Goal: Task Accomplishment & Management: Use online tool/utility

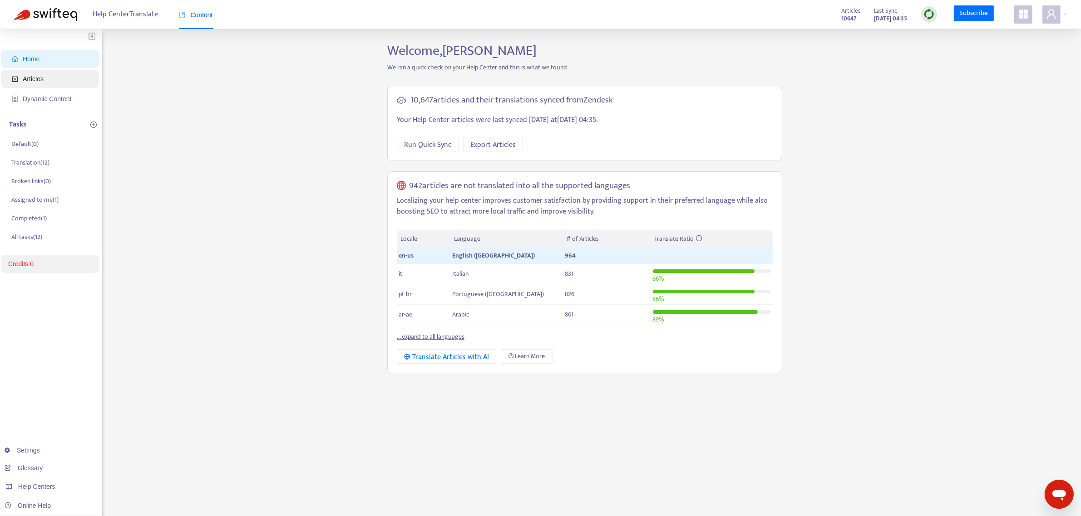
click at [56, 76] on span "Articles" at bounding box center [52, 79] width 80 height 18
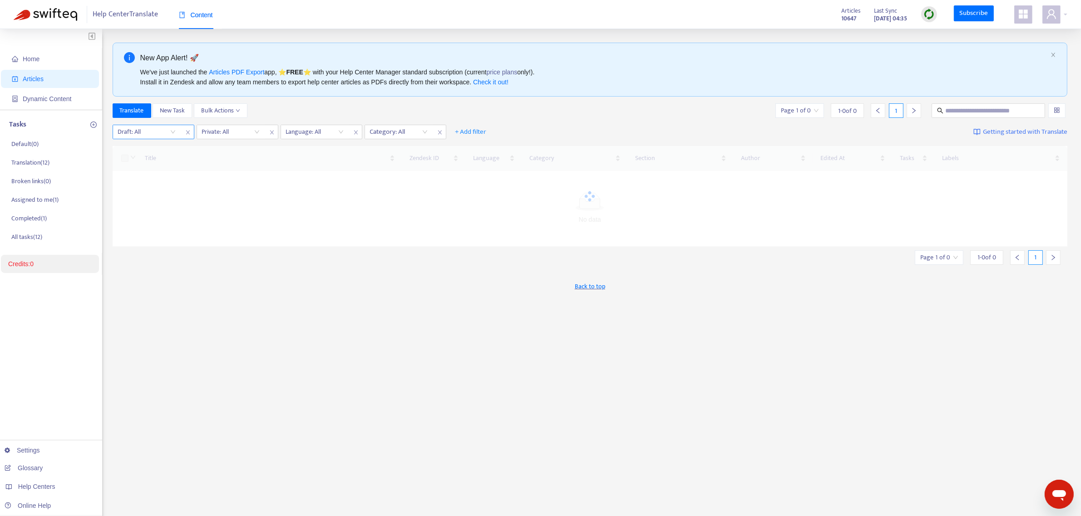
click at [144, 135] on input "search" at bounding box center [147, 132] width 58 height 14
click at [134, 164] on div "No" at bounding box center [199, 179] width 169 height 15
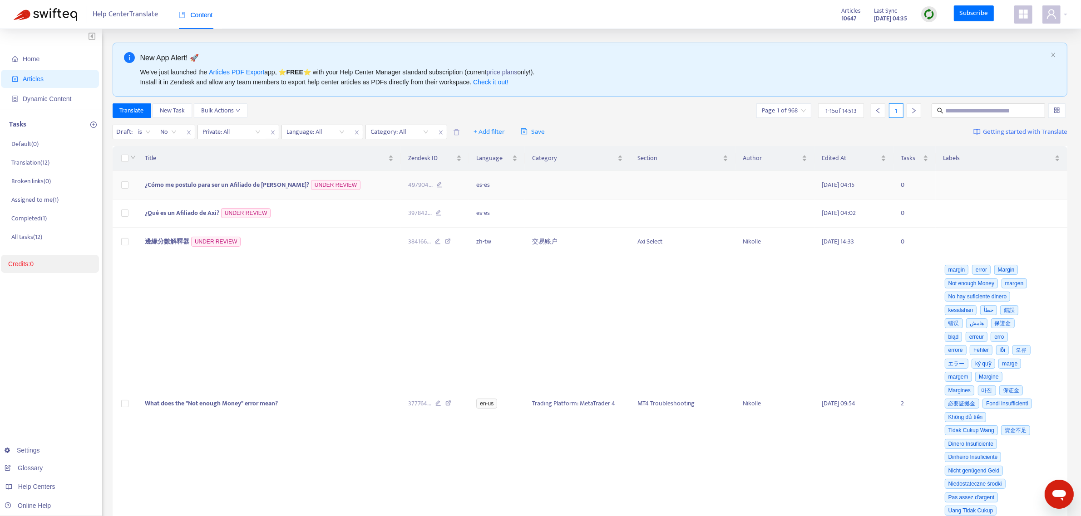
click at [136, 164] on td at bounding box center [125, 185] width 25 height 29
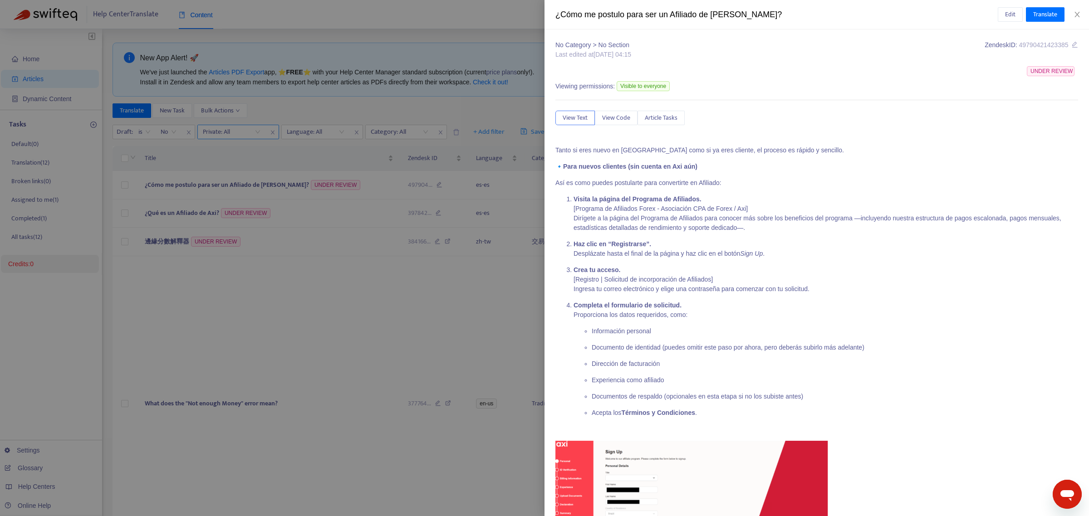
click at [242, 135] on div at bounding box center [544, 258] width 1089 height 516
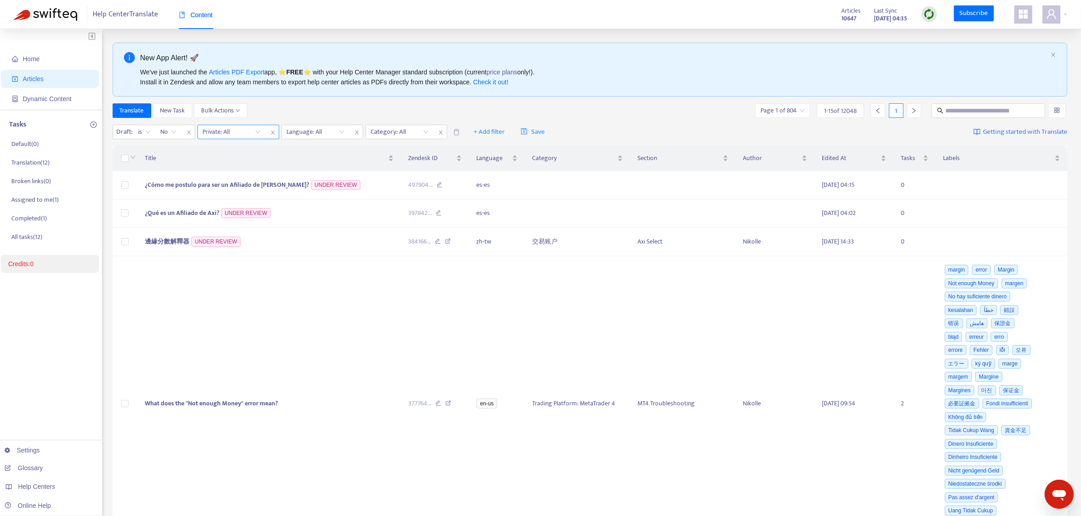
click at [232, 134] on input "search" at bounding box center [232, 132] width 58 height 14
click at [218, 164] on div "No" at bounding box center [284, 179] width 158 height 10
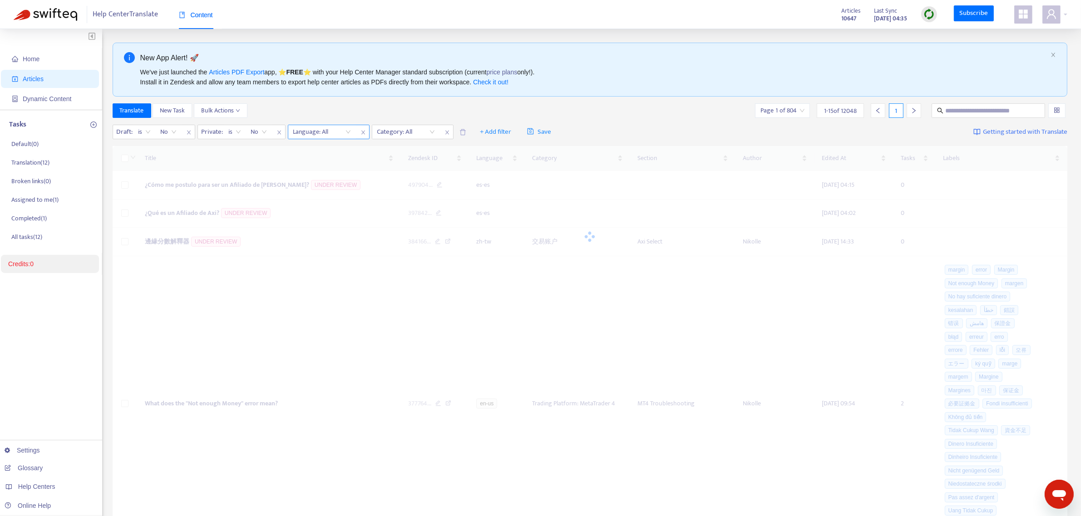
click at [325, 134] on div at bounding box center [317, 132] width 55 height 11
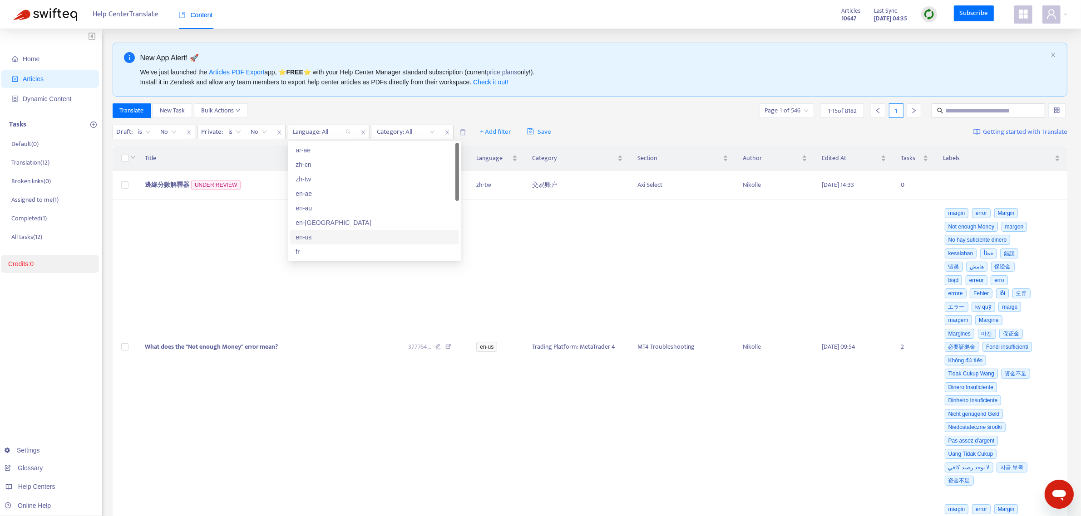
click at [305, 164] on div "en-us" at bounding box center [374, 237] width 158 height 10
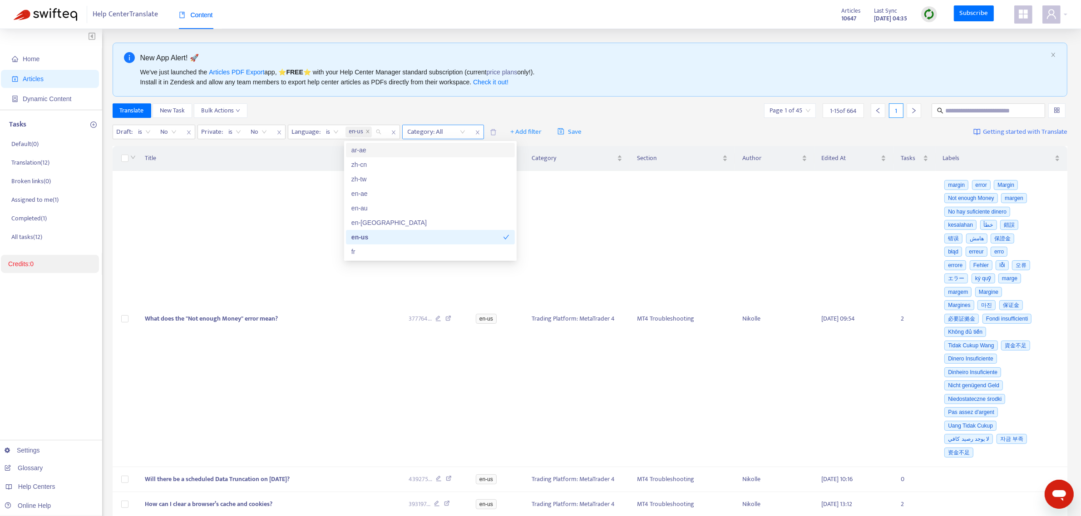
click at [412, 133] on div at bounding box center [431, 132] width 55 height 11
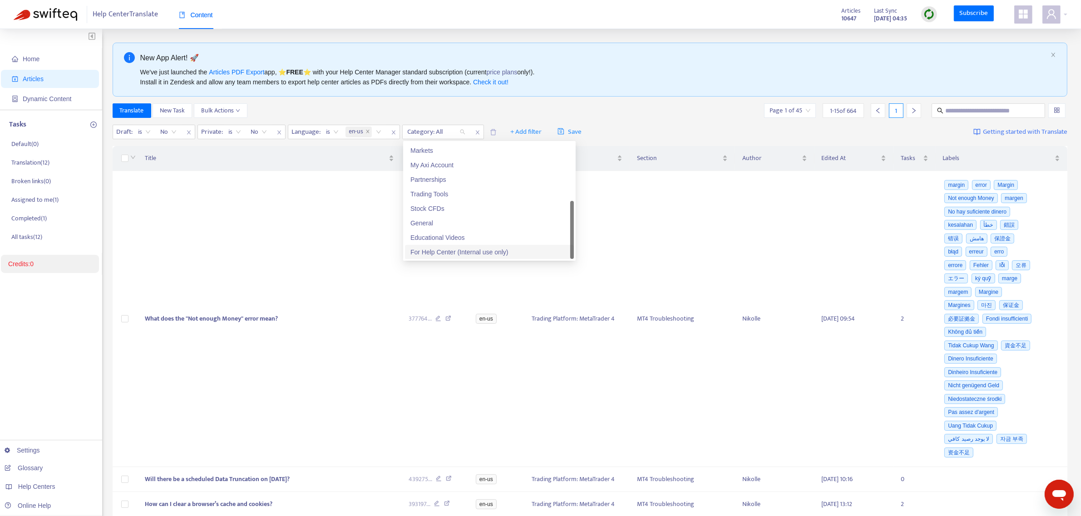
scroll to position [57, 0]
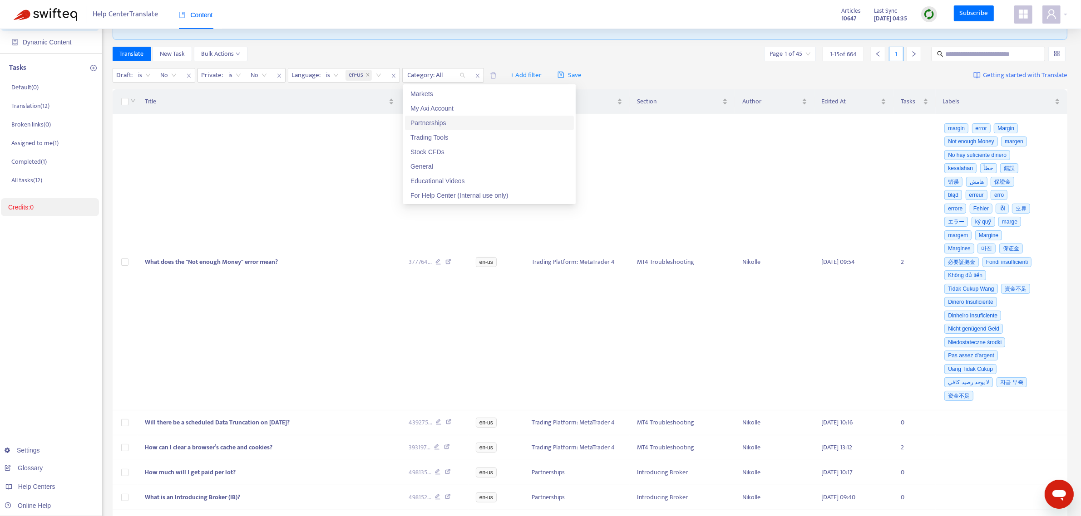
click at [429, 123] on div "Partnerships" at bounding box center [489, 123] width 158 height 10
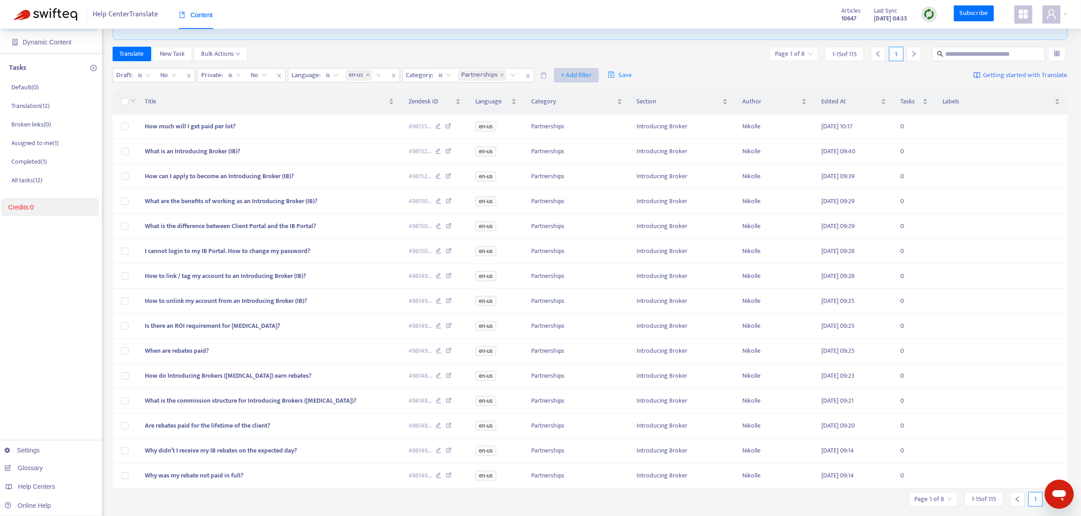
click at [429, 76] on span "+ Add filter" at bounding box center [576, 75] width 31 height 11
click at [429, 123] on span "Section" at bounding box center [590, 123] width 57 height 10
click at [429, 72] on div at bounding box center [566, 75] width 55 height 11
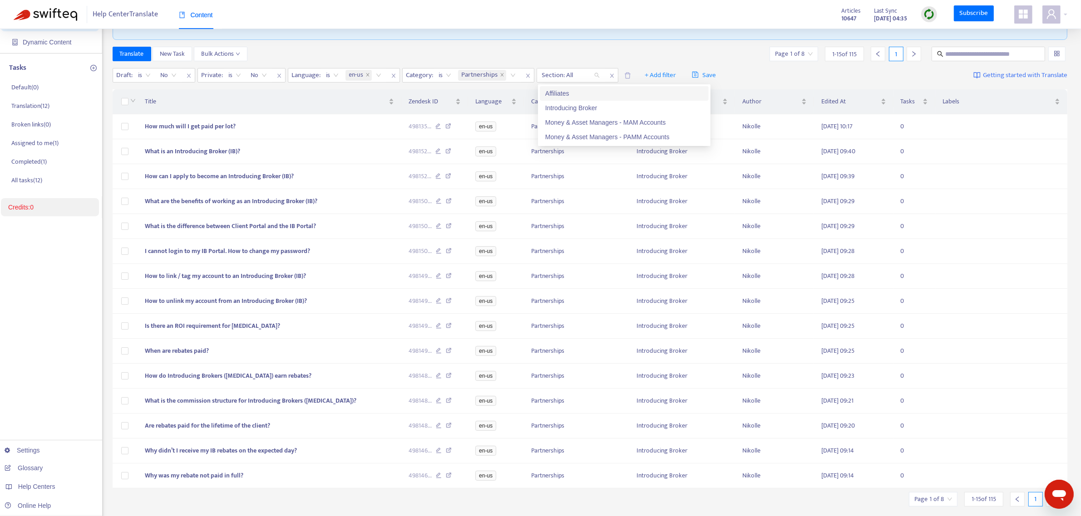
click at [429, 93] on div "Affiliates" at bounding box center [624, 94] width 158 height 10
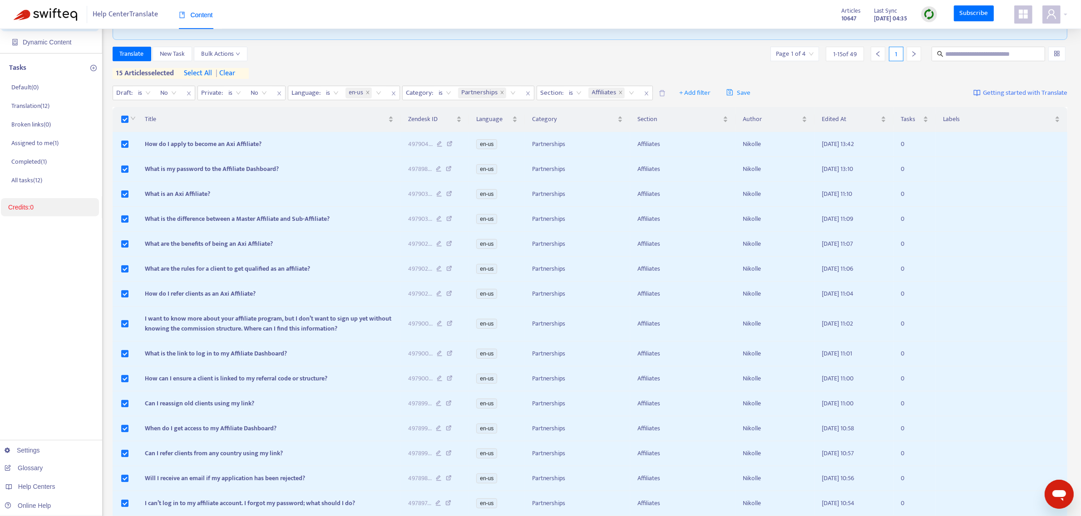
click at [205, 72] on span "select all" at bounding box center [198, 73] width 28 height 11
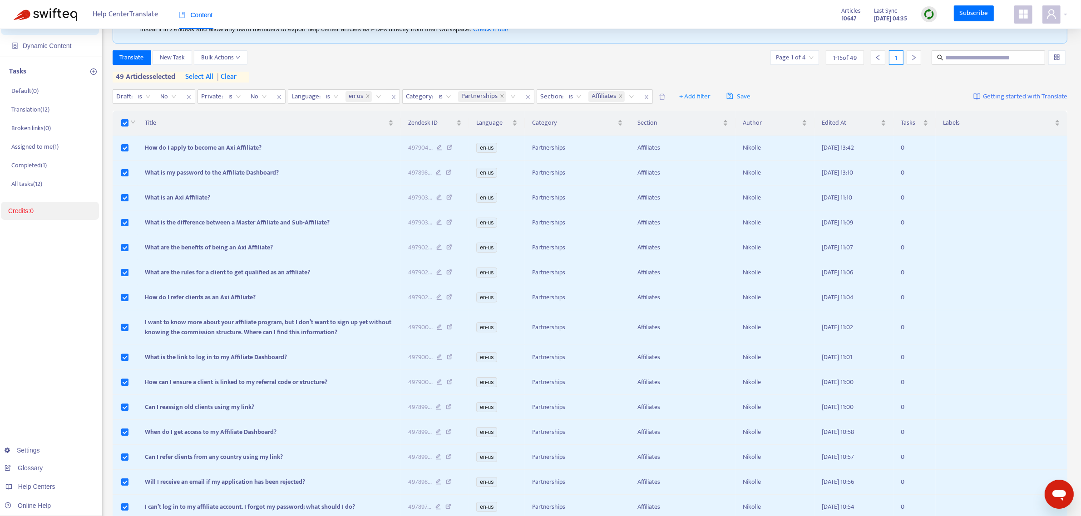
scroll to position [0, 0]
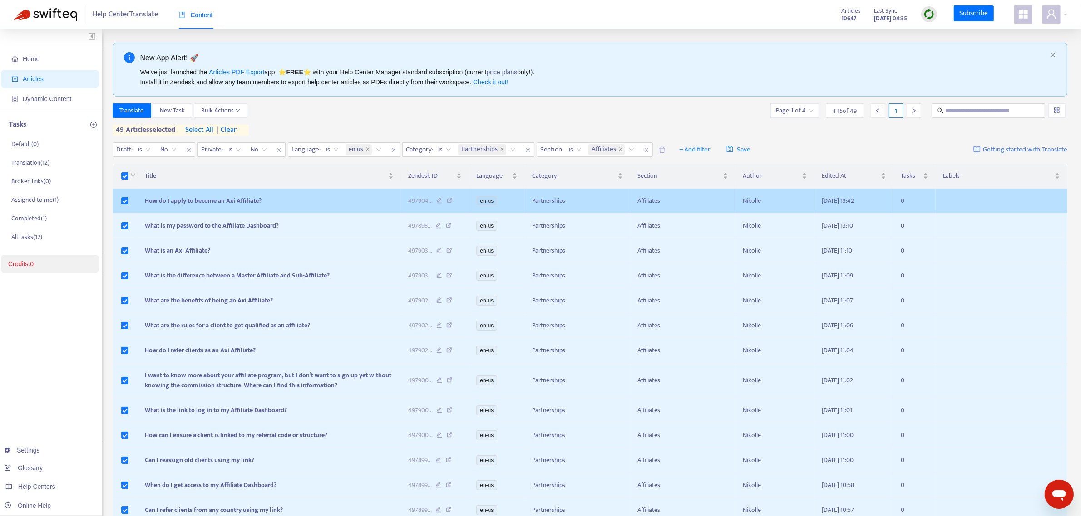
click at [232, 164] on span "How do I apply to become an Axi Affiliate?" at bounding box center [203, 201] width 117 height 10
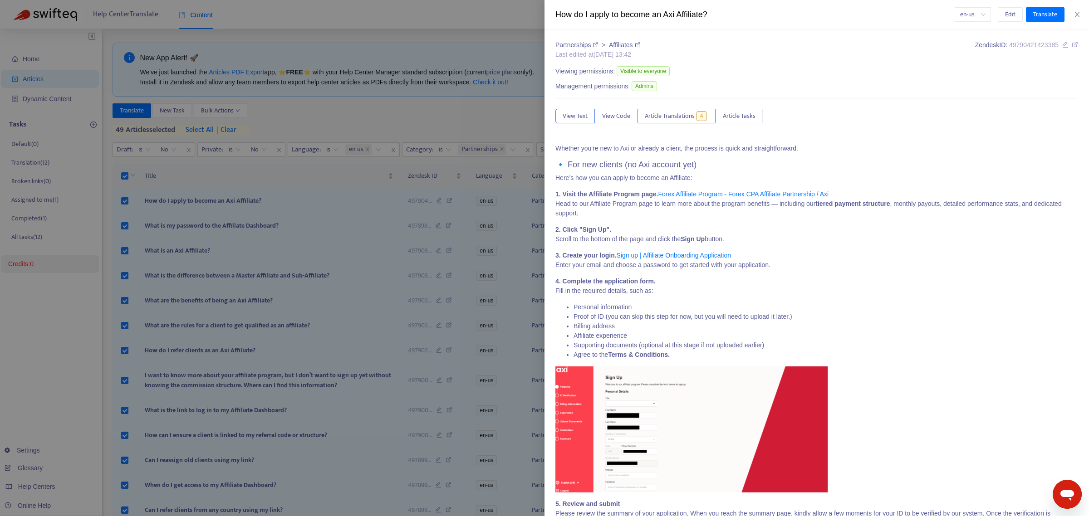
click at [429, 117] on span "Article Translations" at bounding box center [670, 116] width 50 height 10
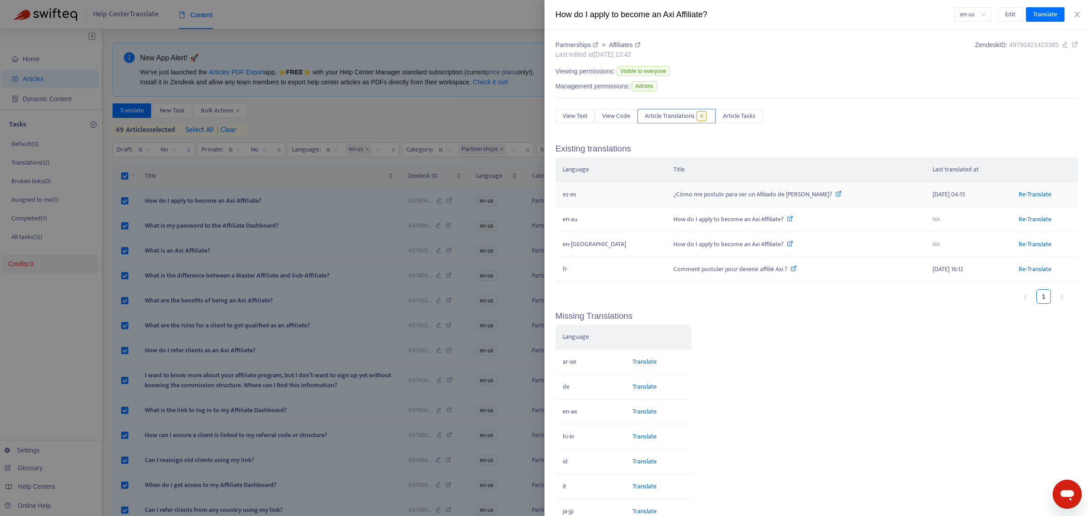
drag, startPoint x: 939, startPoint y: 191, endPoint x: 877, endPoint y: 191, distance: 61.7
click at [429, 164] on tr "es-es ¿Cómo me postulo para ser un Afiliado de Axi? 2025-08-21 04:15 Re-Transla…" at bounding box center [817, 194] width 523 height 25
click at [353, 117] on div at bounding box center [544, 258] width 1089 height 516
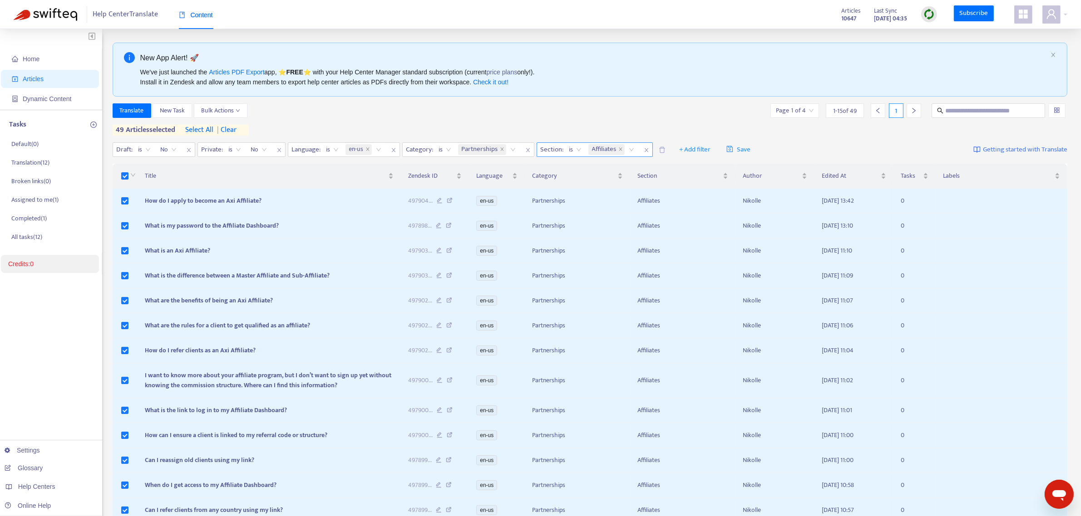
click at [429, 151] on icon "close" at bounding box center [646, 150] width 4 height 4
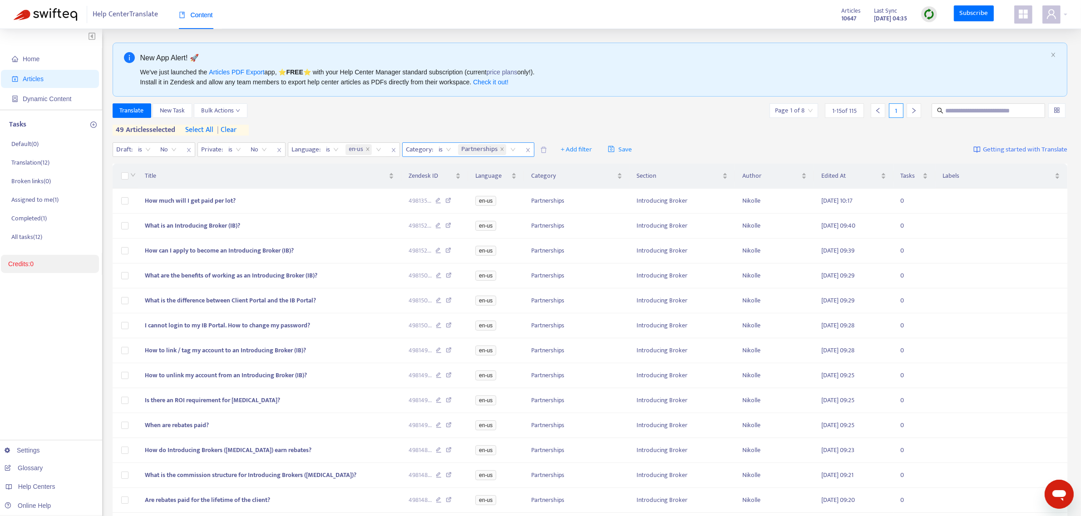
click at [429, 153] on icon "close" at bounding box center [527, 150] width 5 height 5
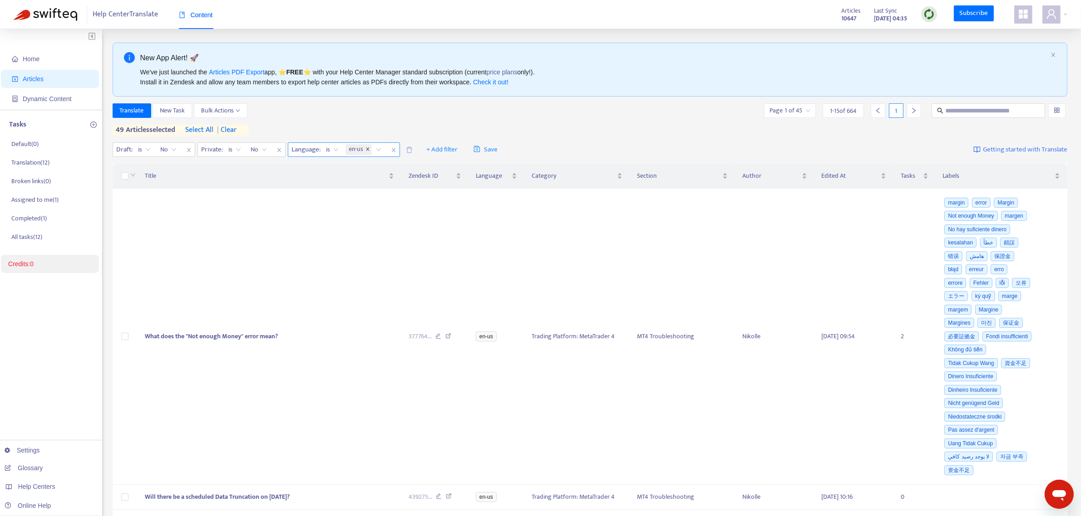
click at [368, 151] on icon "close" at bounding box center [367, 149] width 5 height 5
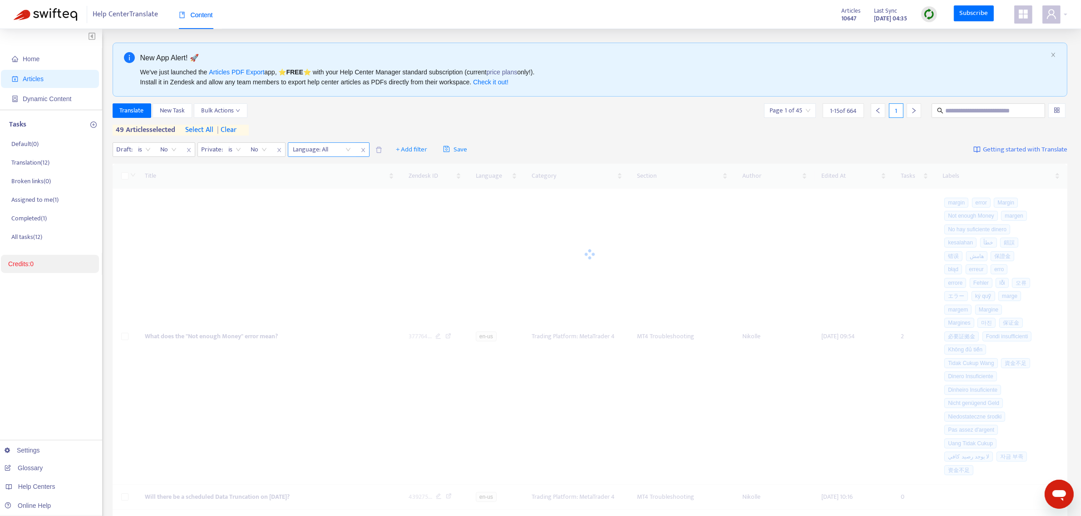
click at [319, 152] on div at bounding box center [317, 149] width 55 height 11
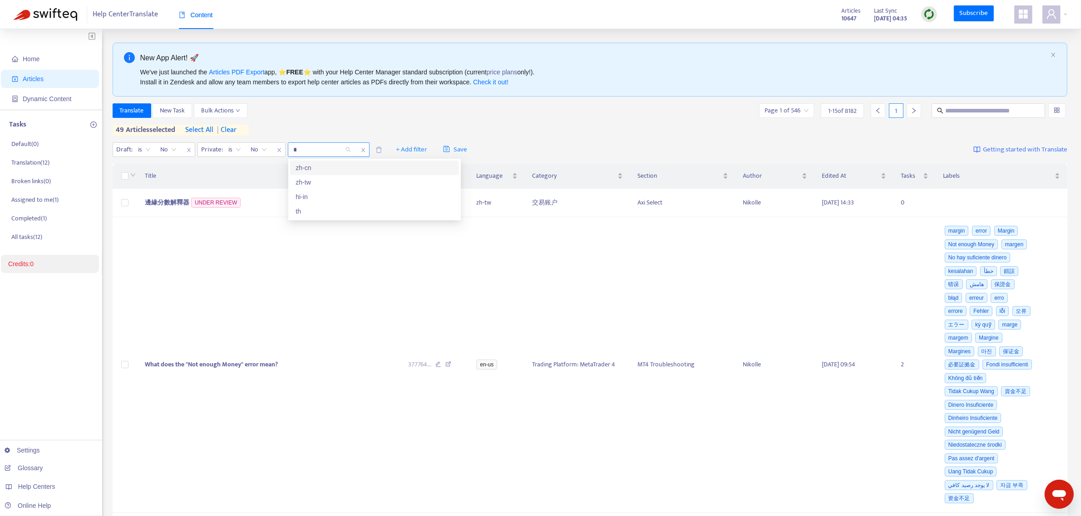
type input "**"
drag, startPoint x: 326, startPoint y: 162, endPoint x: 395, endPoint y: 89, distance: 100.2
click at [327, 162] on div "hi-in" at bounding box center [374, 168] width 169 height 15
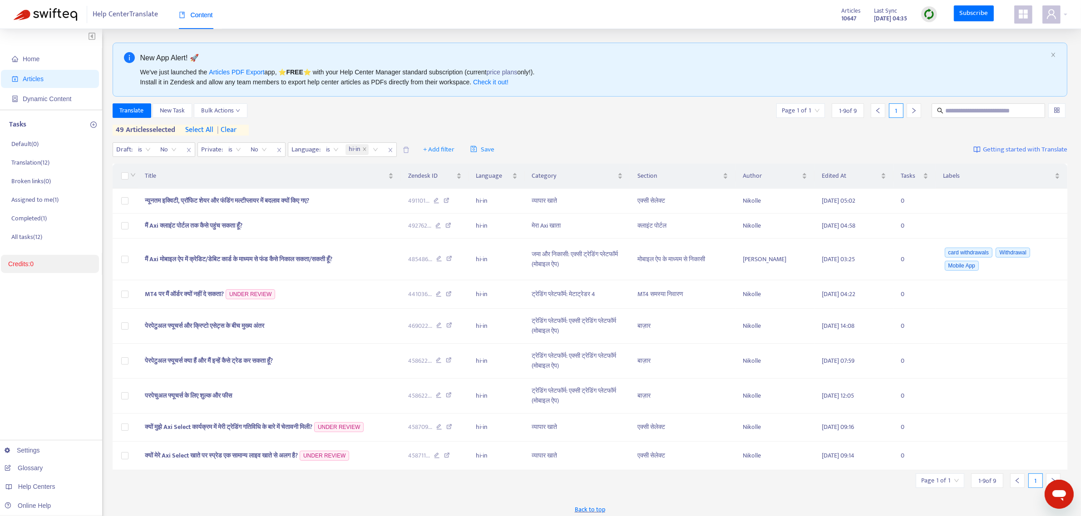
click at [418, 82] on div "We've just launched the Articles PDF Export app, ⭐ FREE ⭐️ with your Help Cente…" at bounding box center [593, 77] width 907 height 20
click at [282, 148] on span "close" at bounding box center [279, 150] width 12 height 11
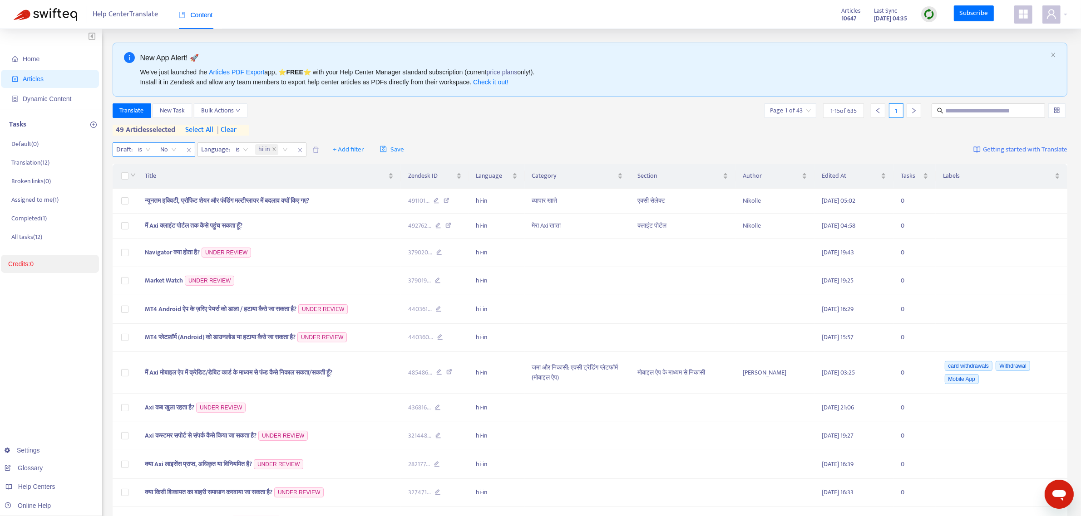
click at [191, 154] on span "close" at bounding box center [189, 150] width 12 height 11
click at [384, 123] on div "Translate New Task Bulk Actions Page 1 of 43 1 - 15 of 635 1 49 articles select…" at bounding box center [590, 119] width 955 height 32
click at [212, 130] on span "select all" at bounding box center [200, 130] width 28 height 11
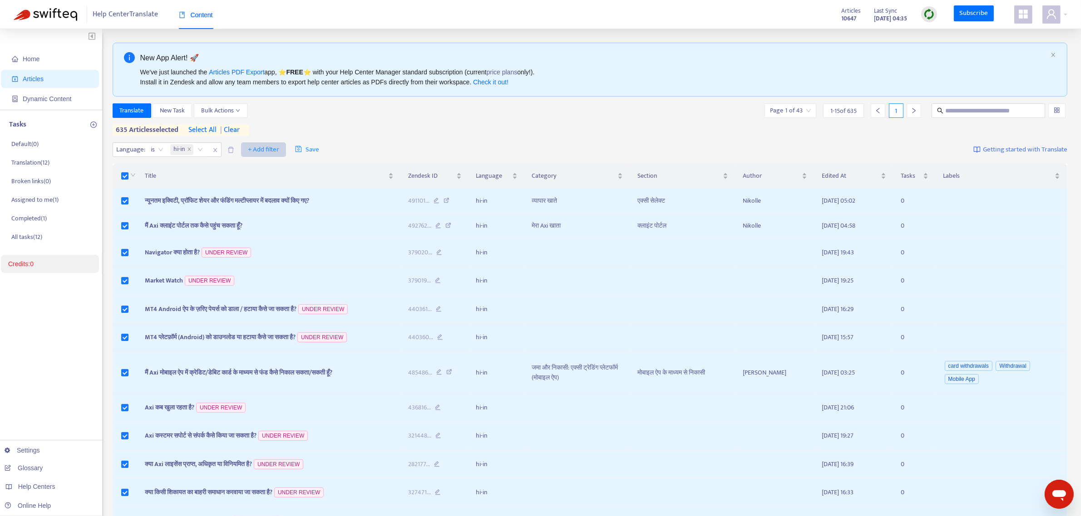
click at [261, 153] on span "+ Add filter" at bounding box center [263, 149] width 31 height 11
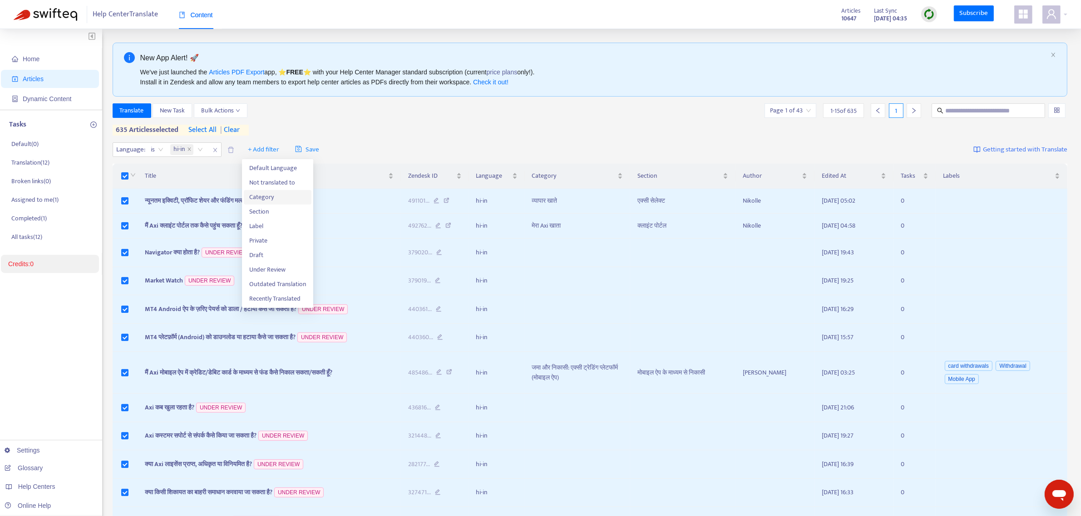
click at [269, 164] on li "Category" at bounding box center [278, 197] width 68 height 15
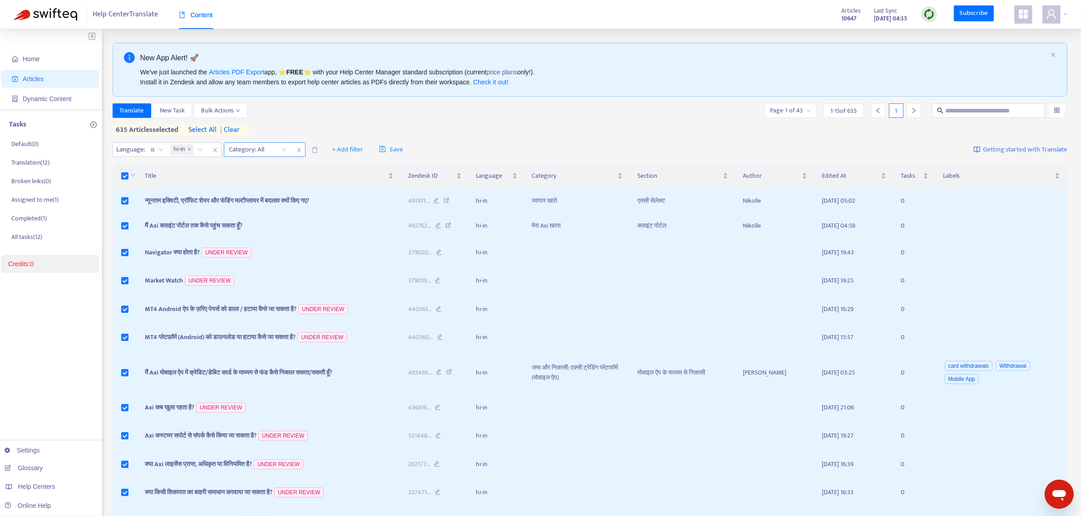
click at [268, 152] on div at bounding box center [253, 149] width 55 height 11
click at [373, 115] on div "Translate New Task Bulk Actions Page 1 of 43 1 - 15 of 635 1" at bounding box center [590, 110] width 955 height 15
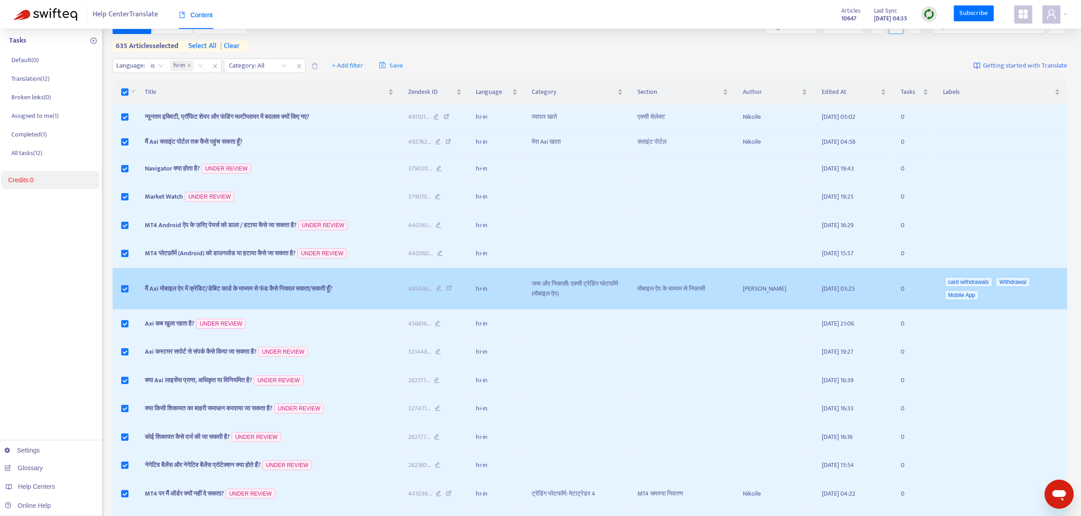
scroll to position [160, 0]
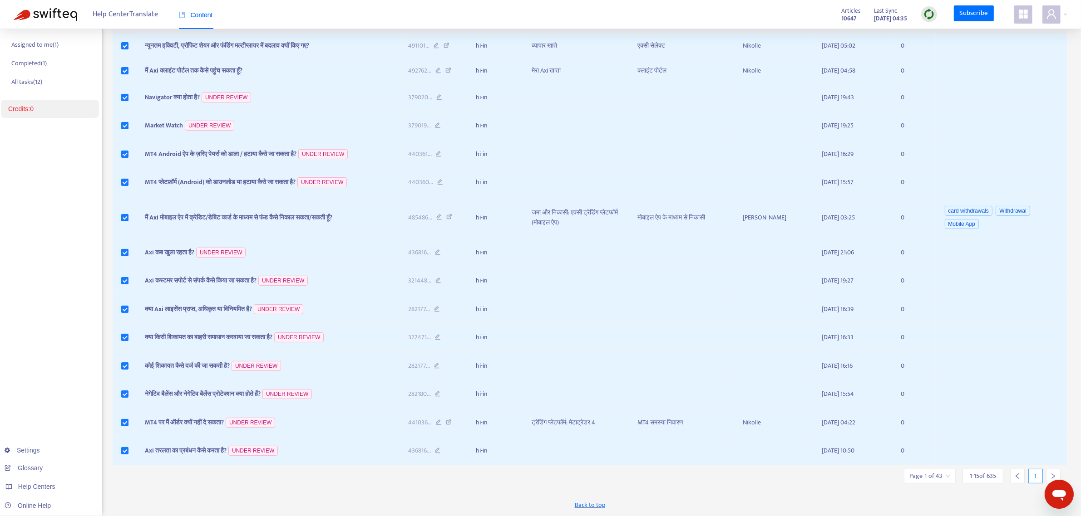
click at [429, 164] on icon "right" at bounding box center [1053, 476] width 6 height 6
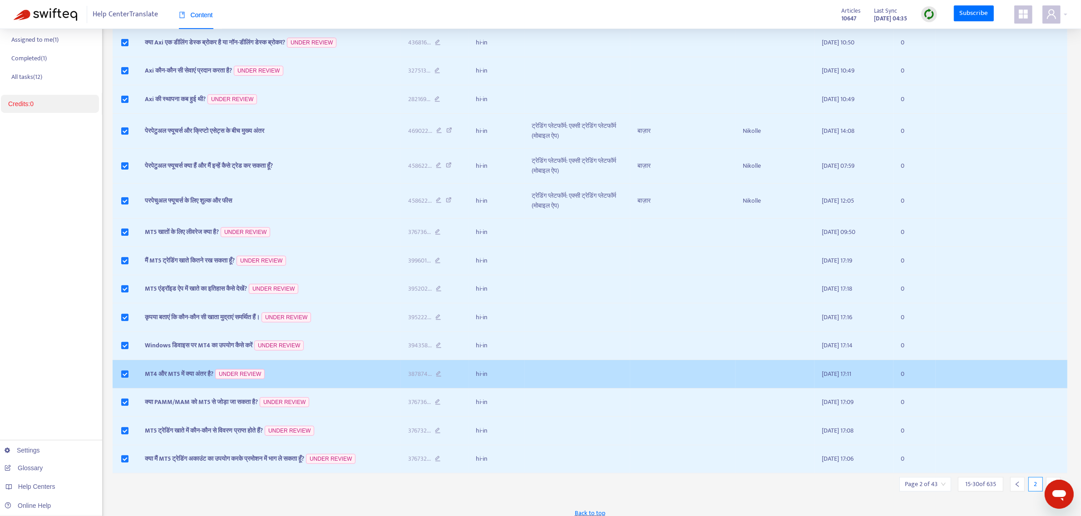
scroll to position [173, 0]
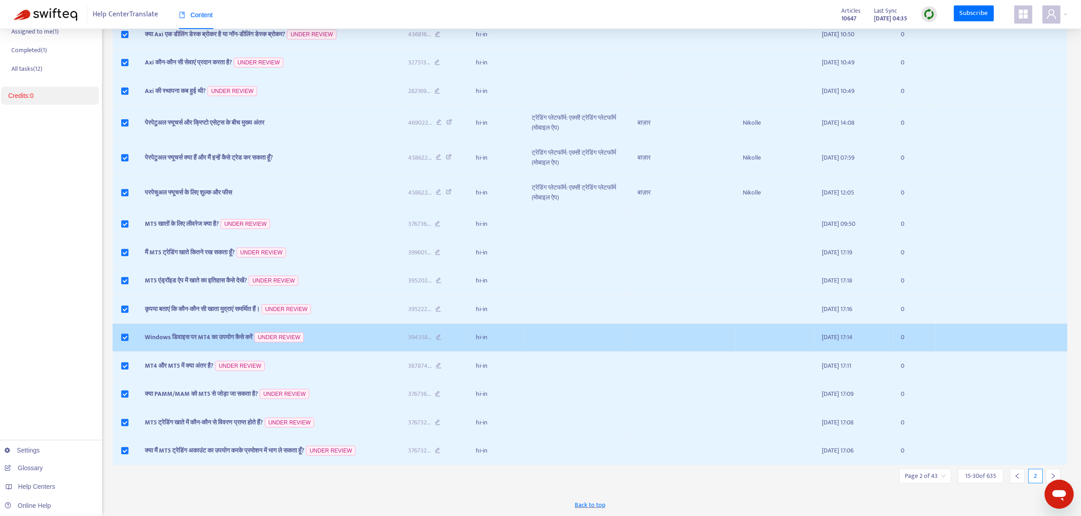
drag, startPoint x: 820, startPoint y: 337, endPoint x: 865, endPoint y: 341, distance: 44.7
click at [429, 164] on td "2025-05-12 17:14" at bounding box center [853, 338] width 79 height 29
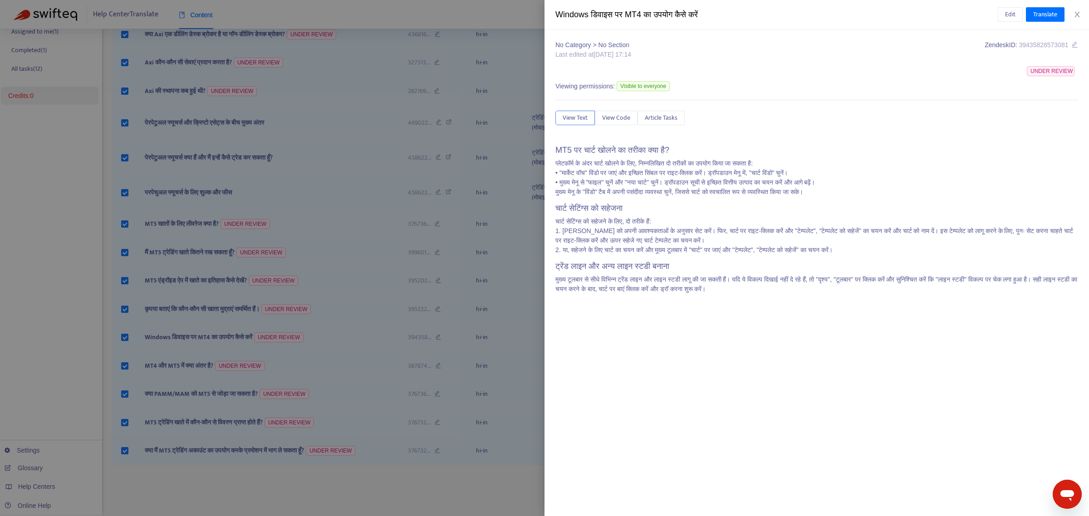
click at [429, 105] on div at bounding box center [544, 258] width 1089 height 516
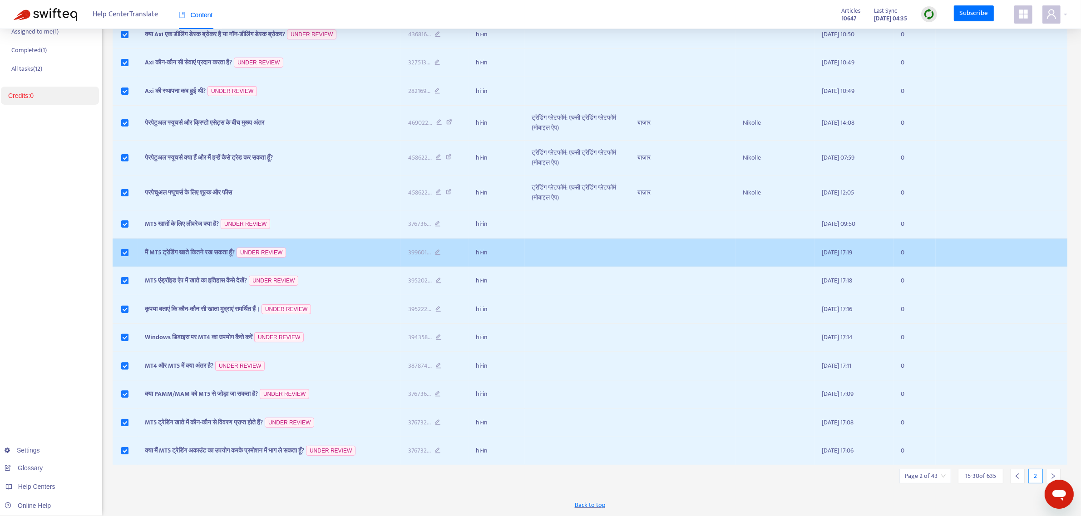
scroll to position [0, 0]
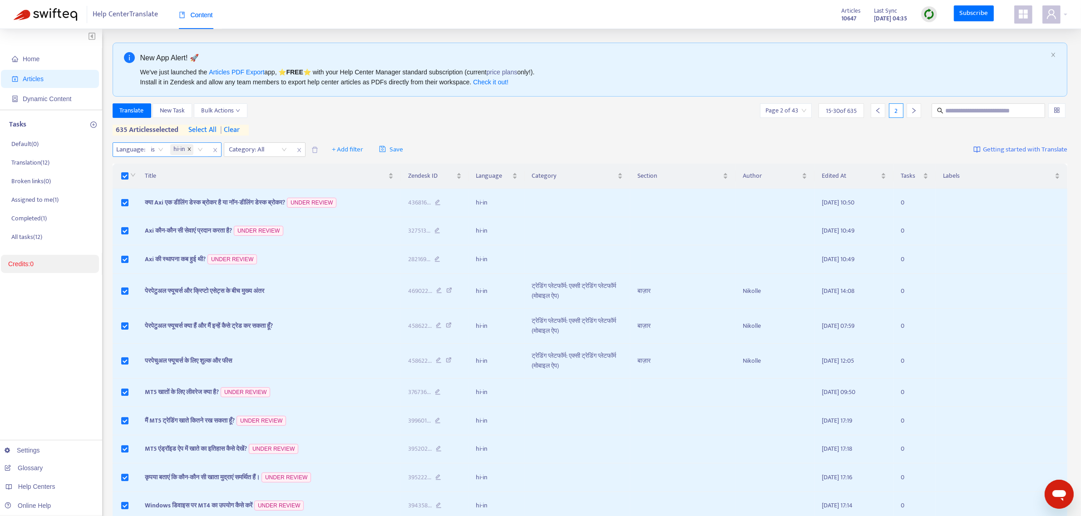
click at [191, 151] on icon "close" at bounding box center [188, 149] width 3 height 3
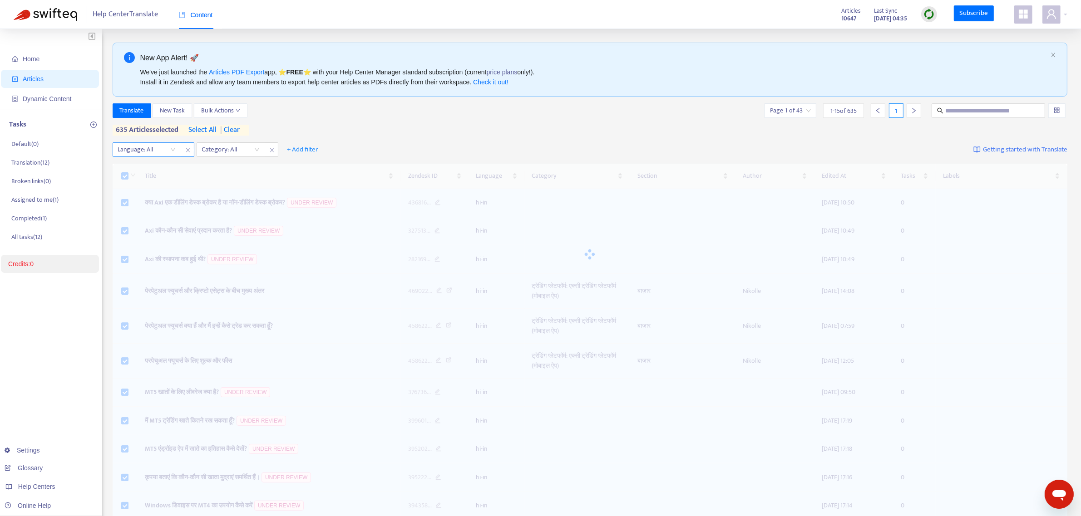
click at [155, 151] on div at bounding box center [142, 149] width 55 height 11
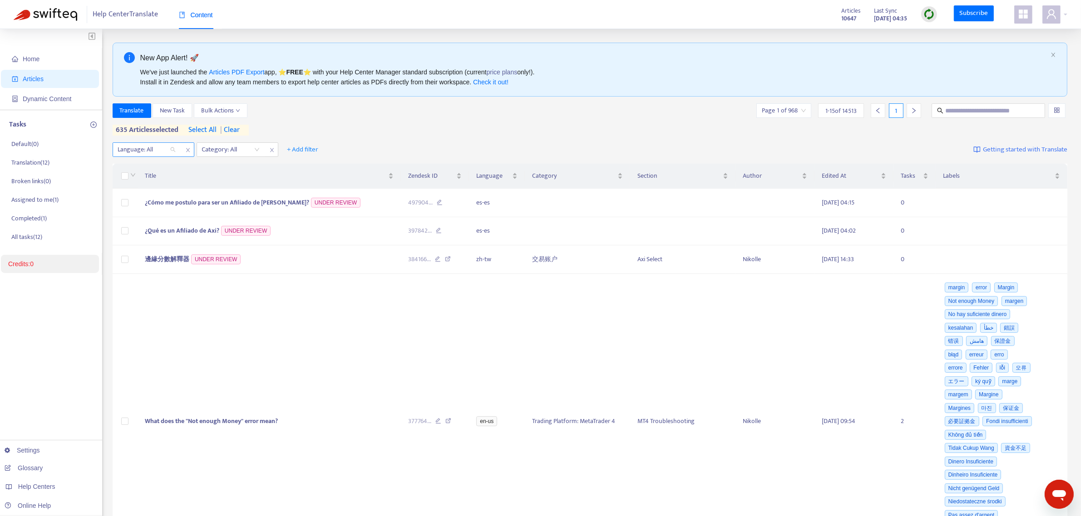
click at [146, 151] on div at bounding box center [142, 149] width 55 height 11
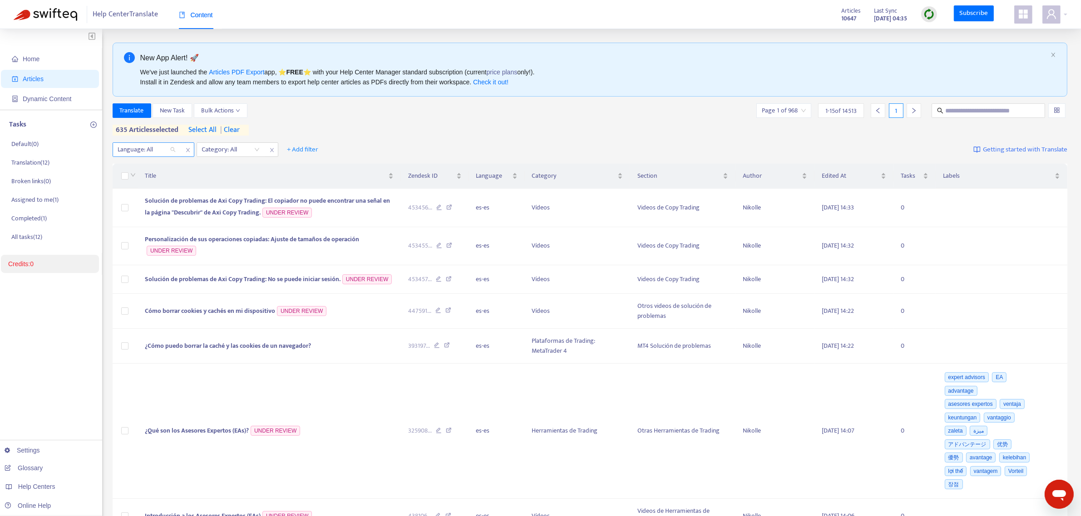
click at [155, 155] on div at bounding box center [142, 149] width 55 height 11
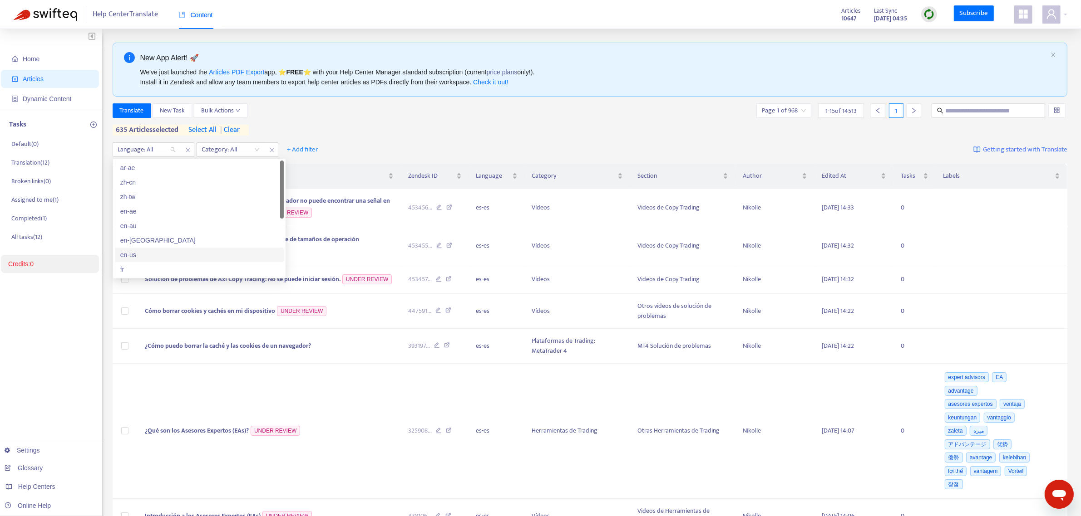
click at [146, 164] on div "en-us" at bounding box center [199, 255] width 158 height 10
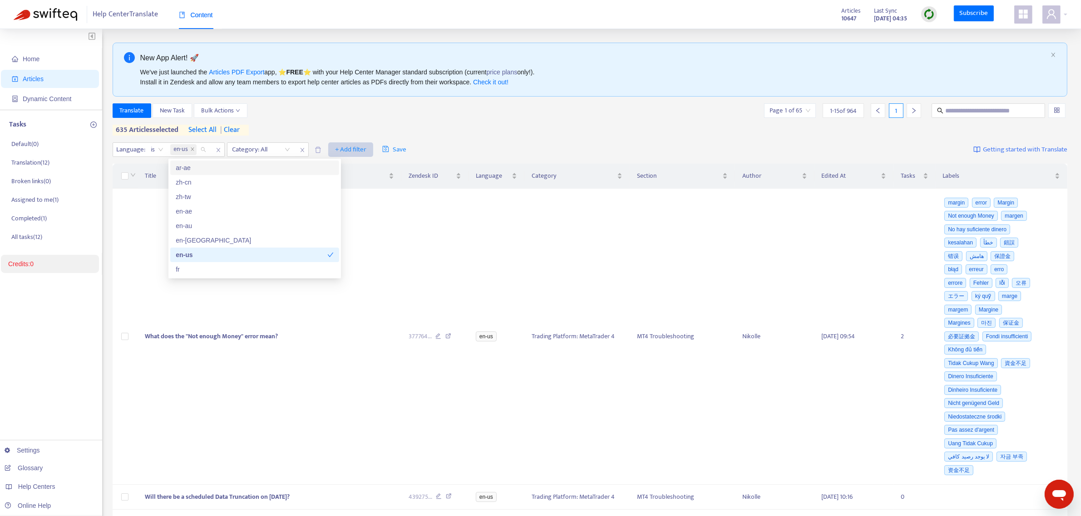
click at [355, 150] on span "+ Add filter" at bounding box center [350, 149] width 31 height 11
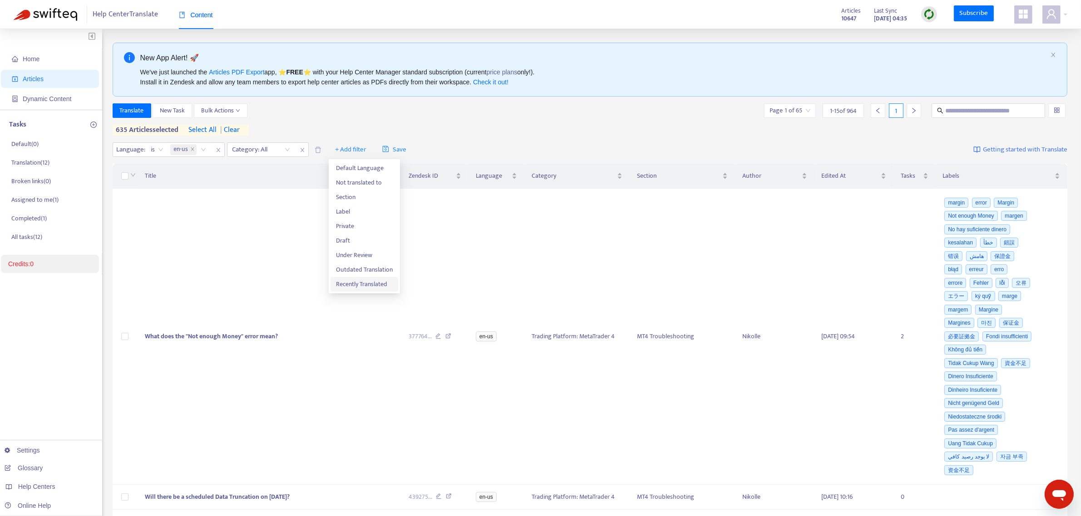
click at [352, 164] on span "Recently Translated" at bounding box center [364, 285] width 57 height 10
click at [379, 150] on input "search" at bounding box center [350, 150] width 69 height 14
click at [387, 121] on div "Translate New Task Bulk Actions Page 1 of 65 1 - 15 of 964 1 635 articles selec…" at bounding box center [590, 119] width 955 height 32
click at [192, 152] on span "close" at bounding box center [192, 149] width 5 height 5
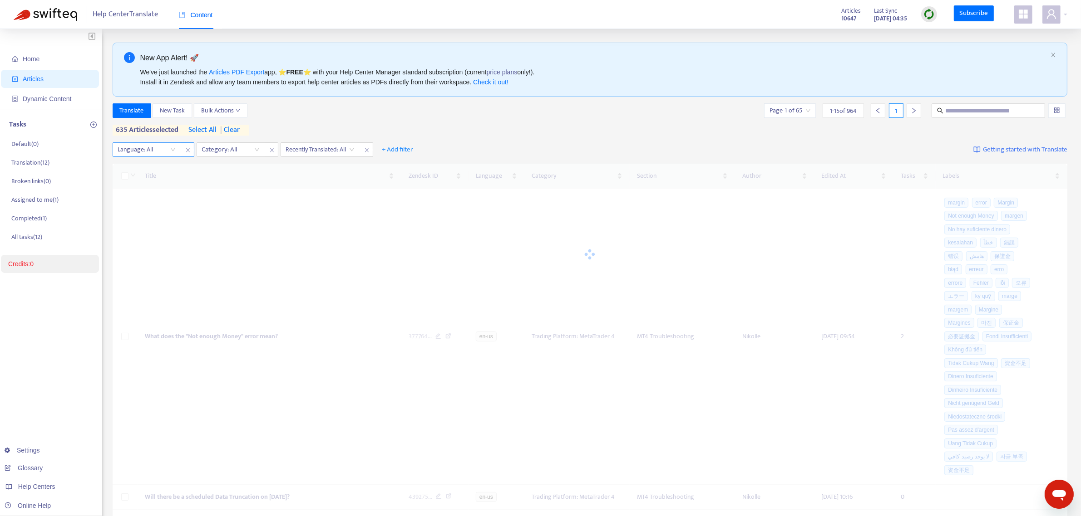
click at [149, 150] on div at bounding box center [142, 149] width 55 height 11
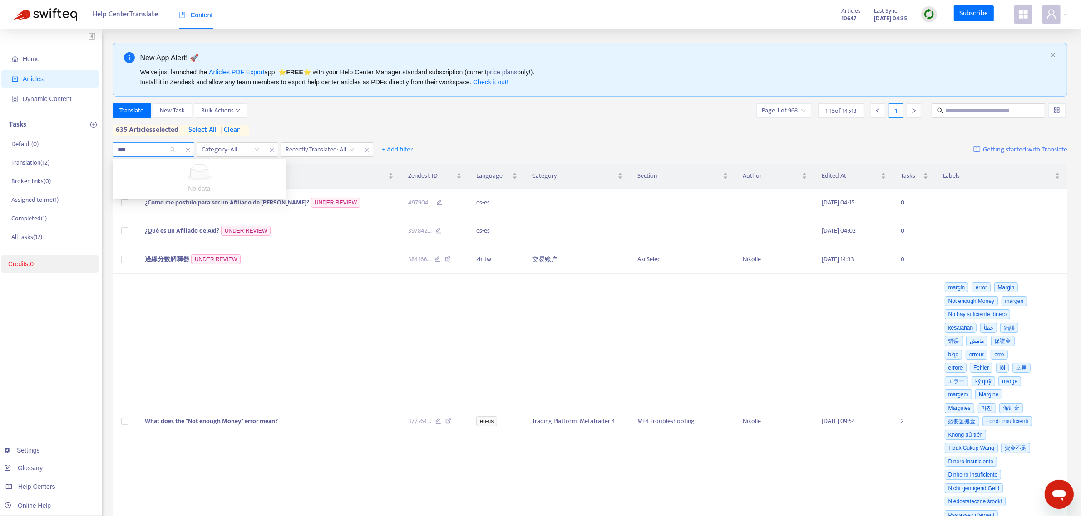
type input "**"
click at [161, 164] on div "hi-in" at bounding box center [199, 168] width 158 height 10
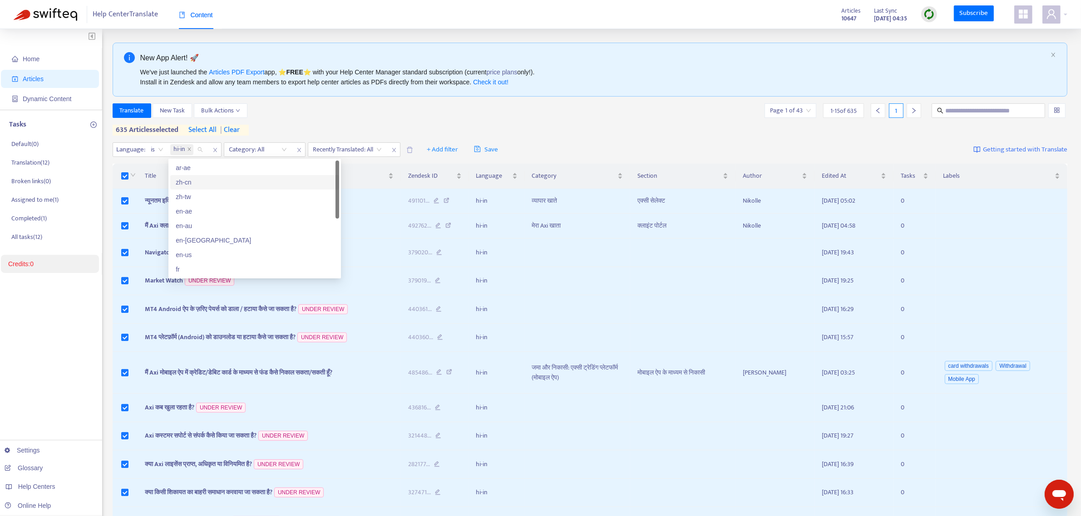
drag, startPoint x: 718, startPoint y: 120, endPoint x: 815, endPoint y: 152, distance: 102.2
click at [429, 120] on div "Translate New Task Bulk Actions Page 1 of 43 1 - 15 of 635 1 635 articles selec…" at bounding box center [590, 119] width 955 height 32
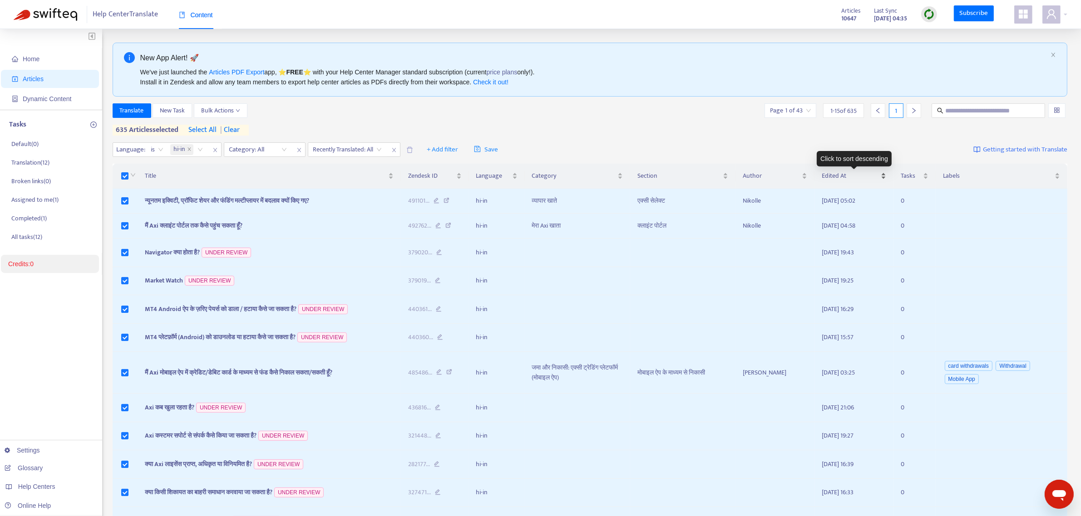
click at [429, 164] on span "Edited At" at bounding box center [849, 176] width 57 height 10
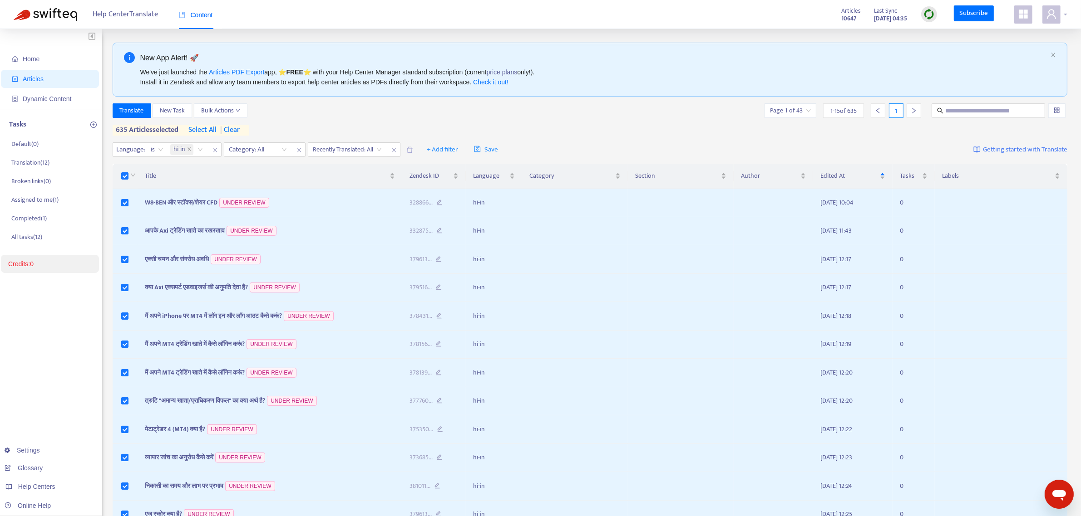
click at [429, 17] on icon "user" at bounding box center [1051, 14] width 11 height 11
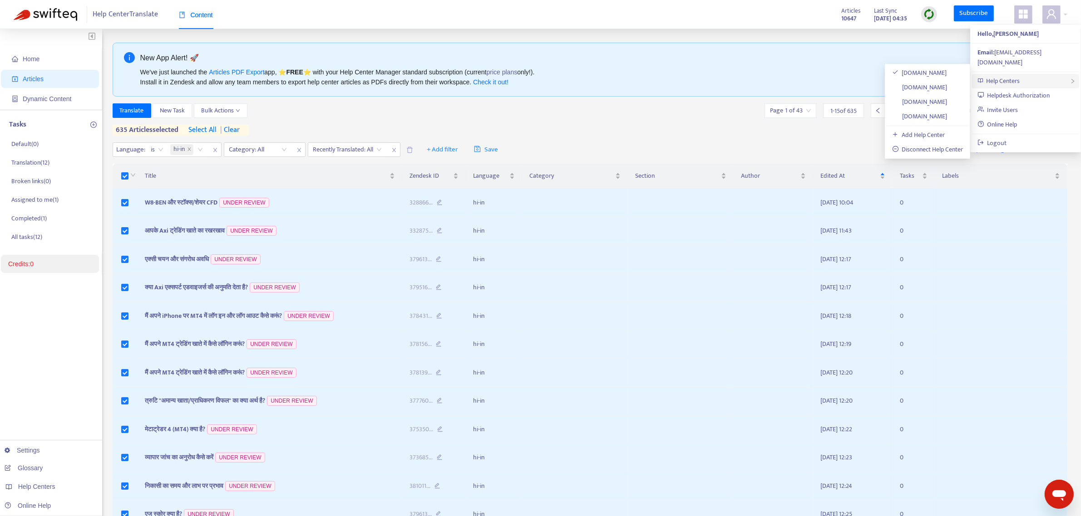
click at [429, 76] on span "Help Centers" at bounding box center [1003, 81] width 34 height 10
click at [429, 91] on link "help.axi.com" at bounding box center [919, 87] width 55 height 10
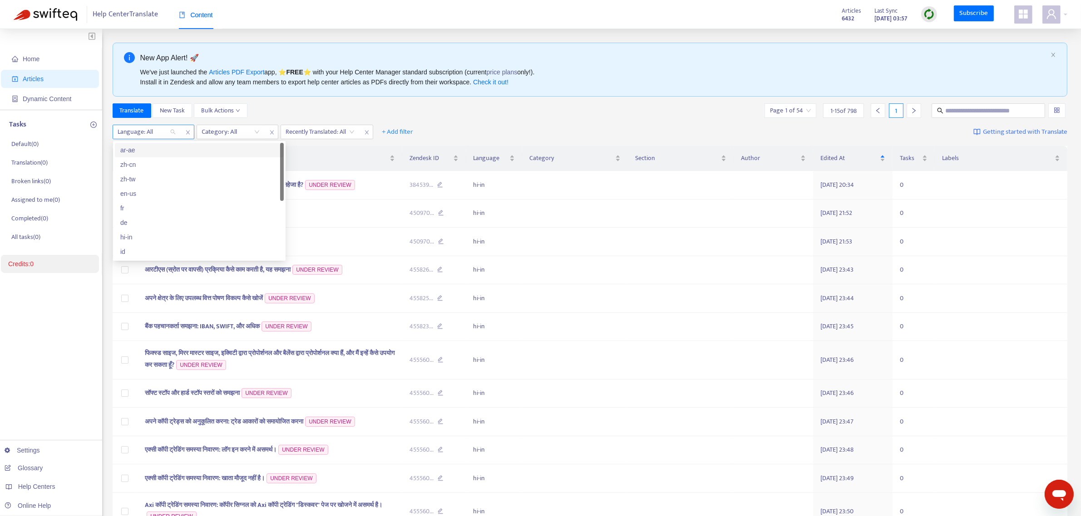
click at [162, 132] on div at bounding box center [142, 132] width 55 height 11
click at [142, 164] on div "hi-in" at bounding box center [199, 237] width 158 height 10
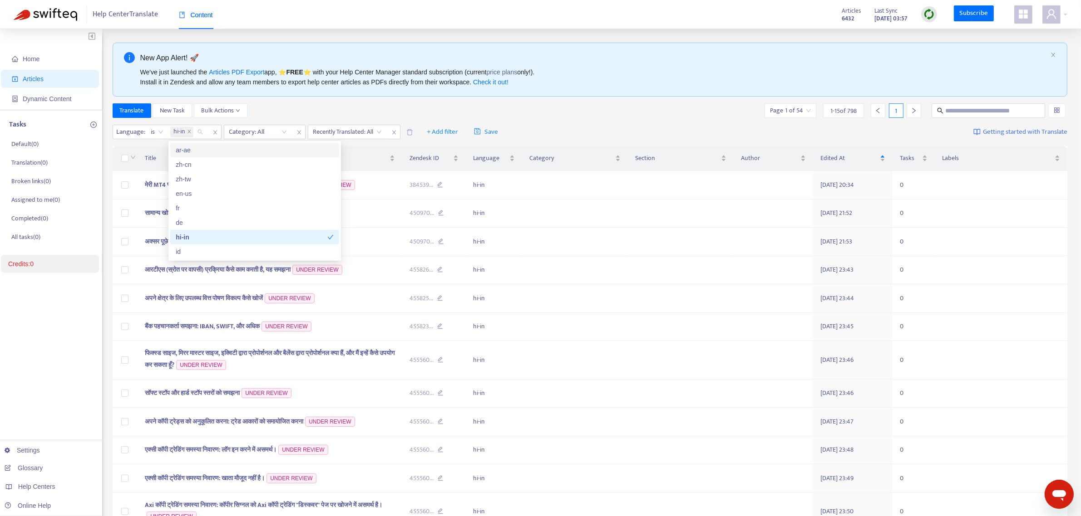
click at [429, 96] on div "New App Alert! 🚀 We've just launched the Articles PDF Export app, ⭐ FREE ⭐️ wit…" at bounding box center [590, 70] width 955 height 54
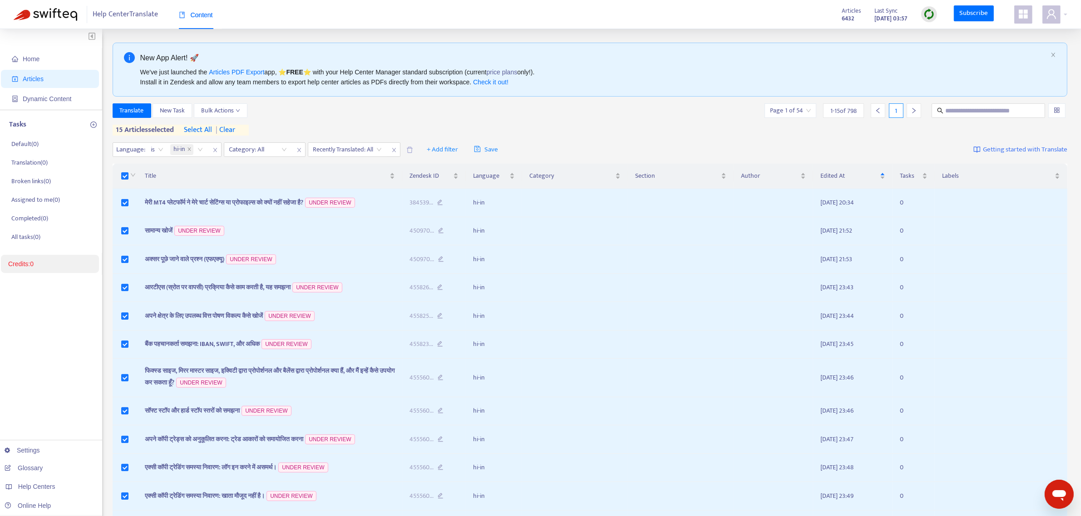
click at [123, 161] on div "Title Zendesk ID Language Category Section Author Edited At Tasks Labels मेरी M…" at bounding box center [590, 404] width 955 height 487
click at [205, 133] on span "select all" at bounding box center [198, 130] width 28 height 11
click at [285, 148] on div "Category: All" at bounding box center [258, 150] width 68 height 14
click at [268, 150] on div at bounding box center [253, 149] width 55 height 11
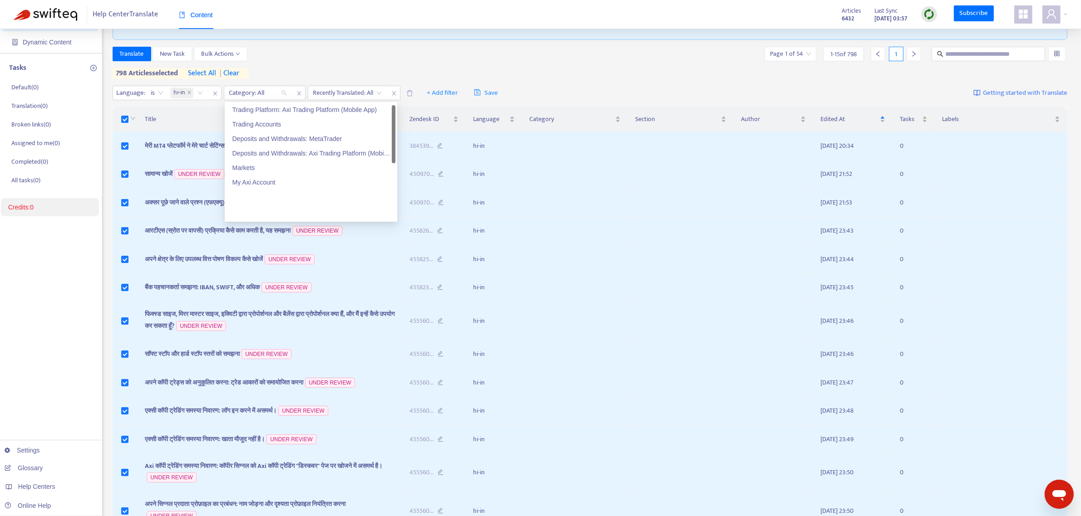
scroll to position [3, 0]
click at [279, 164] on div "Trading Platform: Axi Trading Platform (Mobile App)" at bounding box center [311, 167] width 158 height 10
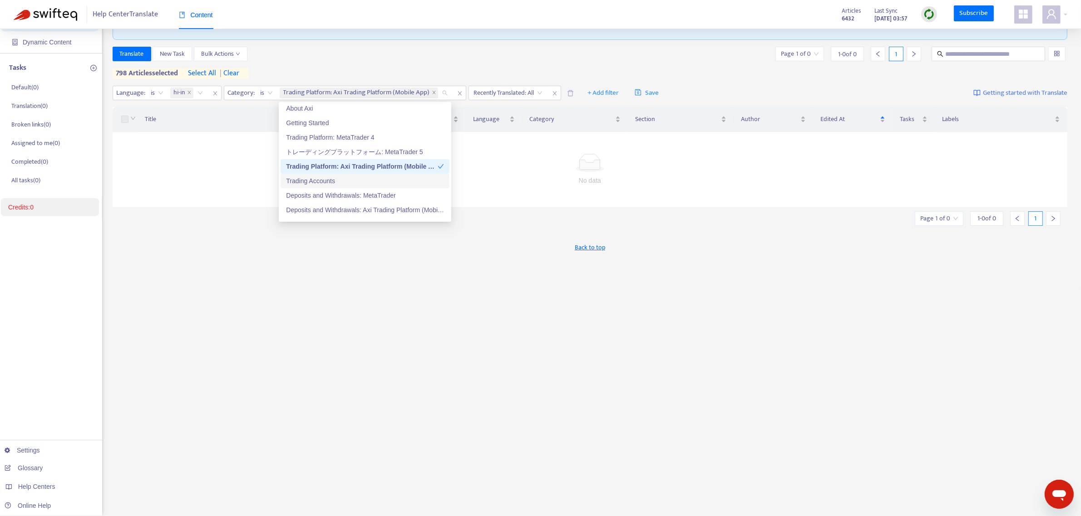
click at [315, 164] on div "Trading Accounts" at bounding box center [365, 181] width 158 height 10
click at [318, 164] on div "Deposits and Withdrawals: MetaTrader" at bounding box center [365, 196] width 158 height 10
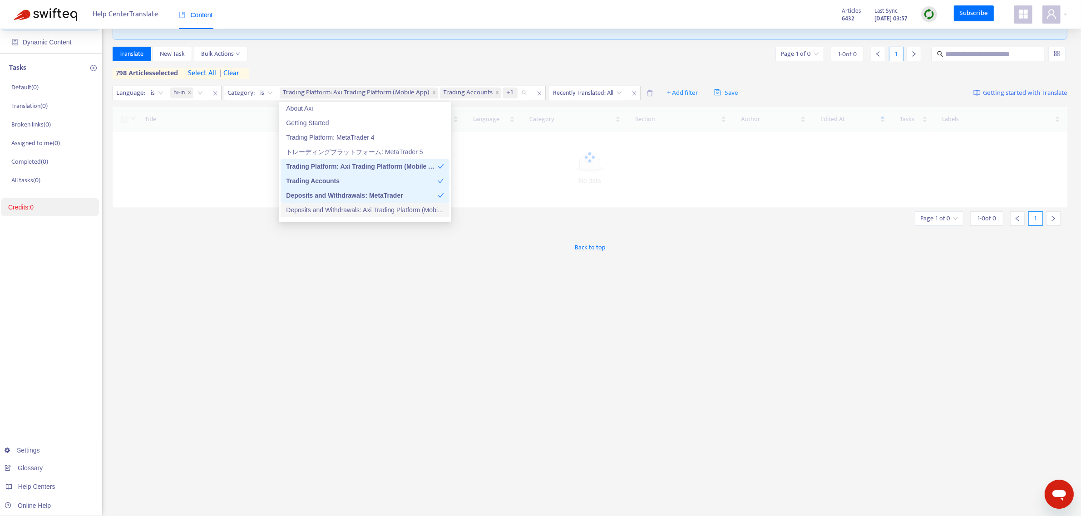
click at [325, 164] on div "Deposits and Withdrawals: Axi Trading Platform (Mobile App)" at bounding box center [365, 210] width 158 height 10
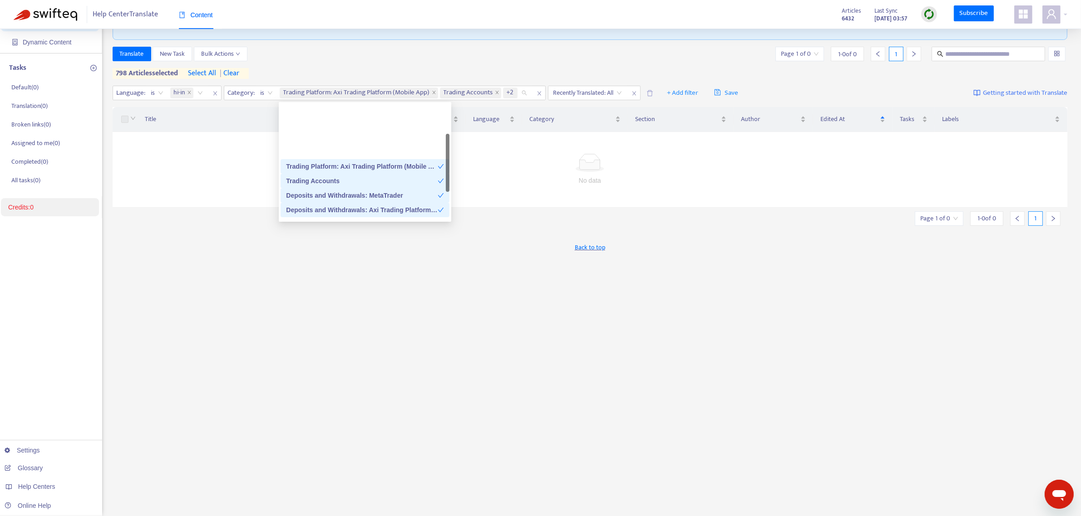
scroll to position [59, 0]
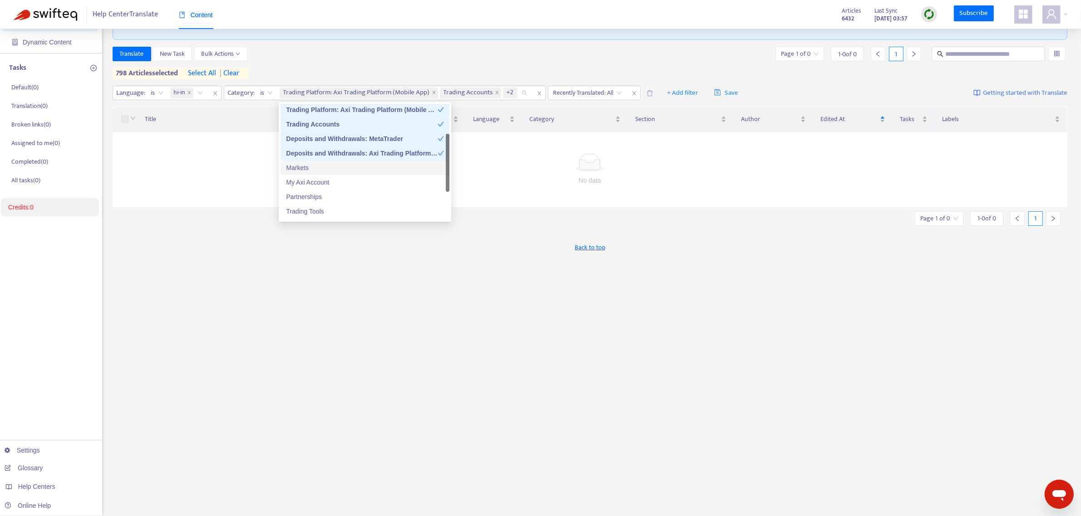
click at [313, 164] on div "Markets" at bounding box center [365, 168] width 158 height 10
click at [310, 164] on div "My Axi Account" at bounding box center [365, 182] width 158 height 10
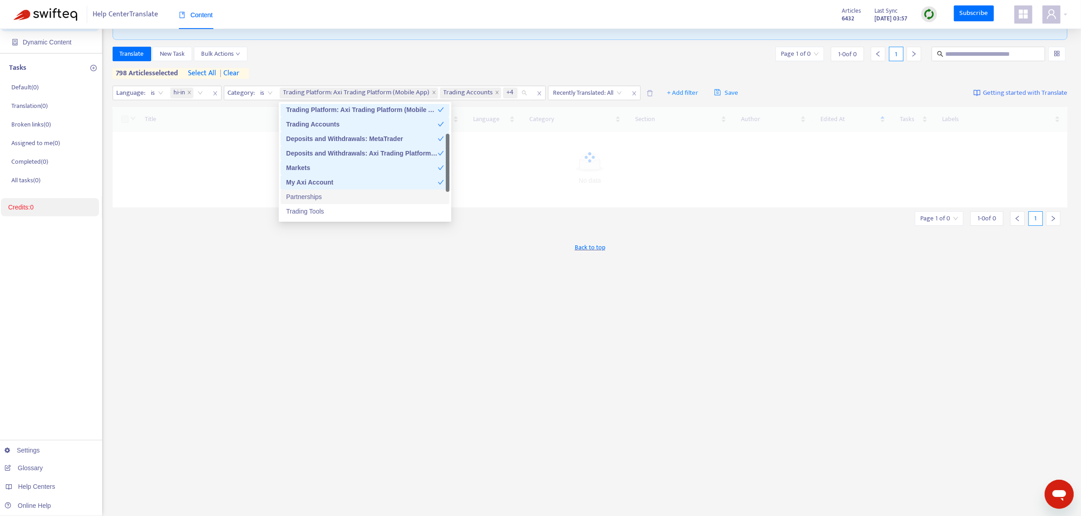
click at [311, 164] on div "Partnerships" at bounding box center [365, 197] width 158 height 10
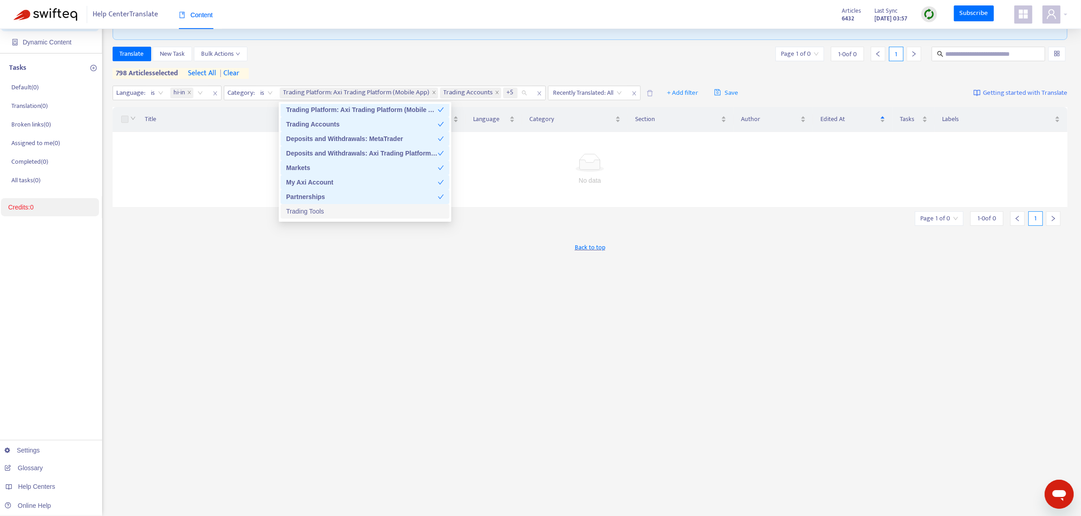
click at [306, 164] on div "Trading Tools" at bounding box center [365, 212] width 158 height 10
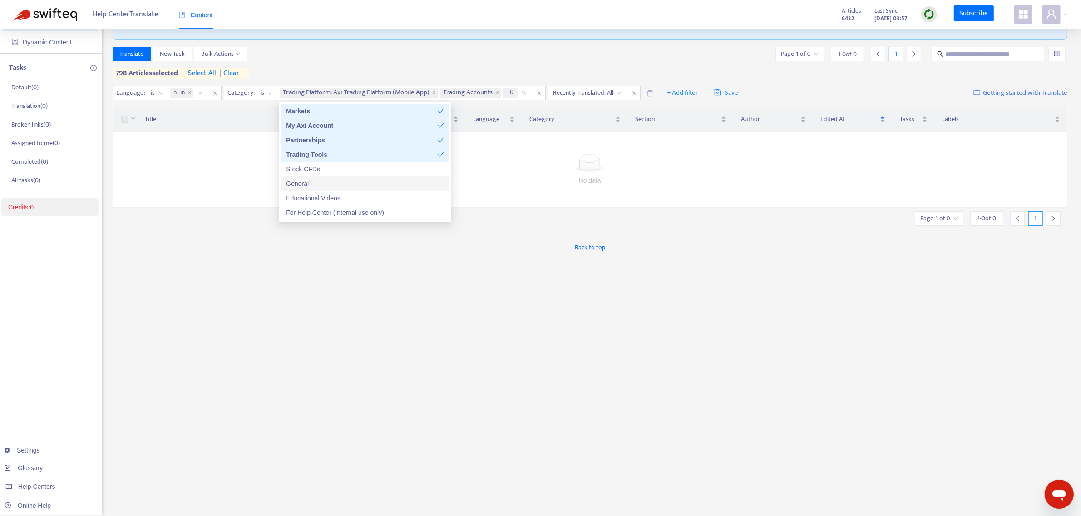
scroll to position [3, 0]
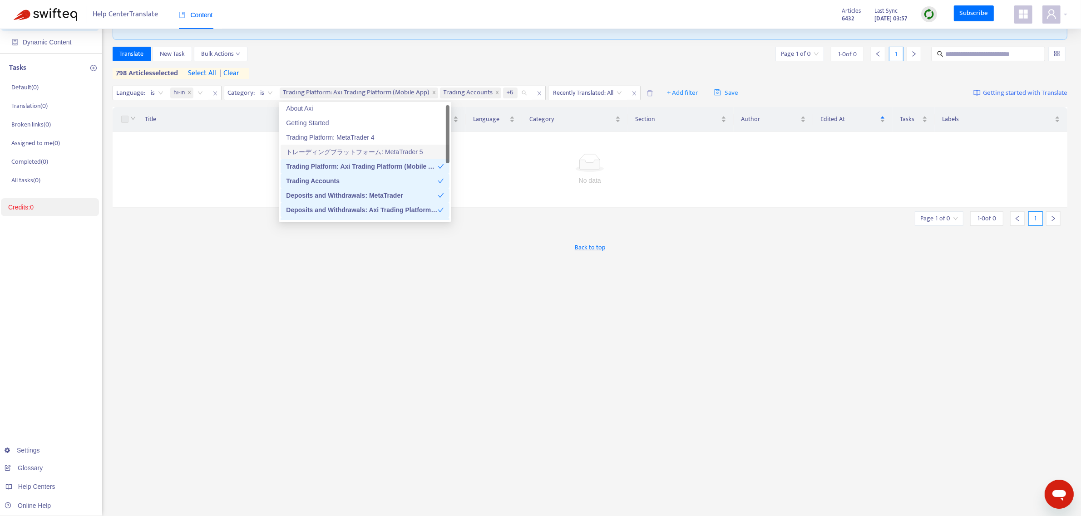
click at [336, 148] on div "トレーディングプラットフォーム: MetaTrader 5" at bounding box center [365, 152] width 158 height 10
click at [359, 155] on div "トレーディングプラットフォーム: MetaTrader 5" at bounding box center [362, 155] width 152 height 10
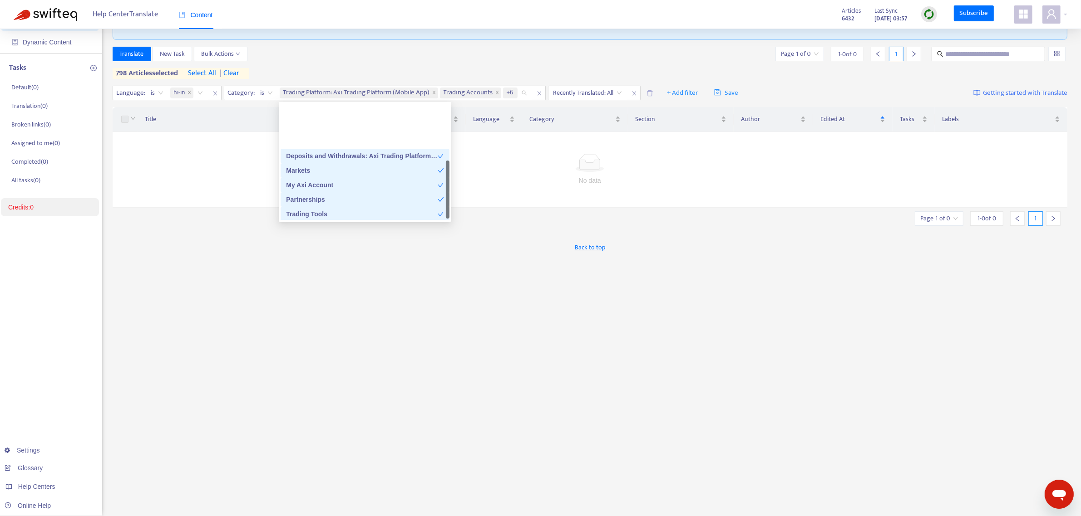
scroll to position [116, 0]
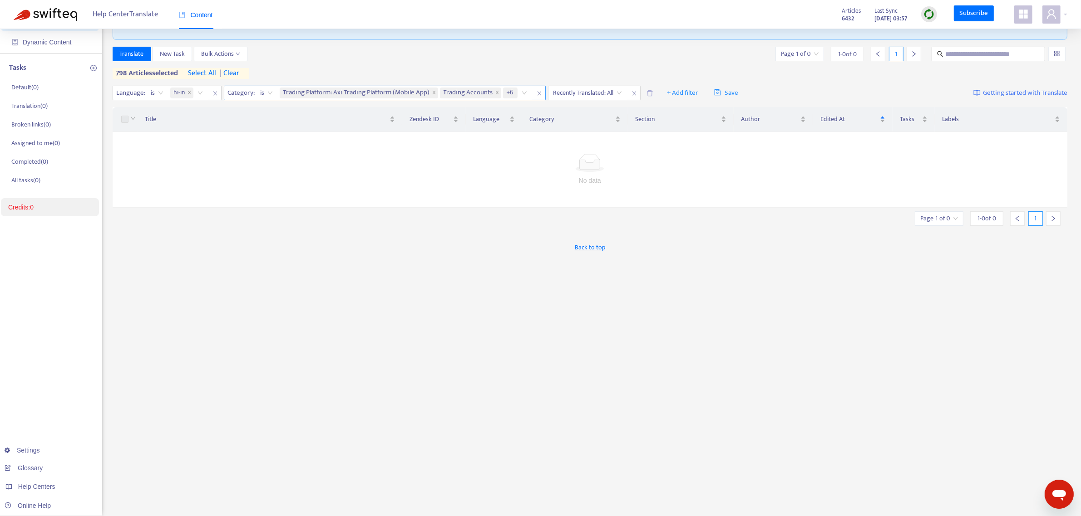
click at [429, 91] on div "Trading Platform: Axi Trading Platform (Mobile App) Trading Accounts +6" at bounding box center [405, 93] width 254 height 14
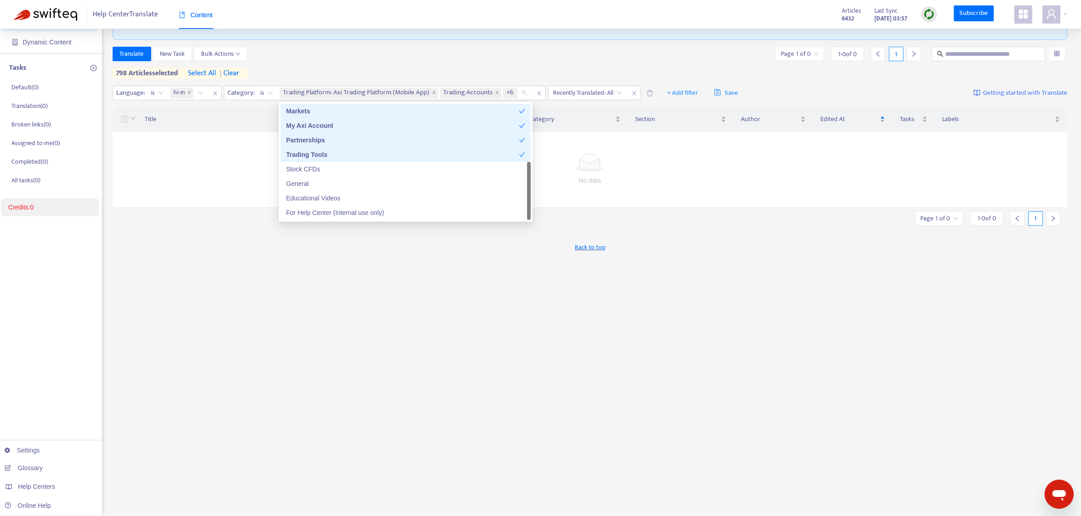
scroll to position [59, 0]
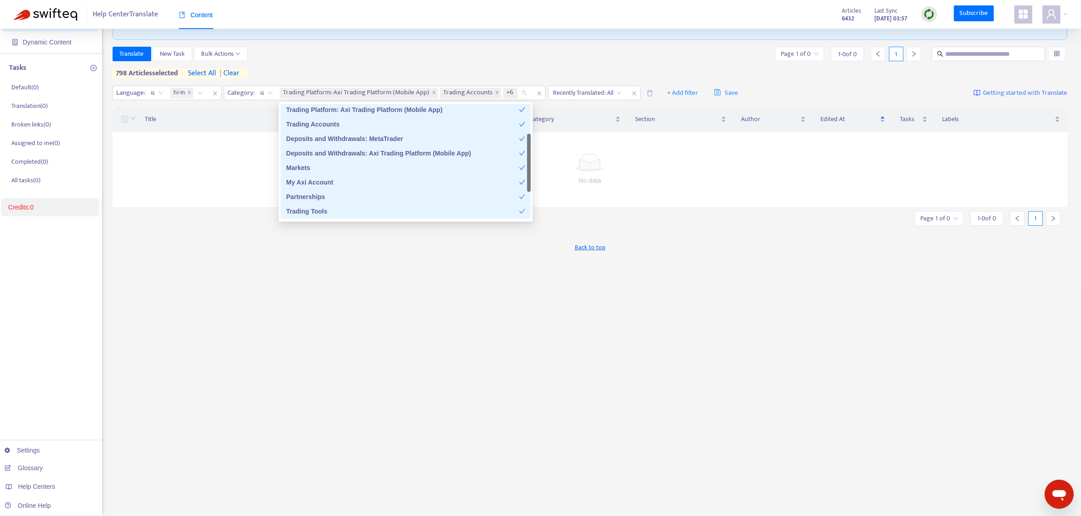
click at [371, 137] on div "Deposits and Withdrawals: MetaTrader" at bounding box center [402, 139] width 233 height 10
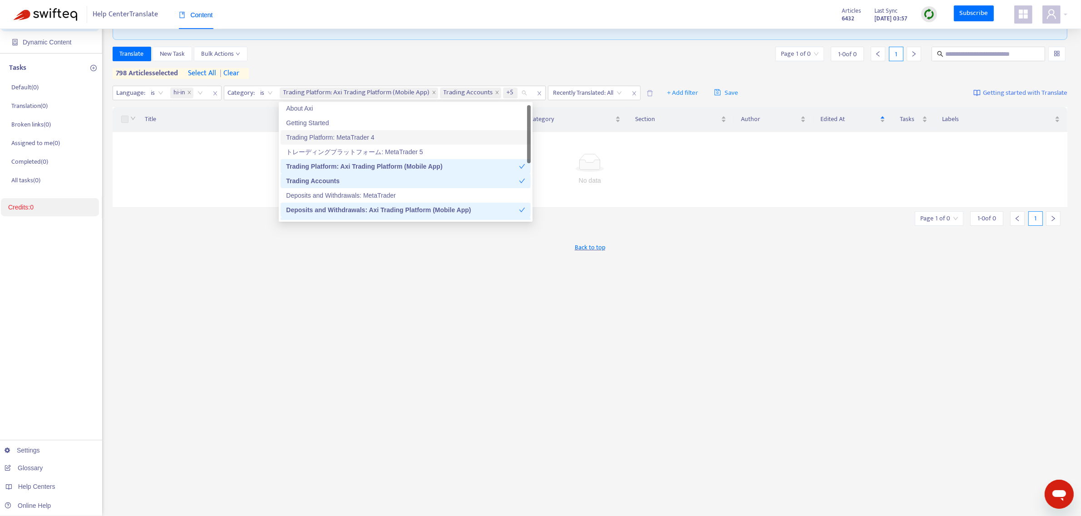
click at [429, 57] on div "Translate New Task Bulk Actions Page 1 of 0 1 - 0 of 0 1" at bounding box center [590, 54] width 955 height 15
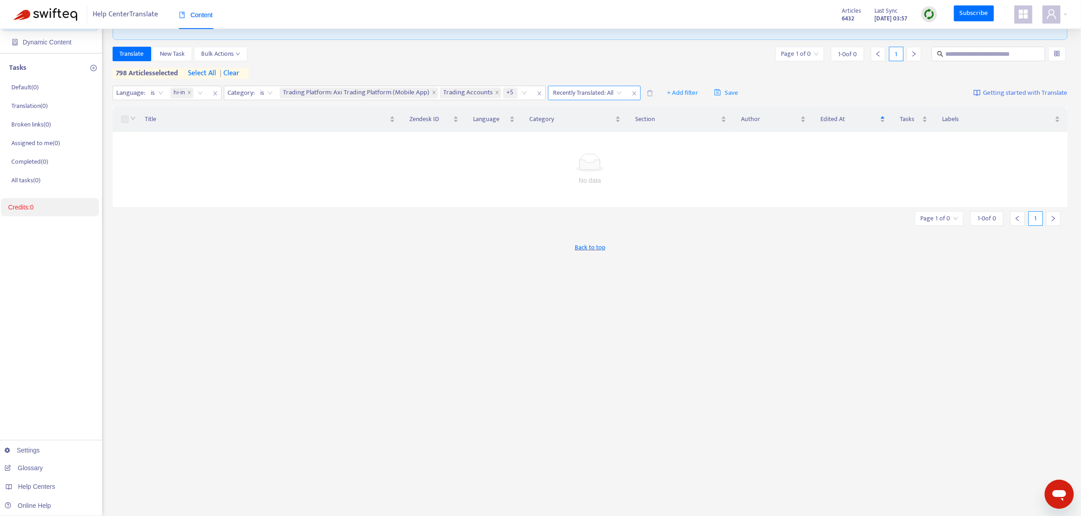
click at [429, 93] on icon "close" at bounding box center [633, 93] width 5 height 5
click at [429, 89] on span "close" at bounding box center [539, 93] width 12 height 11
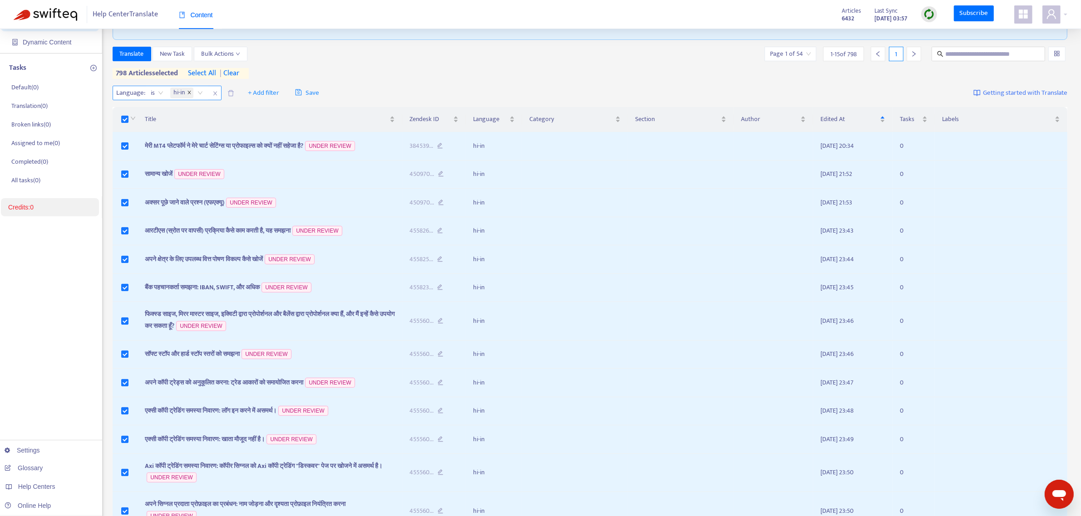
click at [191, 92] on icon "close" at bounding box center [189, 92] width 5 height 5
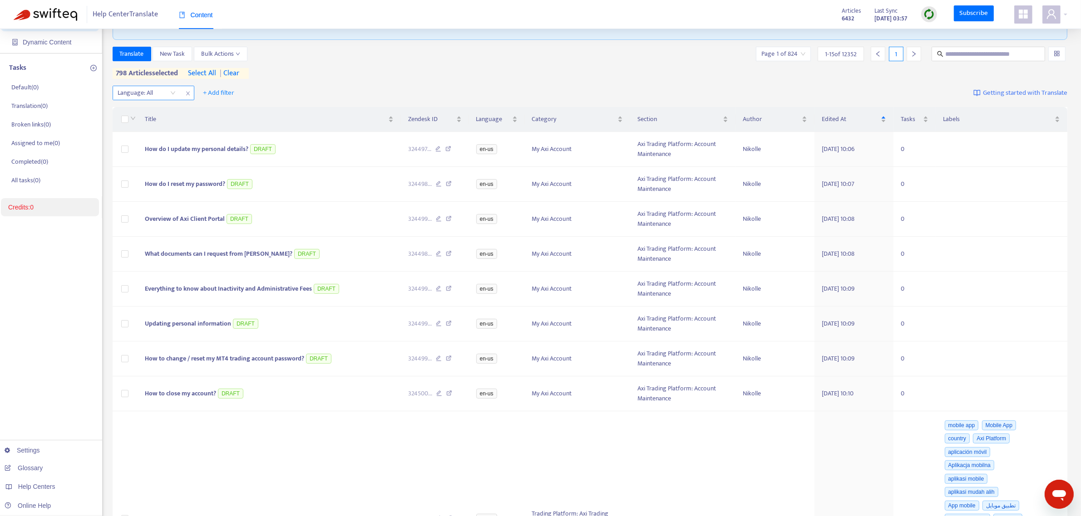
click at [169, 93] on div "Language: All" at bounding box center [147, 93] width 68 height 14
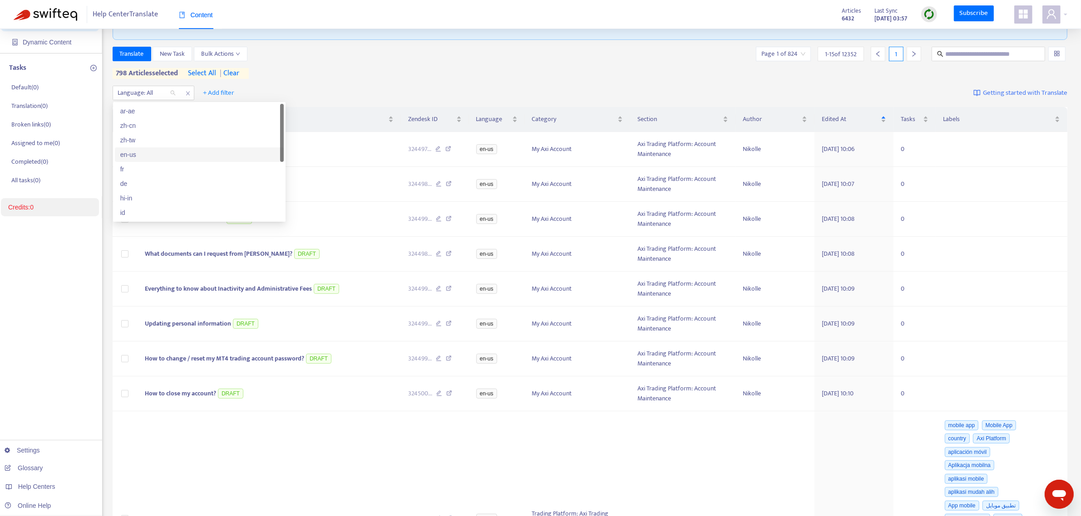
click at [146, 157] on div "en-us" at bounding box center [199, 155] width 158 height 10
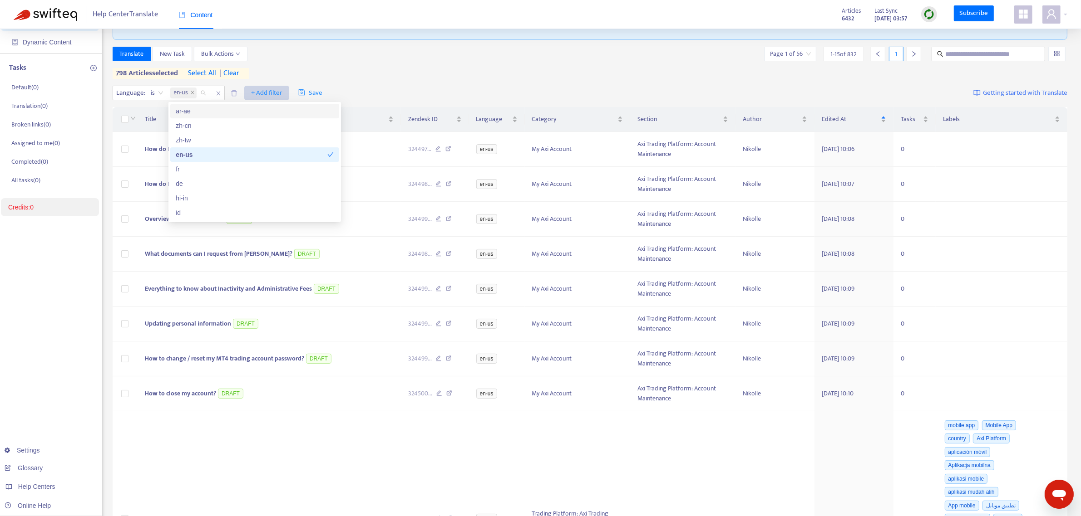
click at [267, 89] on span "+ Add filter" at bounding box center [266, 93] width 31 height 11
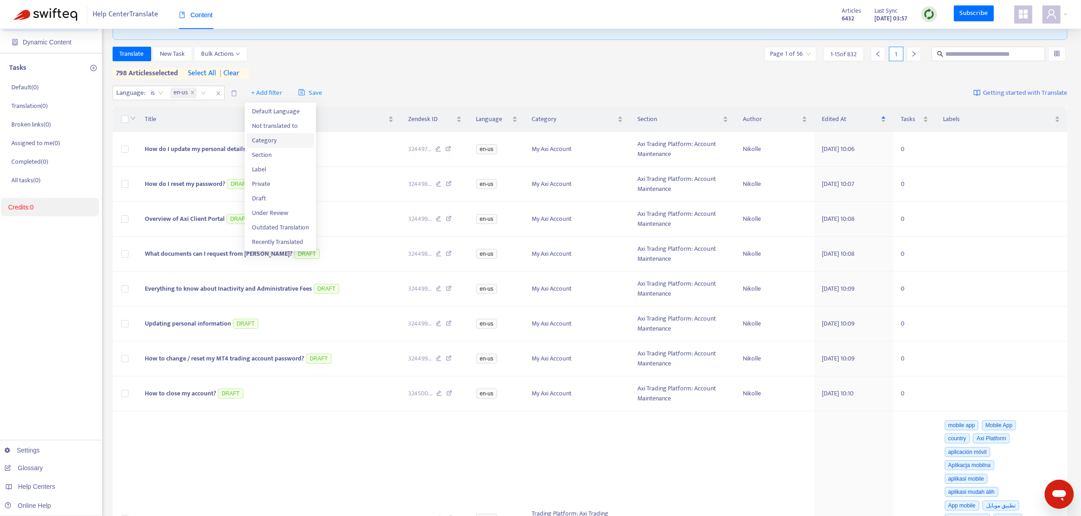
click at [274, 141] on span "Category" at bounding box center [280, 141] width 57 height 10
click at [303, 93] on icon "close" at bounding box center [302, 93] width 5 height 5
click at [258, 92] on span "+ Add filter" at bounding box center [266, 93] width 31 height 11
click at [280, 139] on span "Category" at bounding box center [280, 141] width 57 height 10
click at [264, 94] on div at bounding box center [256, 93] width 55 height 11
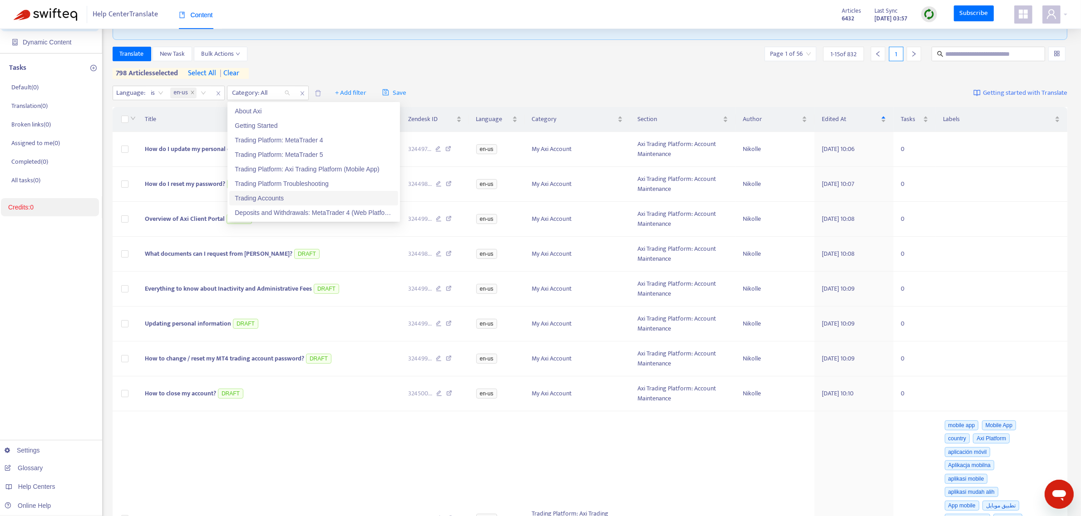
click at [256, 164] on div "Trading Accounts" at bounding box center [314, 198] width 158 height 10
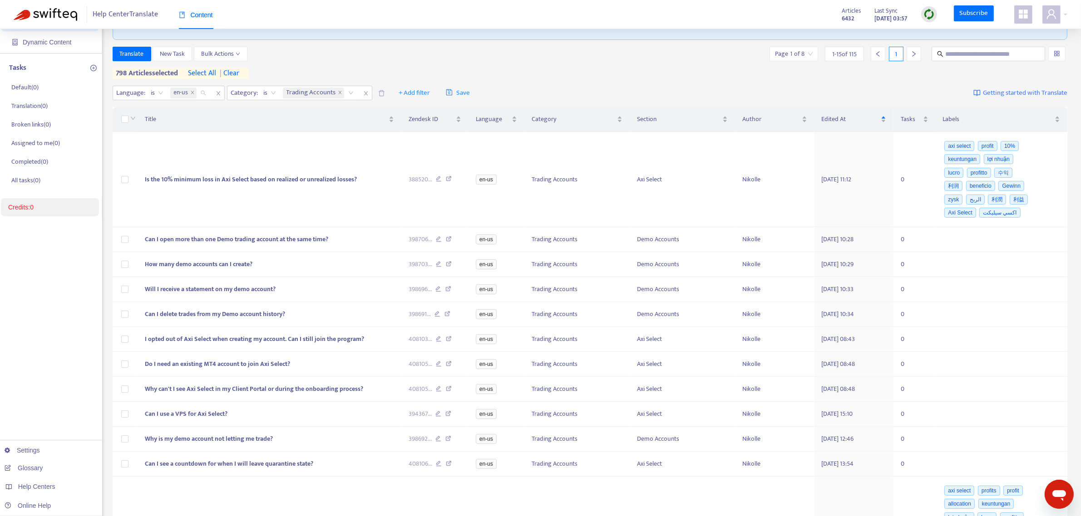
click at [189, 89] on span "en-us" at bounding box center [183, 93] width 26 height 11
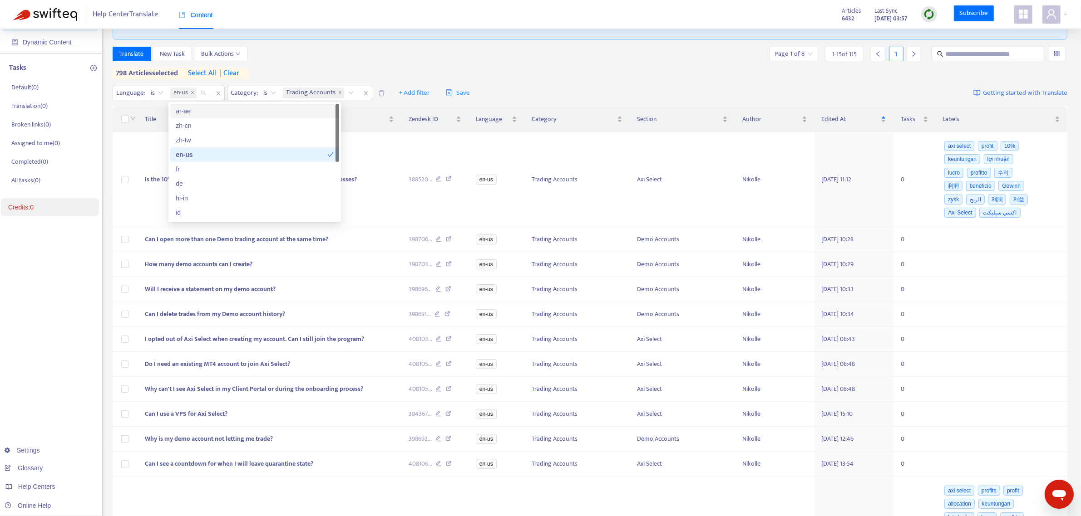
drag, startPoint x: 192, startPoint y: 91, endPoint x: 164, endPoint y: 93, distance: 27.8
click at [191, 91] on icon "close" at bounding box center [192, 92] width 5 height 5
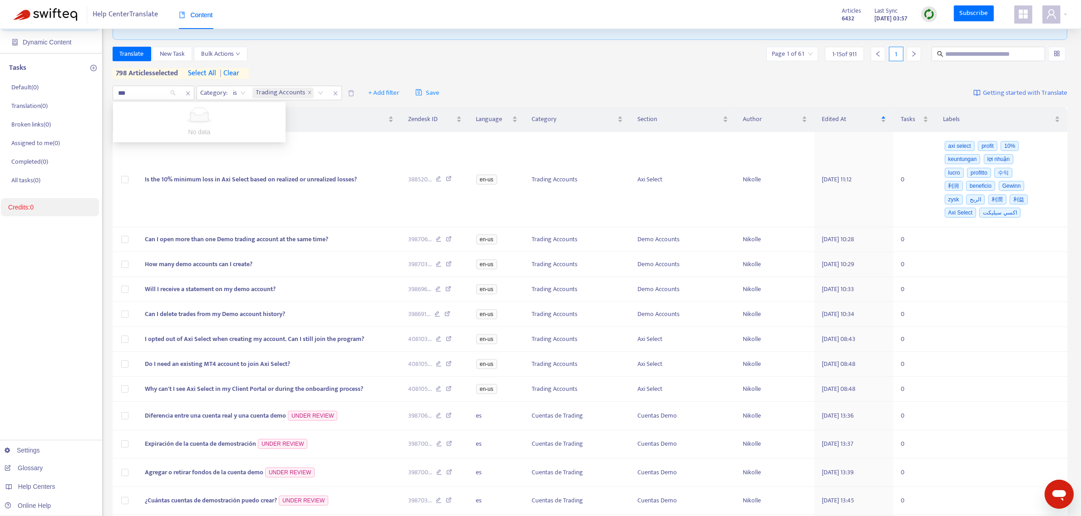
type input "**"
click at [152, 108] on div "hi-in" at bounding box center [199, 111] width 158 height 10
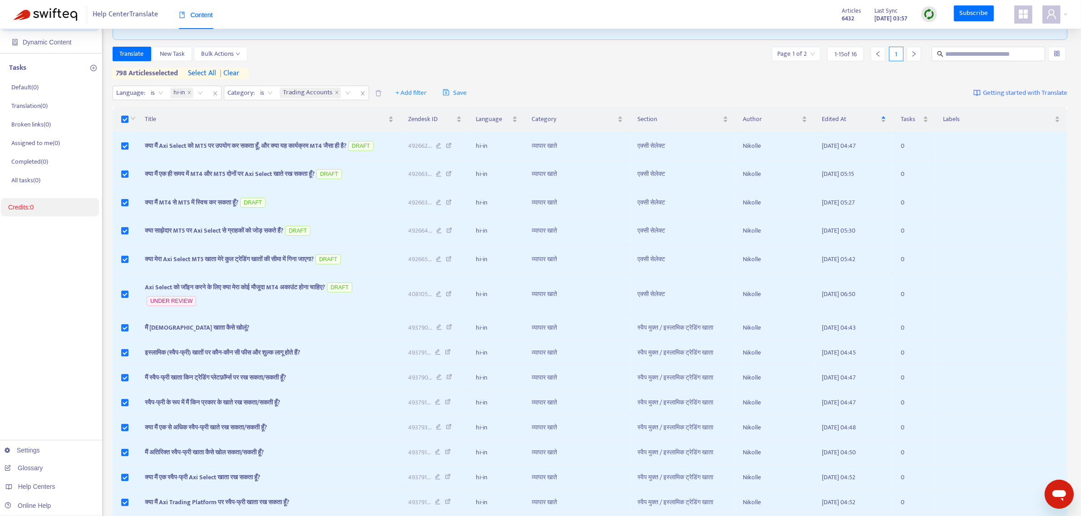
click at [429, 64] on div "Translate New Task Bulk Actions Page 1 of 2 1 - 15 of 16 1 798 articles selecte…" at bounding box center [590, 63] width 955 height 32
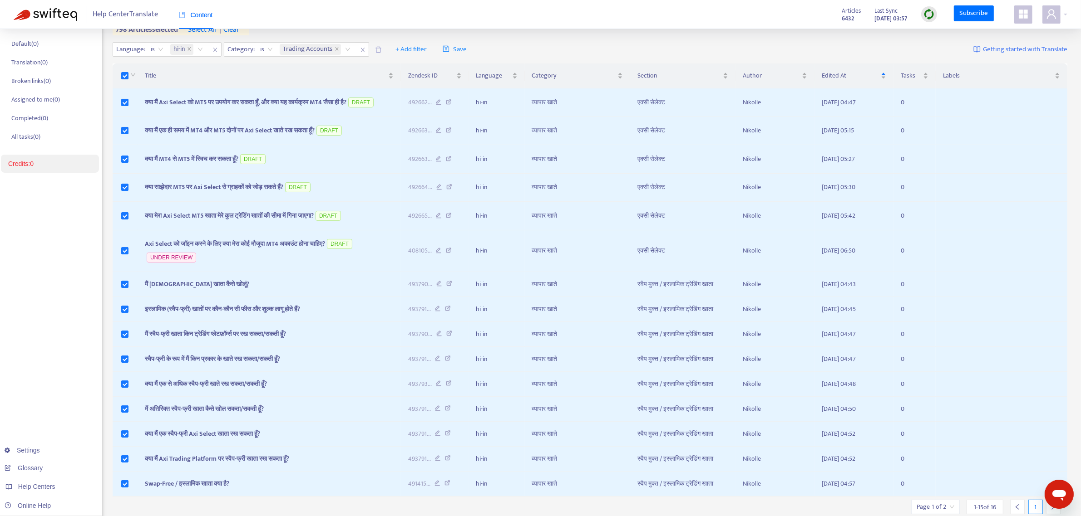
scroll to position [0, 0]
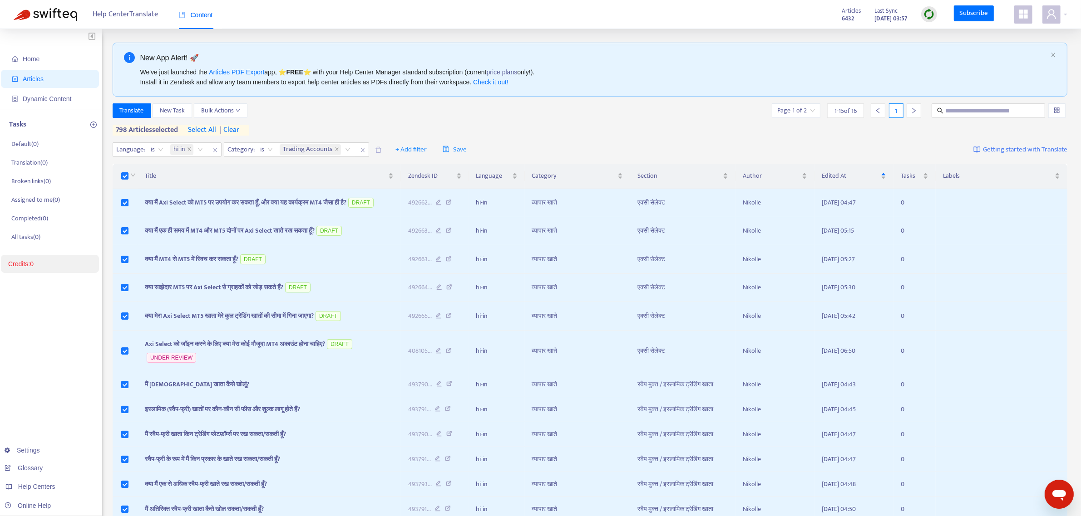
click at [235, 128] on span "| clear" at bounding box center [227, 130] width 23 height 11
click at [197, 130] on span "select all" at bounding box center [198, 130] width 28 height 11
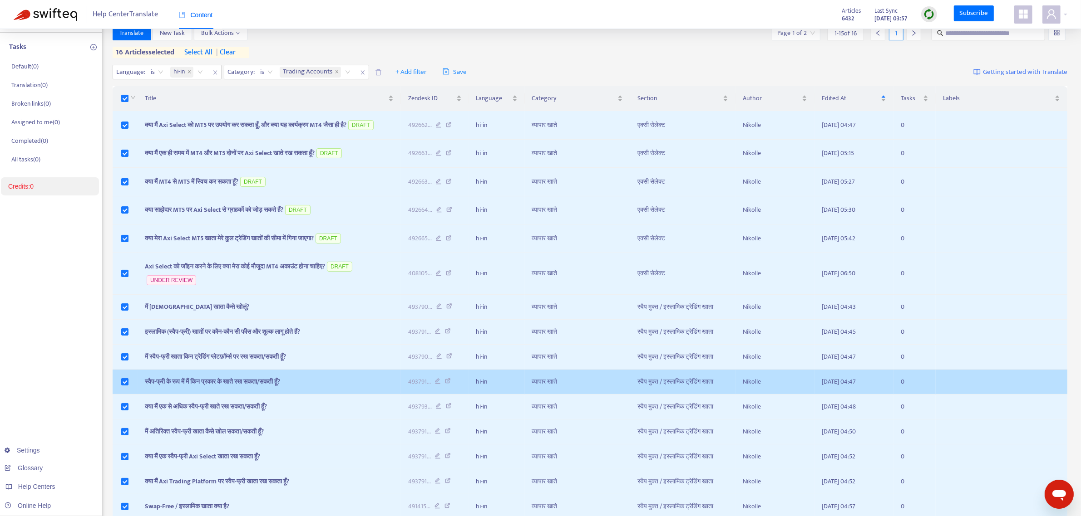
scroll to position [135, 0]
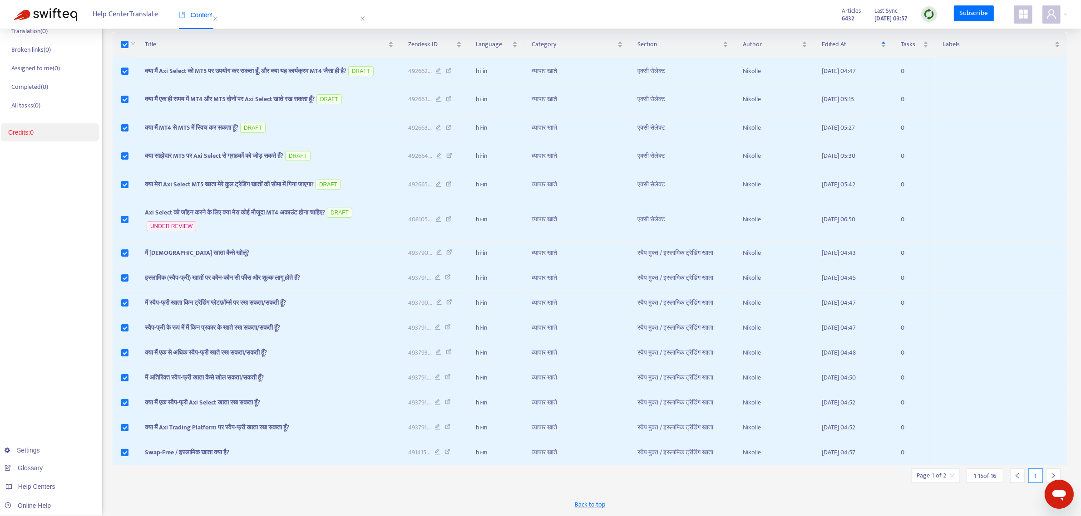
click at [429, 164] on icon "right" at bounding box center [1053, 476] width 6 height 6
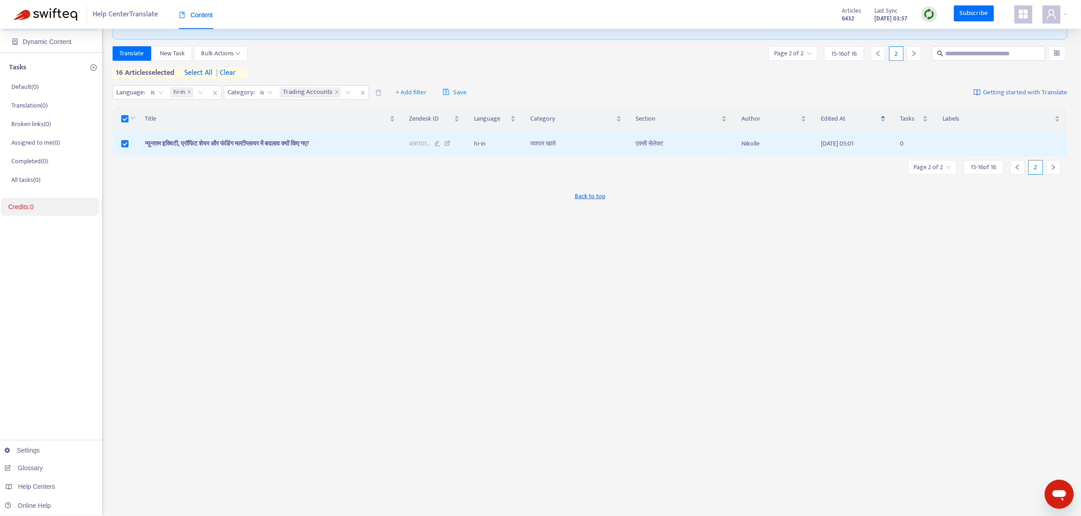
scroll to position [57, 0]
click at [429, 164] on div at bounding box center [1017, 168] width 15 height 15
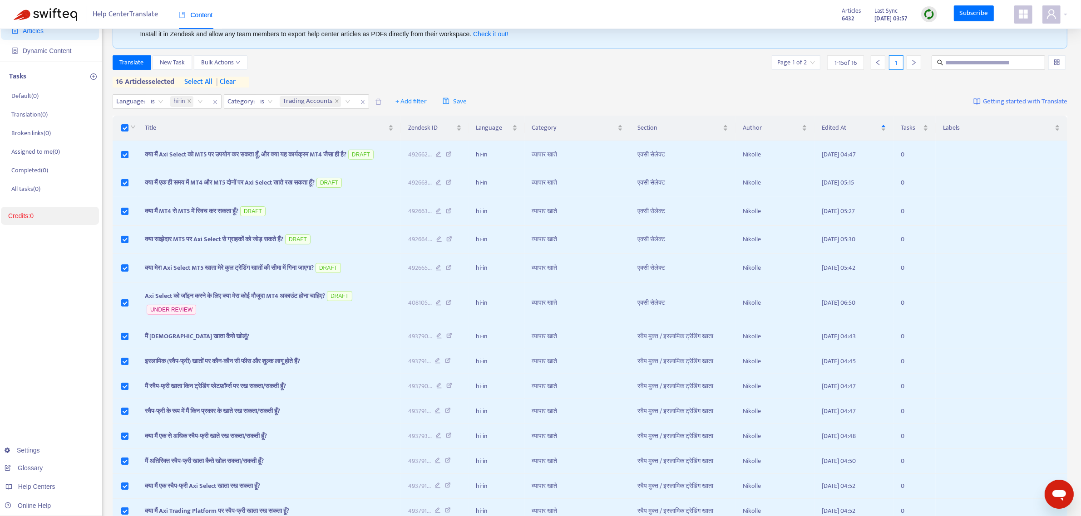
scroll to position [0, 0]
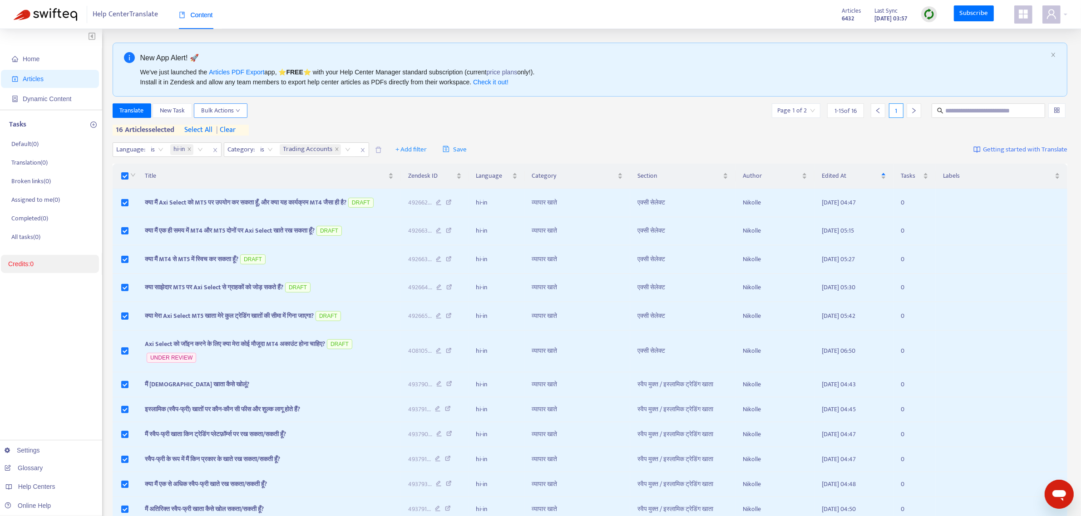
click at [226, 111] on span "Bulk Actions" at bounding box center [220, 111] width 39 height 10
click at [226, 144] on span "Save to Zendesk" at bounding box center [223, 143] width 43 height 10
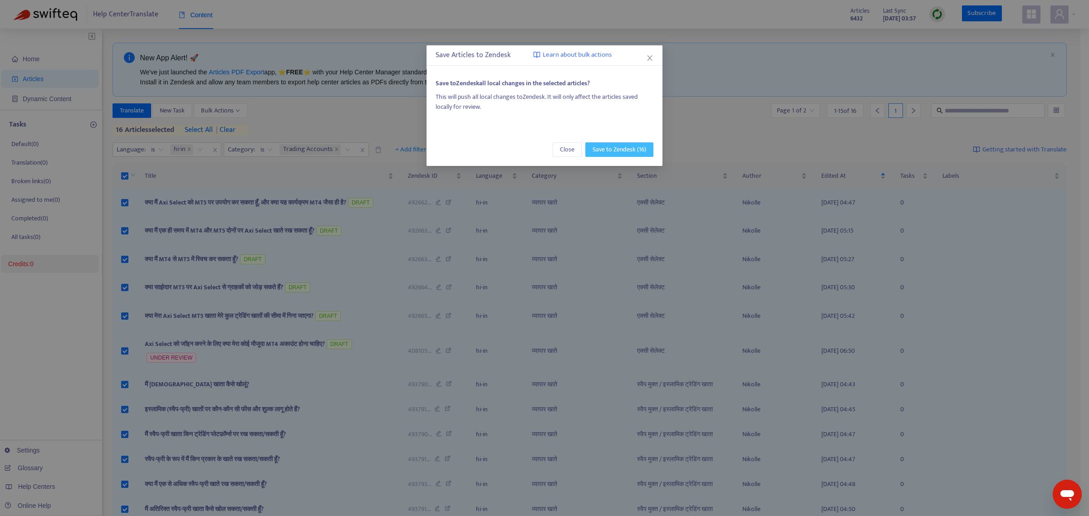
click at [429, 145] on span "Save to Zendesk (16)" at bounding box center [620, 150] width 54 height 10
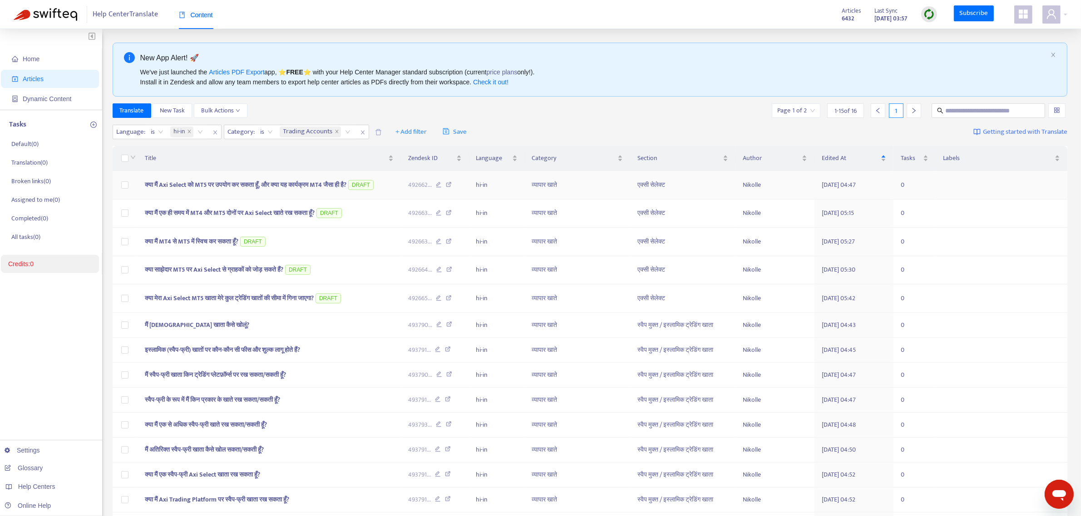
scroll to position [100, 0]
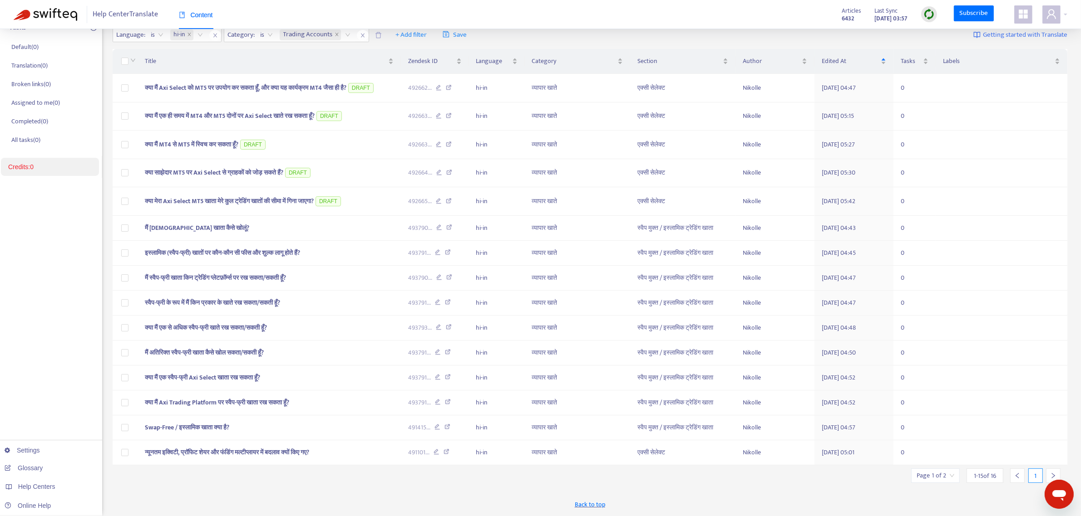
click at [429, 164] on icon "right" at bounding box center [1053, 475] width 3 height 5
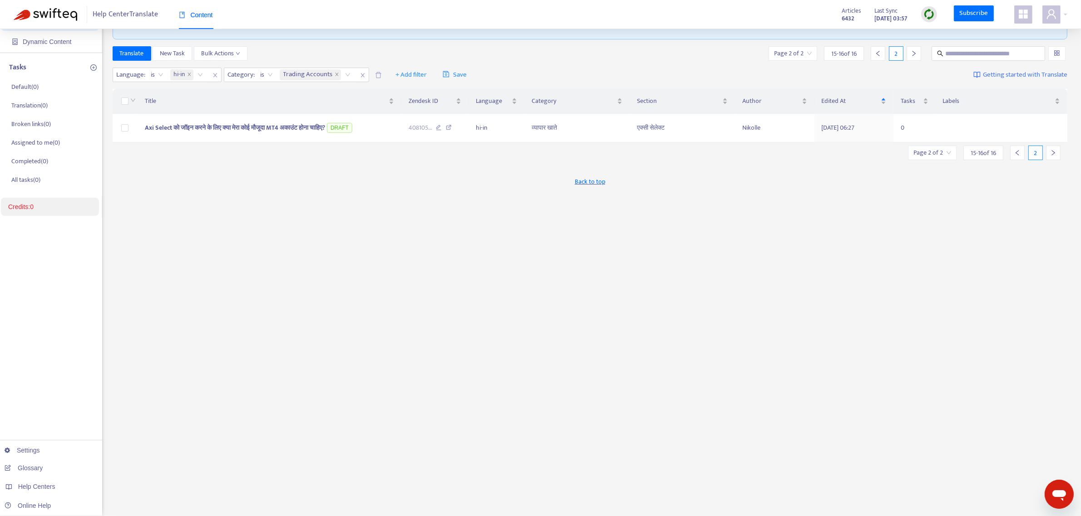
scroll to position [57, 0]
click at [429, 151] on icon "left" at bounding box center [1017, 153] width 6 height 6
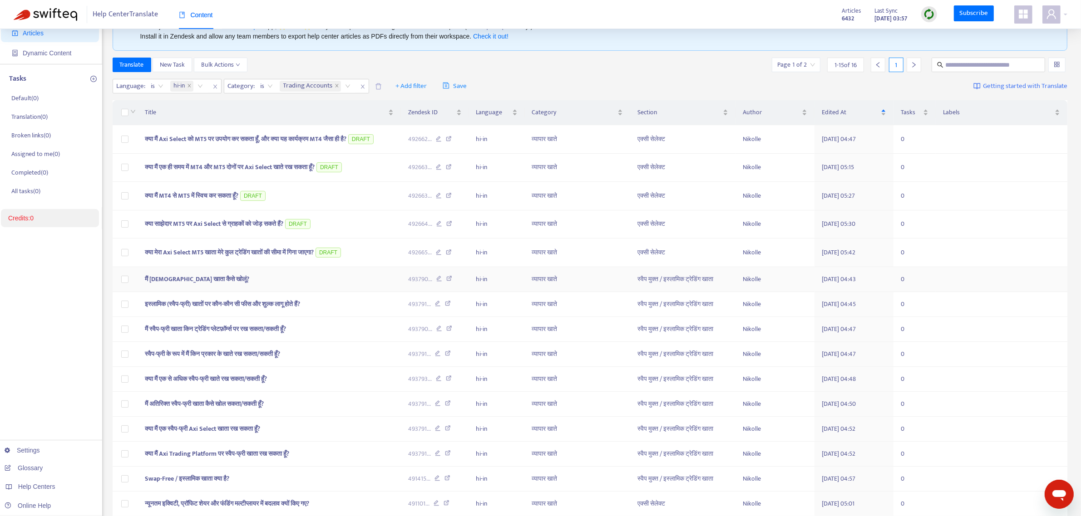
scroll to position [0, 0]
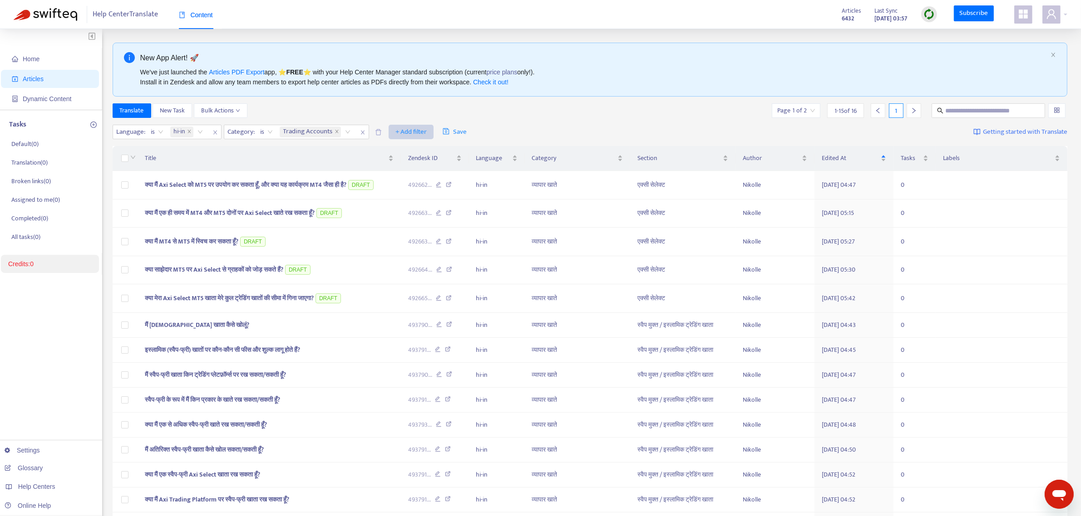
click at [400, 134] on span "+ Add filter" at bounding box center [410, 132] width 31 height 11
click at [418, 164] on span "Section" at bounding box center [425, 180] width 57 height 10
click at [429, 132] on icon "close" at bounding box center [446, 132] width 5 height 5
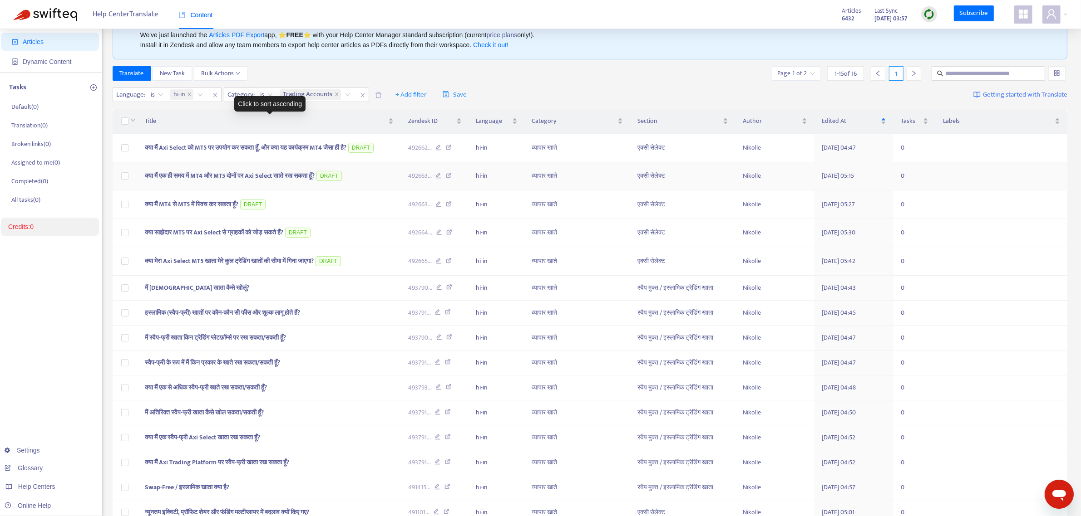
scroll to position [100, 0]
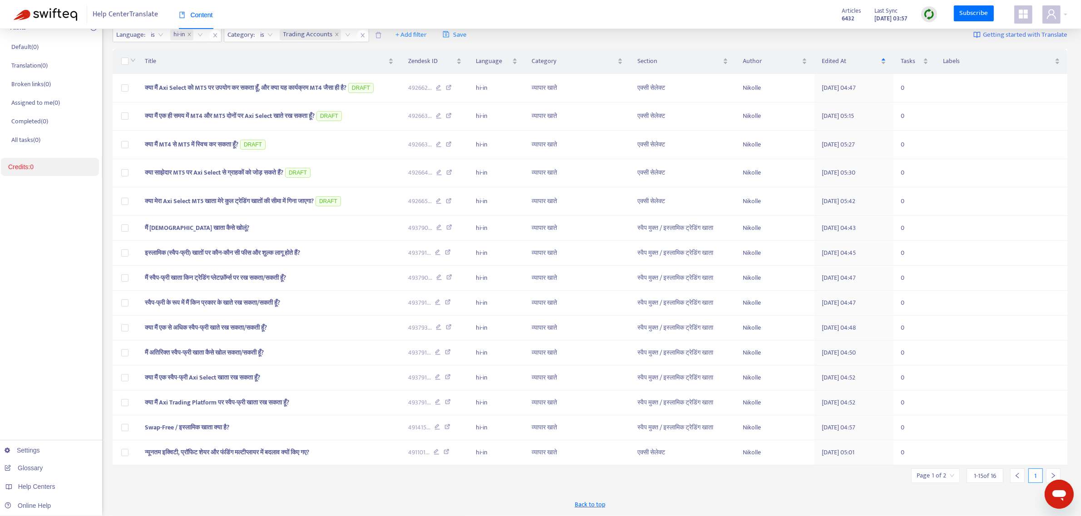
click at [429, 164] on icon "right" at bounding box center [1053, 476] width 6 height 6
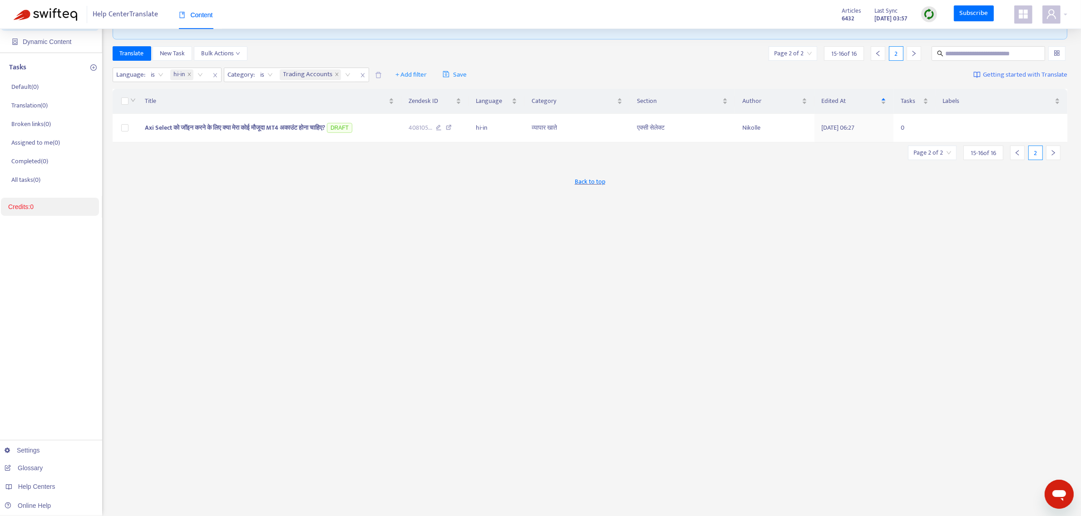
scroll to position [57, 0]
click at [429, 159] on div at bounding box center [1017, 153] width 15 height 15
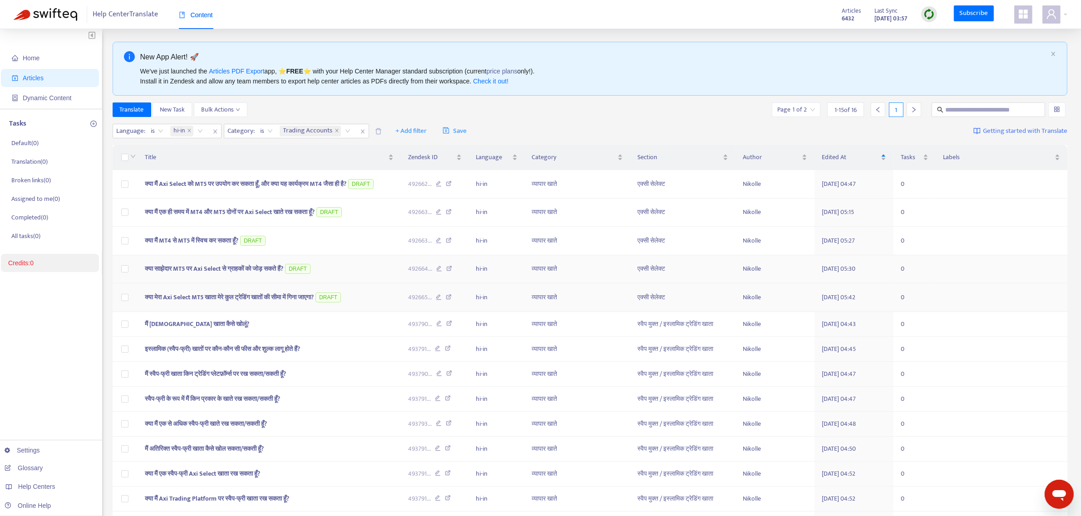
scroll to position [0, 0]
click at [189, 133] on icon "close" at bounding box center [189, 131] width 5 height 5
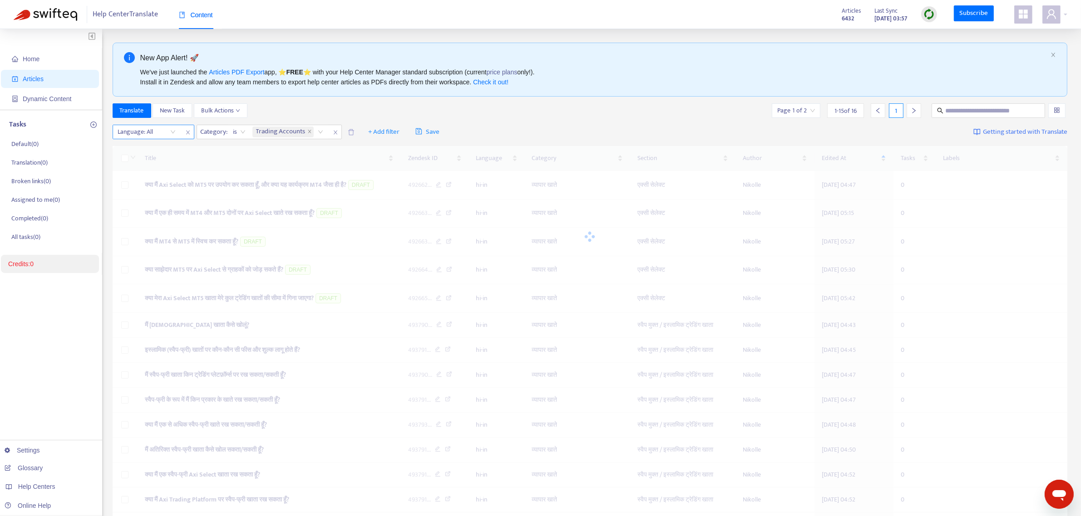
click at [138, 138] on div at bounding box center [142, 132] width 55 height 11
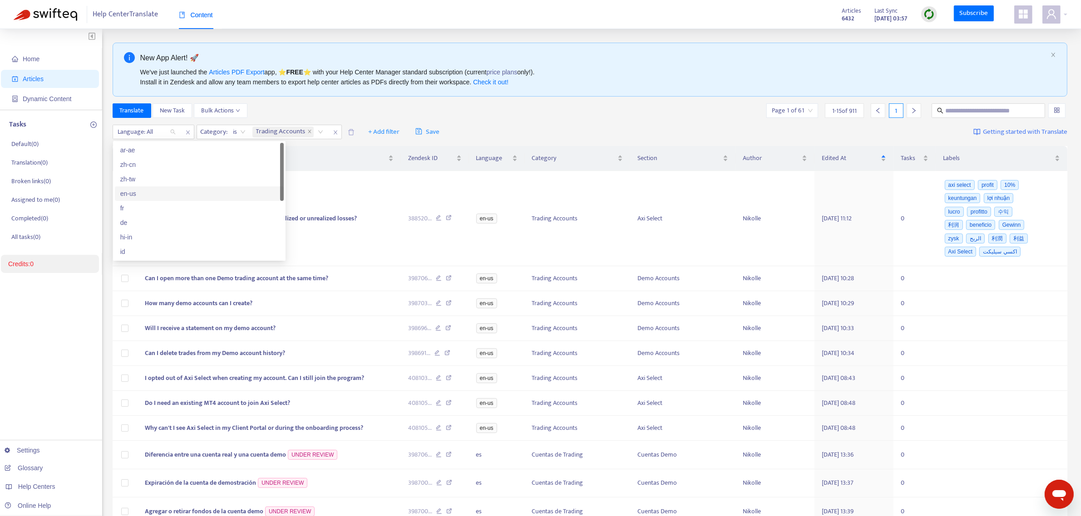
click at [148, 164] on div "en-us" at bounding box center [199, 194] width 158 height 10
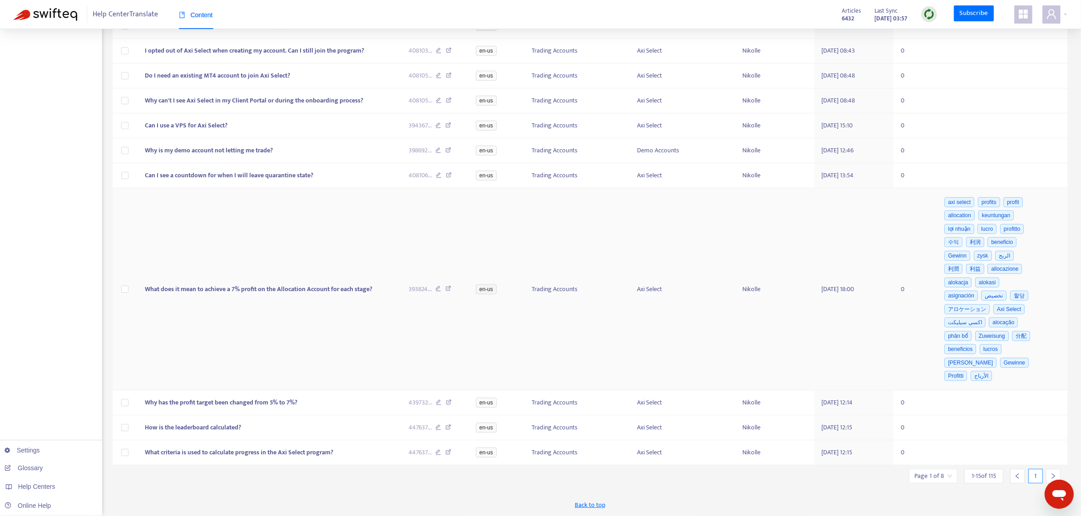
scroll to position [44, 0]
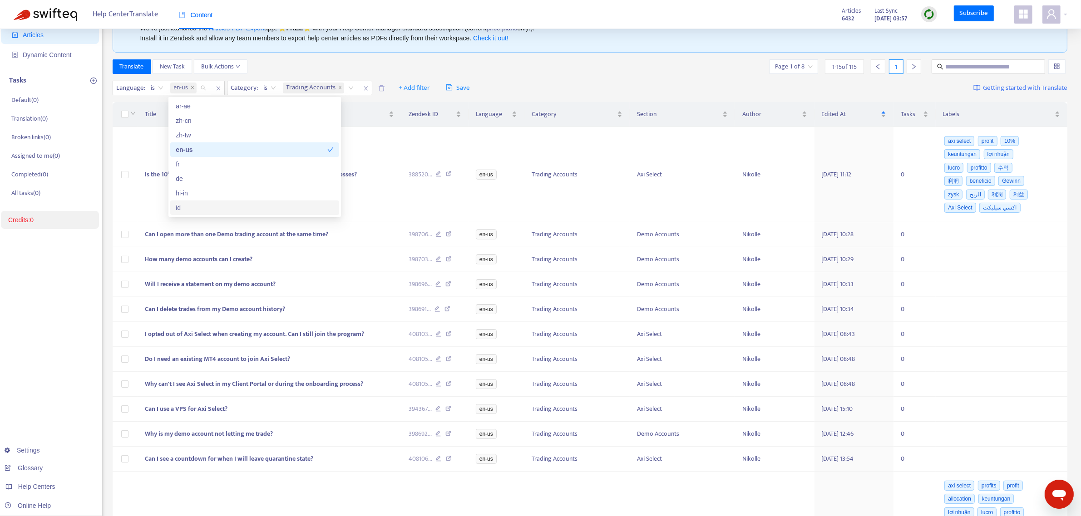
click at [429, 68] on div "Translate New Task Bulk Actions Page 1 of 8 1 - 15 of 115 1" at bounding box center [590, 66] width 955 height 15
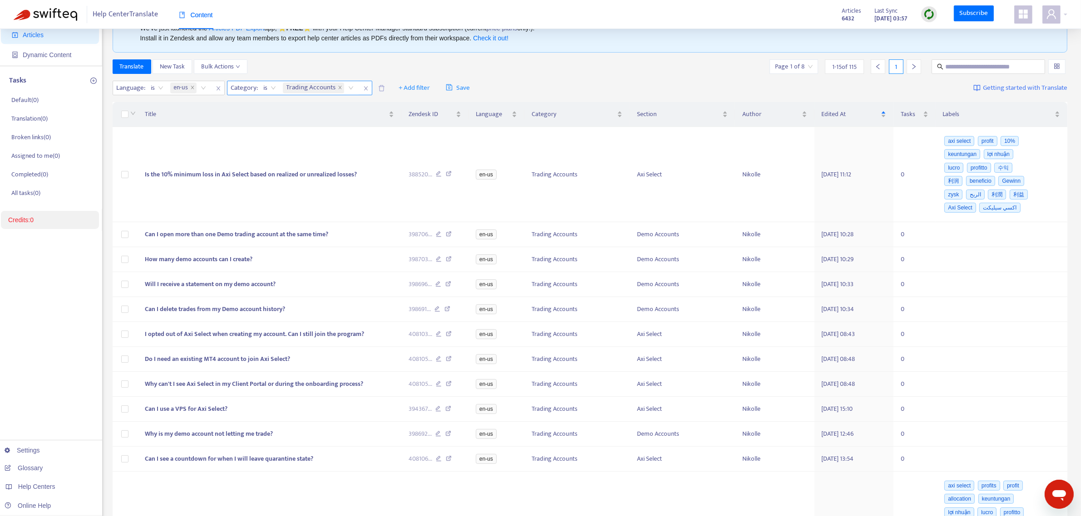
click at [364, 89] on icon "close" at bounding box center [366, 89] width 4 height 4
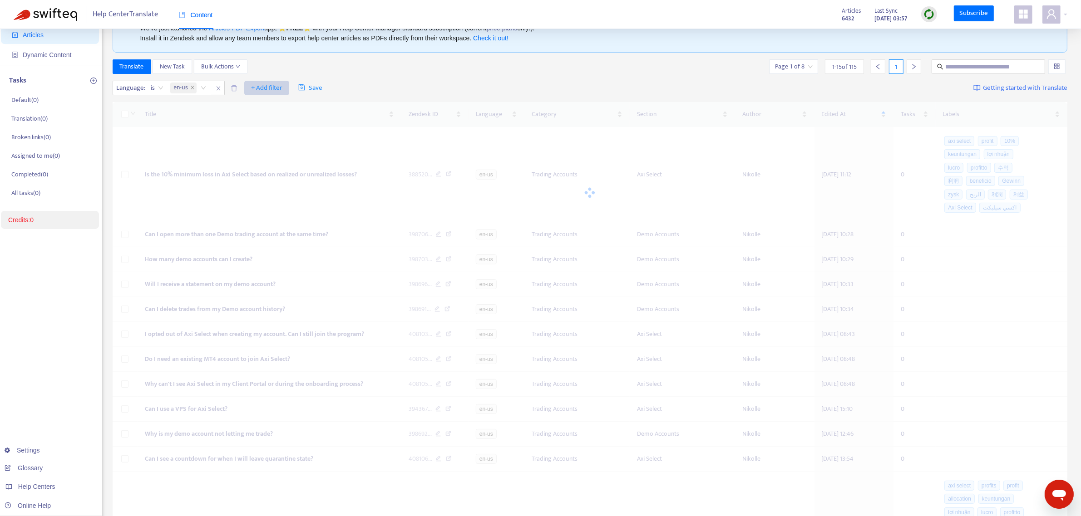
click at [257, 89] on span "+ Add filter" at bounding box center [266, 88] width 31 height 11
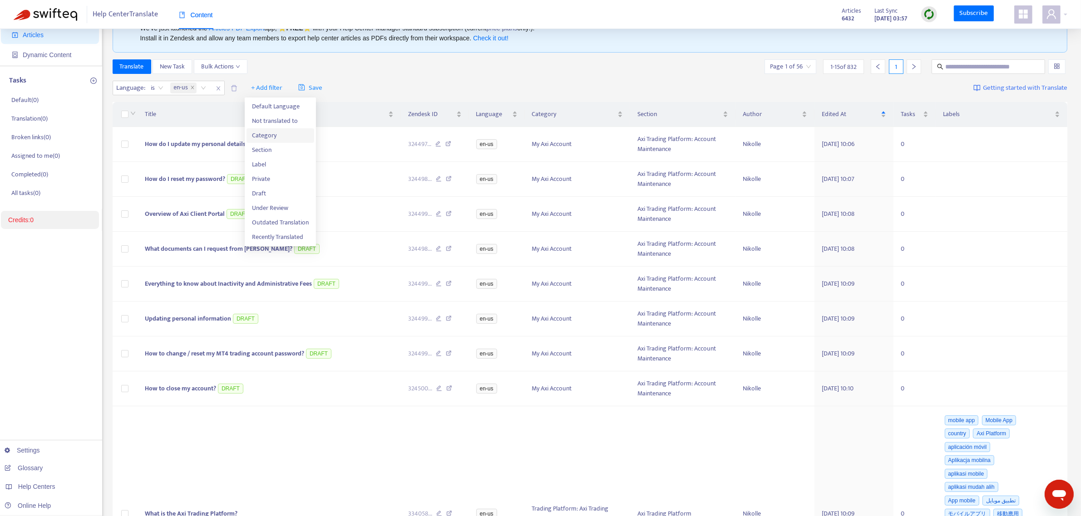
click at [270, 134] on span "Category" at bounding box center [280, 136] width 57 height 10
click at [268, 87] on div at bounding box center [256, 88] width 55 height 11
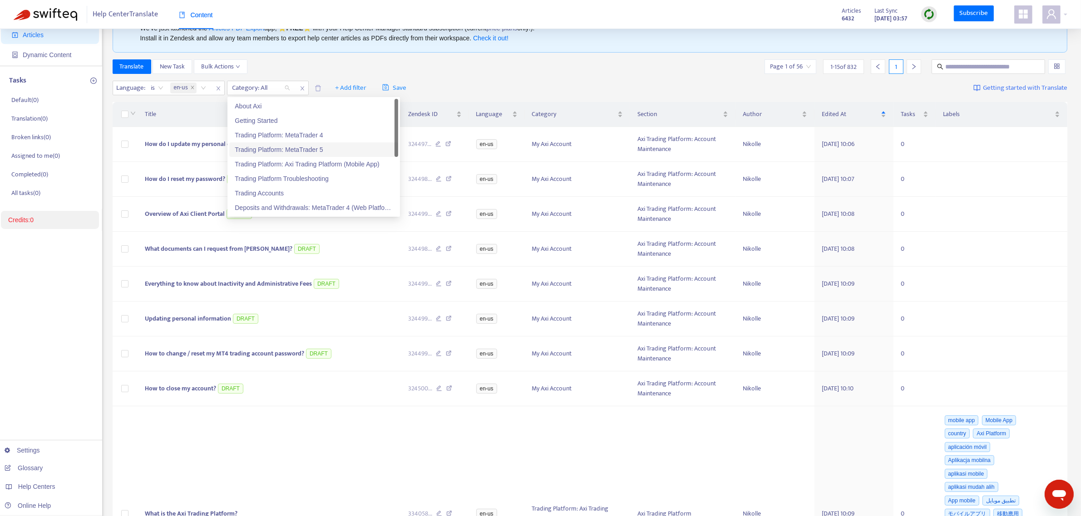
scroll to position [116, 0]
drag, startPoint x: 255, startPoint y: 164, endPoint x: 352, endPoint y: 96, distance: 118.0
click at [255, 164] on div "Partnerships" at bounding box center [314, 164] width 158 height 10
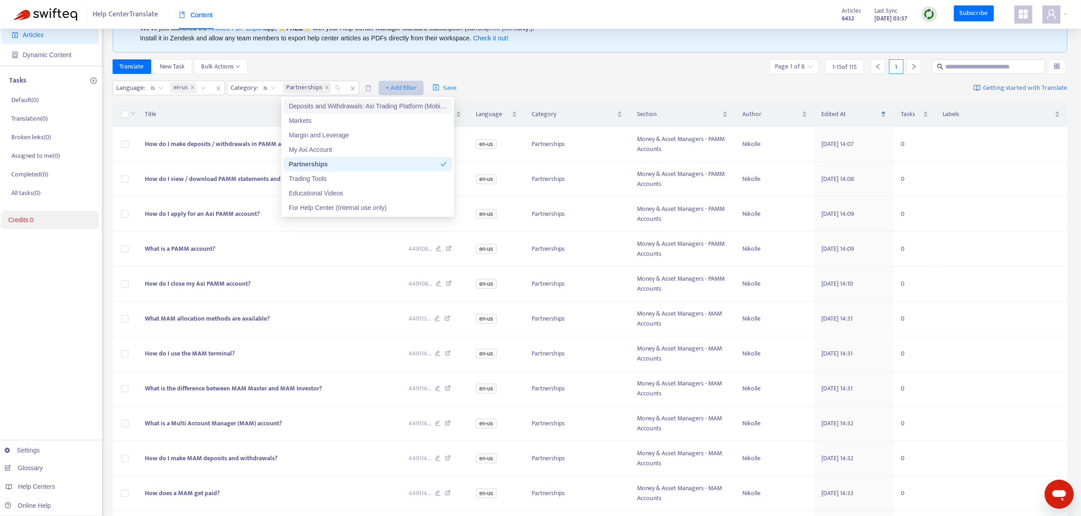
click at [392, 88] on span "+ Add filter" at bounding box center [400, 88] width 31 height 11
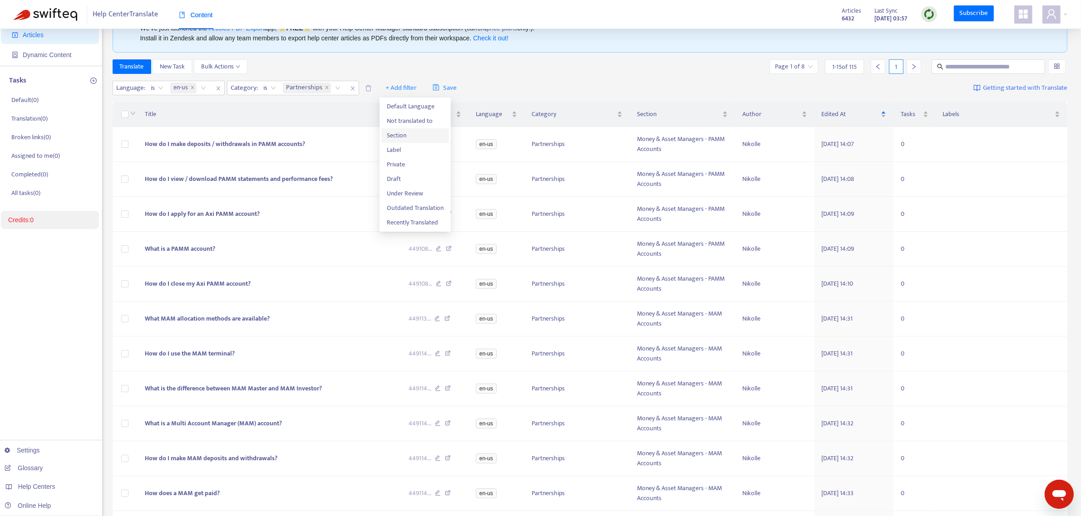
click at [405, 134] on span "Section" at bounding box center [415, 136] width 57 height 10
click at [393, 87] on div at bounding box center [391, 88] width 55 height 11
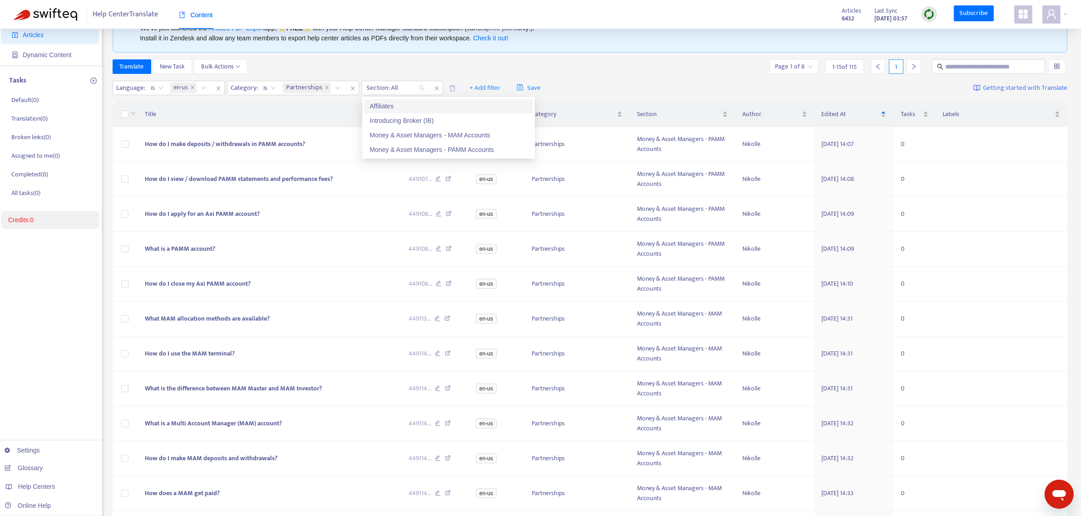
click at [379, 107] on div "Affiliates" at bounding box center [448, 106] width 158 height 10
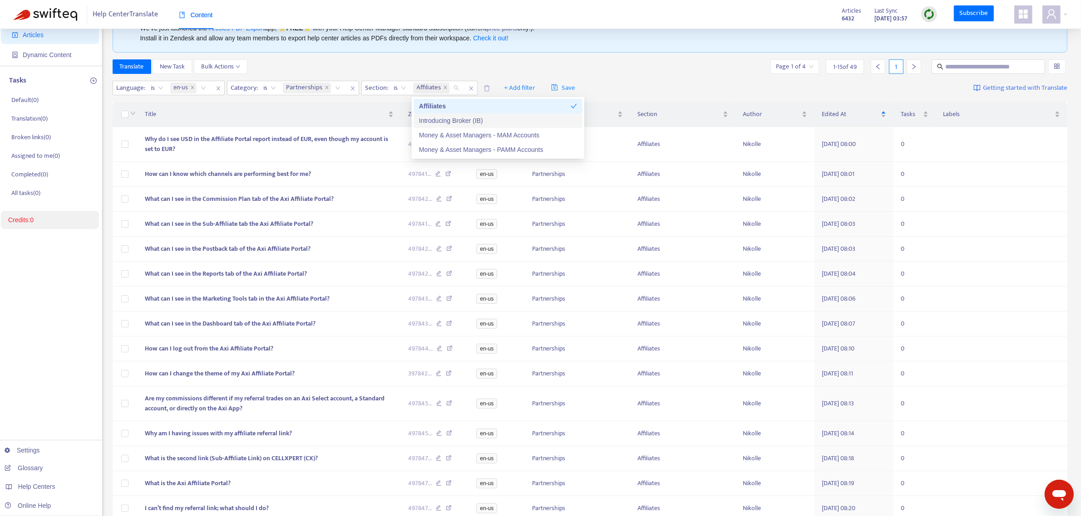
click at [429, 71] on div "Translate New Task Bulk Actions Page 1 of 4 1 - 15 of 49 1" at bounding box center [590, 66] width 955 height 15
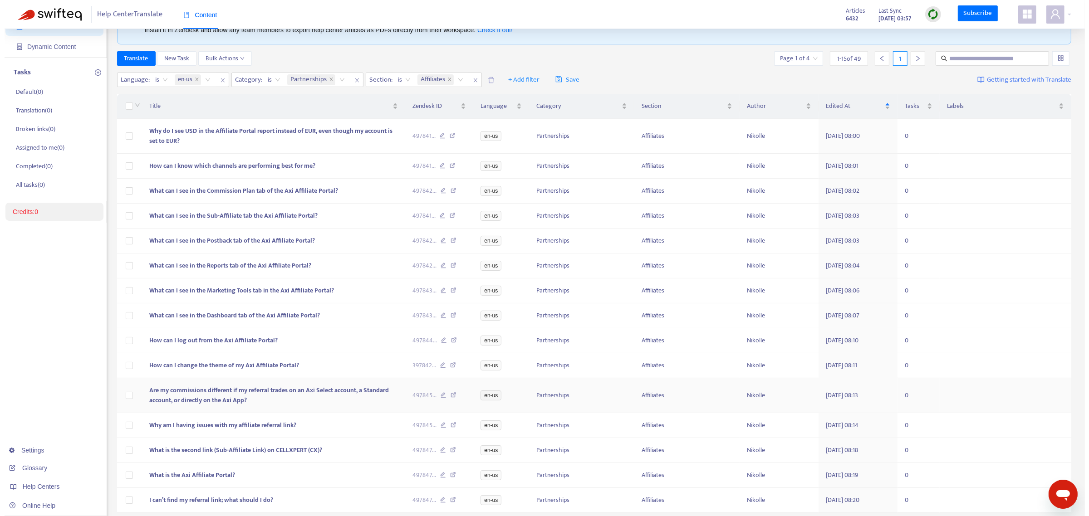
scroll to position [0, 0]
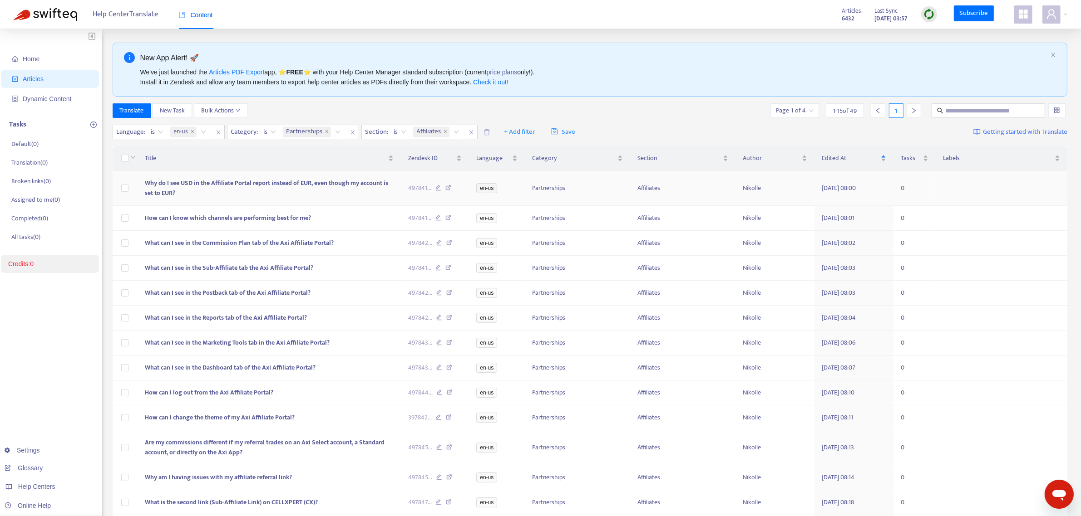
click at [272, 164] on span "Why do I see USD in the Affiliate Portal report instead of EUR, even though my …" at bounding box center [266, 188] width 243 height 20
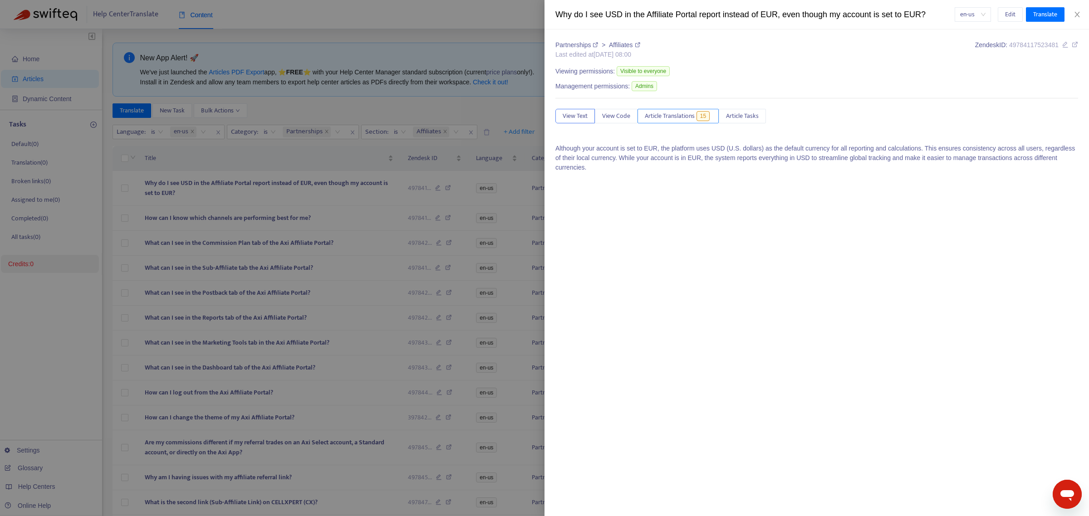
click at [429, 116] on span "Article Translations" at bounding box center [670, 116] width 50 height 10
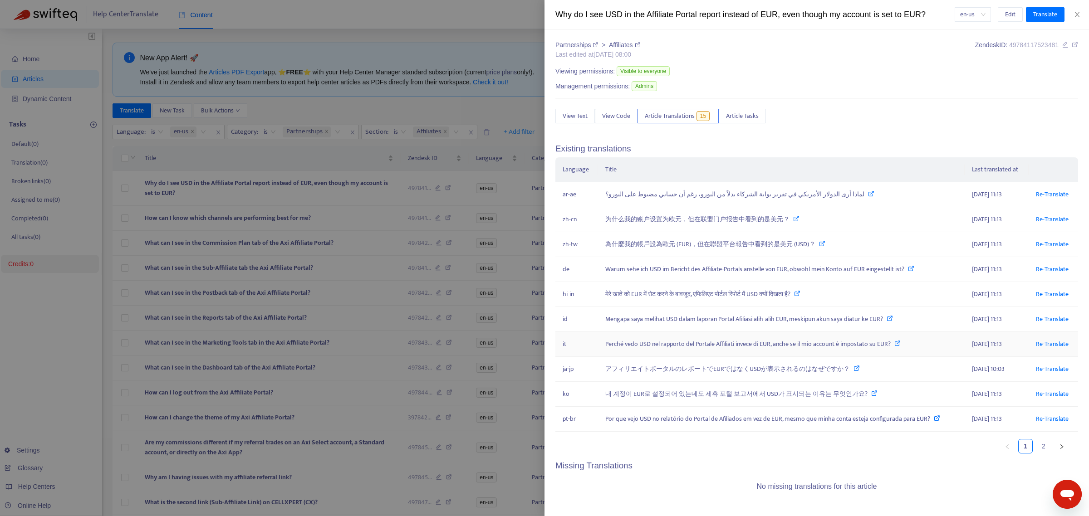
scroll to position [11, 0]
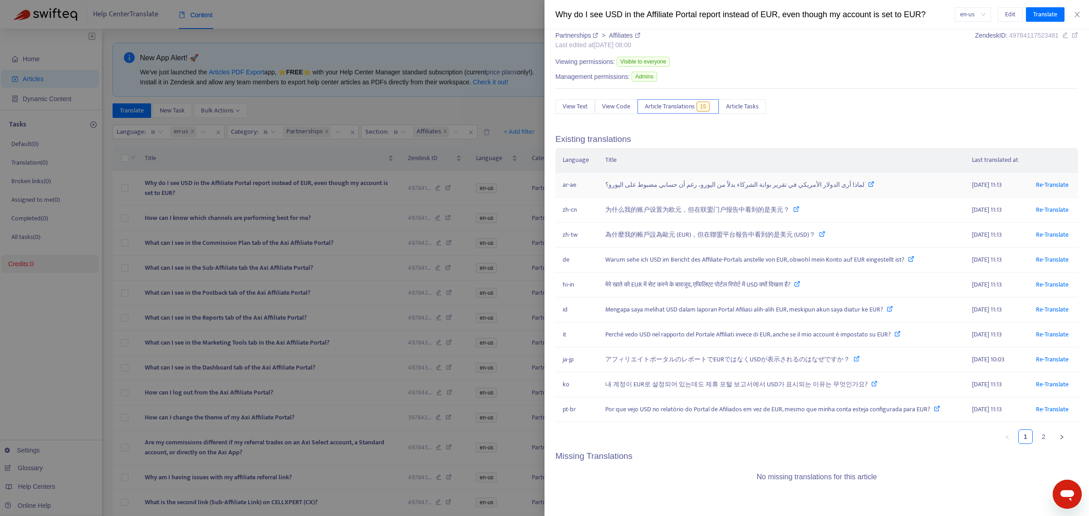
drag, startPoint x: 999, startPoint y: 182, endPoint x: 962, endPoint y: 180, distance: 37.3
click at [429, 164] on td "2025-08-15 11:13" at bounding box center [997, 185] width 64 height 25
drag, startPoint x: 1003, startPoint y: 211, endPoint x: 957, endPoint y: 209, distance: 46.8
click at [429, 164] on td "2025-08-15 11:13" at bounding box center [997, 210] width 64 height 25
drag, startPoint x: 1005, startPoint y: 235, endPoint x: 959, endPoint y: 230, distance: 47.1
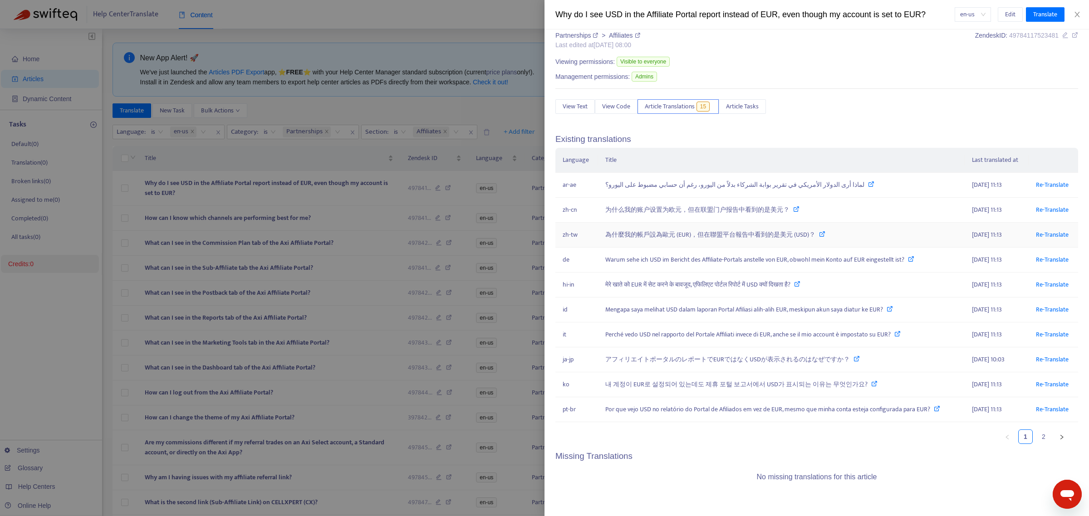
click at [429, 164] on td "2025-08-15 11:13" at bounding box center [997, 235] width 64 height 25
drag, startPoint x: 1003, startPoint y: 259, endPoint x: 956, endPoint y: 255, distance: 47.3
click at [429, 164] on tr "de Warum sehe ich USD im Bericht des Affiliate-Portals anstelle von EUR, obwohl…" at bounding box center [817, 260] width 523 height 25
drag, startPoint x: 969, startPoint y: 282, endPoint x: 949, endPoint y: 282, distance: 20.4
click at [429, 164] on tr "hi-in मेरे खाते को EUR में सेट करने के बावजूद, एफिलिएट पोर्टल रिपोर्ट में USD क…" at bounding box center [817, 285] width 523 height 25
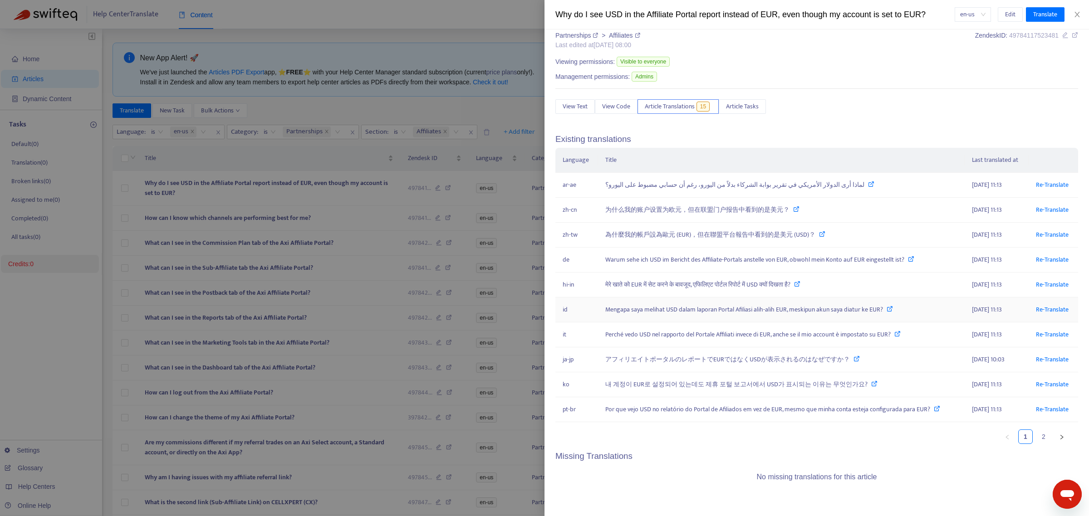
drag, startPoint x: 1005, startPoint y: 311, endPoint x: 954, endPoint y: 315, distance: 51.9
click at [429, 164] on tr "id Mengapa saya melihat USD dalam laporan Portal Afiliasi alih-alih EUR, meskip…" at bounding box center [817, 310] width 523 height 25
click at [429, 164] on link "2" at bounding box center [1044, 437] width 14 height 14
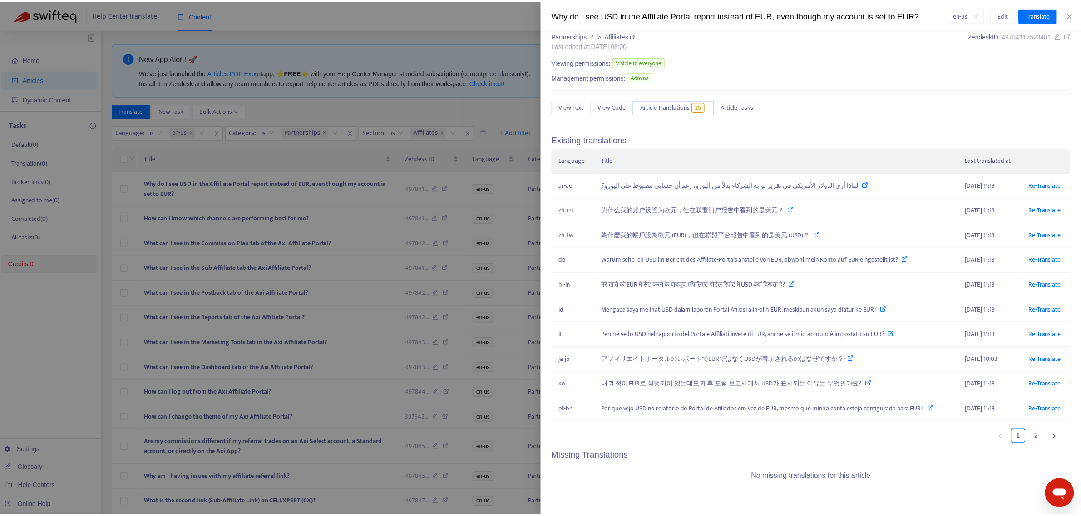
scroll to position [0, 0]
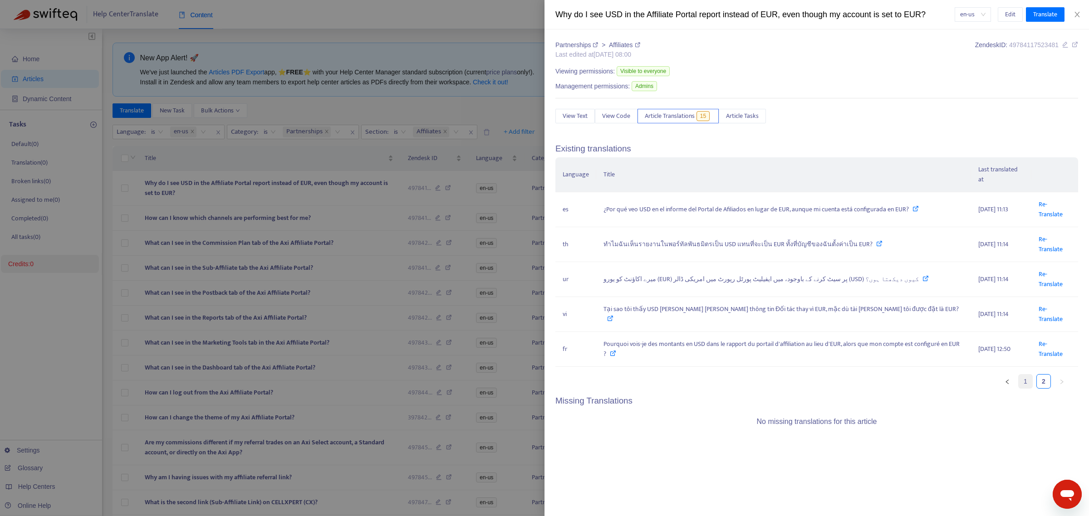
click at [429, 164] on link "1" at bounding box center [1026, 382] width 14 height 14
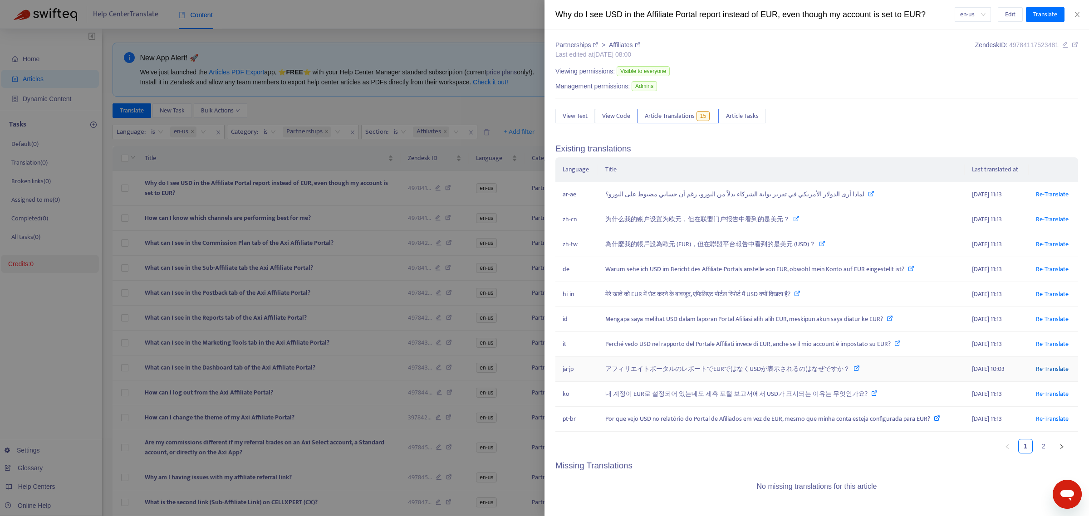
click at [429, 164] on link "Re-Translate" at bounding box center [1052, 369] width 33 height 10
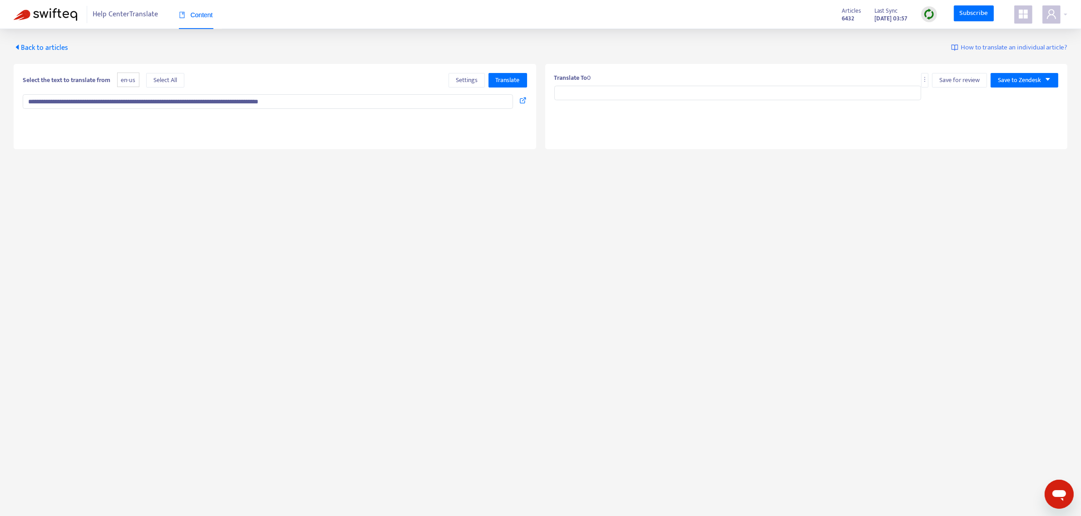
type input "**********"
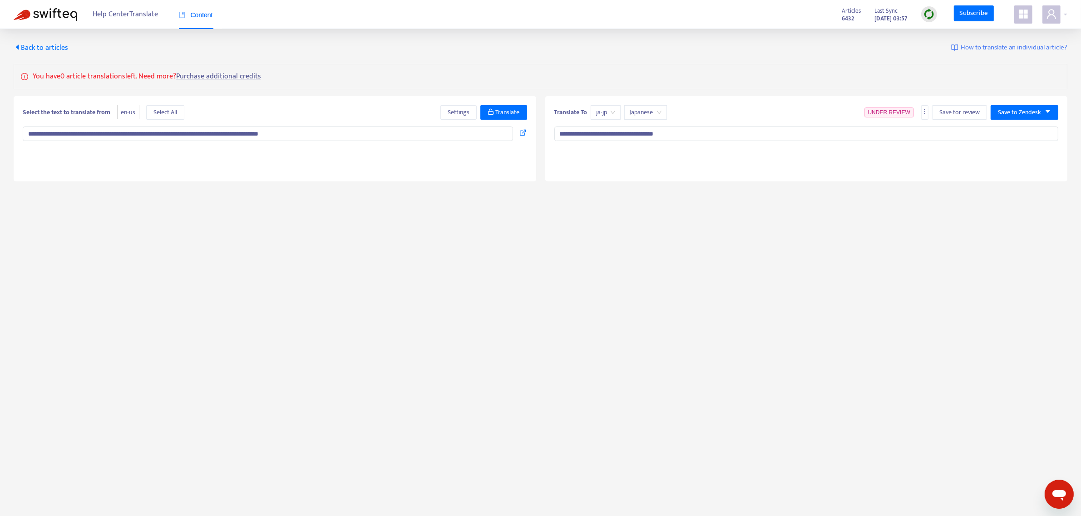
type textarea "**********"
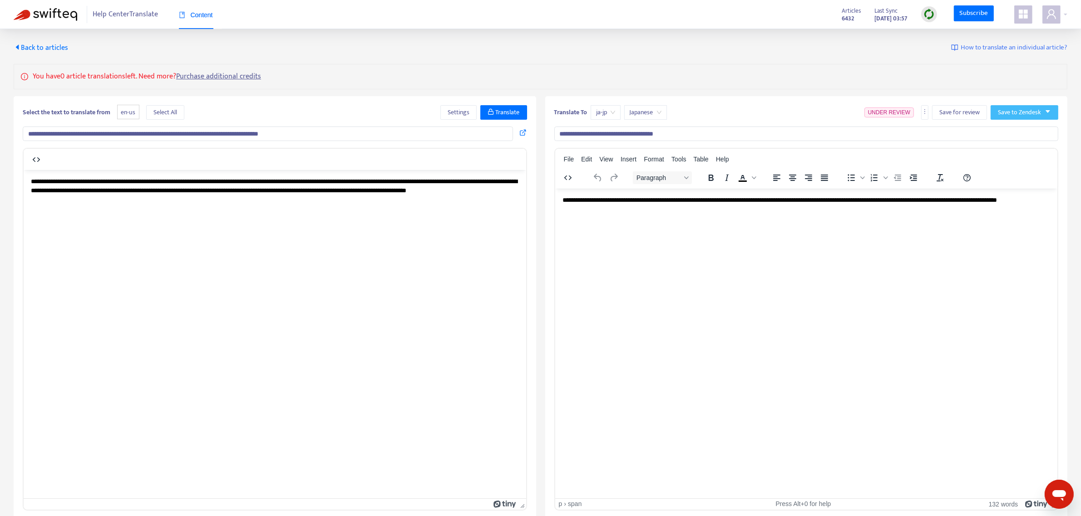
click at [429, 112] on span "Save to Zendesk" at bounding box center [1019, 113] width 43 height 10
click at [429, 133] on span "Publish" at bounding box center [1015, 131] width 34 height 10
click at [41, 43] on span "Back to articles" at bounding box center [41, 48] width 54 height 12
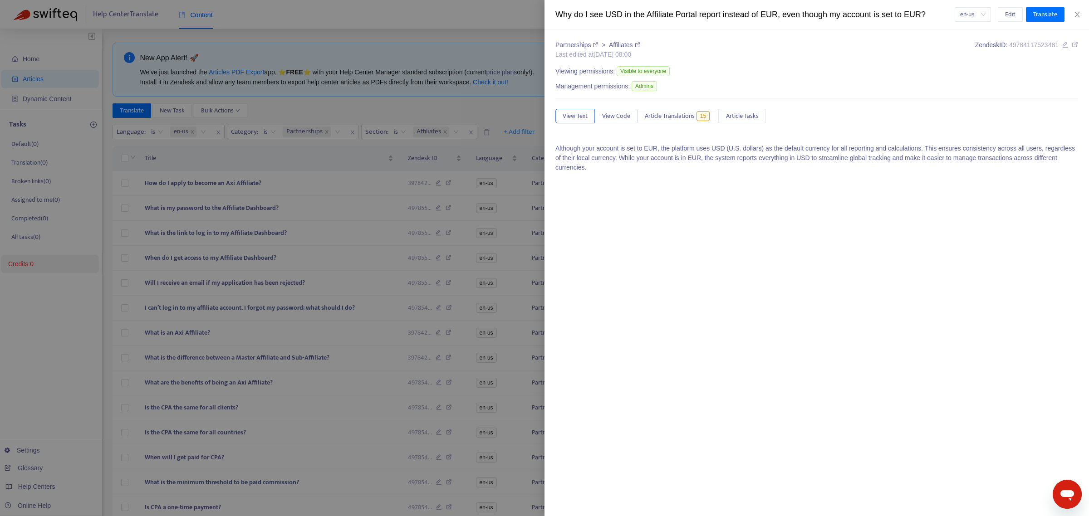
click at [429, 105] on div at bounding box center [544, 258] width 1089 height 516
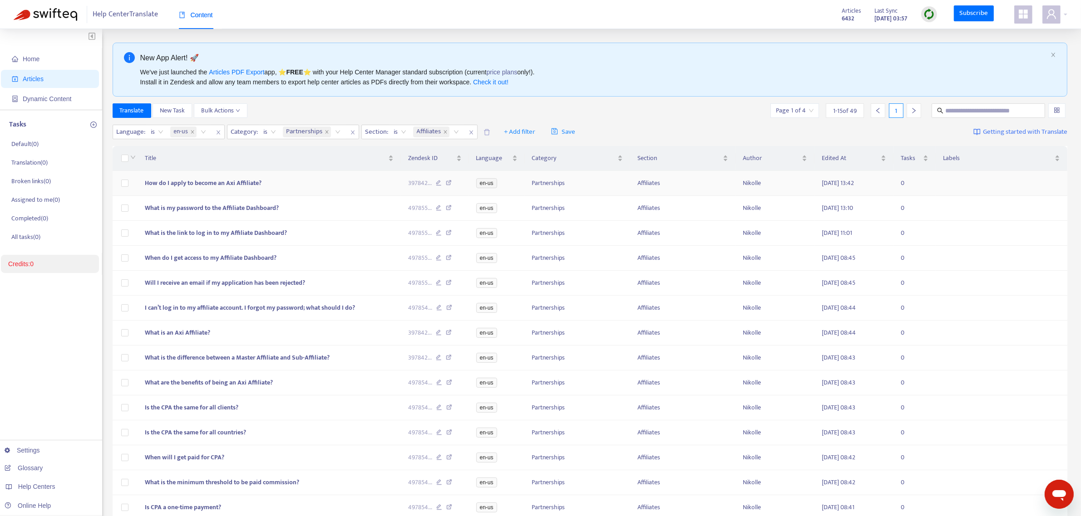
click at [228, 164] on span "How do I apply to become an Axi Affiliate?" at bounding box center [203, 183] width 117 height 10
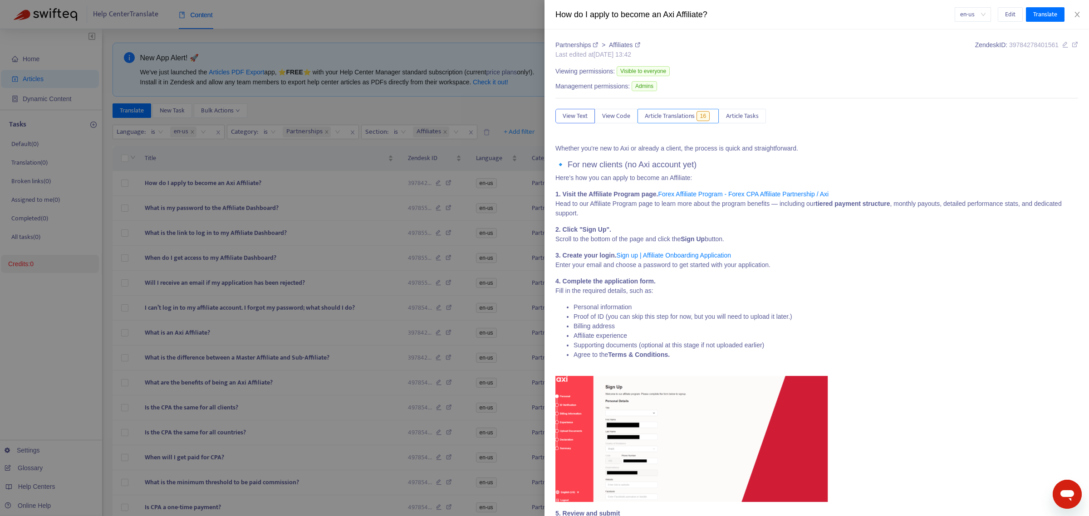
click at [429, 121] on span "Article Translations" at bounding box center [670, 116] width 50 height 10
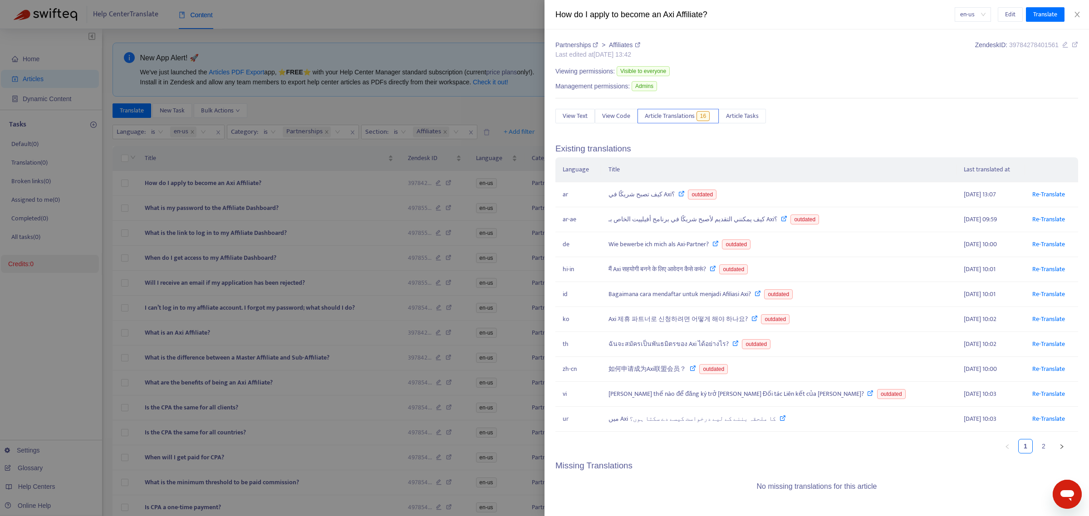
click at [290, 164] on div at bounding box center [544, 258] width 1089 height 516
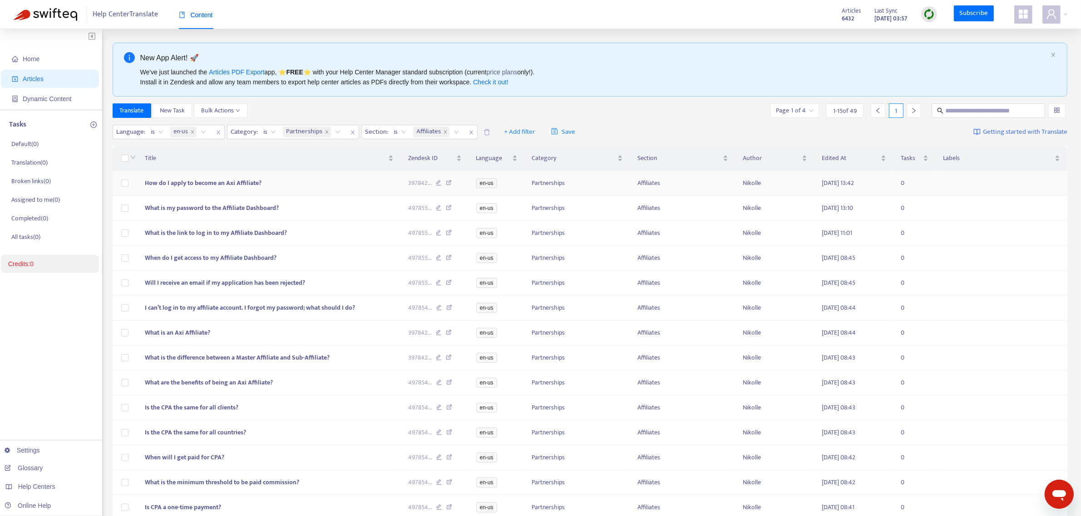
click at [232, 164] on span "How do I apply to become an Axi Affiliate?" at bounding box center [203, 183] width 117 height 10
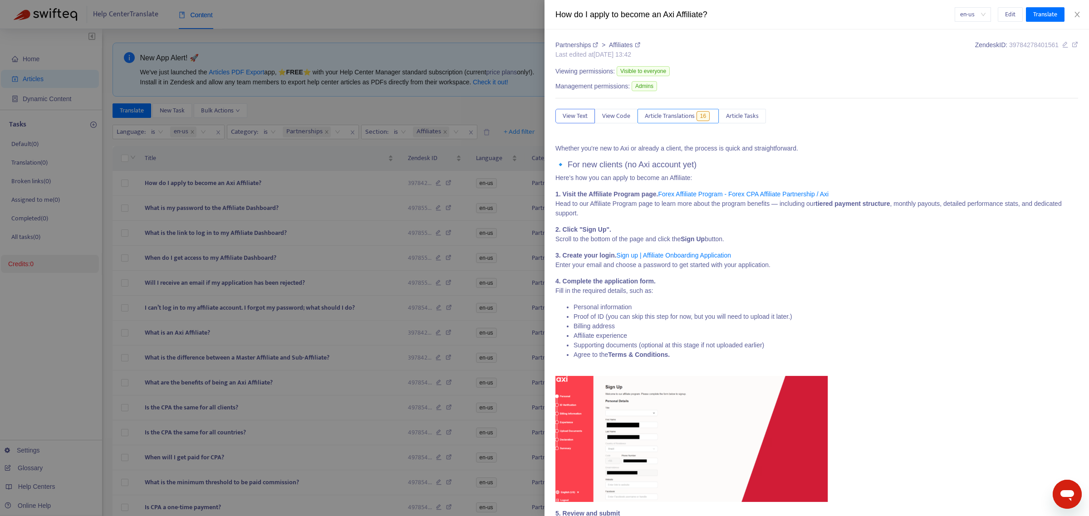
click at [429, 116] on span "Article Translations" at bounding box center [670, 116] width 50 height 10
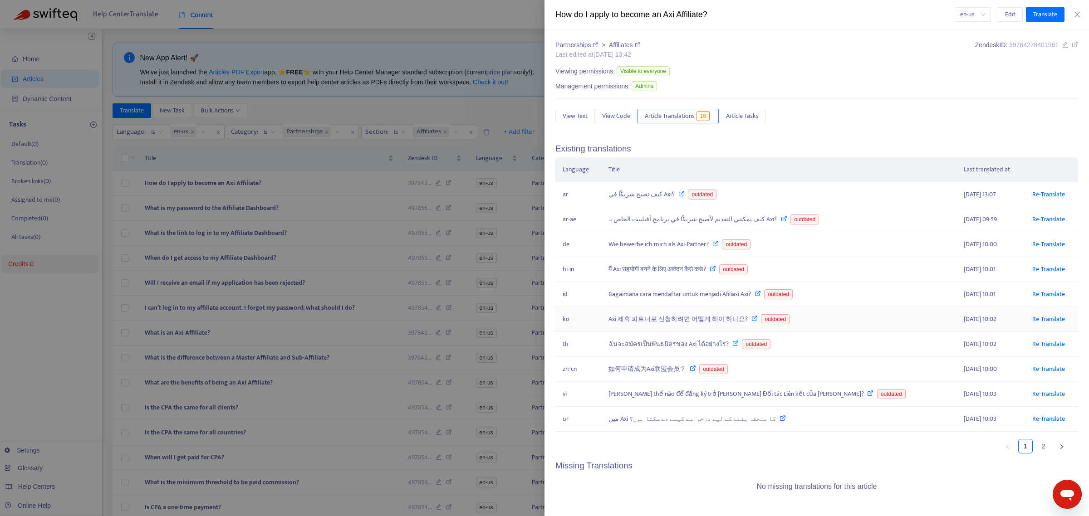
drag, startPoint x: 974, startPoint y: 327, endPoint x: 922, endPoint y: 327, distance: 51.7
click at [429, 164] on td "2025-08-15 10:02" at bounding box center [991, 319] width 69 height 25
drag, startPoint x: 941, startPoint y: 194, endPoint x: 960, endPoint y: 296, distance: 103.9
click at [429, 164] on tr "ar كيف تصبح شريكًا في Axi؟ outdated 2025-04-10 13:07 Re-Translate" at bounding box center [817, 194] width 523 height 25
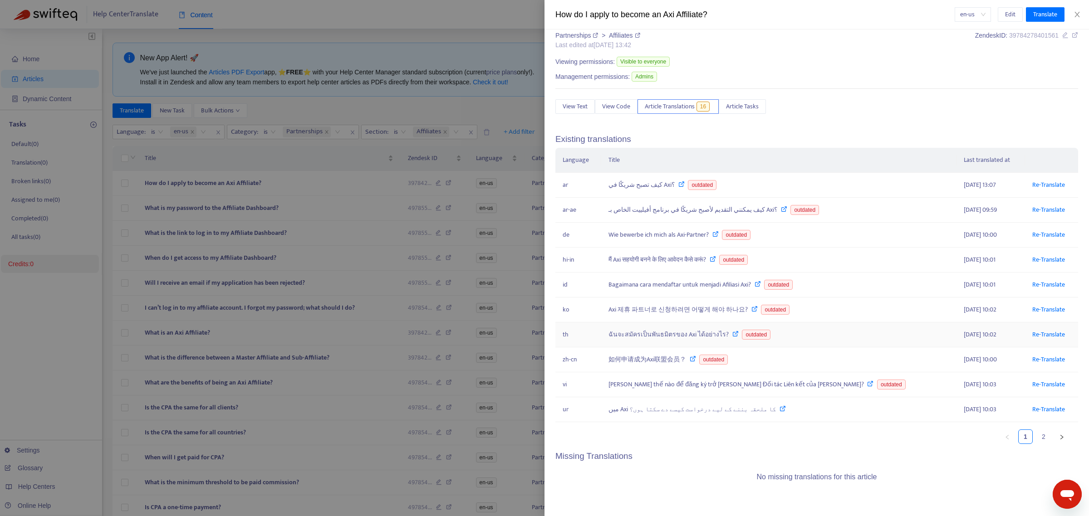
scroll to position [16, 0]
click at [429, 164] on link "2" at bounding box center [1044, 437] width 14 height 14
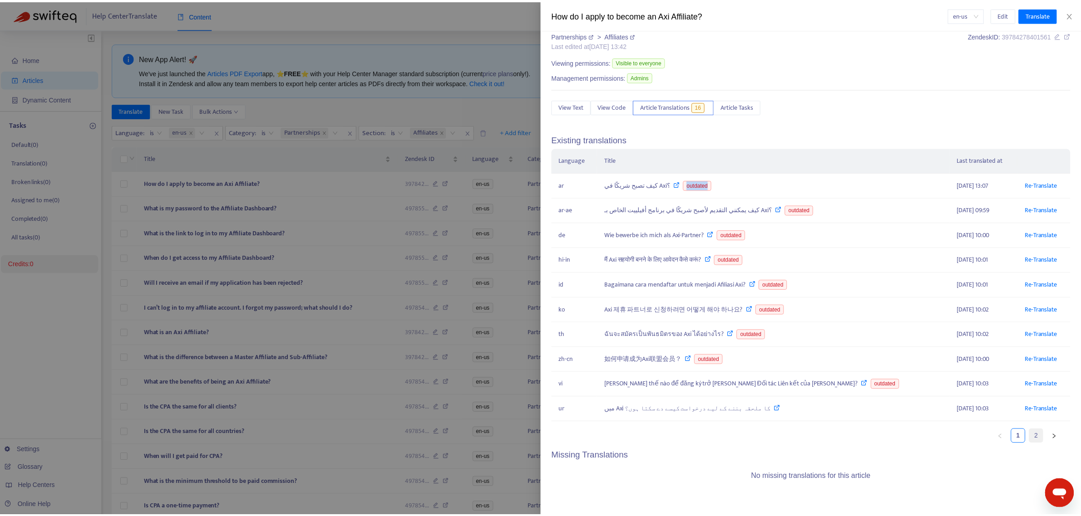
scroll to position [0, 0]
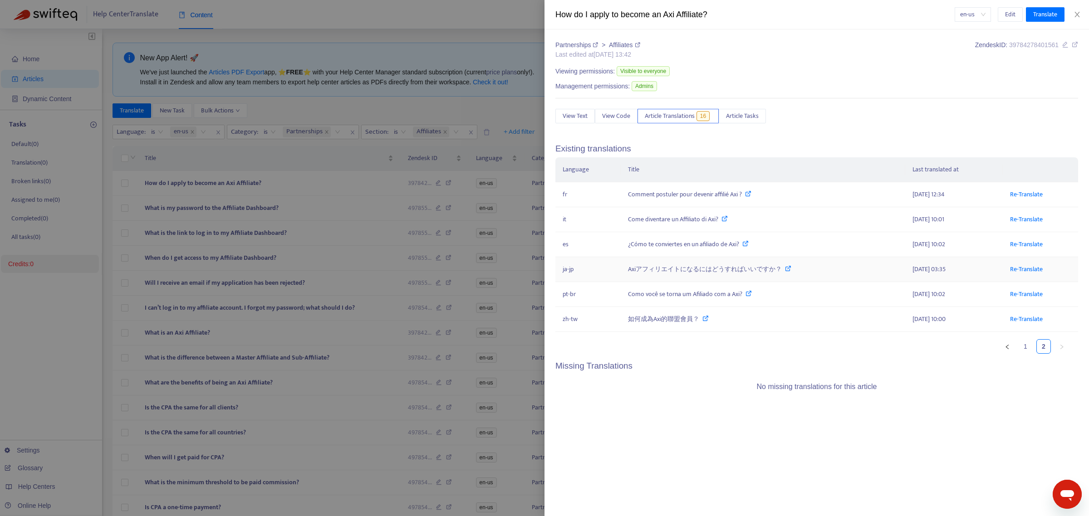
drag, startPoint x: 959, startPoint y: 271, endPoint x: 893, endPoint y: 271, distance: 65.8
click at [429, 164] on tr "ja-jp Axiアフィリエイトになるにはどうすればいいですか？ 2025-08-19 03:35 Re-Translate" at bounding box center [817, 269] width 523 height 25
drag, startPoint x: 957, startPoint y: 196, endPoint x: 900, endPoint y: 193, distance: 56.8
click at [429, 164] on tr "fr Comment postuler pour devenir affilié Axi ? 2025-08-18 12:34 Re-Translate" at bounding box center [817, 194] width 523 height 25
click at [429, 164] on link "Re-Translate" at bounding box center [1026, 269] width 33 height 10
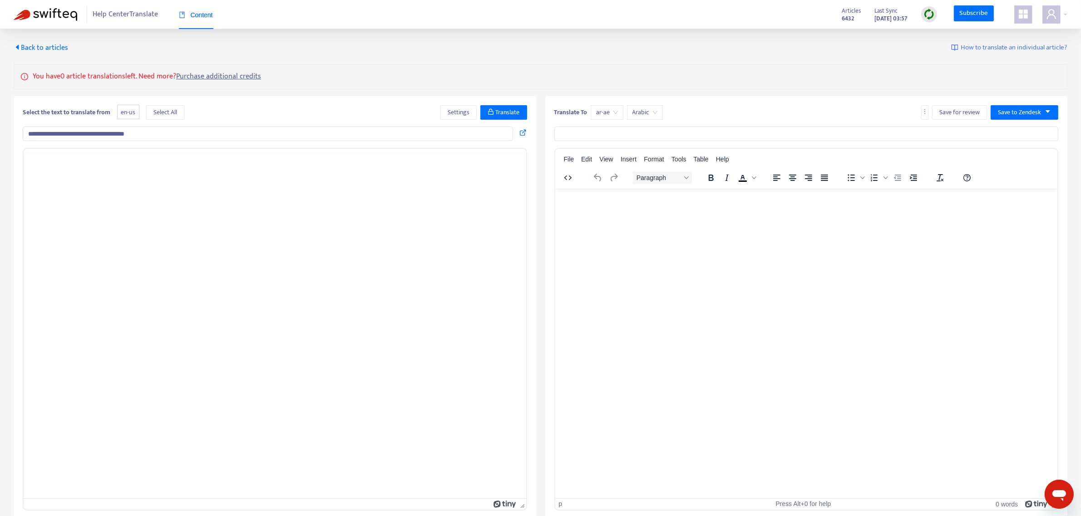
type input "**********"
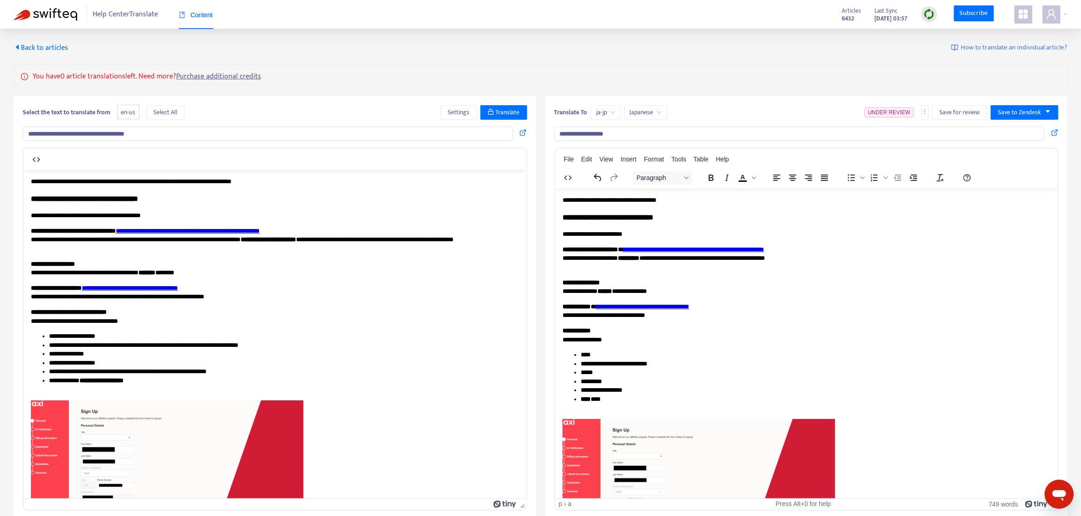
click at [429, 164] on link "**********" at bounding box center [692, 249] width 141 height 6
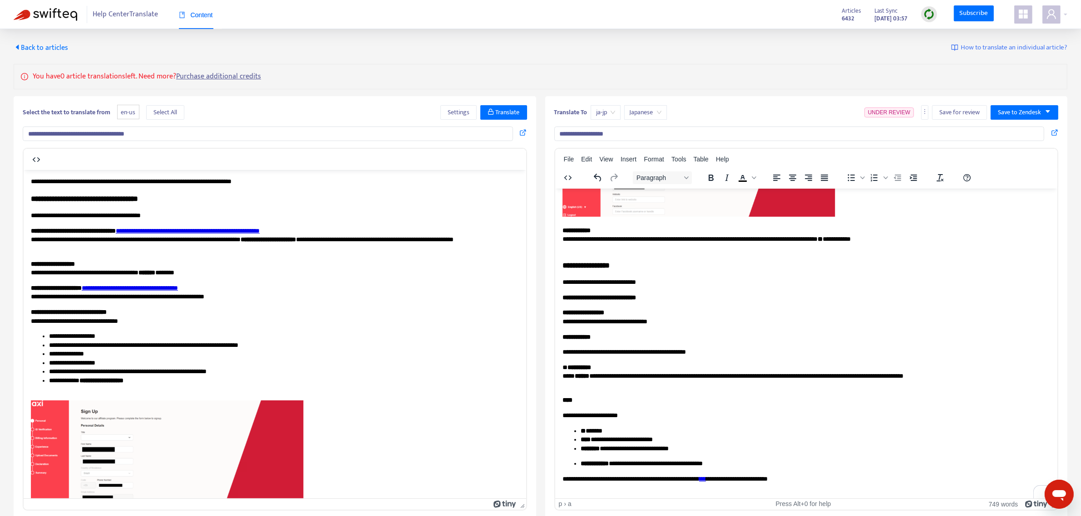
scroll to position [329, 0]
click at [429, 164] on link "***" at bounding box center [701, 478] width 7 height 6
click at [429, 160] on span "Edit" at bounding box center [586, 159] width 11 height 7
click at [429, 164] on icon at bounding box center [628, 189] width 11 height 11
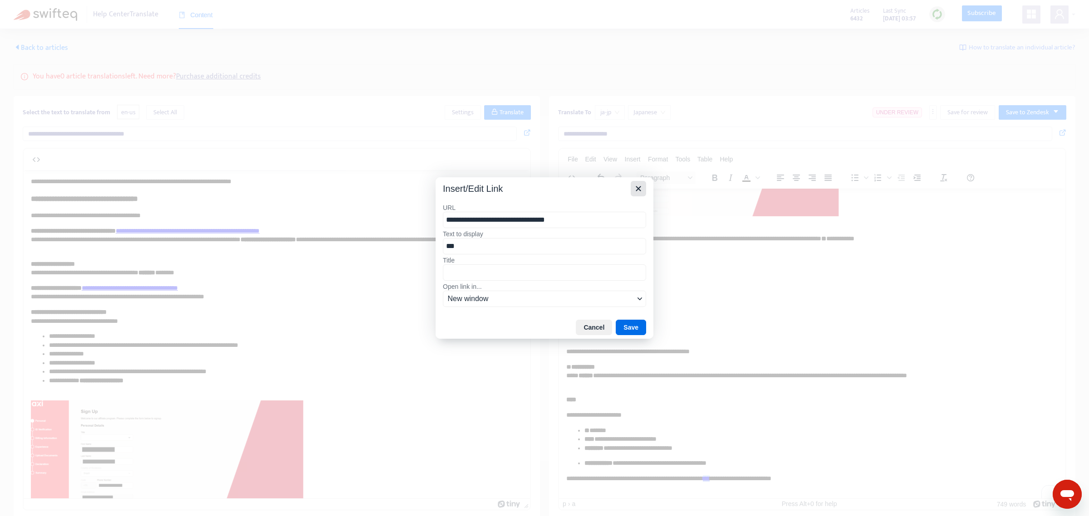
click at [429, 164] on icon "Close" at bounding box center [638, 188] width 11 height 11
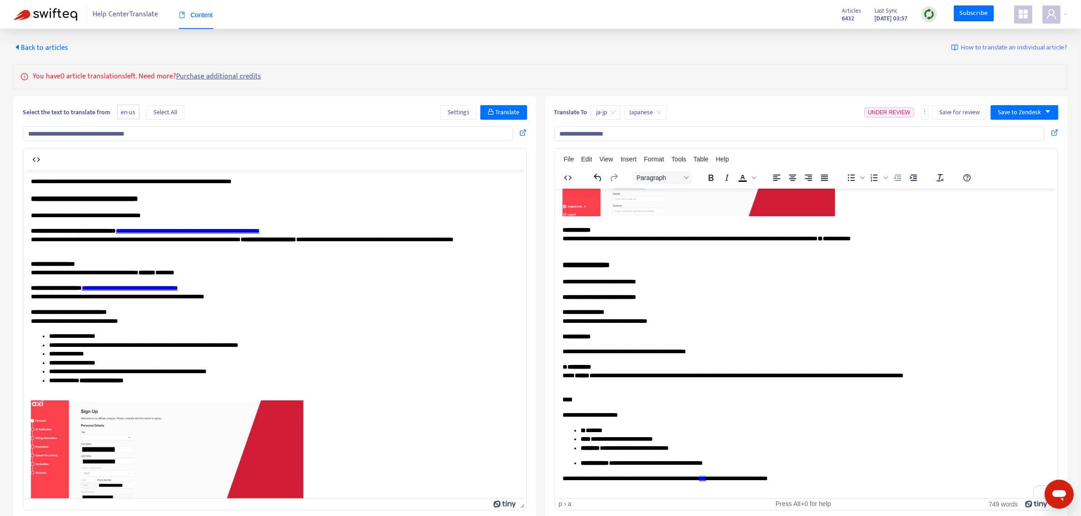
click at [429, 164] on link "***" at bounding box center [701, 478] width 7 height 6
click at [429, 160] on span "Insert" at bounding box center [628, 159] width 16 height 7
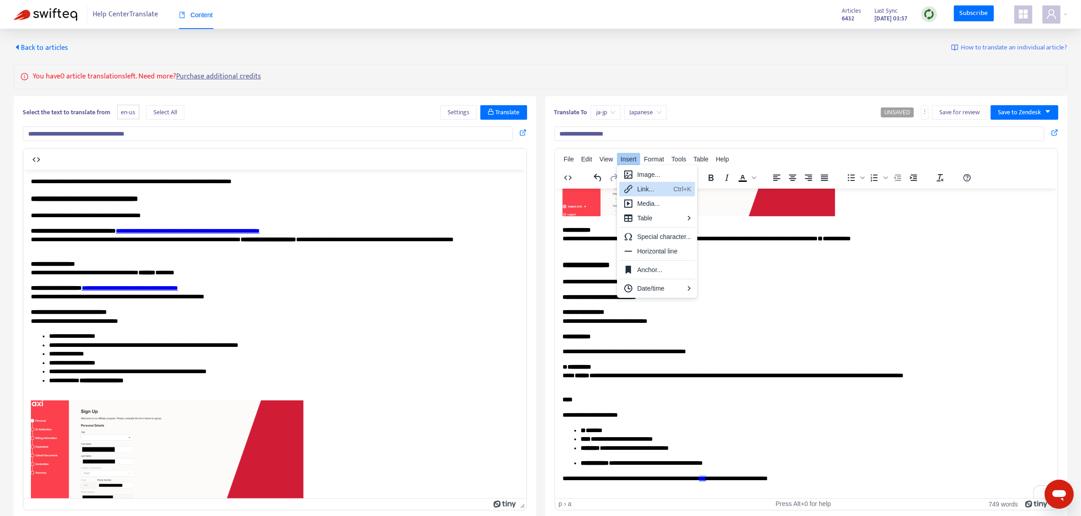
click at [429, 164] on div "Link... Ctrl+K" at bounding box center [657, 189] width 76 height 15
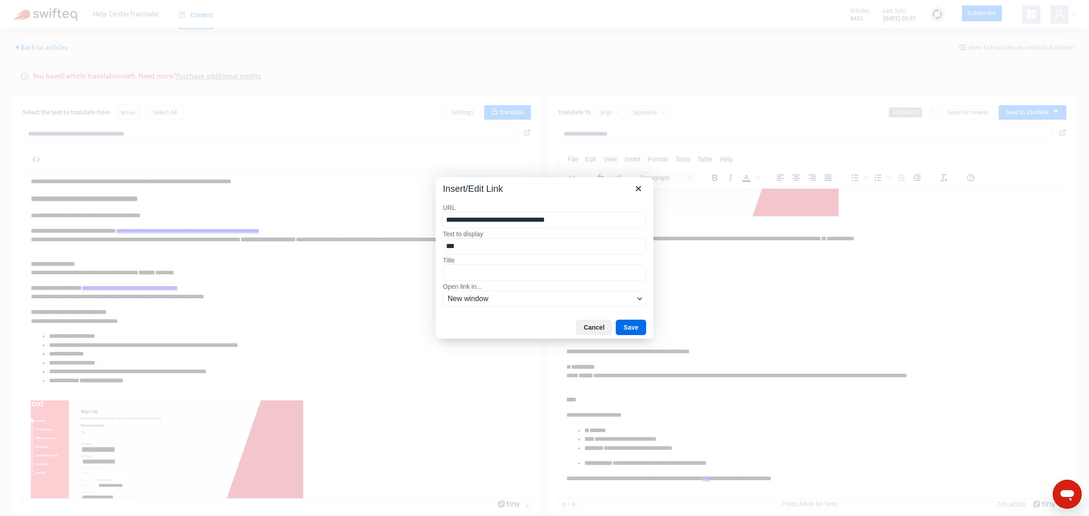
click at [429, 164] on input "**********" at bounding box center [544, 220] width 203 height 16
type input "**********"
click at [429, 164] on div "https://www.axi.com/jp/contact-us" at bounding box center [548, 237] width 194 height 11
click at [429, 164] on button "Save" at bounding box center [631, 327] width 30 height 15
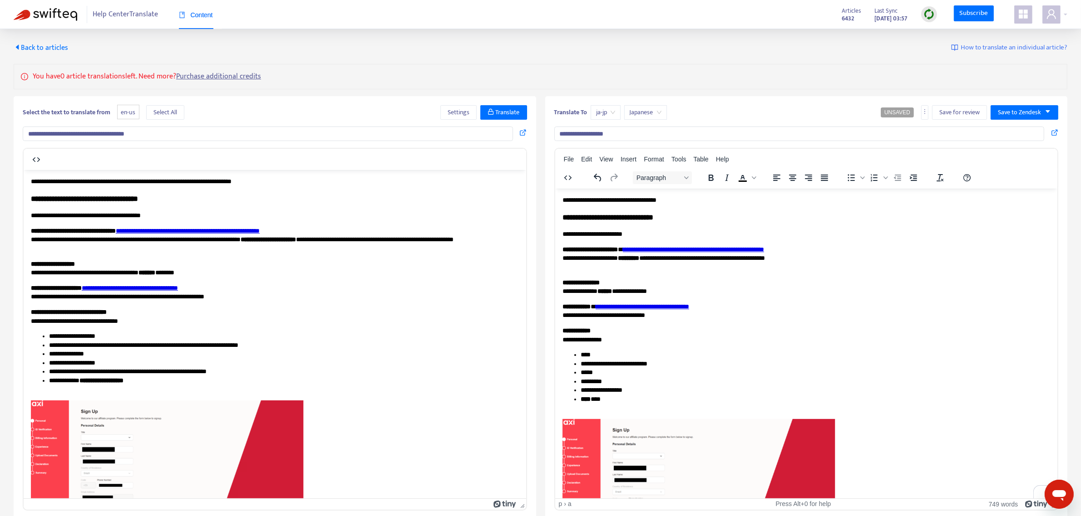
scroll to position [0, 0]
click at [429, 117] on span "Save to Zendesk" at bounding box center [1019, 113] width 43 height 10
click at [429, 135] on span "Publish" at bounding box center [1015, 131] width 34 height 10
click at [429, 105] on button "Save to Zendesk" at bounding box center [1024, 112] width 68 height 15
click at [429, 126] on span "Publish" at bounding box center [1015, 131] width 34 height 10
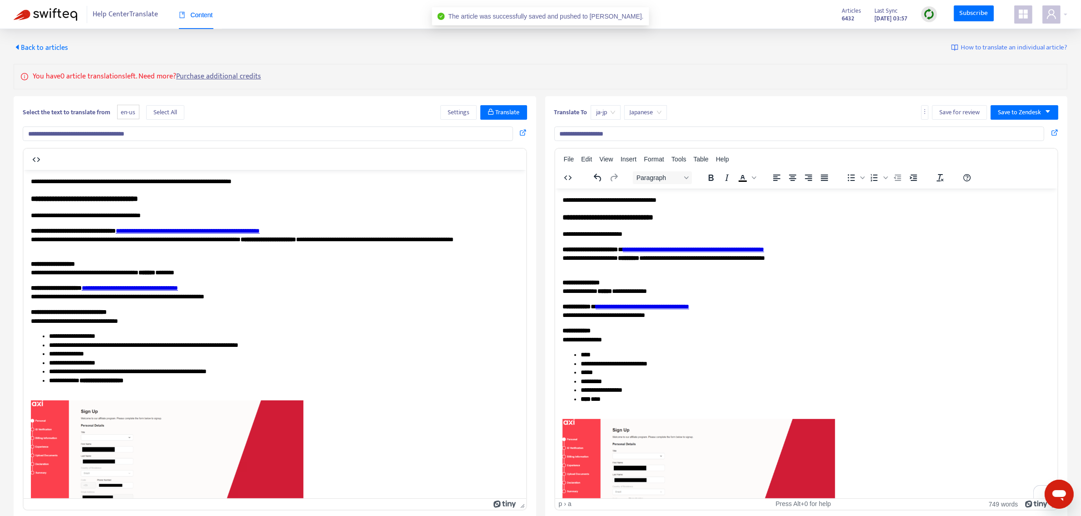
click at [46, 46] on span "Back to articles" at bounding box center [41, 48] width 54 height 12
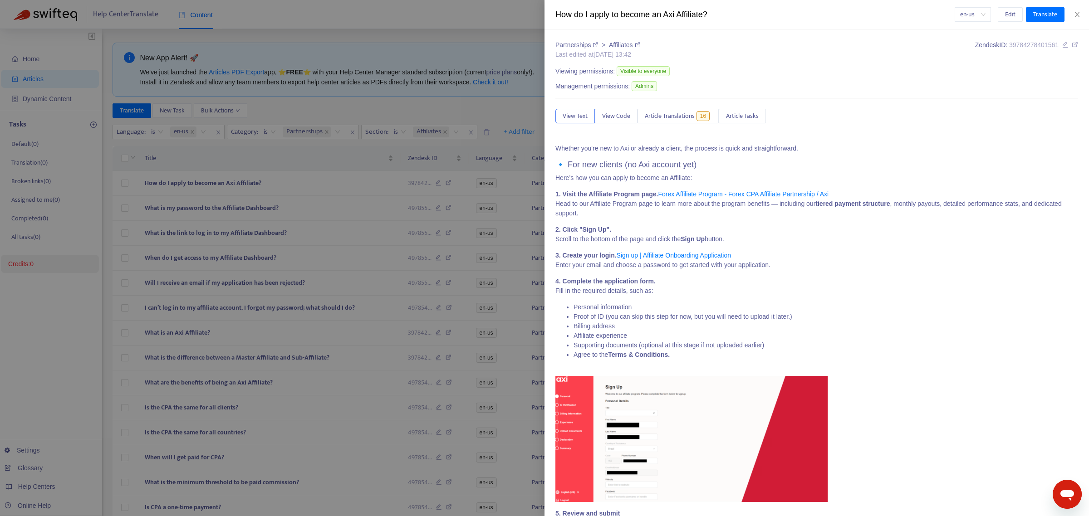
click at [257, 152] on div at bounding box center [544, 258] width 1089 height 516
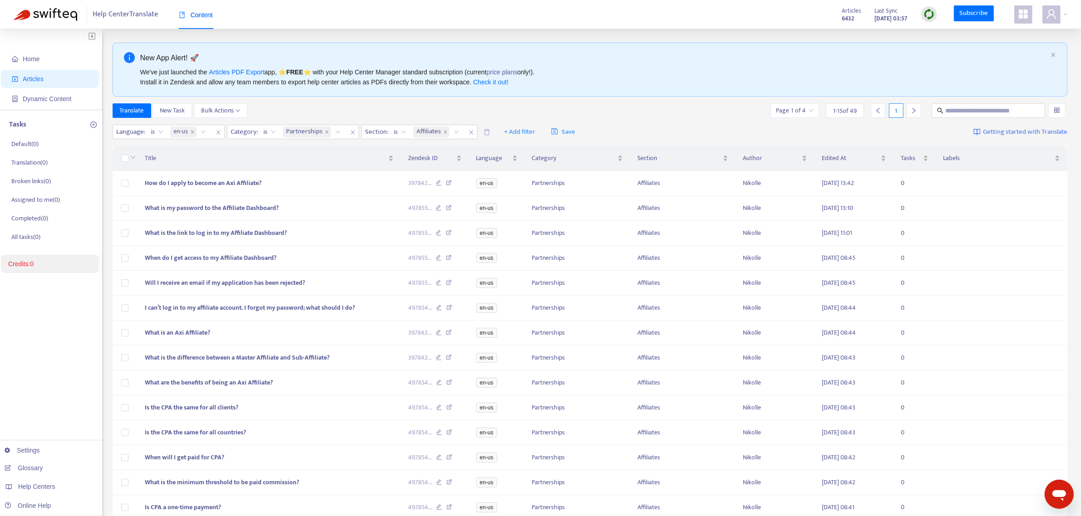
drag, startPoint x: 150, startPoint y: 0, endPoint x: 615, endPoint y: 101, distance: 476.0
click at [429, 101] on div "New App Alert! 🚀 We've just launched the Articles PDF Export app, ⭐ FREE ⭐️ wit…" at bounding box center [590, 320] width 955 height 554
click at [241, 164] on span "How do I apply to become an Axi Affiliate?" at bounding box center [203, 183] width 117 height 10
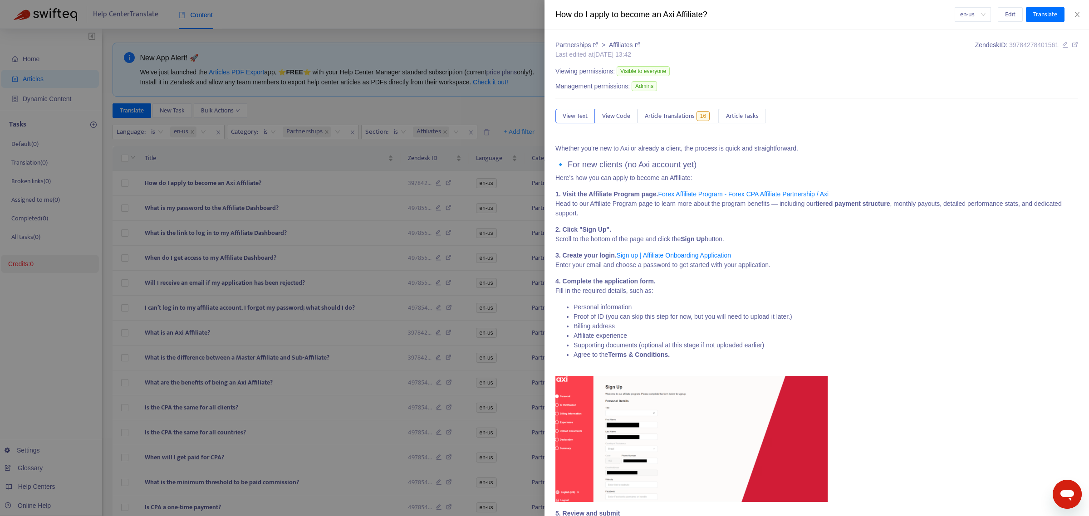
click at [182, 164] on div at bounding box center [544, 258] width 1089 height 516
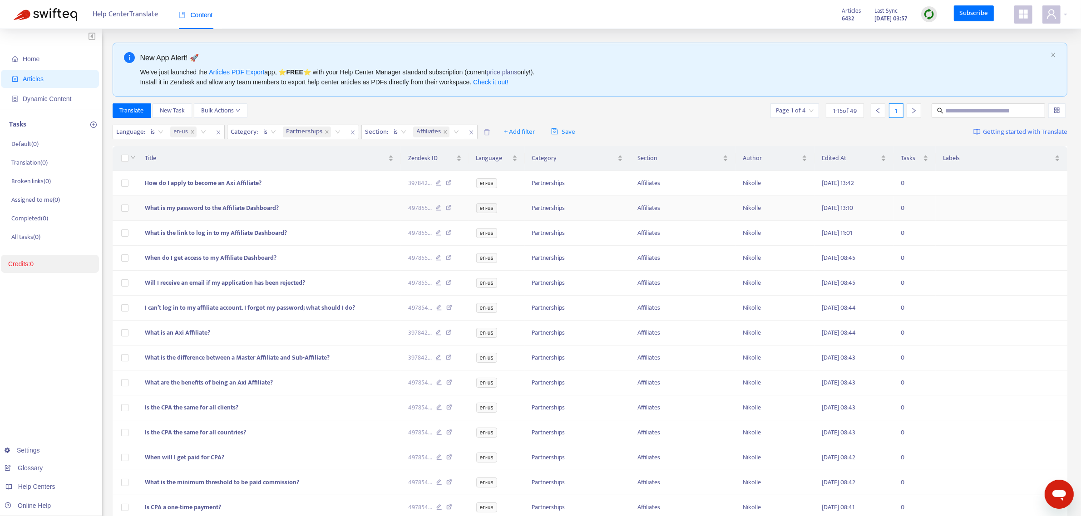
click at [176, 164] on span "What is my password to the Affiliate Dashboard?" at bounding box center [212, 208] width 134 height 10
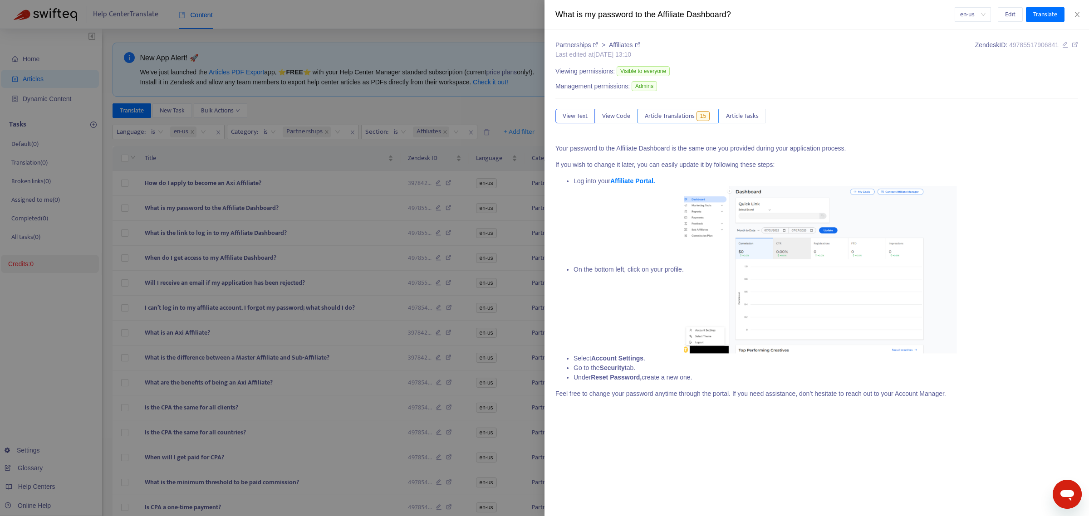
click at [429, 116] on span "Article Translations" at bounding box center [670, 116] width 50 height 10
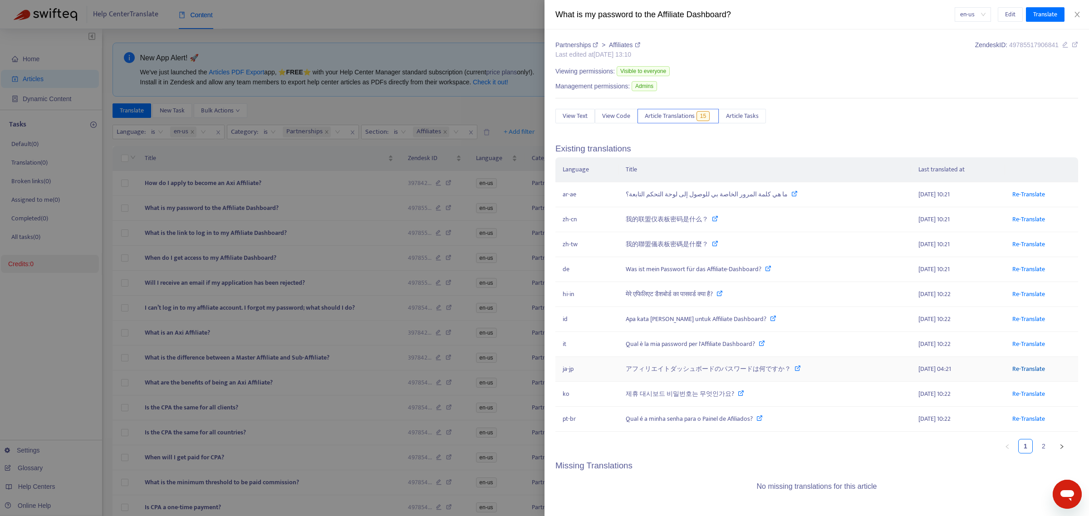
click at [429, 164] on link "Re-Translate" at bounding box center [1029, 369] width 33 height 10
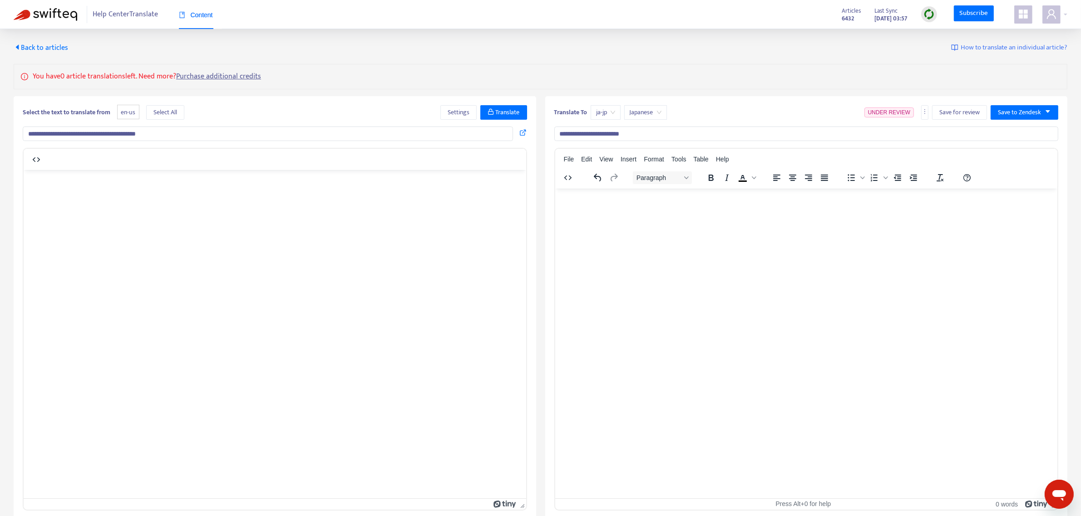
type input "**********"
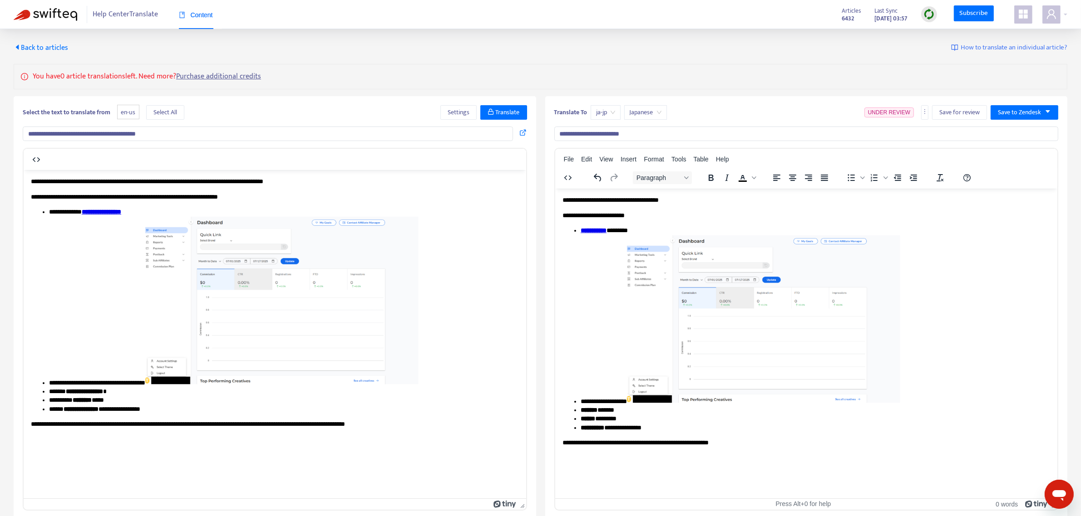
click at [429, 164] on strong "**********" at bounding box center [593, 230] width 26 height 6
click at [429, 159] on span "Insert" at bounding box center [628, 159] width 16 height 7
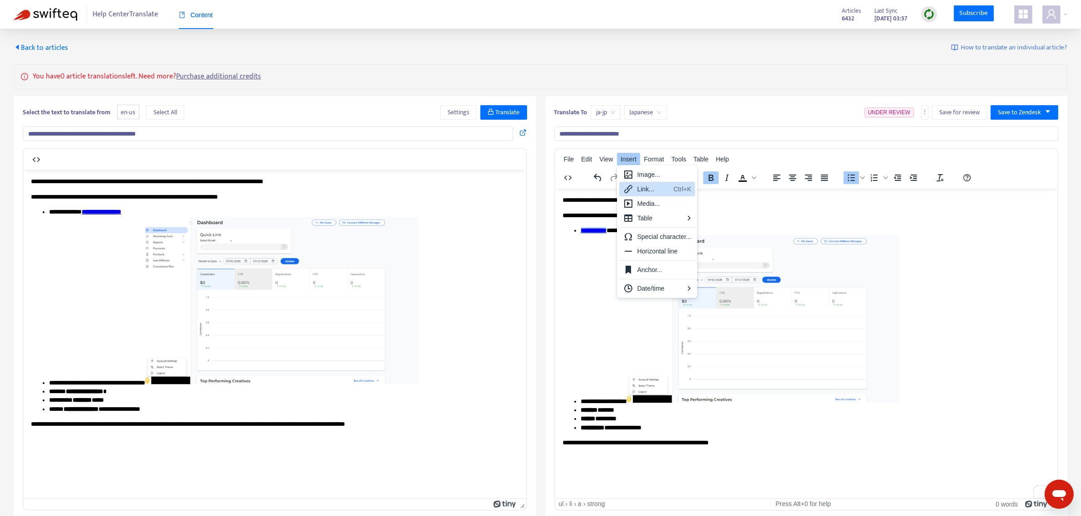
click at [429, 164] on div "Link..." at bounding box center [653, 189] width 33 height 11
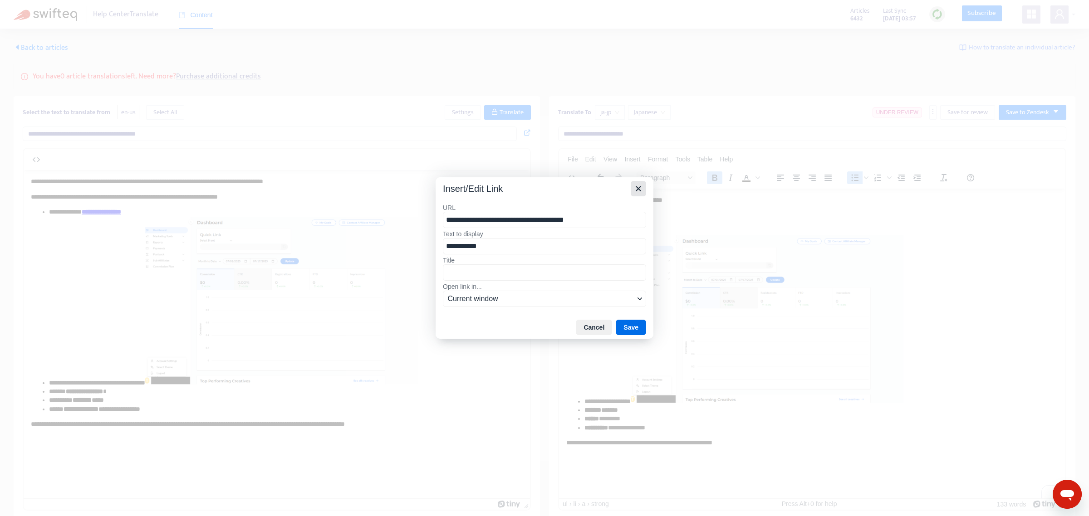
click at [429, 164] on icon "Close" at bounding box center [638, 188] width 11 height 11
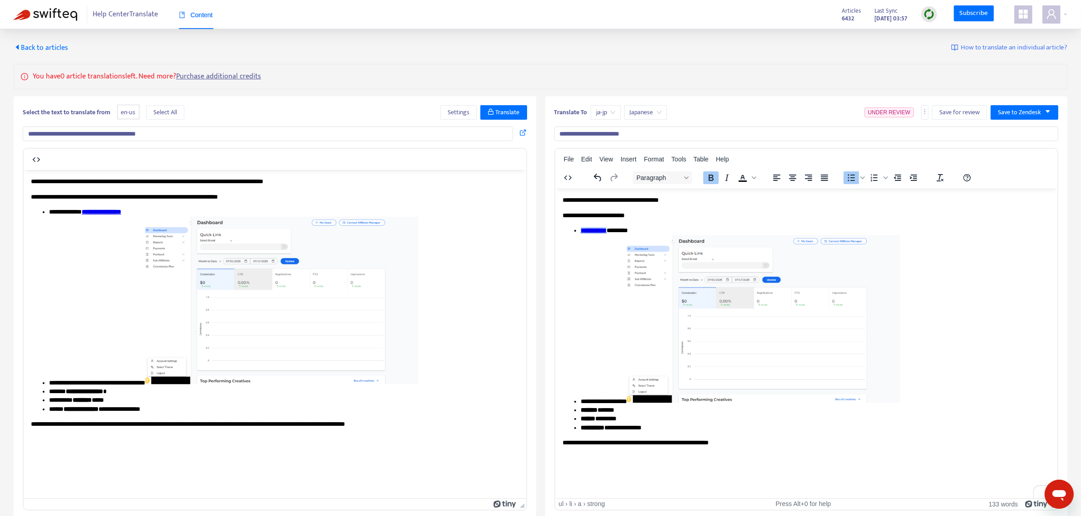
scroll to position [29, 0]
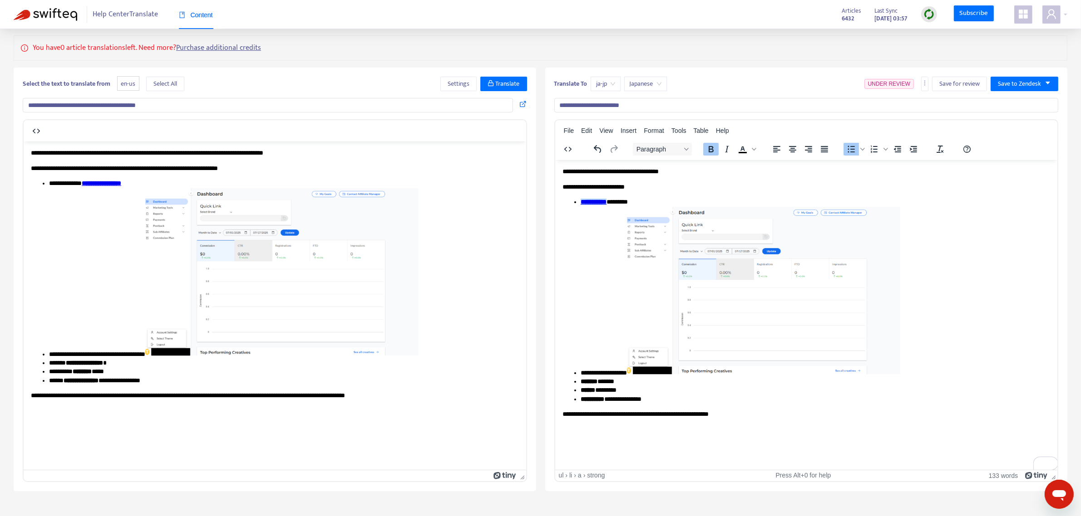
click at [429, 164] on ul "**********" at bounding box center [806, 300] width 488 height 206
click at [429, 164] on li "**********" at bounding box center [815, 292] width 471 height 171
click at [158, 164] on li "**********" at bounding box center [284, 273] width 471 height 171
click at [46, 164] on ul "**********" at bounding box center [275, 282] width 488 height 206
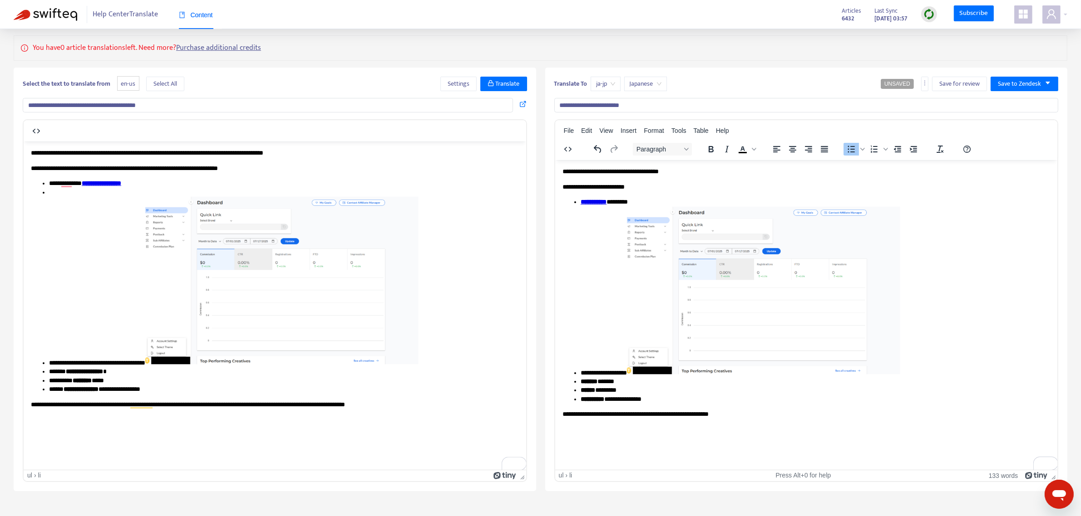
click at [251, 164] on img "To enrich screen reader interactions, please activate Accessibility in Grammarl…" at bounding box center [281, 281] width 273 height 168
click at [117, 164] on li "**********" at bounding box center [284, 282] width 471 height 171
drag, startPoint x: 69, startPoint y: 193, endPoint x: 62, endPoint y: 193, distance: 6.8
click at [68, 164] on li "To enrich screen reader interactions, please activate Accessibility in Grammarl…" at bounding box center [284, 192] width 470 height 9
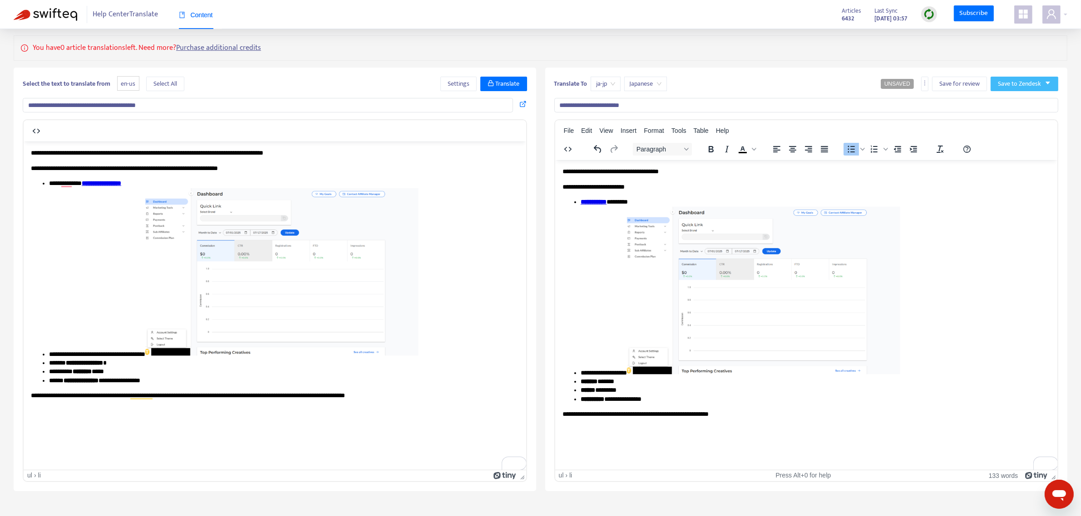
click at [429, 82] on span "Save to Zendesk" at bounding box center [1019, 84] width 43 height 10
click at [429, 106] on span "Publish" at bounding box center [1015, 102] width 34 height 10
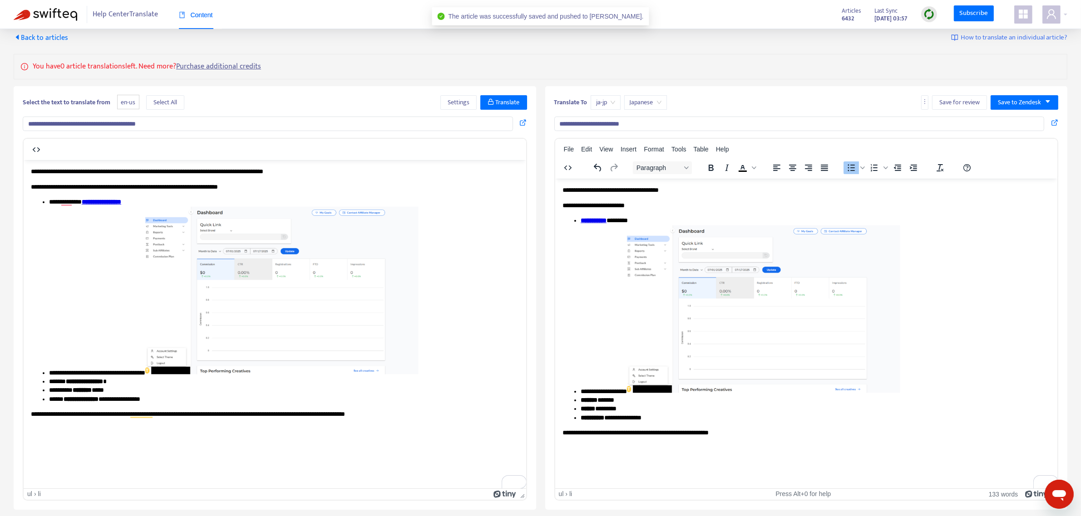
scroll to position [0, 0]
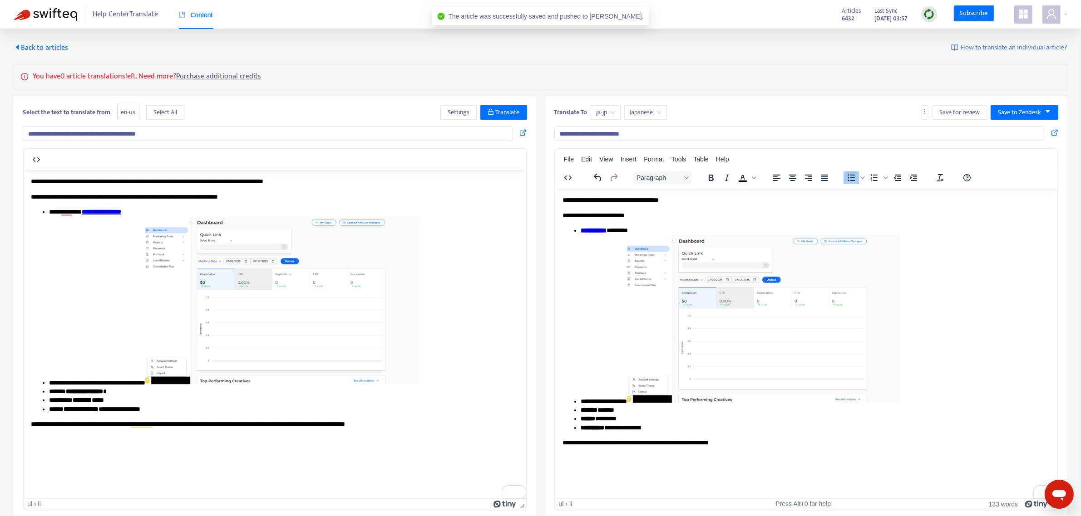
click at [47, 45] on span "Back to articles" at bounding box center [41, 48] width 54 height 12
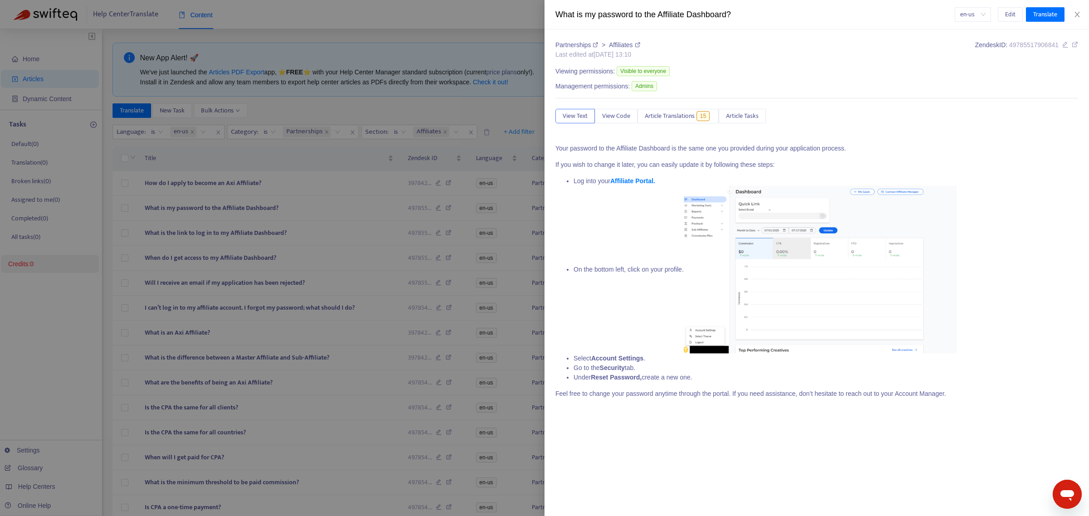
click at [246, 162] on div at bounding box center [544, 258] width 1089 height 516
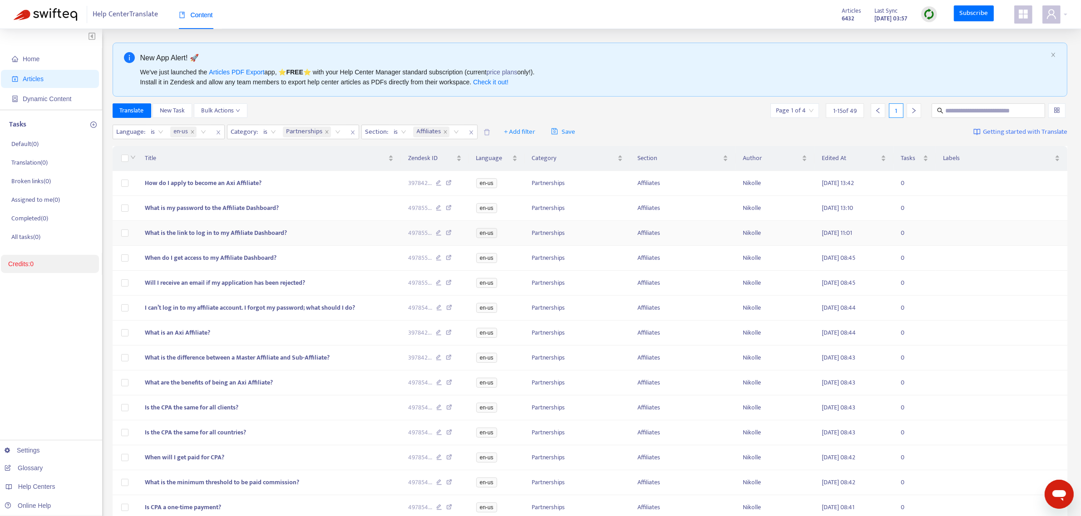
click at [227, 164] on span "What is the link to log in to my Affiliate Dashboard?" at bounding box center [216, 233] width 142 height 10
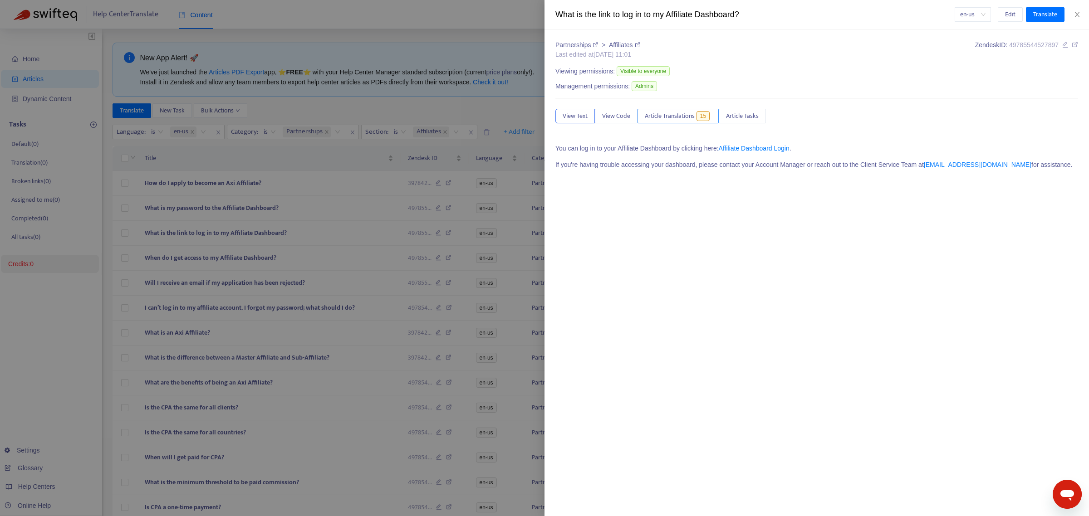
click at [429, 120] on span "Article Translations" at bounding box center [670, 116] width 50 height 10
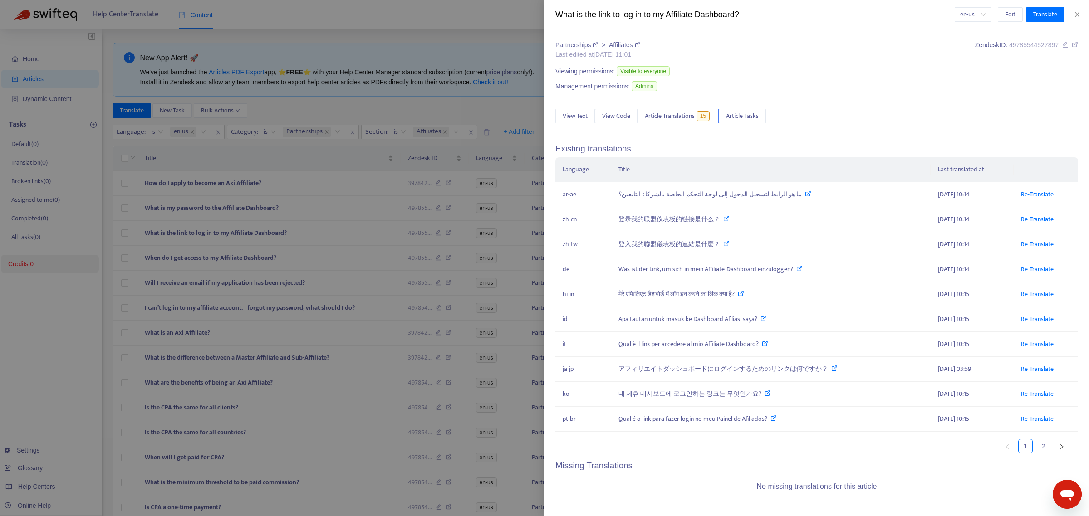
click at [185, 164] on div at bounding box center [544, 258] width 1089 height 516
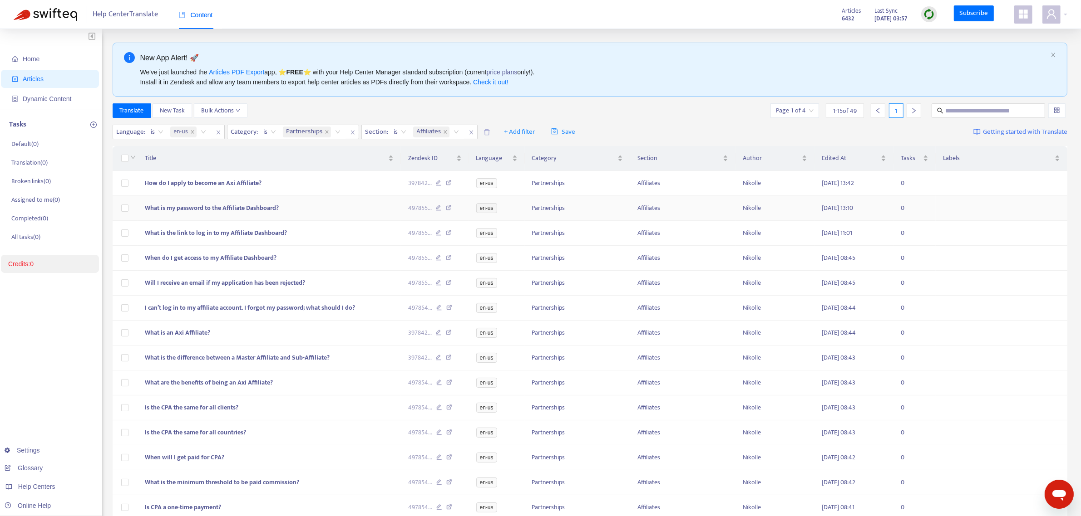
click at [212, 164] on td "What is my password to the Affiliate Dashboard?" at bounding box center [269, 208] width 263 height 25
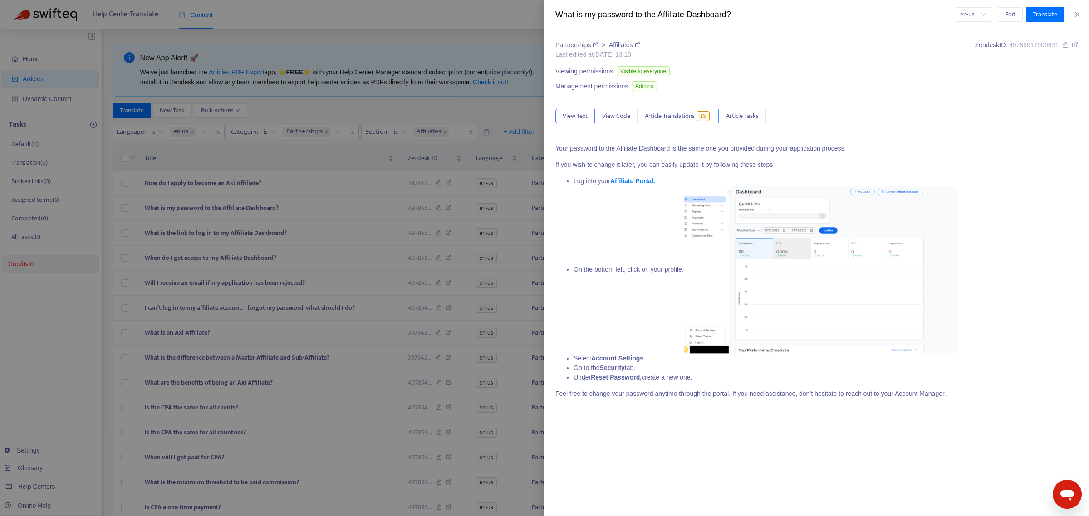
click at [429, 115] on span "Article Translations" at bounding box center [670, 116] width 50 height 10
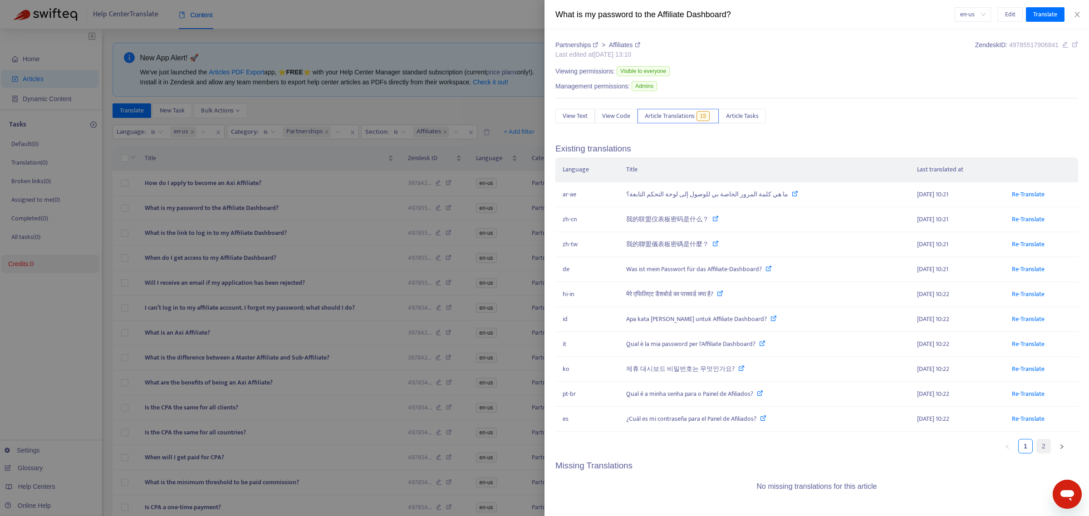
click at [429, 164] on link "2" at bounding box center [1044, 447] width 14 height 14
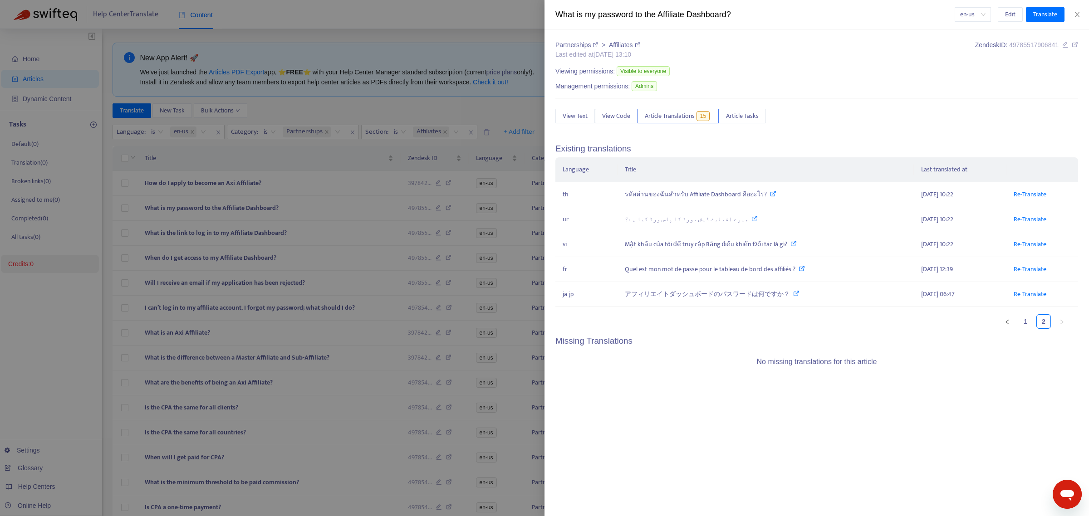
click at [257, 164] on div at bounding box center [544, 258] width 1089 height 516
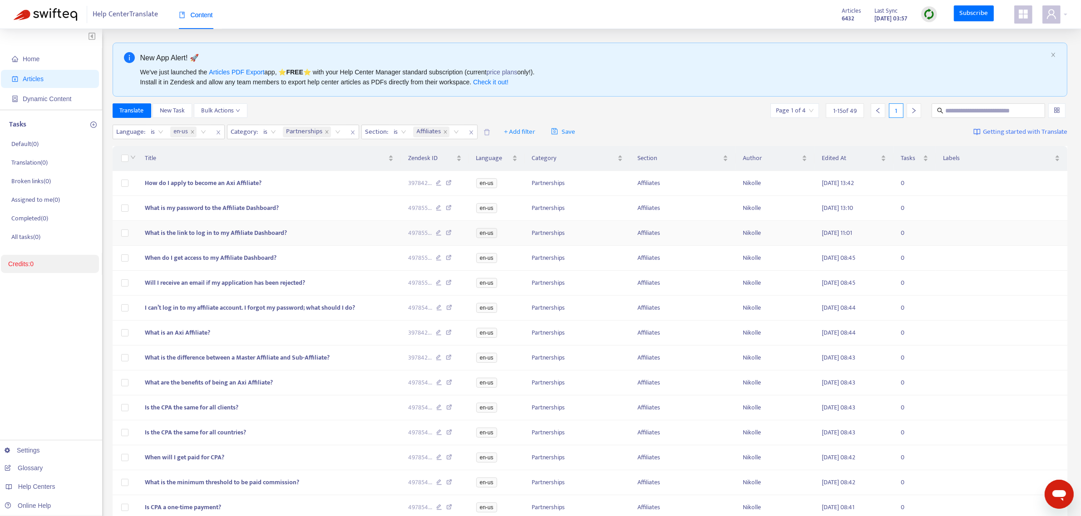
click at [256, 164] on span "What is the link to log in to my Affiliate Dashboard?" at bounding box center [216, 233] width 142 height 10
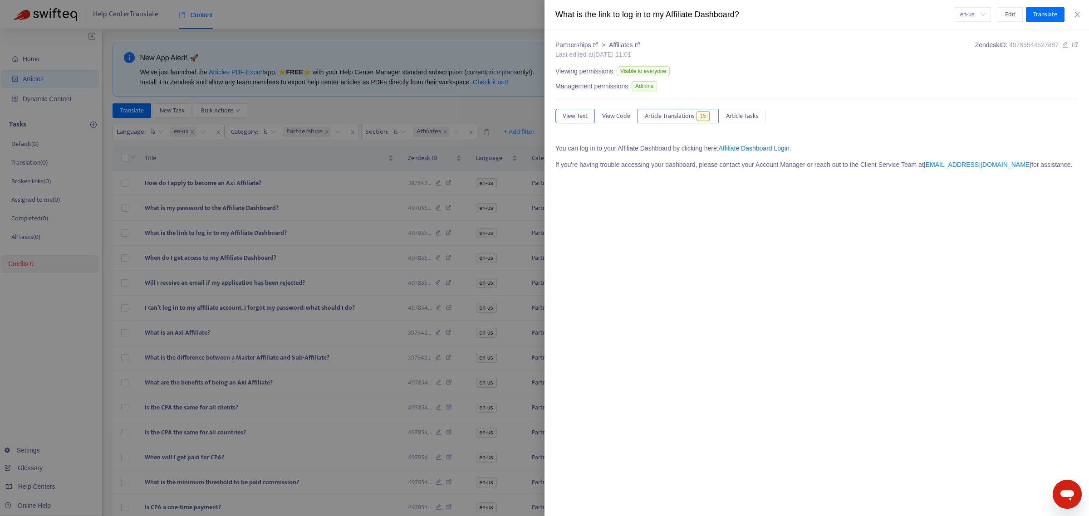
click at [429, 121] on span "Article Translations" at bounding box center [670, 116] width 50 height 10
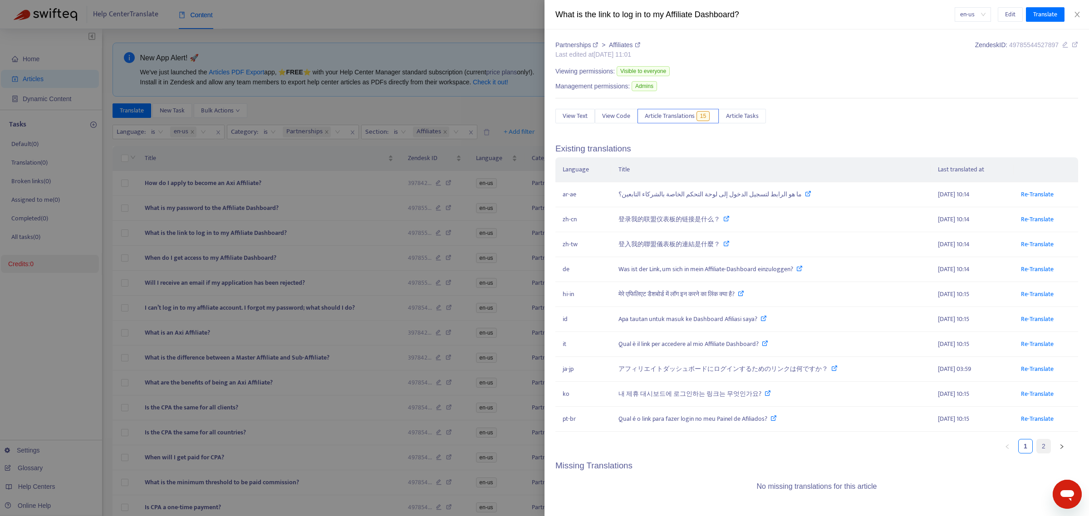
click at [429, 164] on link "2" at bounding box center [1044, 447] width 14 height 14
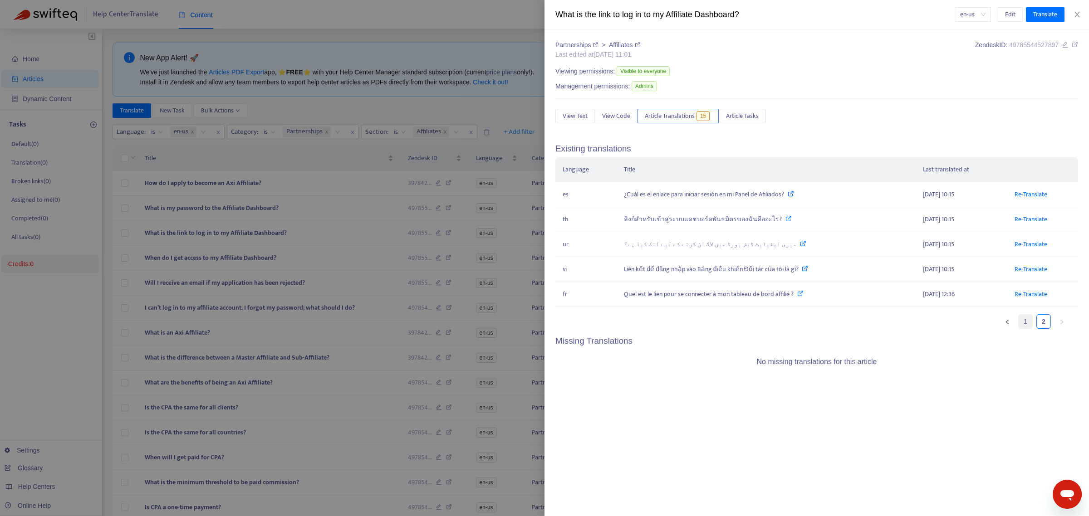
click at [429, 164] on link "1" at bounding box center [1026, 322] width 14 height 14
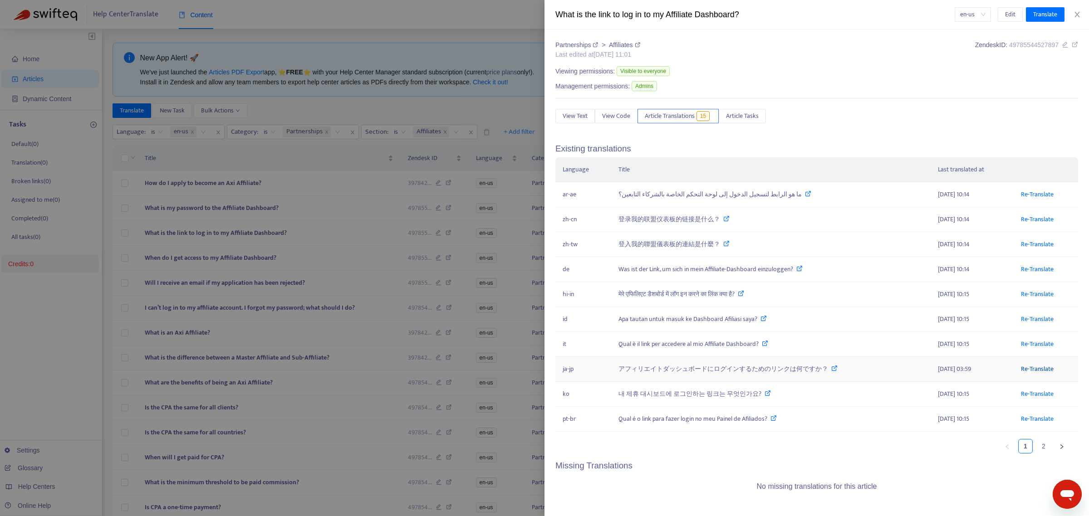
click at [429, 164] on link "Re-Translate" at bounding box center [1037, 369] width 33 height 10
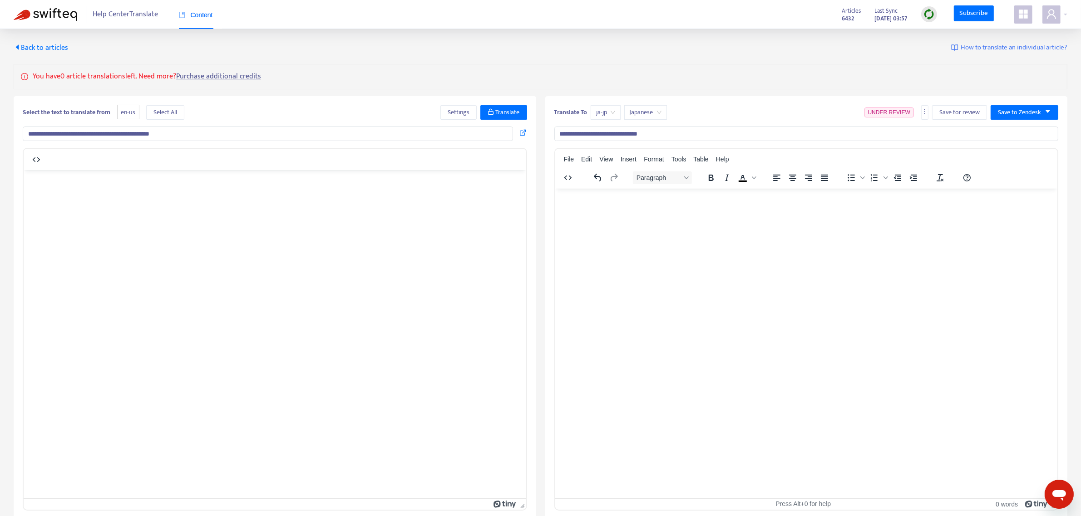
type input "**********"
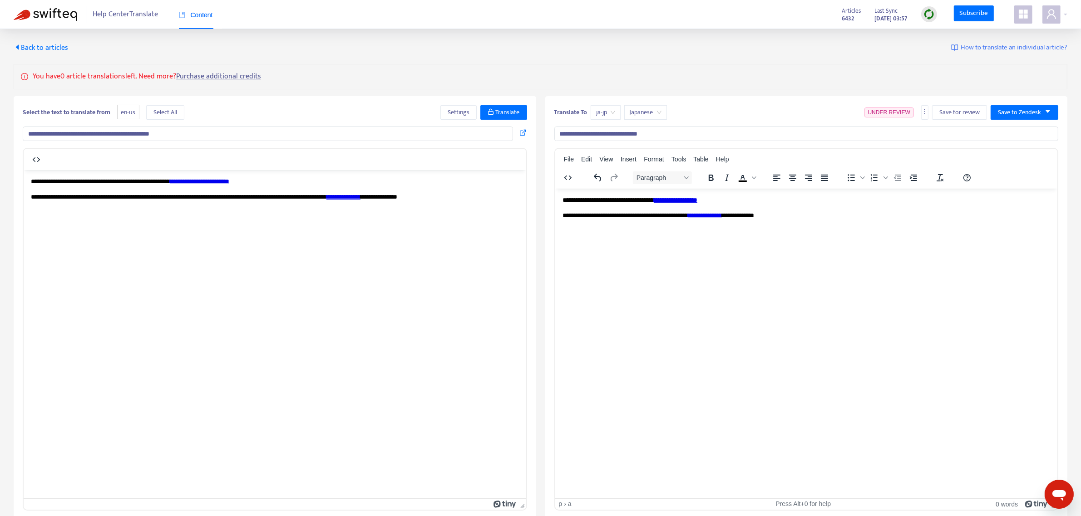
click at [429, 164] on link "**********" at bounding box center [675, 200] width 44 height 6
click at [429, 162] on span "Insert" at bounding box center [628, 159] width 16 height 7
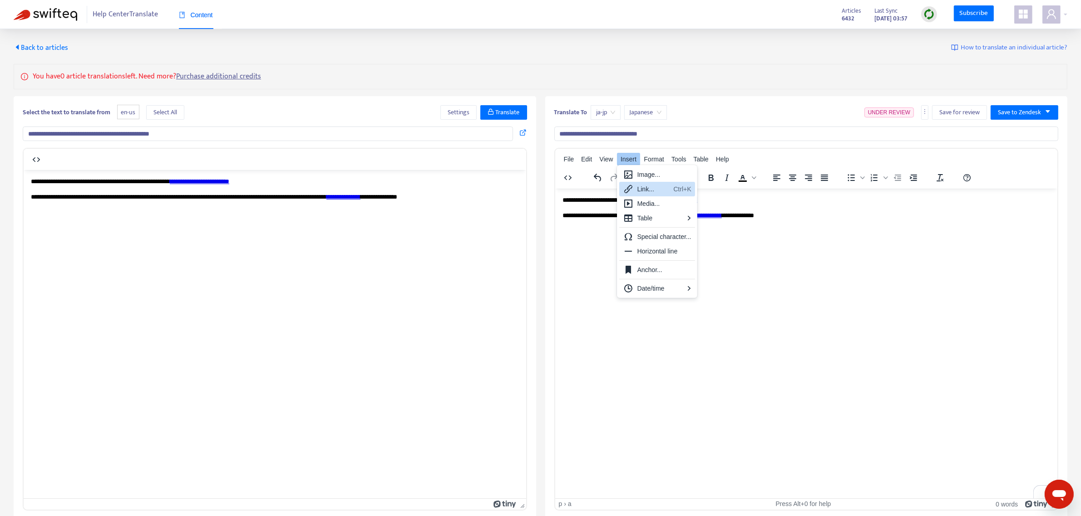
click at [429, 164] on div "Link..." at bounding box center [653, 189] width 33 height 11
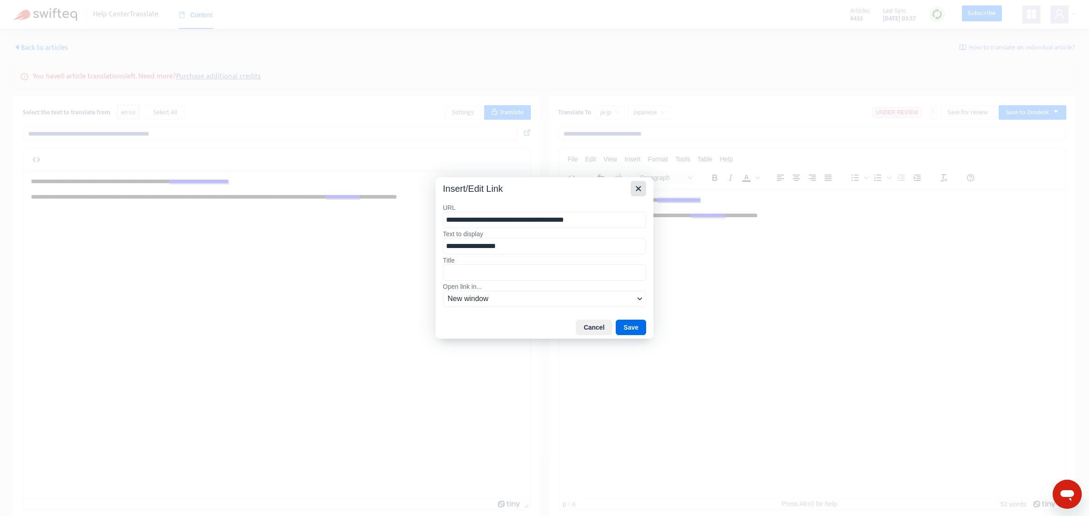
click at [429, 164] on icon "Close" at bounding box center [638, 188] width 11 height 11
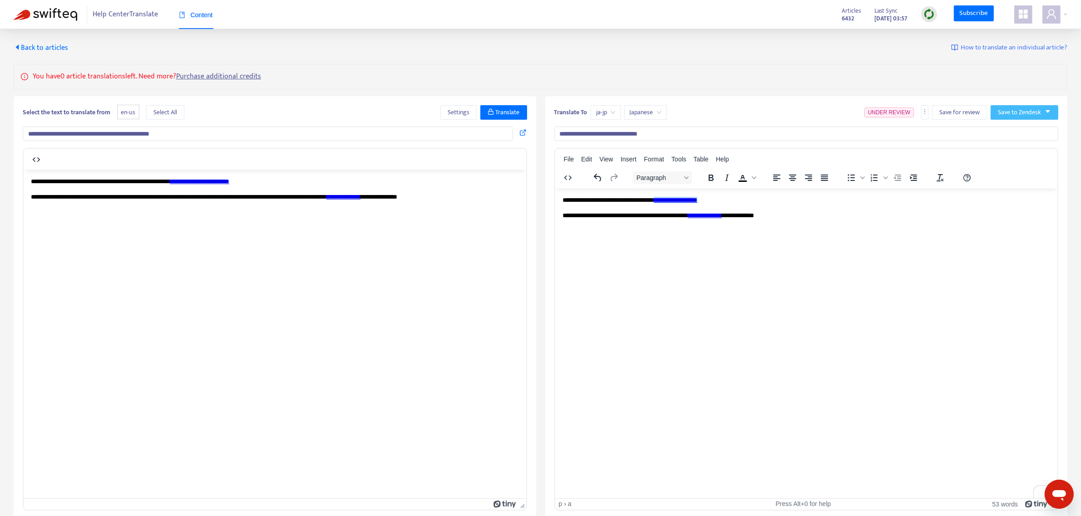
click at [429, 112] on span "Save to Zendesk" at bounding box center [1019, 113] width 43 height 10
click at [429, 135] on span "Publish" at bounding box center [1015, 131] width 34 height 10
drag, startPoint x: 1018, startPoint y: 110, endPoint x: 1009, endPoint y: 130, distance: 21.8
click at [429, 110] on span "Save to Zendesk" at bounding box center [1019, 113] width 43 height 10
click at [429, 131] on span "Publish" at bounding box center [1015, 131] width 34 height 10
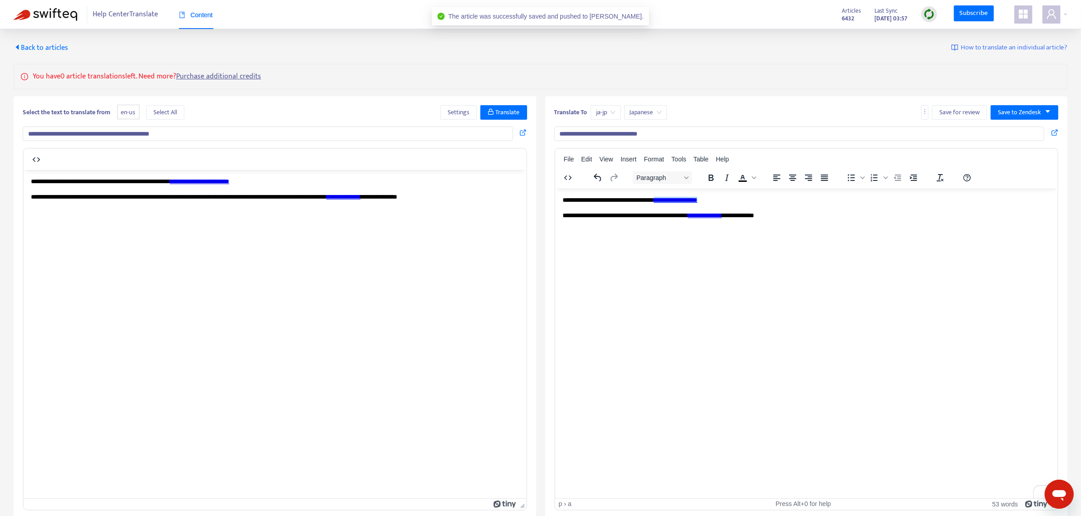
click at [41, 41] on div "**********" at bounding box center [540, 274] width 1081 height 491
click at [48, 46] on span "Back to articles" at bounding box center [41, 48] width 54 height 12
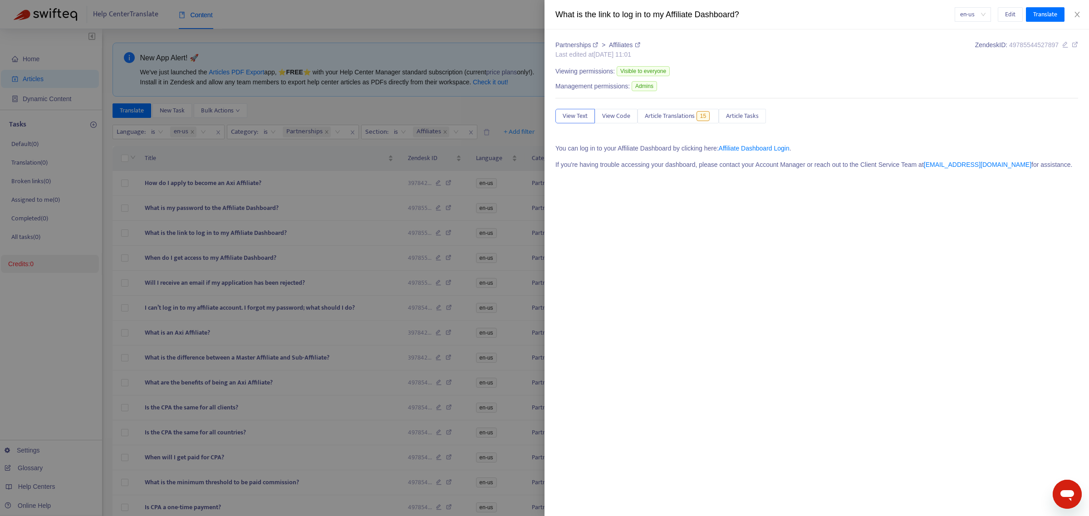
click at [378, 89] on div at bounding box center [544, 258] width 1089 height 516
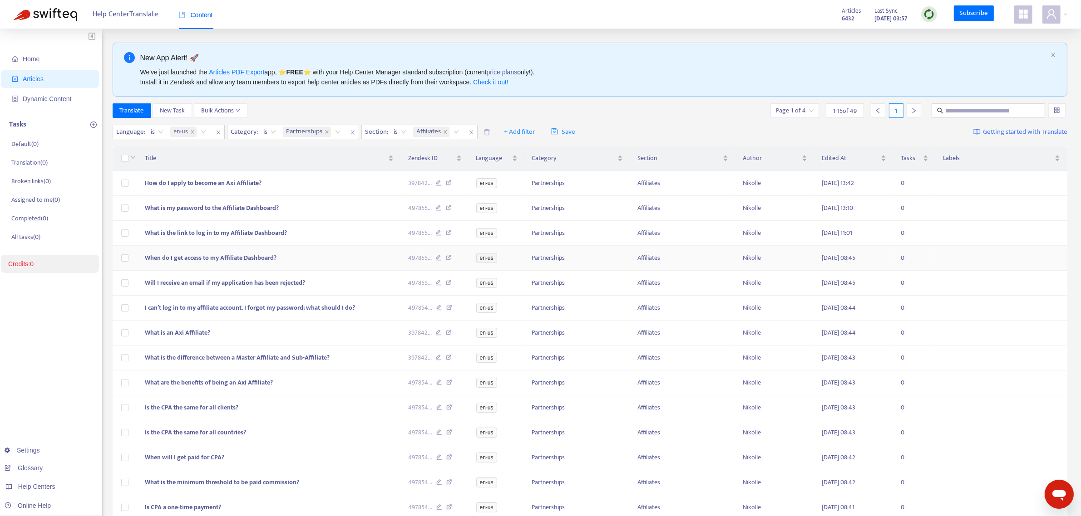
click at [221, 164] on span "When do I get access to my Affiliate Dashboard?" at bounding box center [211, 258] width 132 height 10
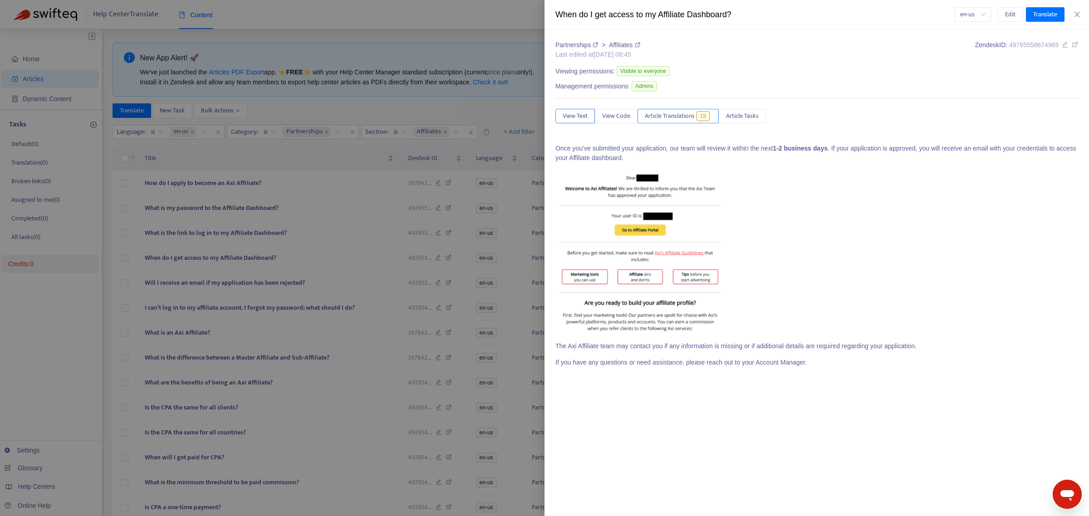
click at [429, 119] on span "Article Translations" at bounding box center [670, 116] width 50 height 10
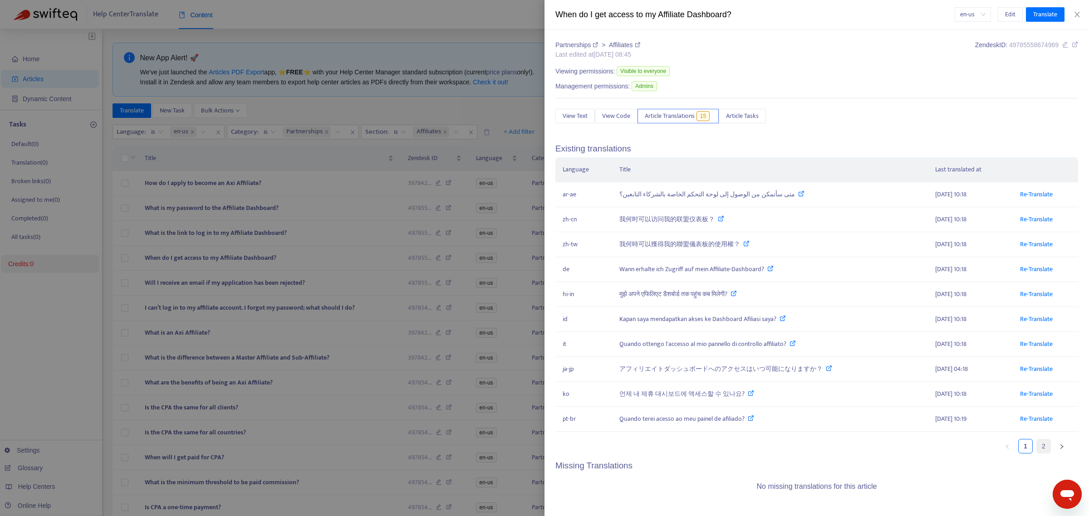
click at [429, 164] on link "2" at bounding box center [1044, 447] width 14 height 14
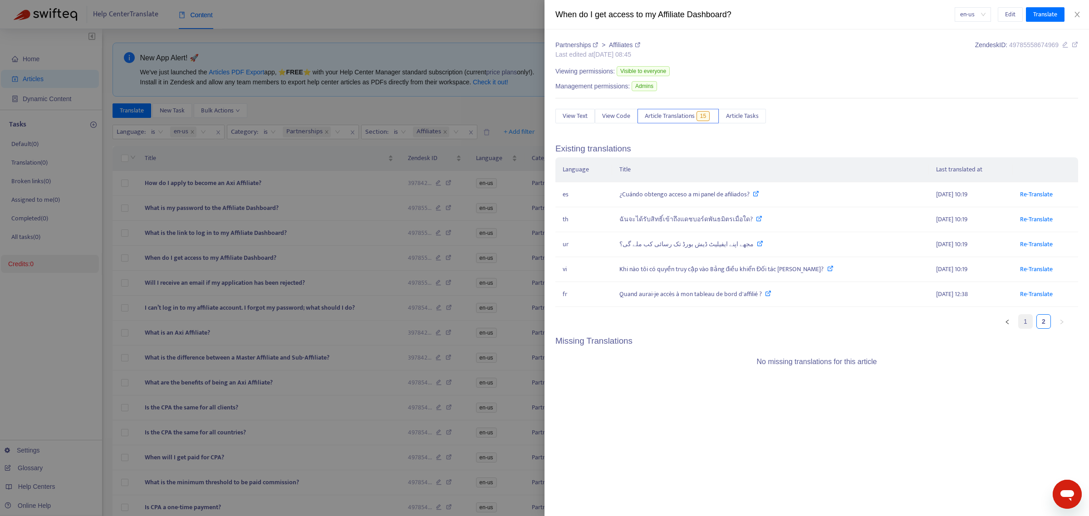
click at [429, 164] on link "1" at bounding box center [1026, 322] width 14 height 14
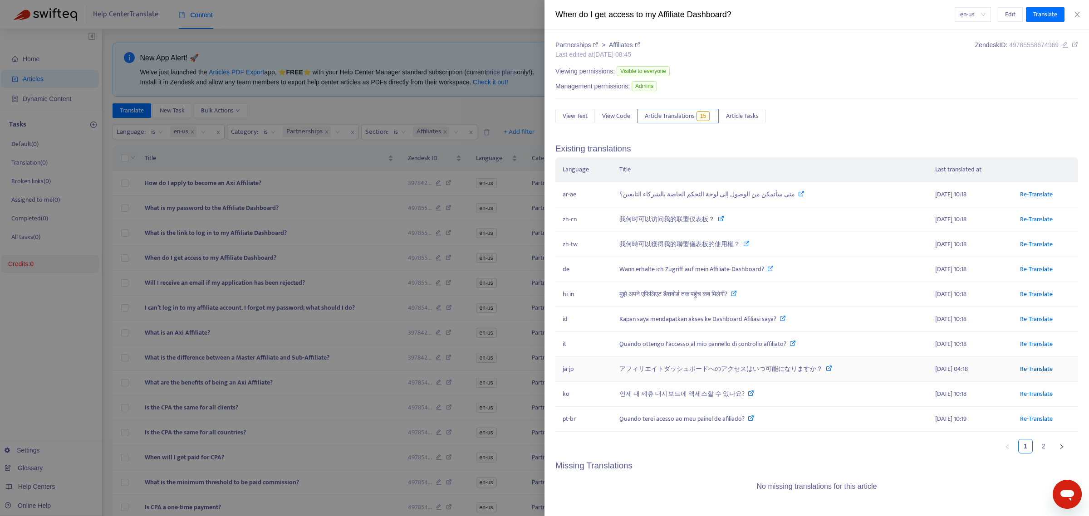
click at [429, 164] on link "Re-Translate" at bounding box center [1036, 369] width 33 height 10
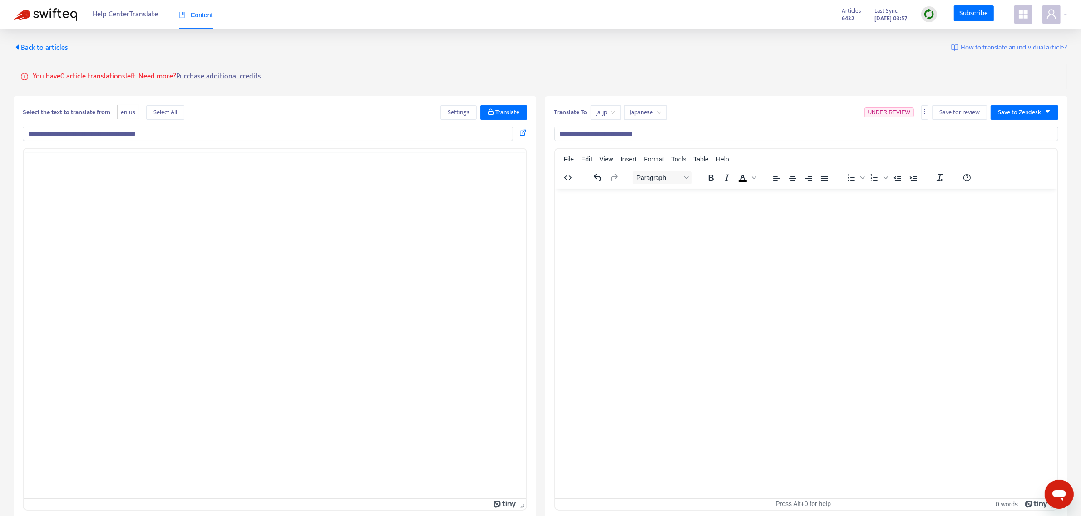
type input "**********"
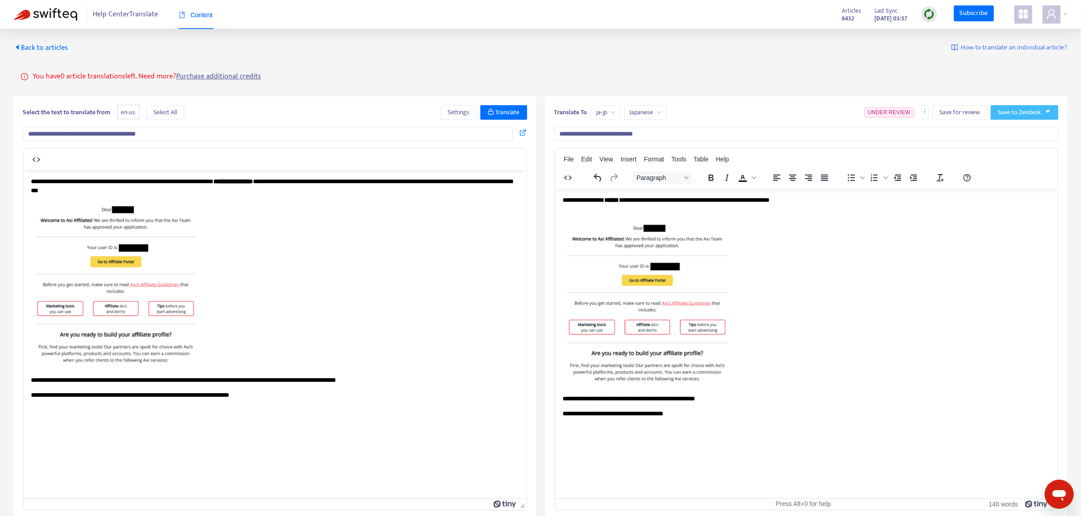
drag, startPoint x: 1013, startPoint y: 110, endPoint x: 1008, endPoint y: 118, distance: 9.3
click at [429, 110] on span "Save to Zendesk" at bounding box center [1019, 113] width 43 height 10
click at [429, 128] on span "Publish" at bounding box center [1015, 131] width 34 height 10
click at [429, 17] on span at bounding box center [1051, 14] width 18 height 18
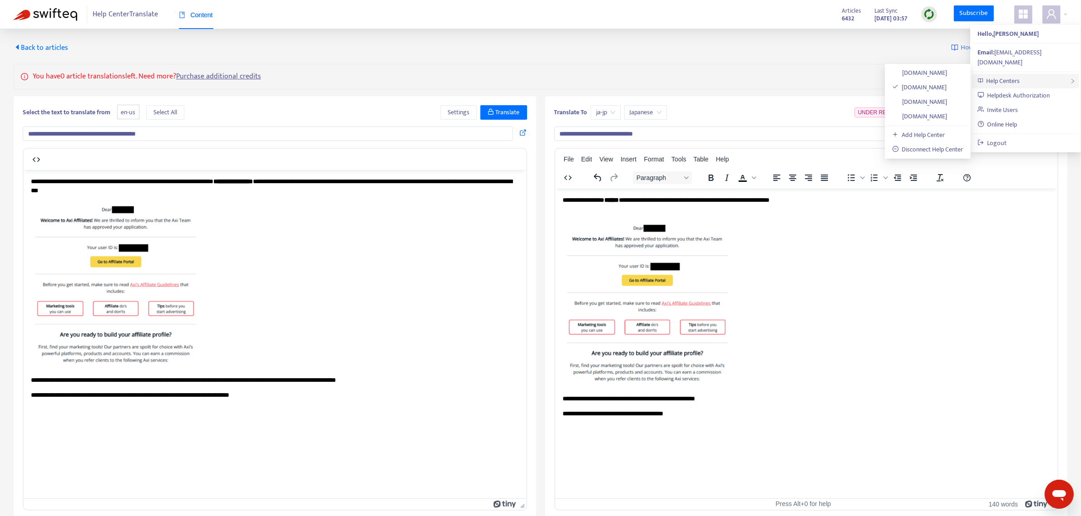
click at [429, 74] on div "Help Centers" at bounding box center [1025, 81] width 107 height 15
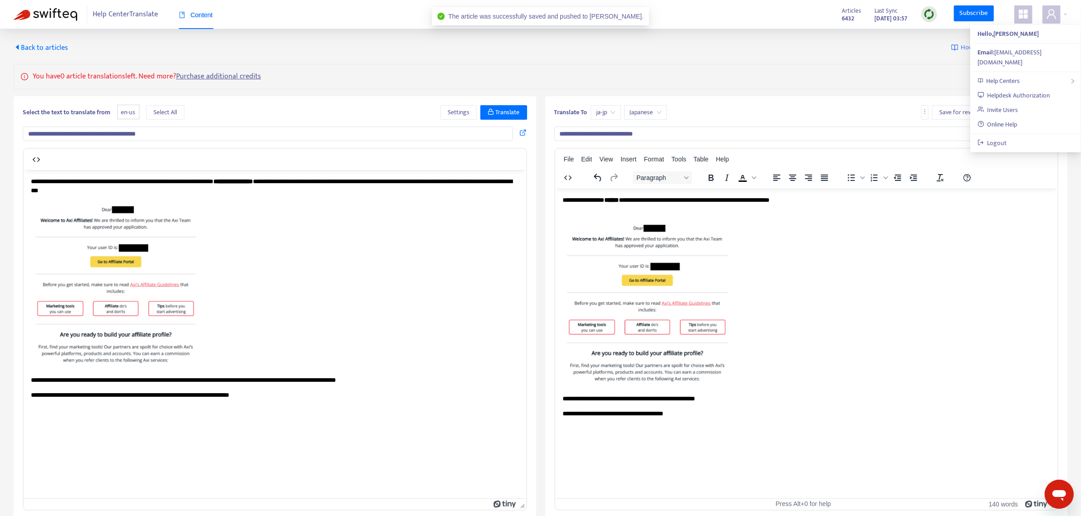
click at [45, 41] on div "**********" at bounding box center [540, 274] width 1081 height 491
click at [42, 48] on span "Back to articles" at bounding box center [41, 48] width 54 height 12
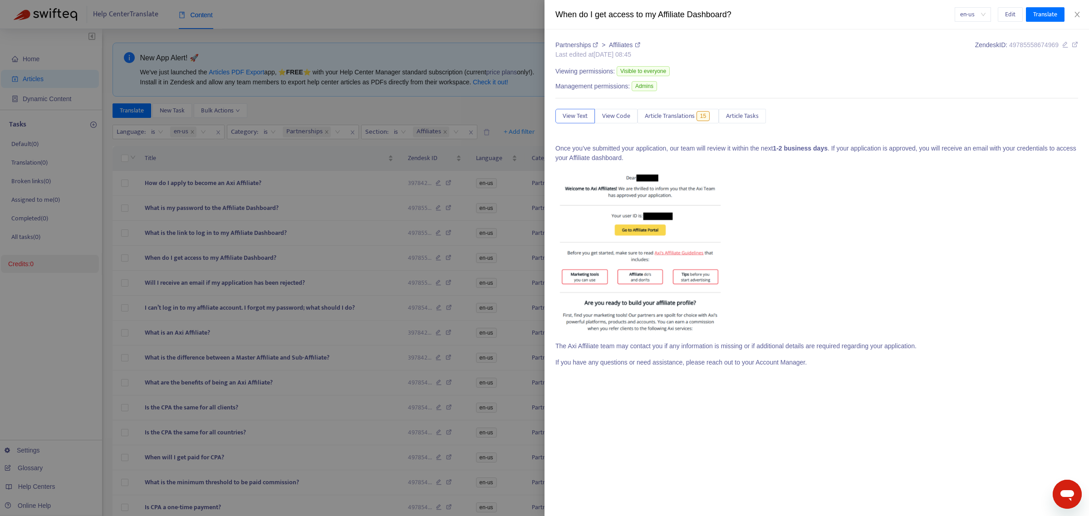
click at [302, 105] on div at bounding box center [544, 258] width 1089 height 516
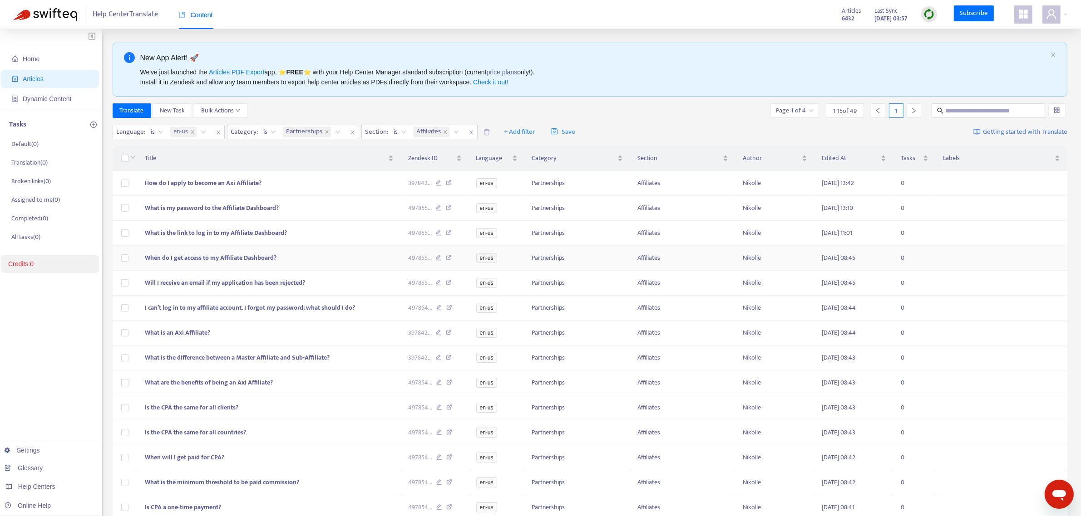
click at [200, 164] on td "When do I get access to my Affiliate Dashboard?" at bounding box center [269, 258] width 263 height 25
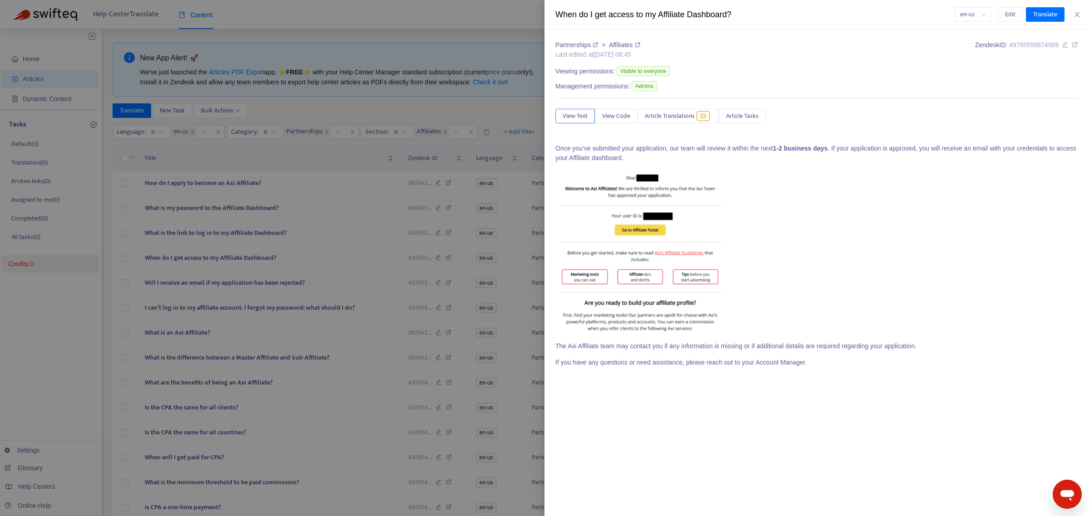
click at [197, 164] on div at bounding box center [544, 258] width 1089 height 516
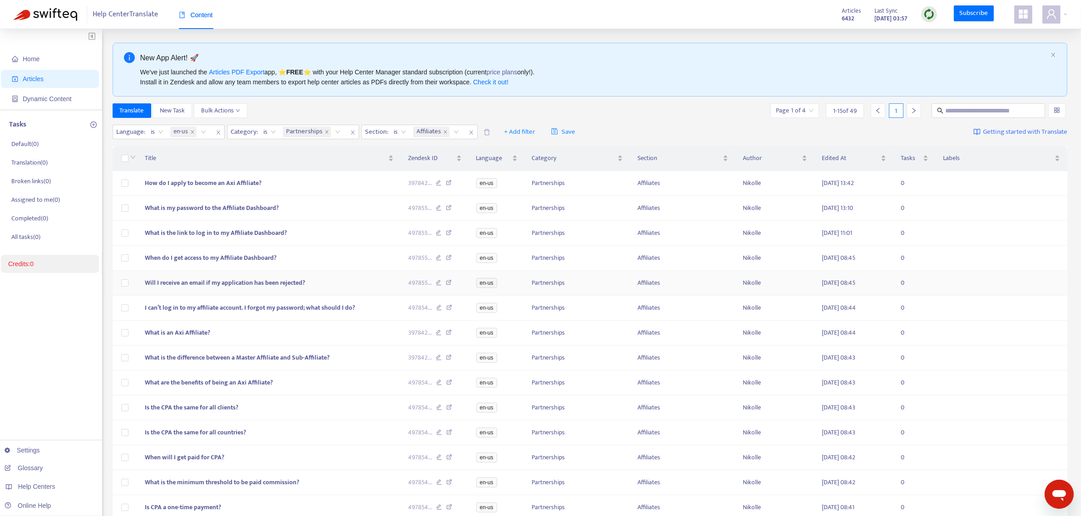
click at [192, 164] on span "Will I receive an email if my application has been rejected?" at bounding box center [225, 283] width 160 height 10
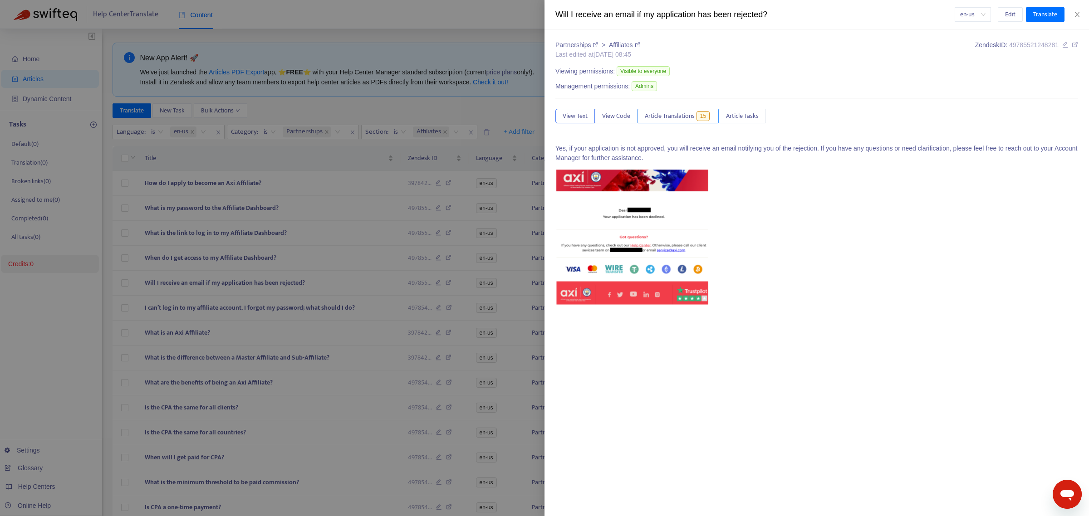
click at [429, 120] on span "Article Translations" at bounding box center [670, 116] width 50 height 10
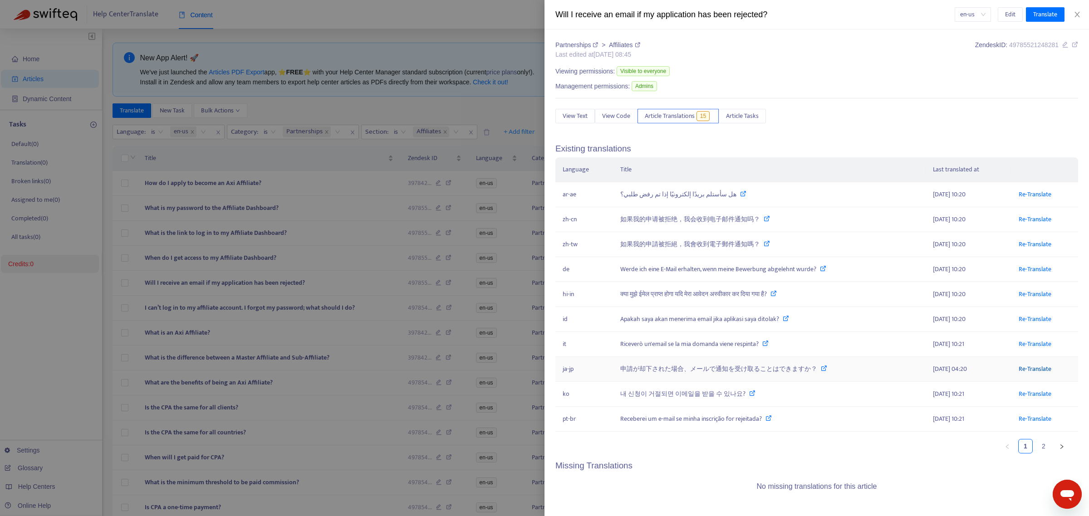
click at [429, 164] on link "Re-Translate" at bounding box center [1035, 369] width 33 height 10
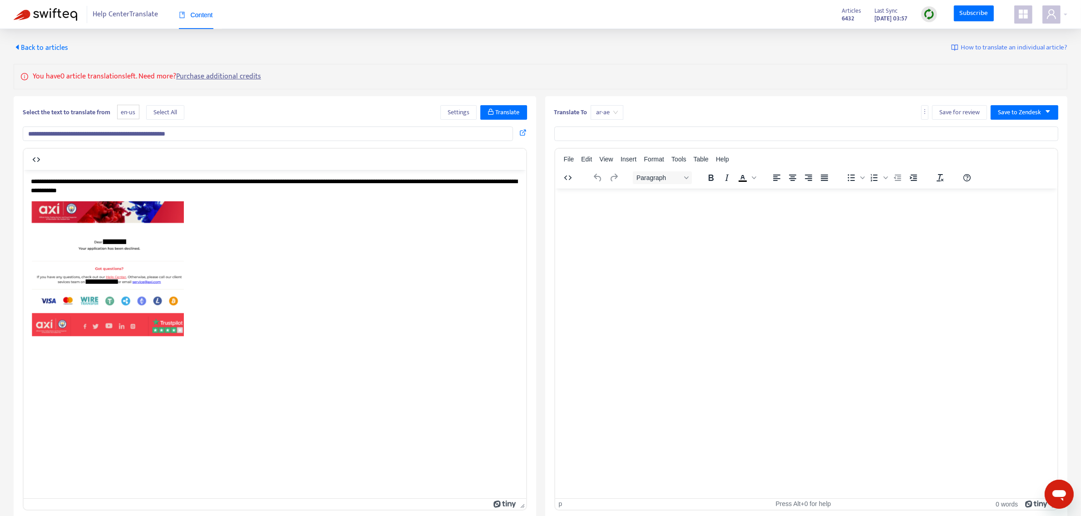
type input "**********"
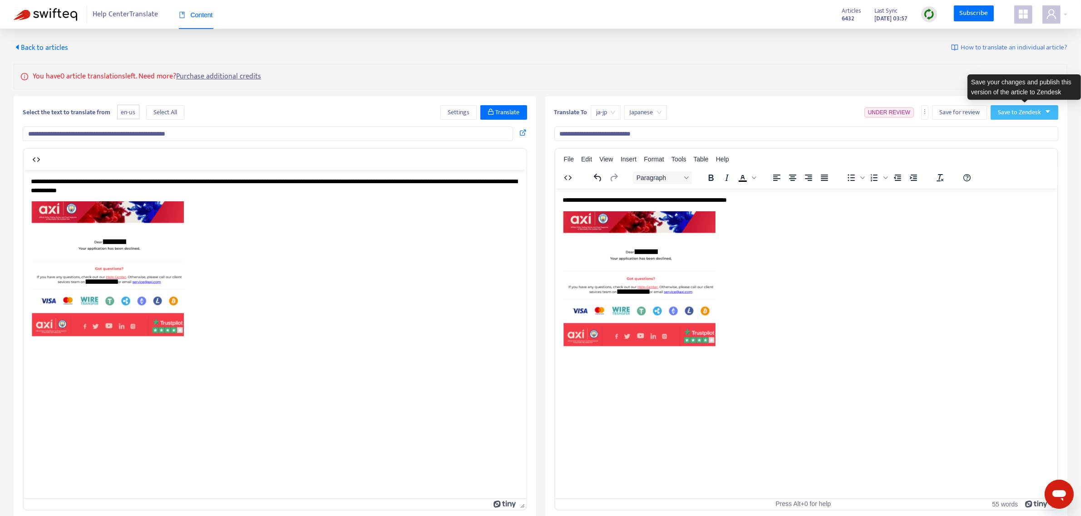
click at [429, 110] on span "Save to Zendesk" at bounding box center [1019, 113] width 43 height 10
click at [429, 164] on img "Rich Text Area. Press ALT-0 for help." at bounding box center [638, 278] width 153 height 135
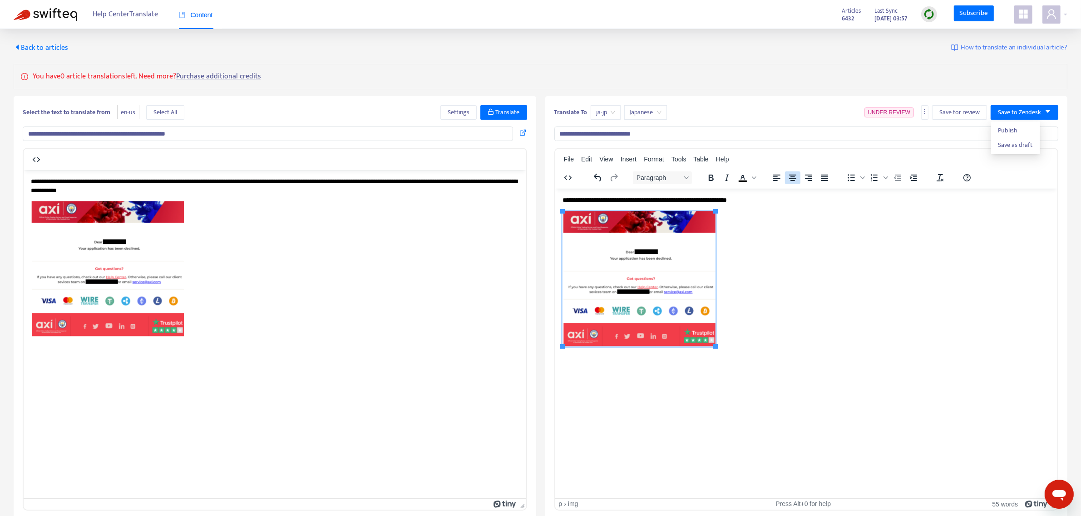
click at [429, 164] on icon "Align center" at bounding box center [791, 178] width 7 height 6
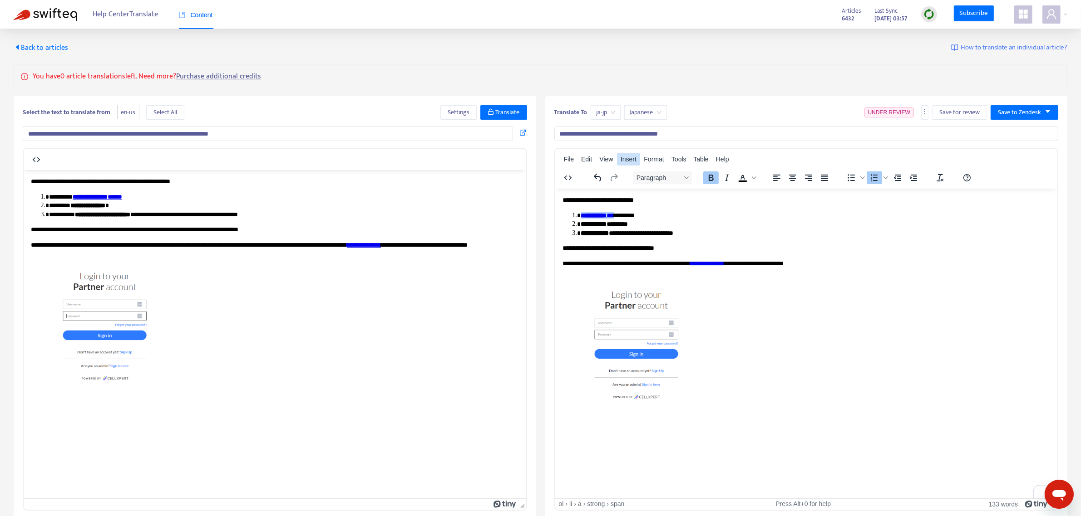
click at [639, 156] on button "Insert" at bounding box center [628, 159] width 23 height 13
click at [632, 188] on icon at bounding box center [628, 189] width 11 height 11
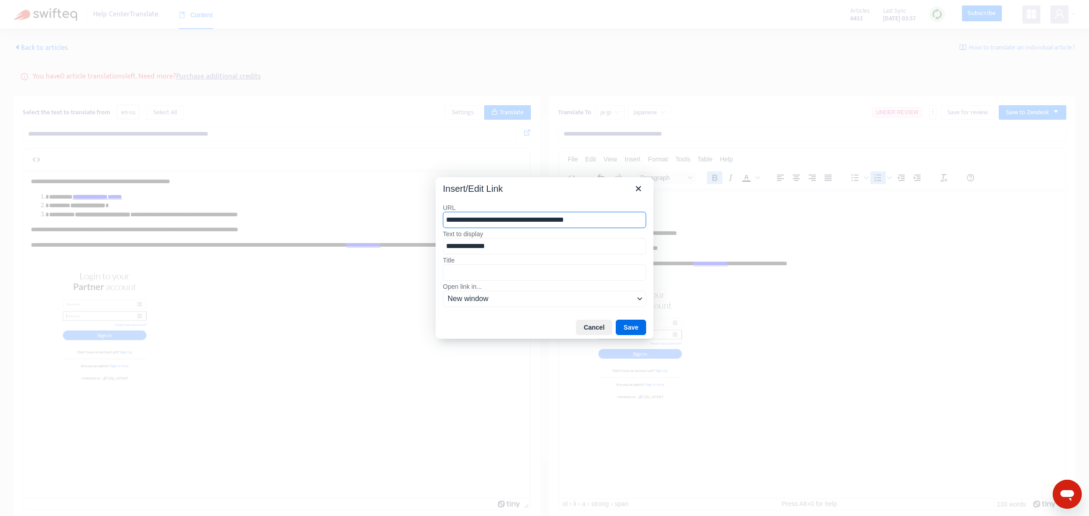
click at [765, 261] on div at bounding box center [544, 258] width 1089 height 516
click at [644, 186] on icon "Close" at bounding box center [638, 188] width 11 height 11
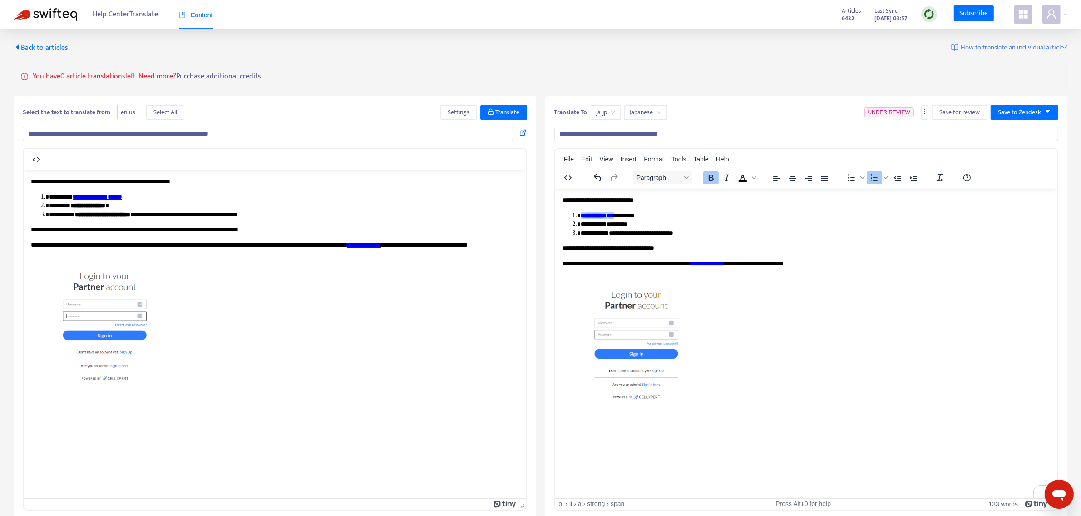
click at [598, 334] on img "To enrich screen reader interactions, please activate Accessibility in Grammarl…" at bounding box center [633, 344] width 142 height 122
click at [791, 182] on icon "Align center" at bounding box center [792, 177] width 11 height 11
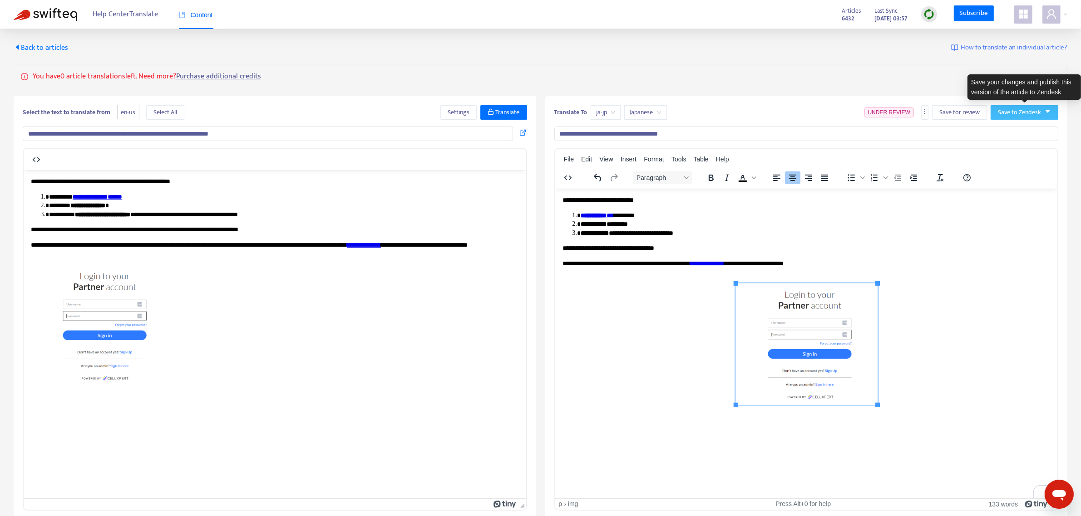
click at [1011, 118] on button "Save to Zendesk" at bounding box center [1024, 112] width 68 height 15
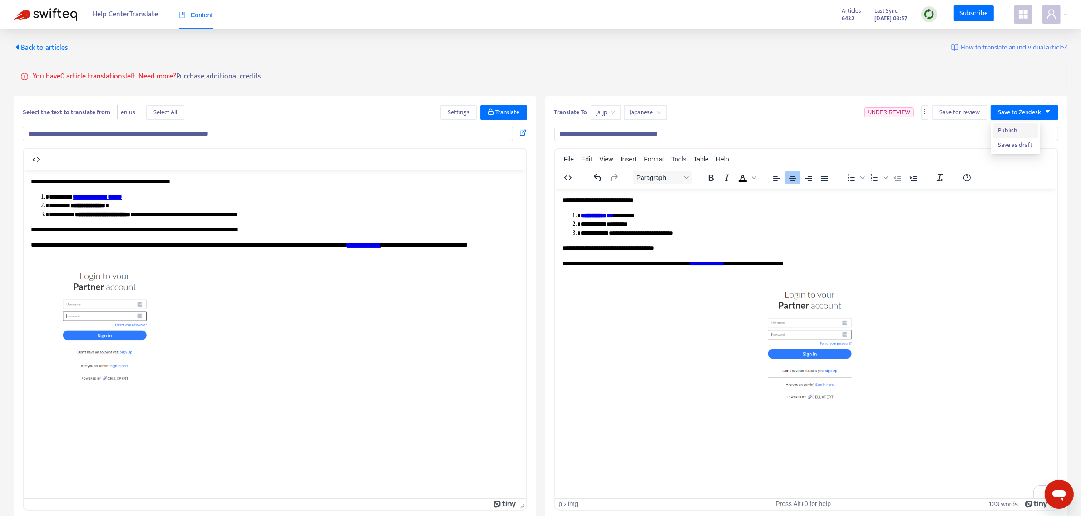
click at [1002, 132] on span "Publish" at bounding box center [1015, 131] width 34 height 10
click at [49, 48] on span "Back to articles" at bounding box center [41, 48] width 54 height 12
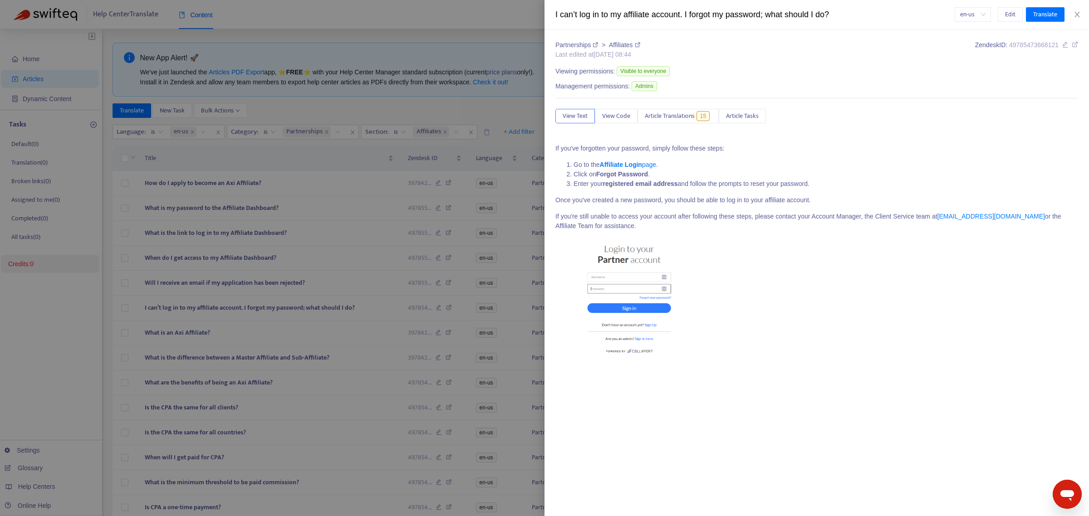
click at [236, 332] on div at bounding box center [544, 258] width 1089 height 516
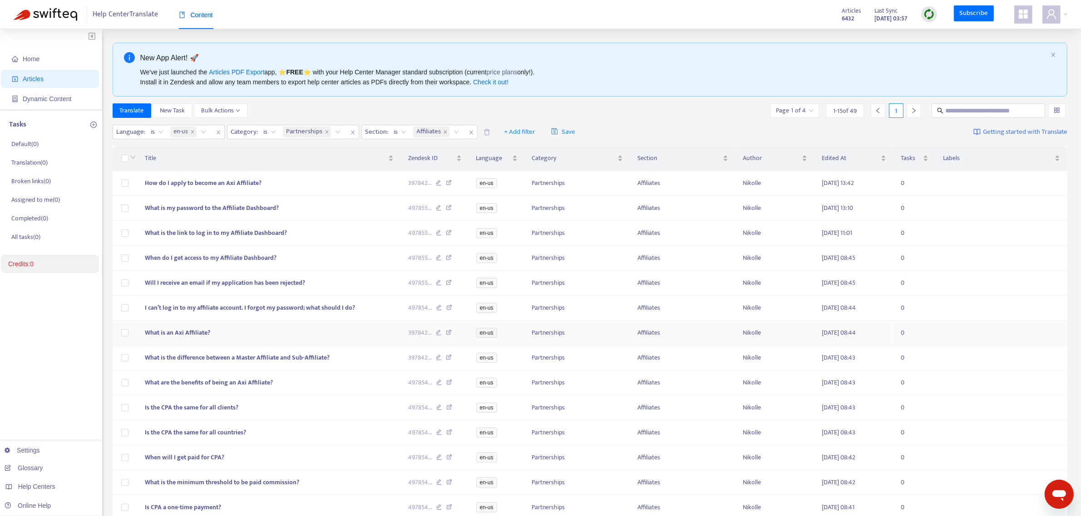
click at [194, 338] on span "What is an Axi Affiliate?" at bounding box center [177, 333] width 65 height 10
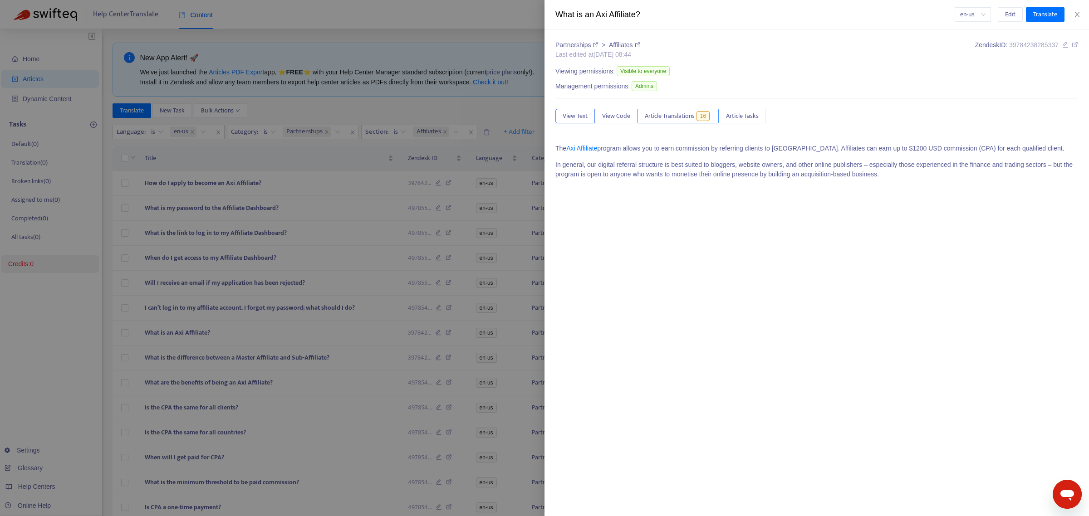
click at [677, 118] on span "Article Translations" at bounding box center [670, 116] width 50 height 10
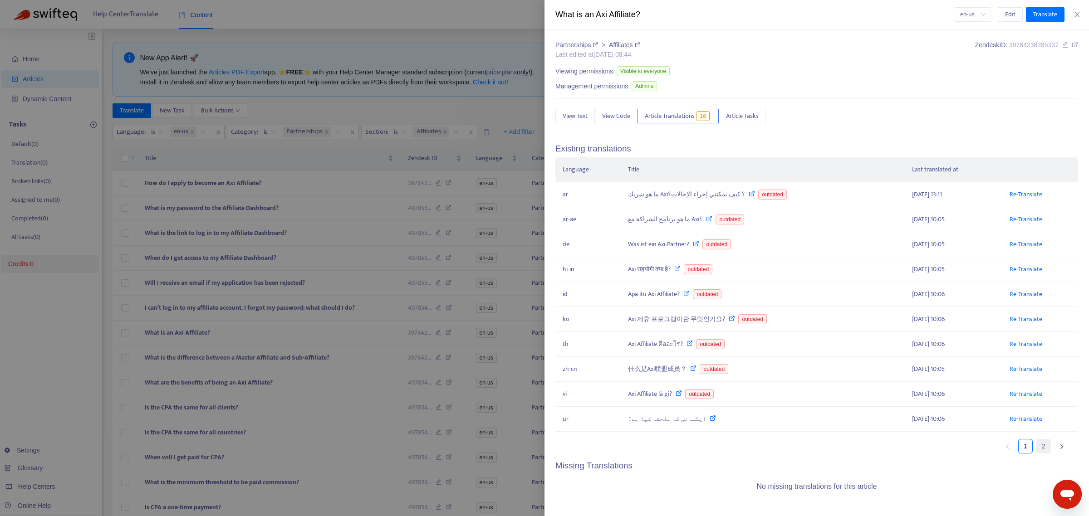
click at [1037, 453] on link "2" at bounding box center [1044, 447] width 14 height 14
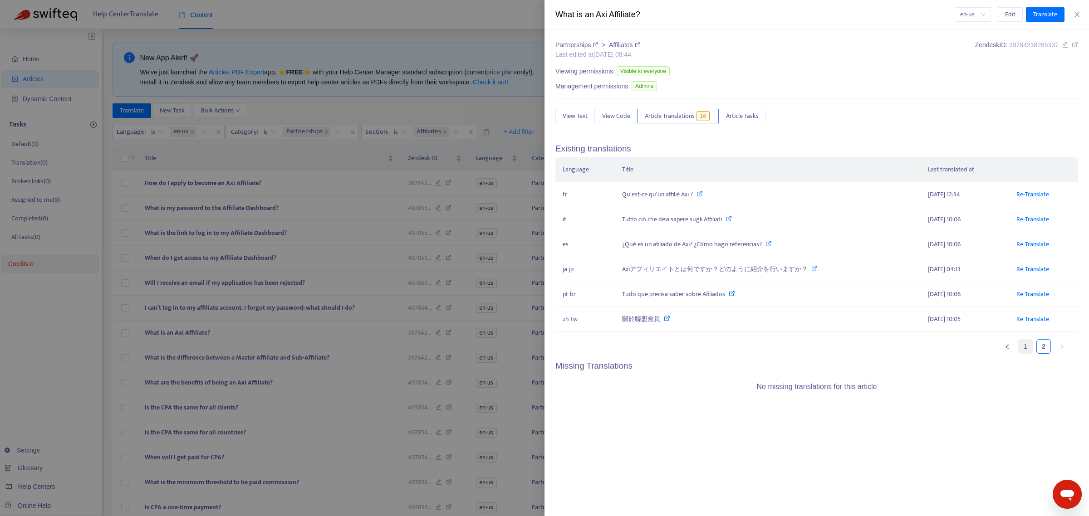
click at [1028, 348] on link "1" at bounding box center [1026, 347] width 14 height 14
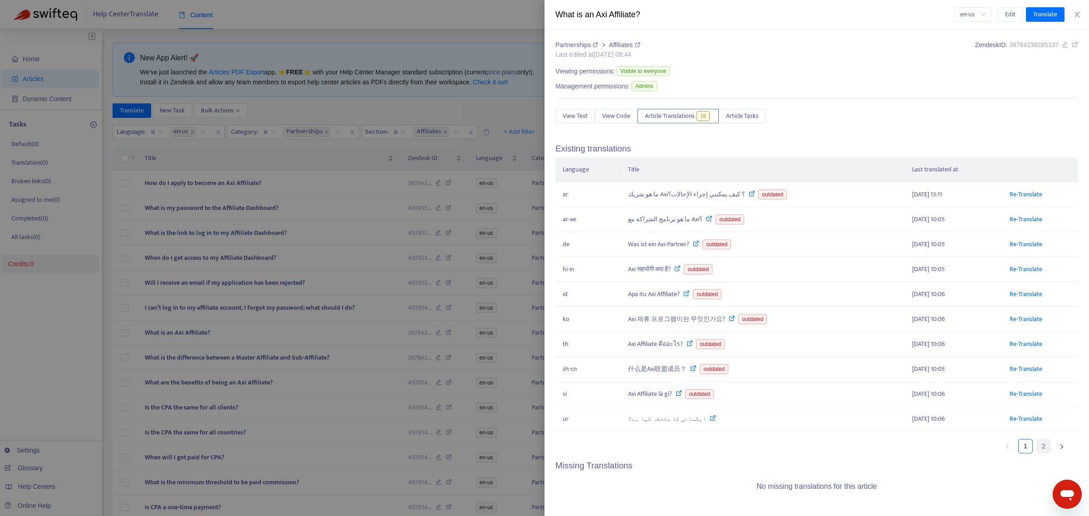
click at [1038, 450] on link "2" at bounding box center [1044, 447] width 14 height 14
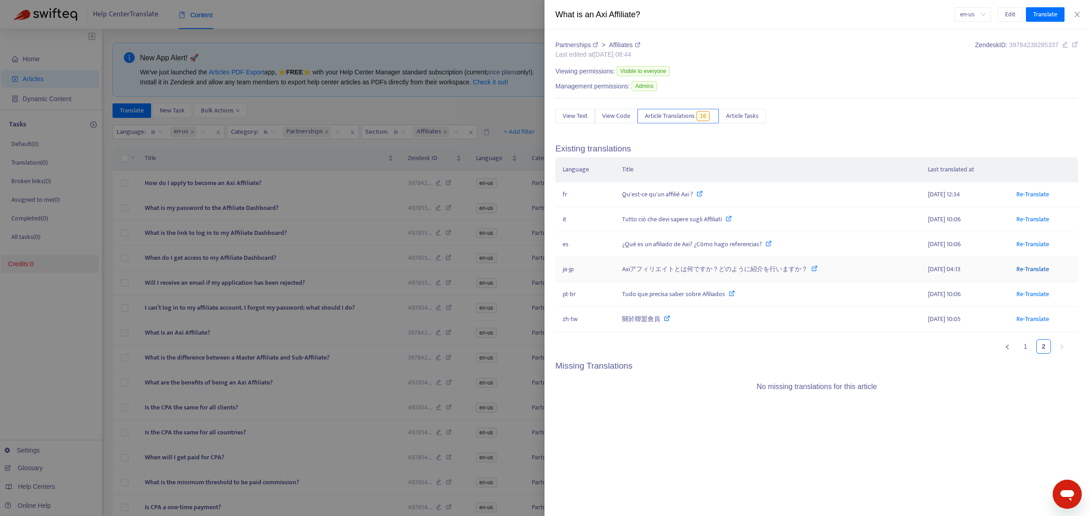
click at [1026, 275] on link "Re-Translate" at bounding box center [1033, 269] width 33 height 10
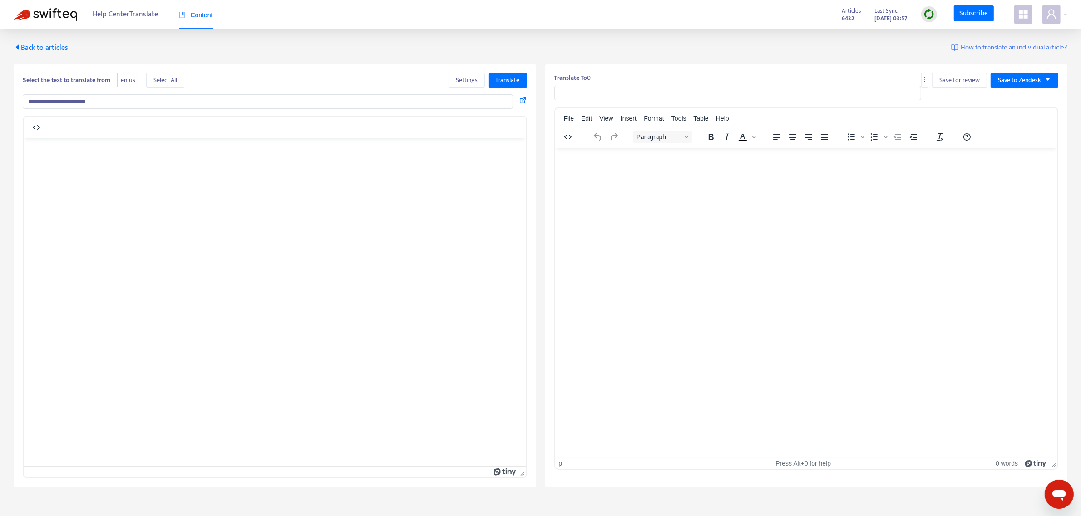
type input "**********"
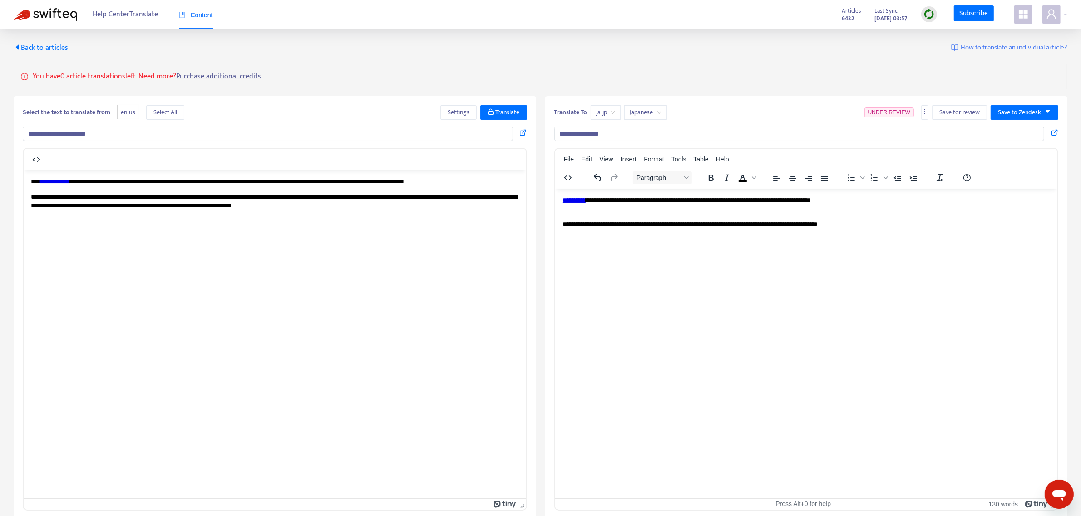
click at [585, 197] on link "**********" at bounding box center [573, 200] width 23 height 6
click at [631, 161] on span "Insert" at bounding box center [628, 159] width 16 height 7
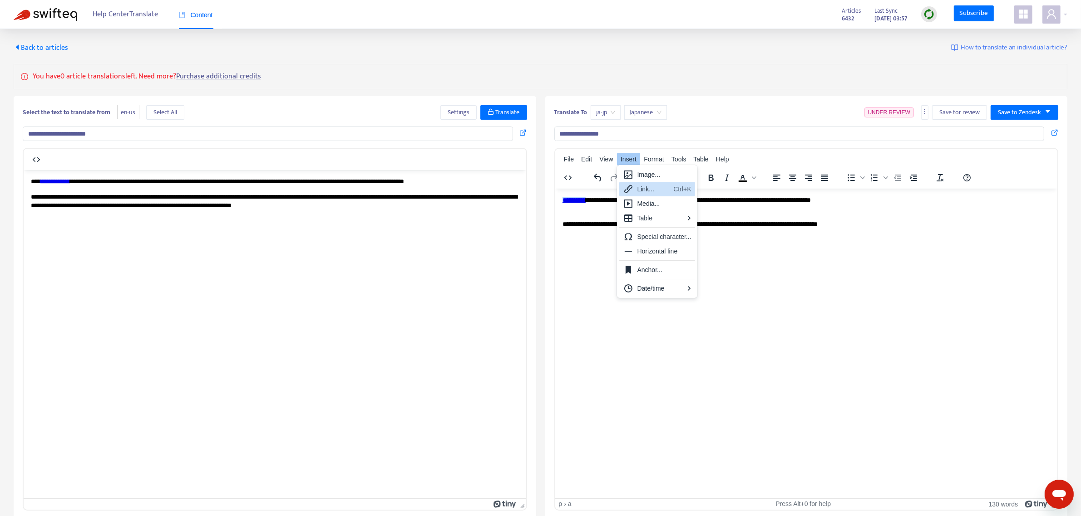
click at [636, 192] on div "Link... Ctrl+K" at bounding box center [657, 189] width 76 height 15
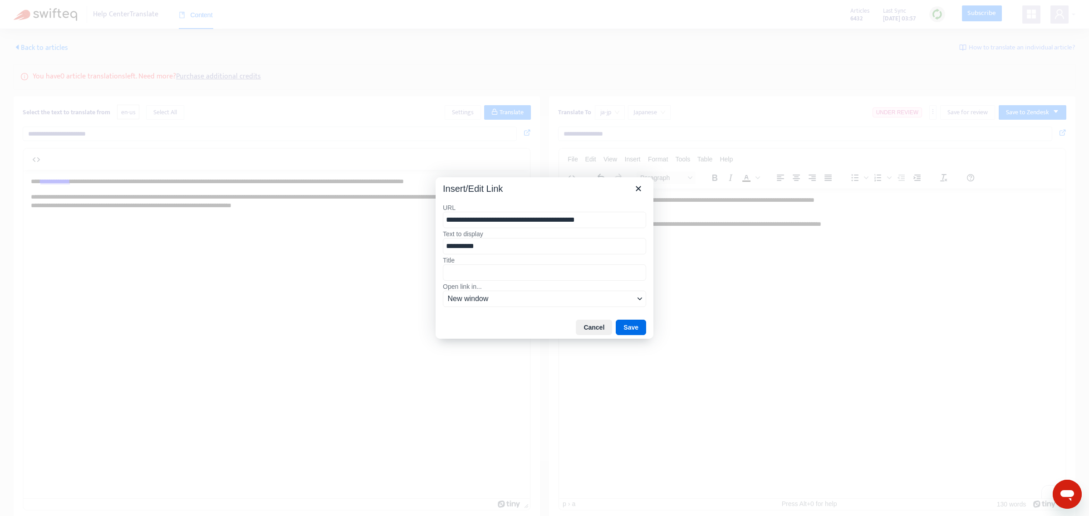
click at [512, 221] on input "**********" at bounding box center [544, 220] width 203 height 16
click at [513, 221] on input "**********" at bounding box center [544, 220] width 203 height 16
click at [516, 221] on input "**********" at bounding box center [544, 220] width 203 height 16
type input "**********"
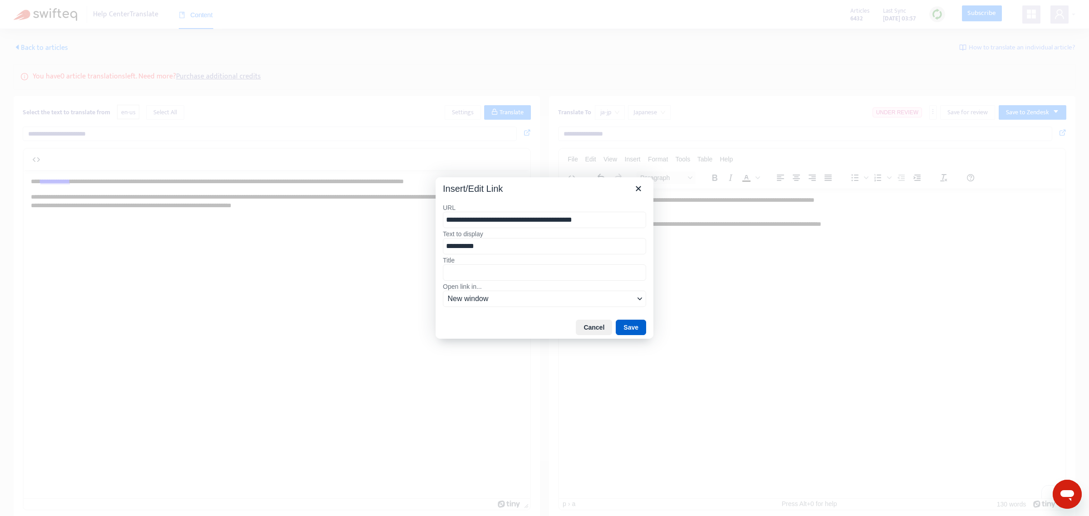
click at [629, 325] on button "Save" at bounding box center [631, 327] width 30 height 15
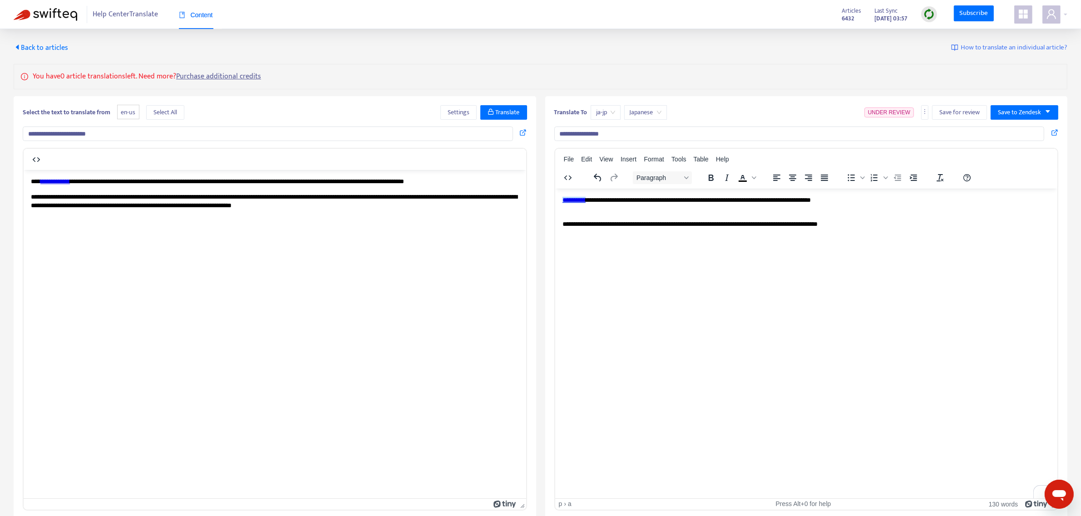
click at [585, 198] on link "**********" at bounding box center [573, 200] width 23 height 6
click at [585, 200] on link "**********" at bounding box center [573, 200] width 23 height 6
click at [625, 156] on span "Insert" at bounding box center [628, 159] width 16 height 7
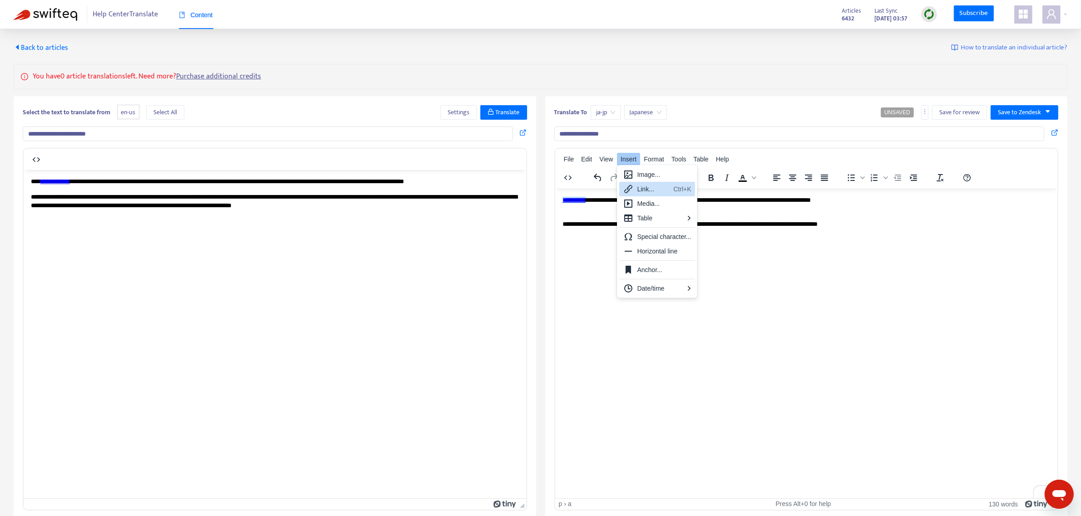
click at [638, 186] on div "Link..." at bounding box center [653, 189] width 33 height 11
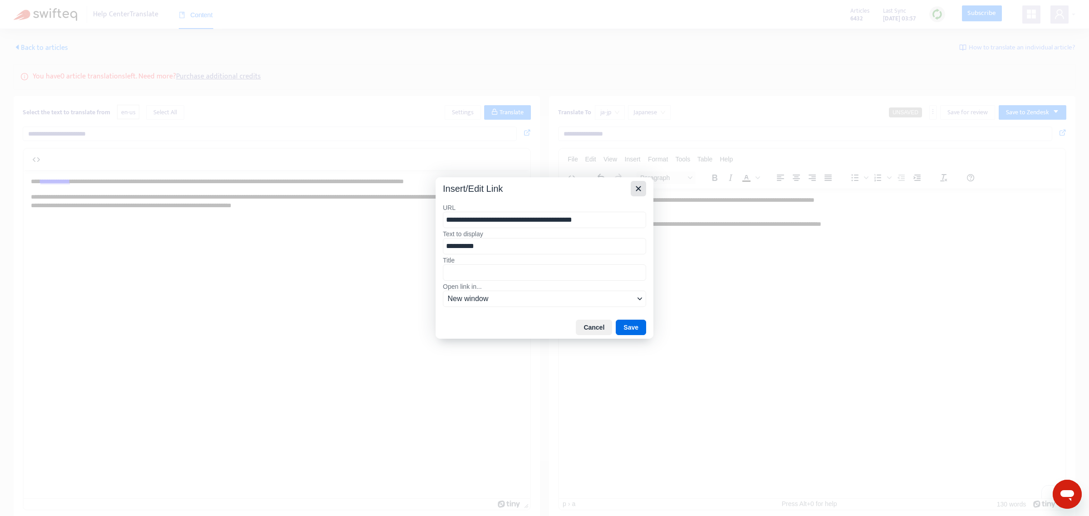
click at [638, 192] on icon "Close" at bounding box center [638, 188] width 11 height 11
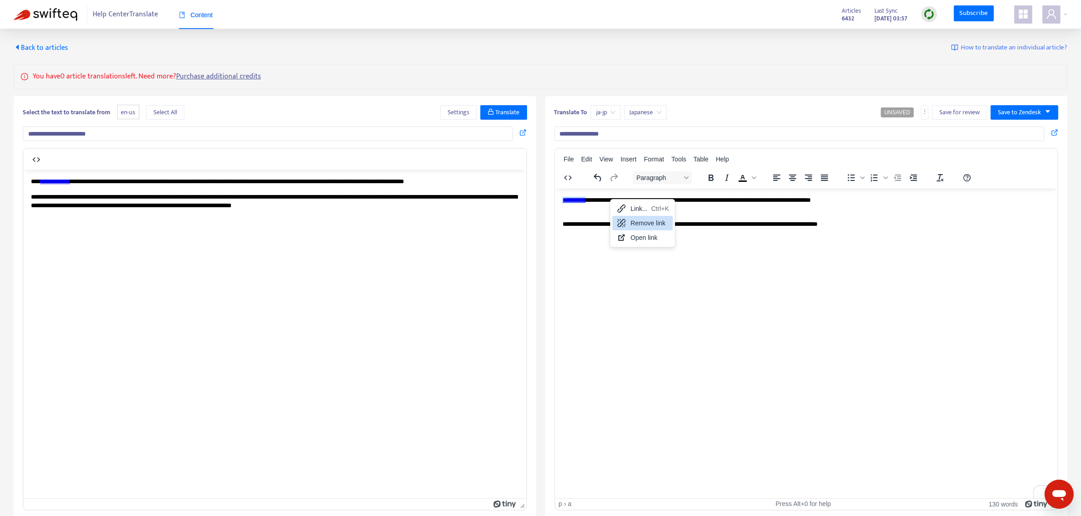
click at [634, 221] on div "Remove link" at bounding box center [649, 223] width 39 height 11
click at [741, 213] on p "**********" at bounding box center [806, 205] width 489 height 18
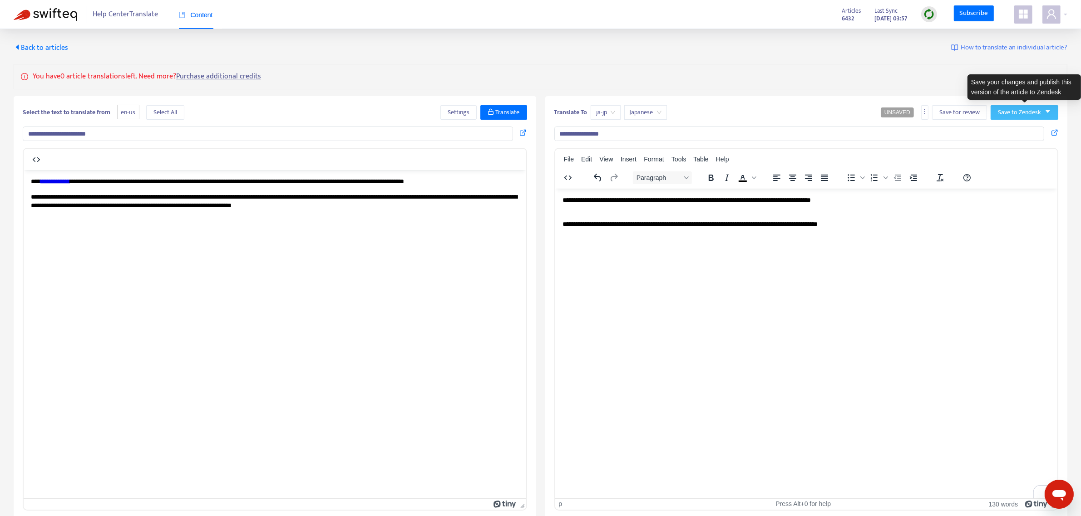
click at [997, 112] on button "Save to Zendesk" at bounding box center [1024, 112] width 68 height 15
click at [1002, 133] on span "Publish" at bounding box center [1015, 131] width 34 height 10
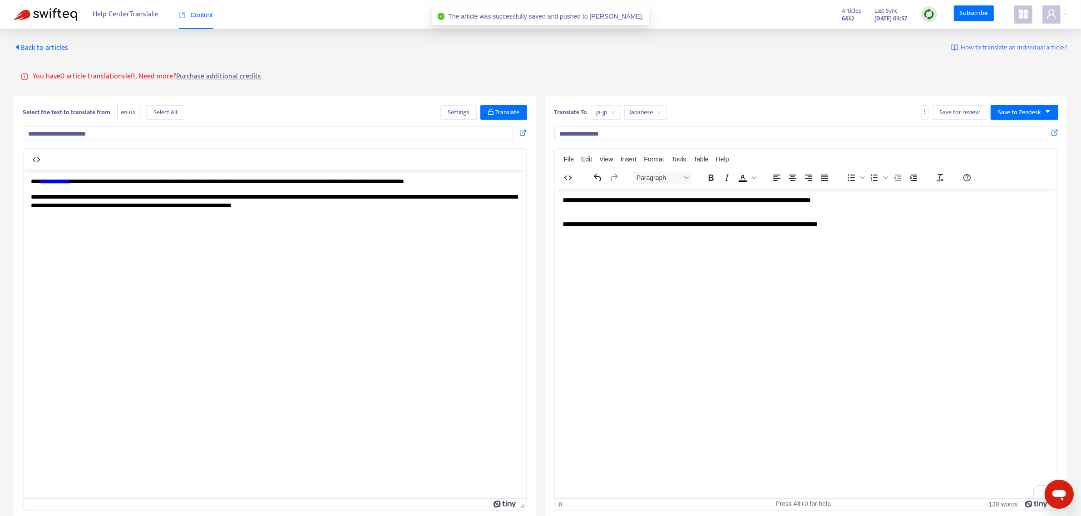
click at [46, 48] on span "Back to articles" at bounding box center [41, 48] width 54 height 12
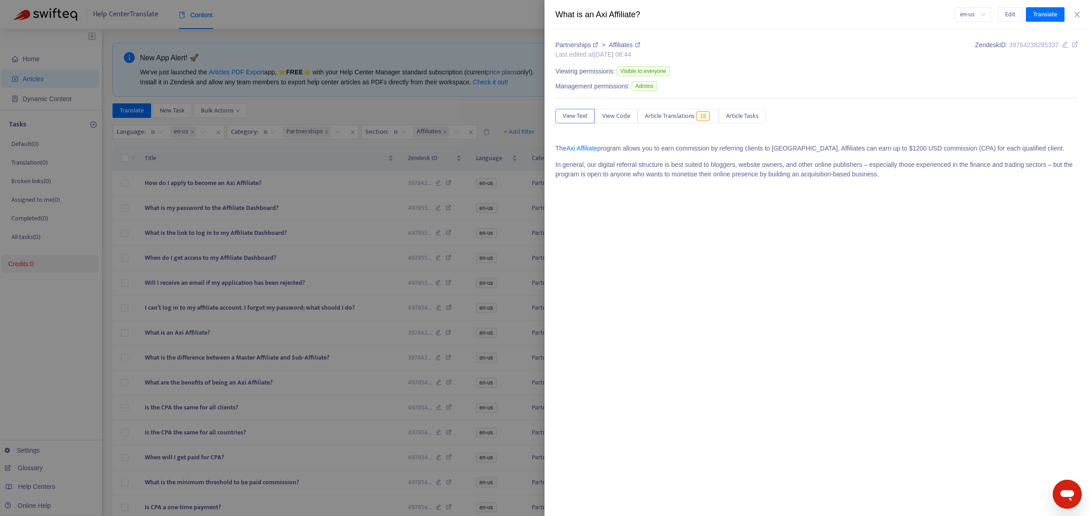
click at [375, 95] on div at bounding box center [544, 258] width 1089 height 516
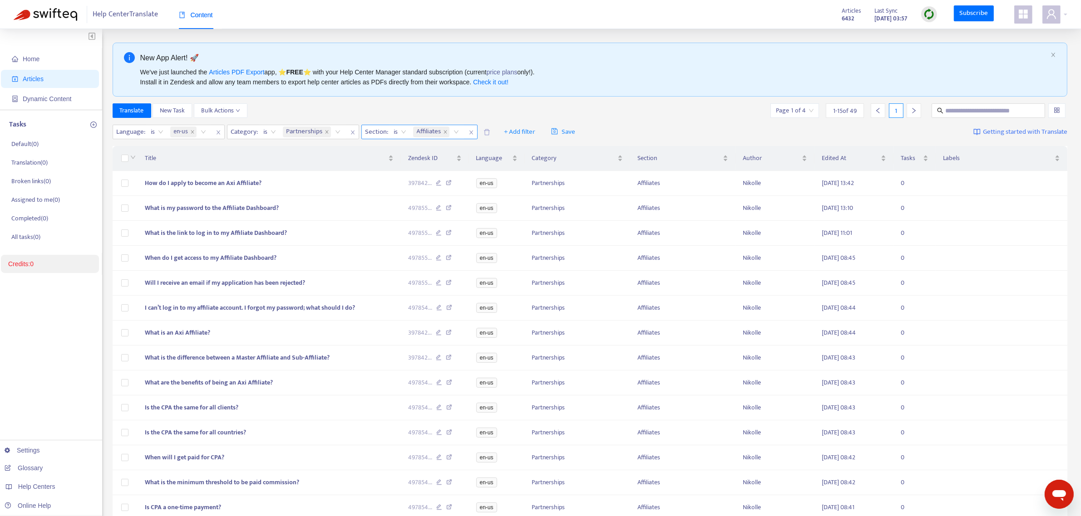
click at [473, 131] on icon "close" at bounding box center [470, 132] width 5 height 5
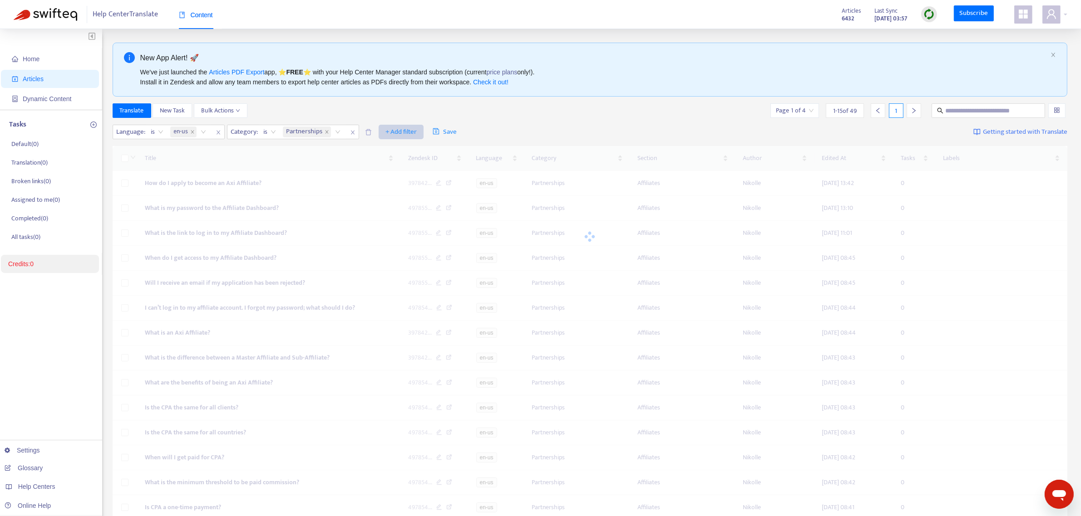
click at [398, 133] on span "+ Add filter" at bounding box center [400, 132] width 31 height 11
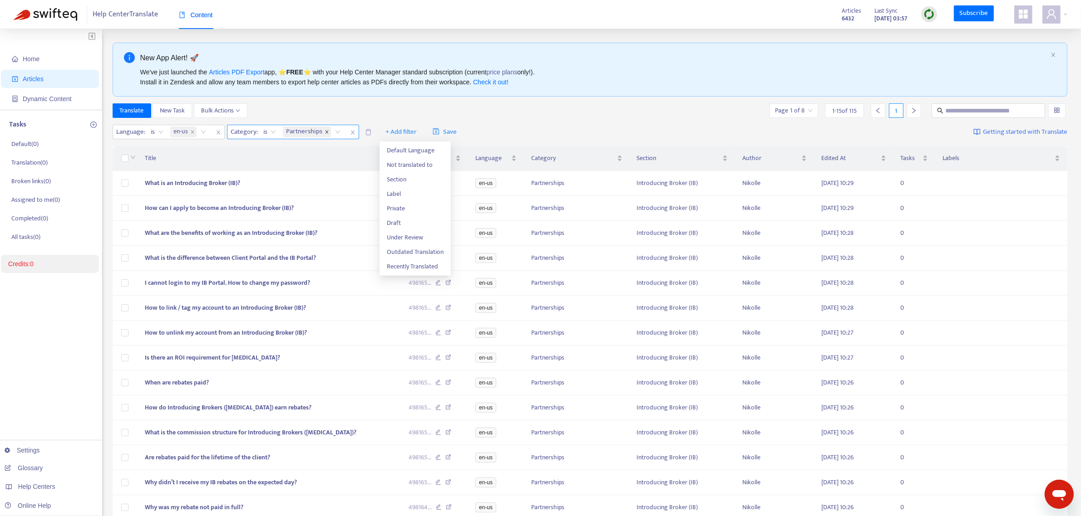
click at [325, 135] on span at bounding box center [327, 132] width 5 height 11
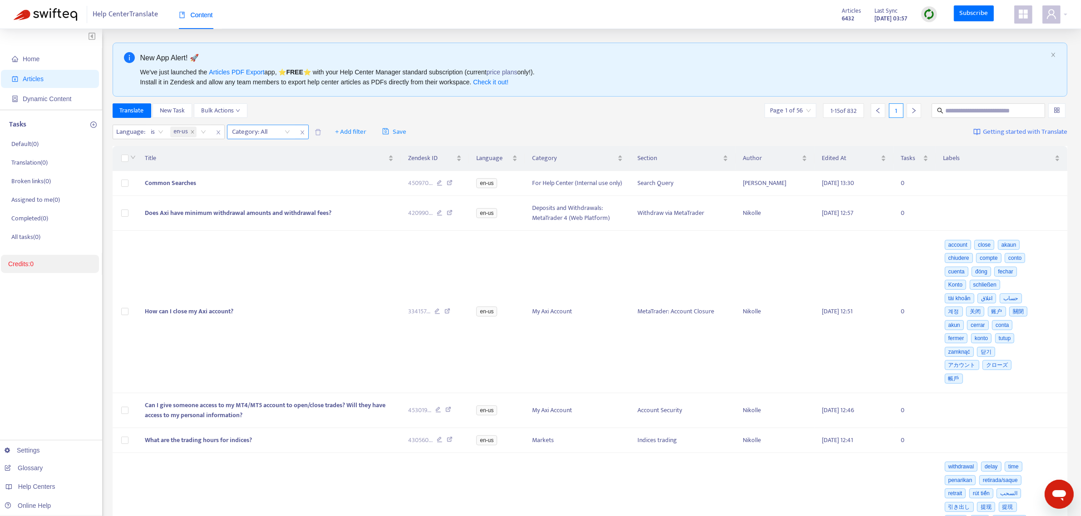
click at [282, 133] on div at bounding box center [256, 132] width 55 height 11
click at [268, 134] on div at bounding box center [256, 132] width 55 height 11
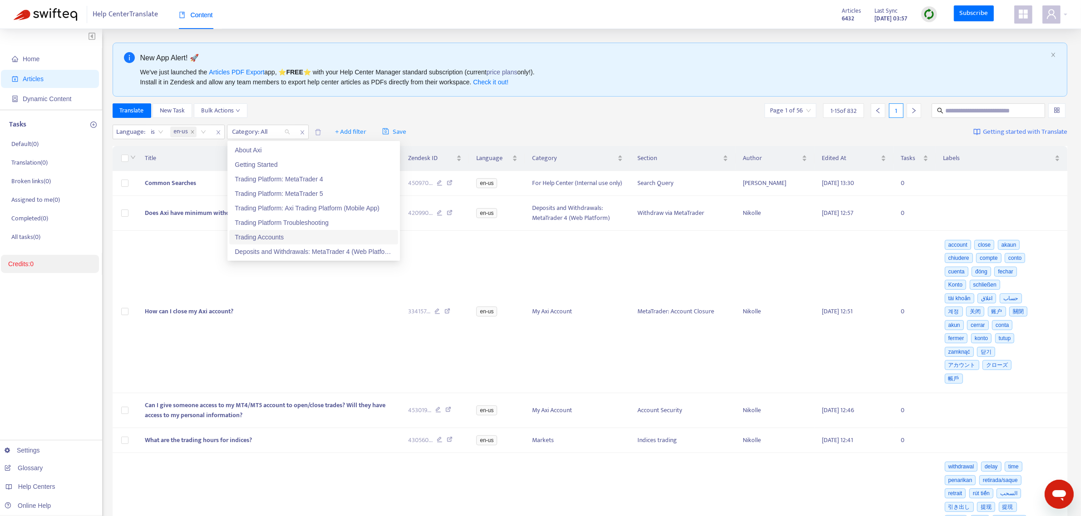
click at [268, 235] on div "Trading Accounts" at bounding box center [314, 237] width 158 height 10
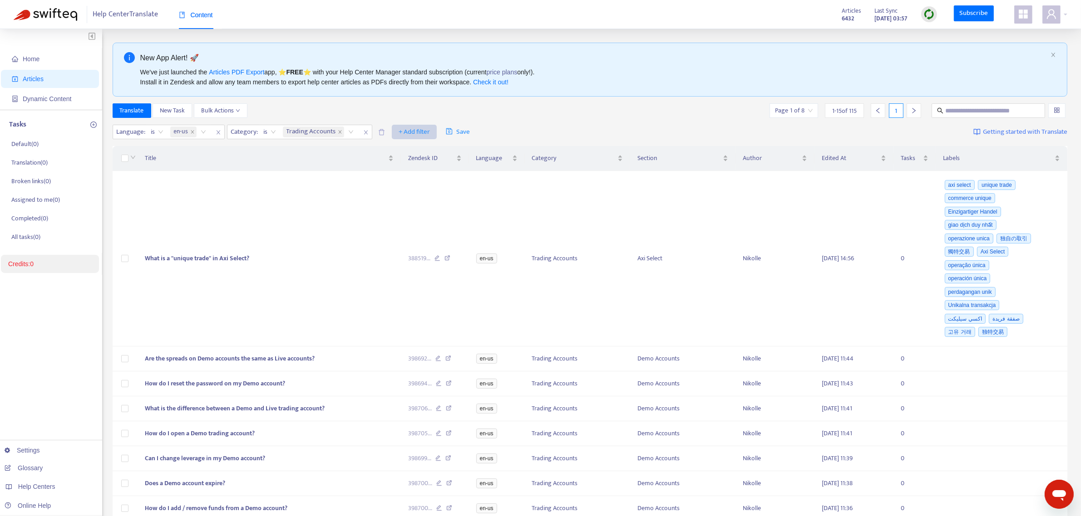
click at [408, 128] on span "+ Add filter" at bounding box center [413, 132] width 31 height 11
click at [415, 178] on span "Section" at bounding box center [427, 180] width 57 height 10
click at [421, 128] on div at bounding box center [404, 132] width 55 height 11
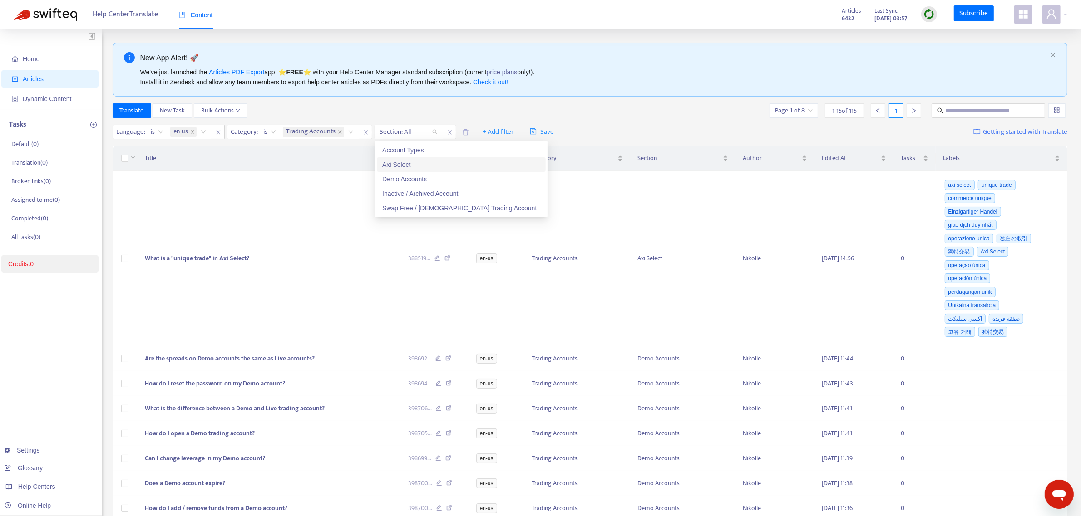
click at [420, 160] on div "Axi Select" at bounding box center [461, 165] width 158 height 10
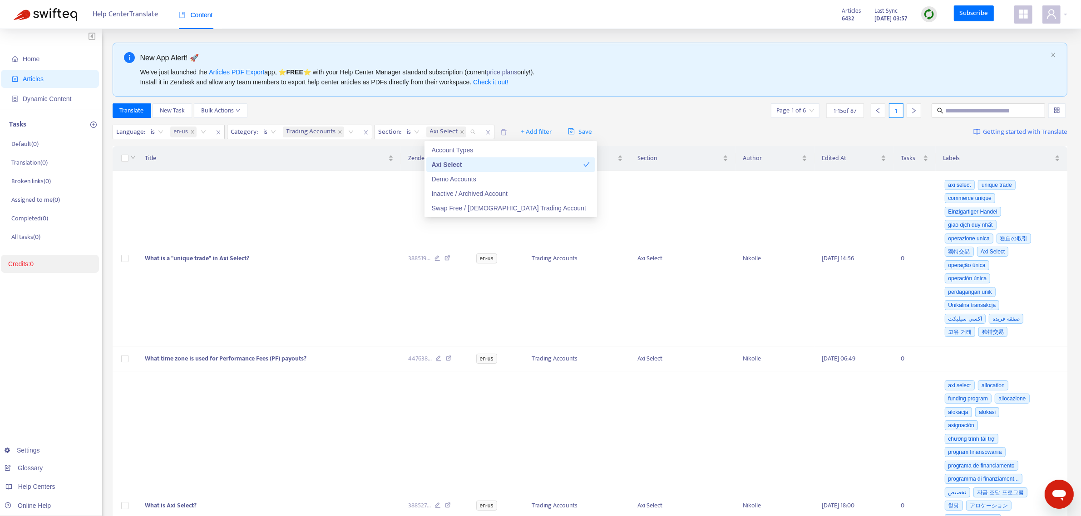
click at [403, 110] on div "Translate New Task Bulk Actions Page 1 of 6 1 - 15 of 87 1" at bounding box center [590, 110] width 955 height 15
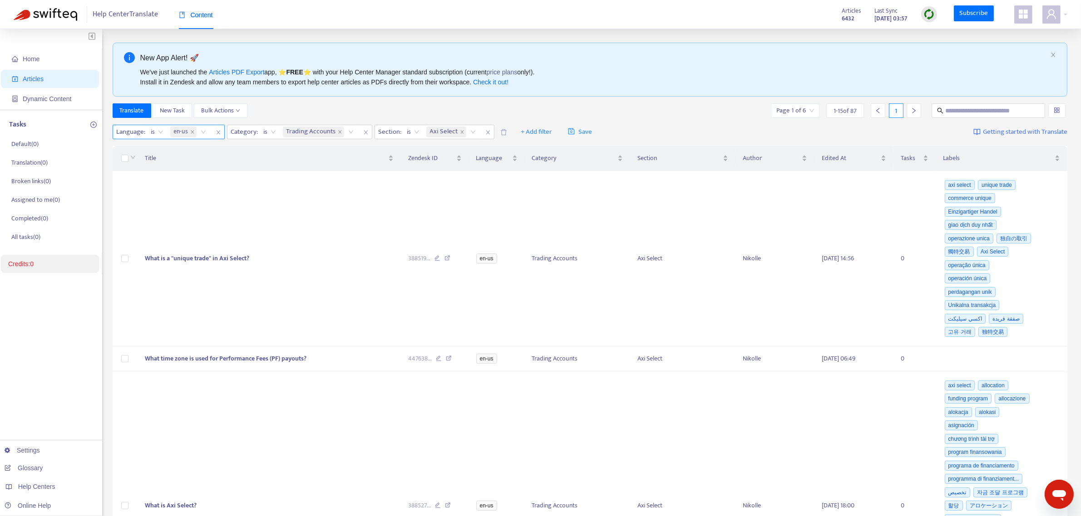
click at [203, 135] on div "en-us" at bounding box center [189, 132] width 43 height 14
type input "**"
click at [202, 153] on div "hi-in" at bounding box center [255, 150] width 158 height 10
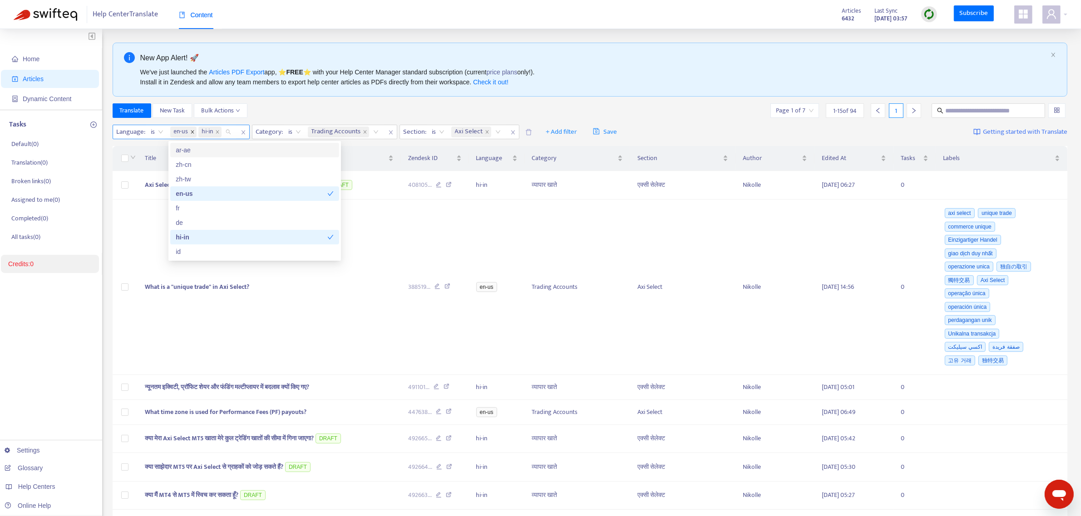
click at [193, 135] on span at bounding box center [192, 132] width 5 height 11
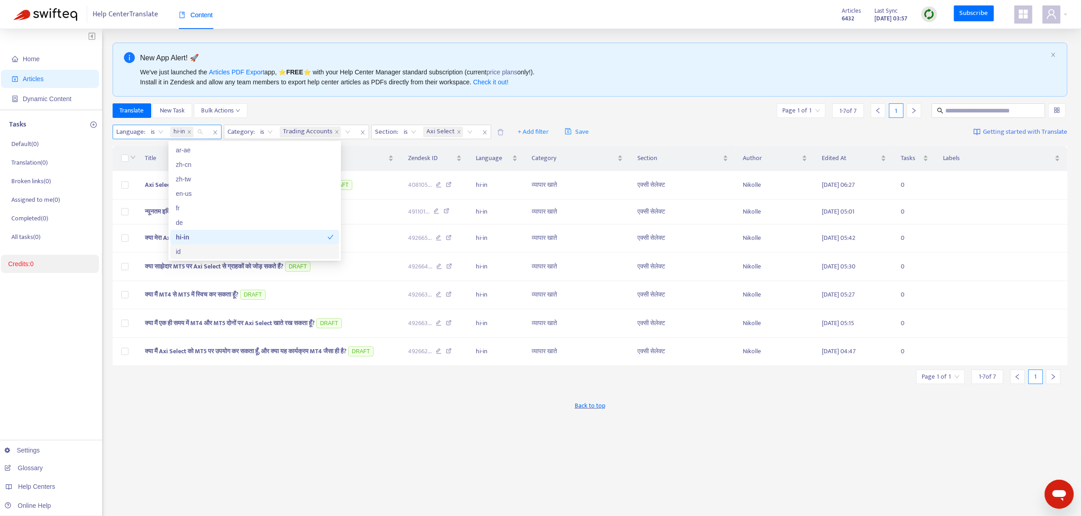
click at [763, 434] on div "New App Alert! 🚀 We've just launched the Articles PDF Export app, ⭐ FREE ⭐️ wit…" at bounding box center [590, 308] width 955 height 531
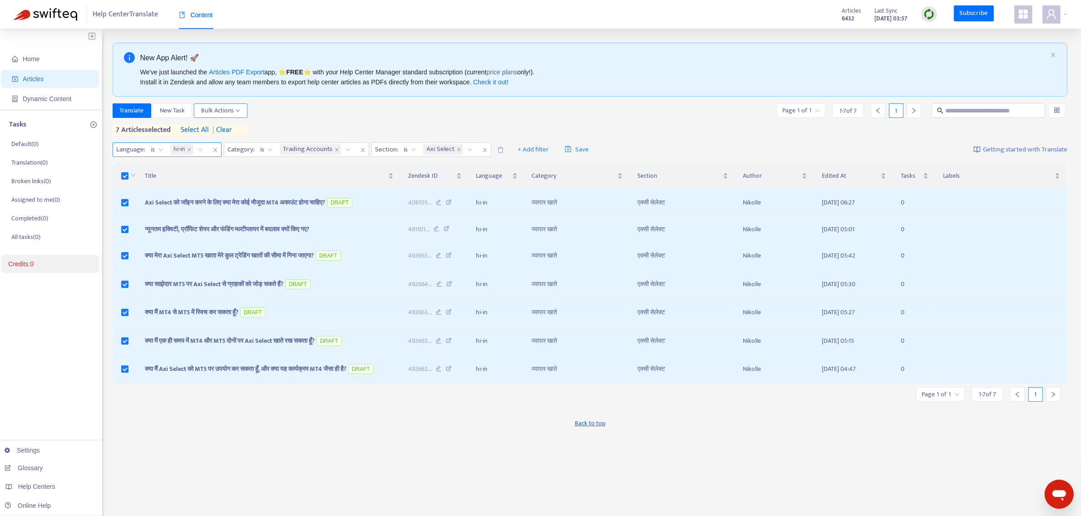
click at [217, 111] on span "Bulk Actions" at bounding box center [220, 111] width 39 height 10
click at [221, 144] on span "Save to Zendesk" at bounding box center [223, 143] width 43 height 10
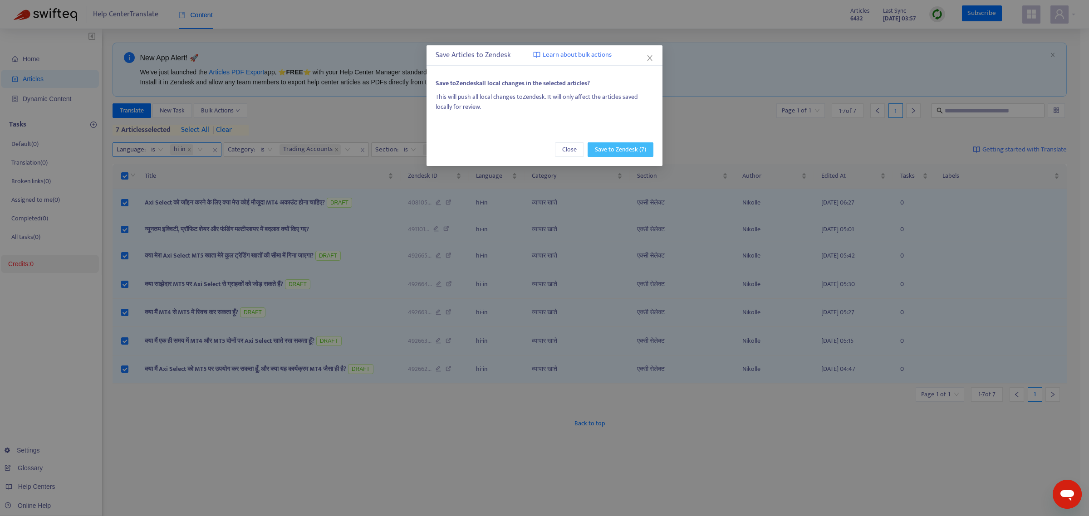
click at [620, 147] on span "Save to Zendesk (7)" at bounding box center [620, 150] width 51 height 10
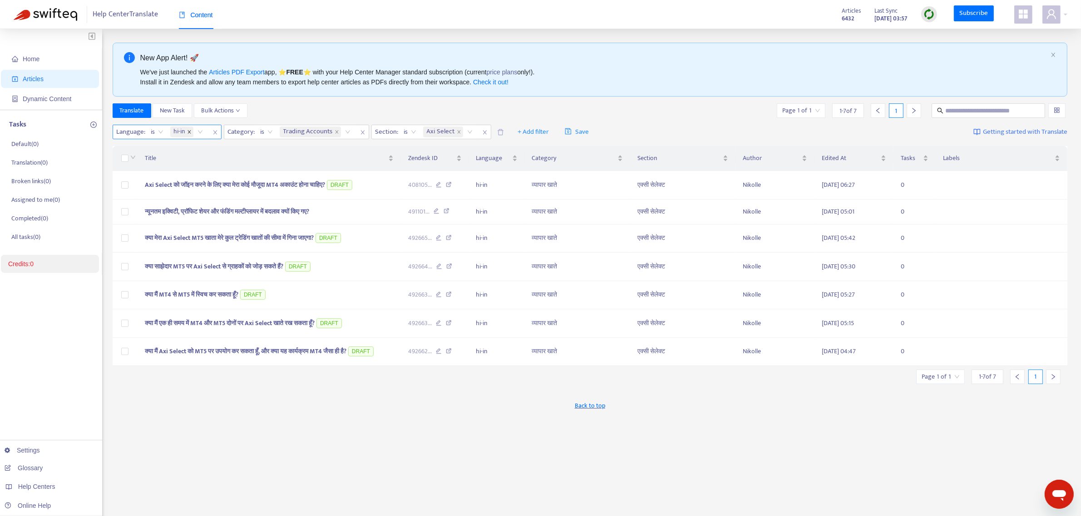
click at [191, 134] on icon "close" at bounding box center [189, 132] width 5 height 5
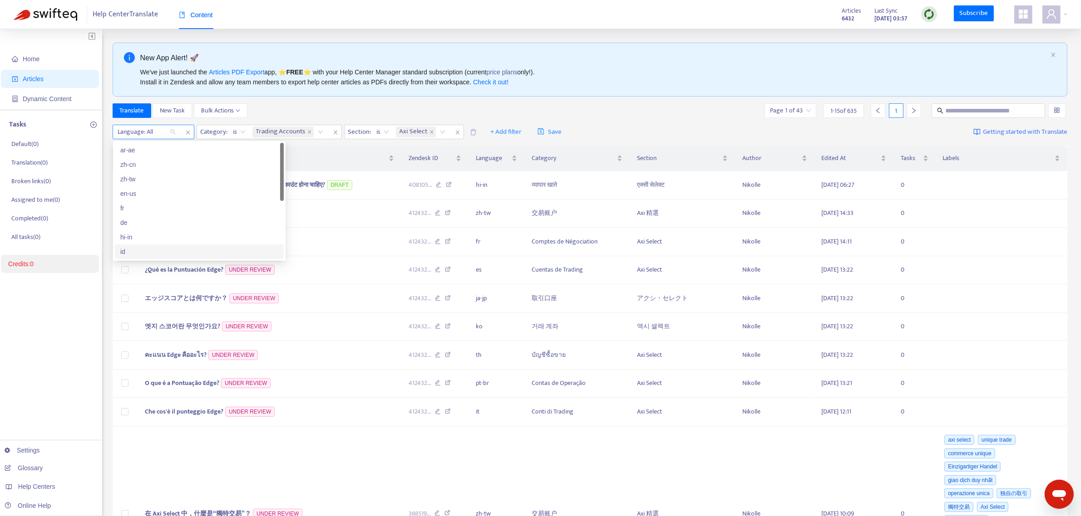
click at [153, 135] on div at bounding box center [142, 132] width 55 height 11
click at [148, 195] on div "en-us" at bounding box center [199, 194] width 158 height 10
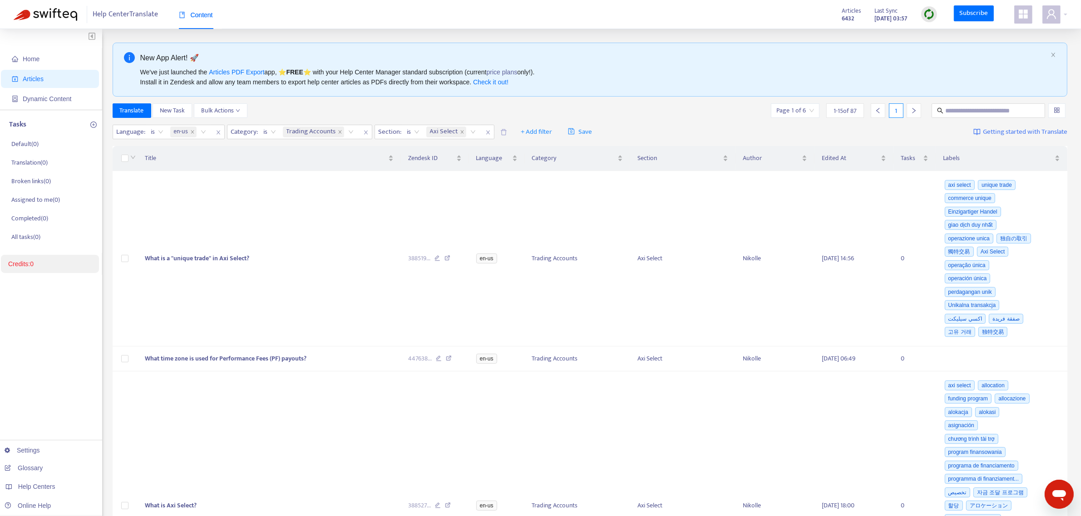
click at [197, 132] on div "en-us" at bounding box center [184, 132] width 28 height 13
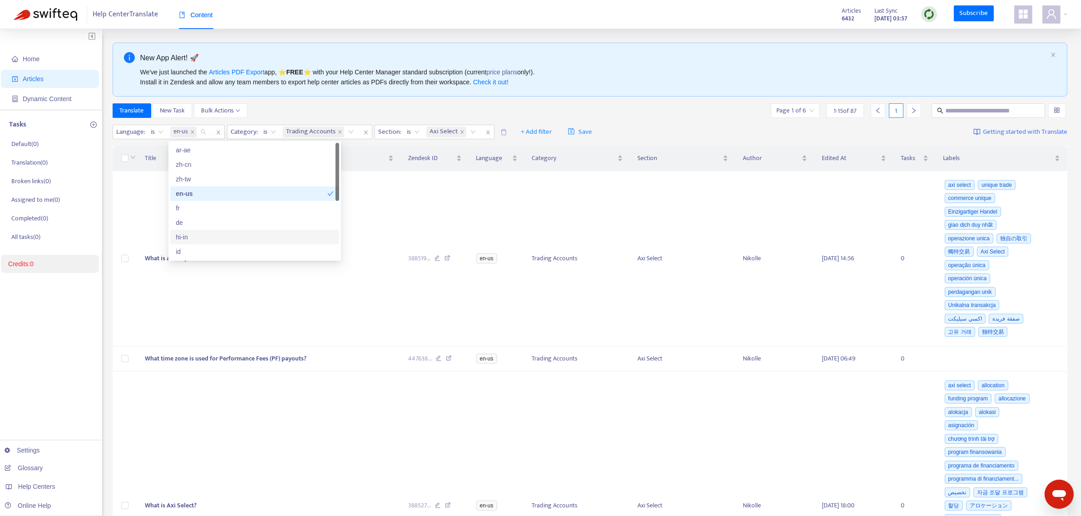
click at [187, 235] on div "hi-in" at bounding box center [255, 237] width 158 height 10
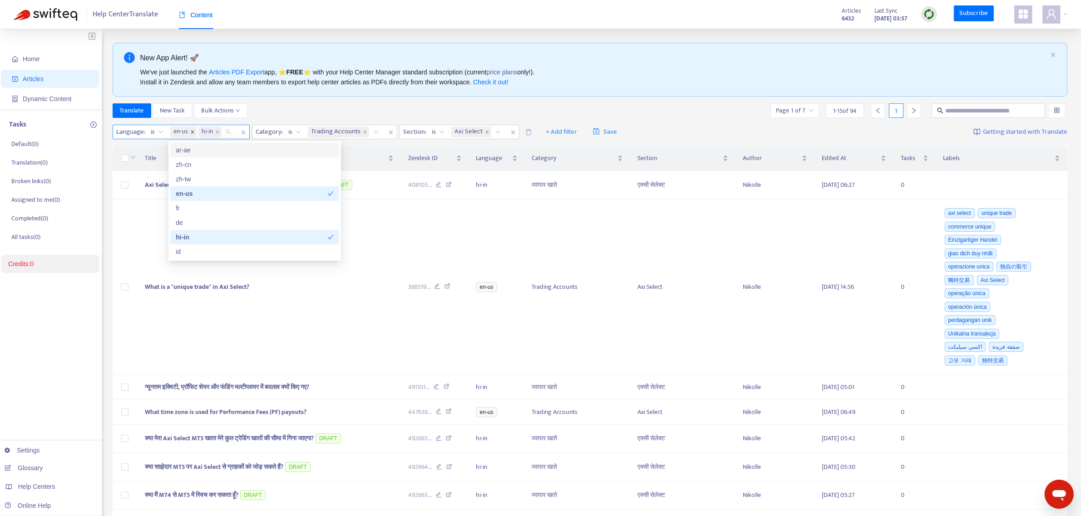
click at [191, 132] on icon "close" at bounding box center [192, 132] width 5 height 5
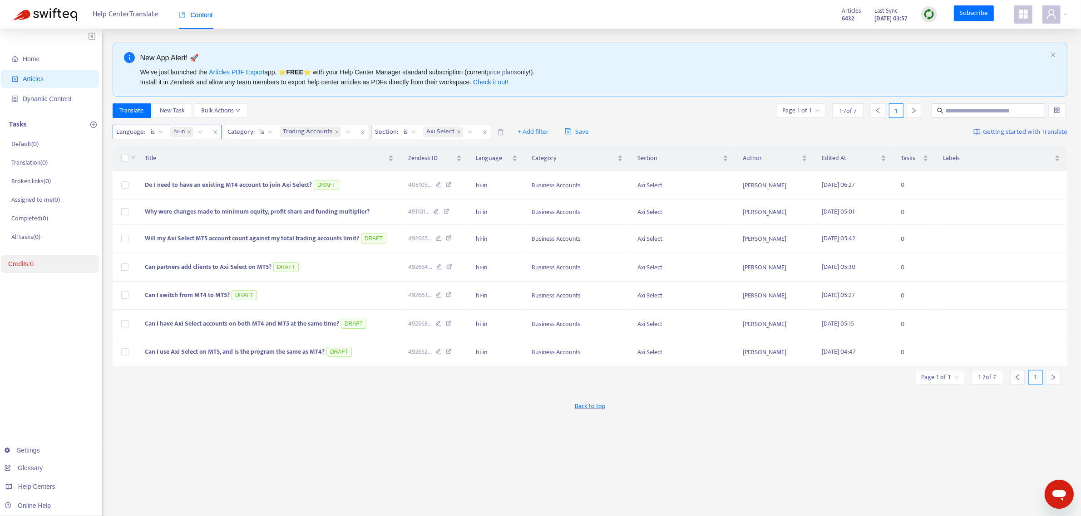
click at [200, 131] on div "hi-in" at bounding box center [187, 132] width 39 height 14
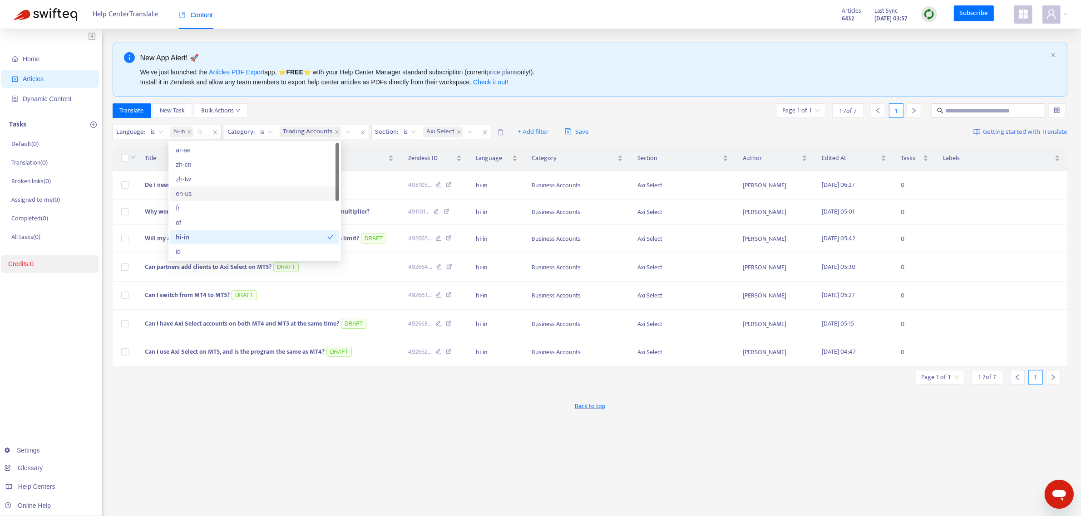
click at [192, 192] on div "en-us" at bounding box center [255, 194] width 158 height 10
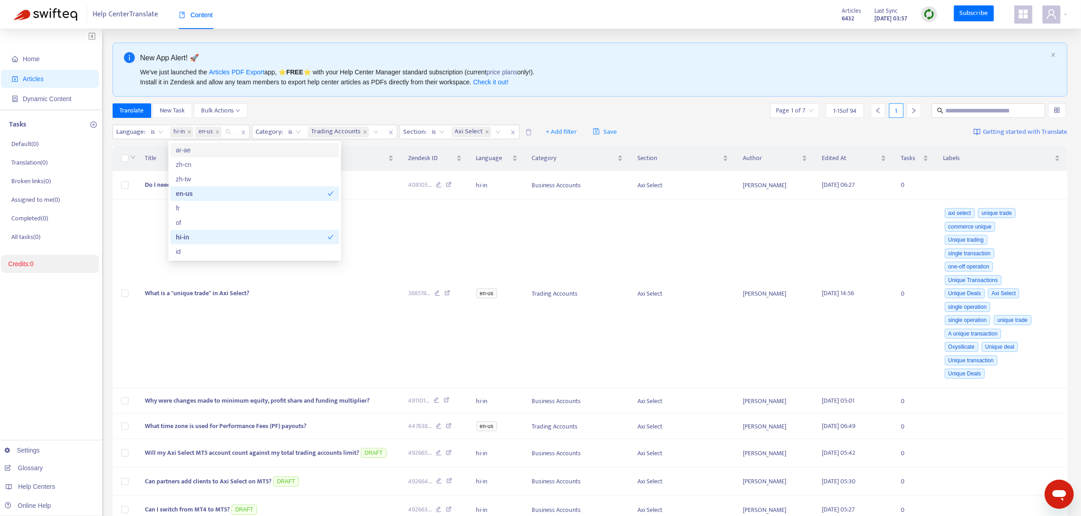
click at [189, 131] on icon "close" at bounding box center [189, 132] width 5 height 5
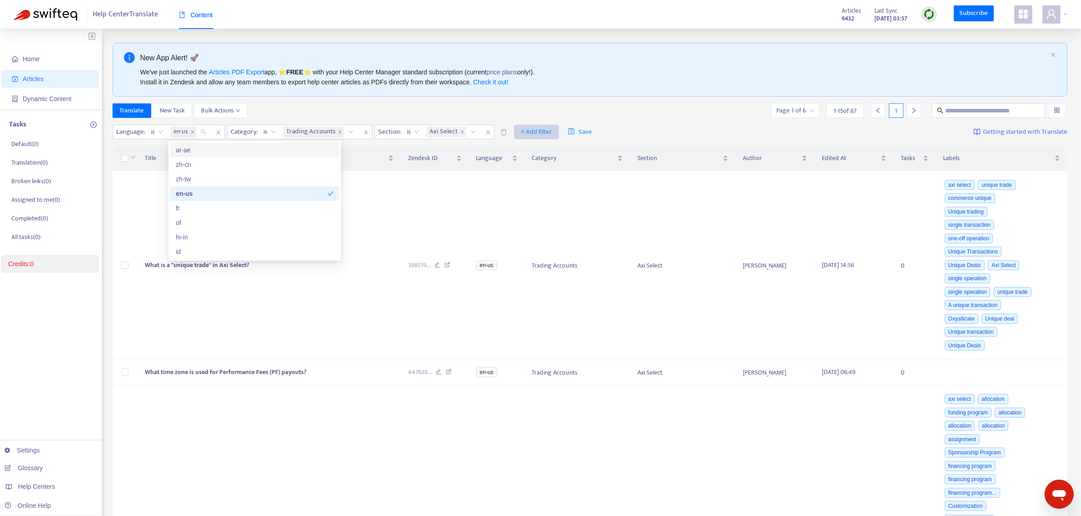
click at [527, 131] on span "+ Add filter" at bounding box center [536, 132] width 31 height 11
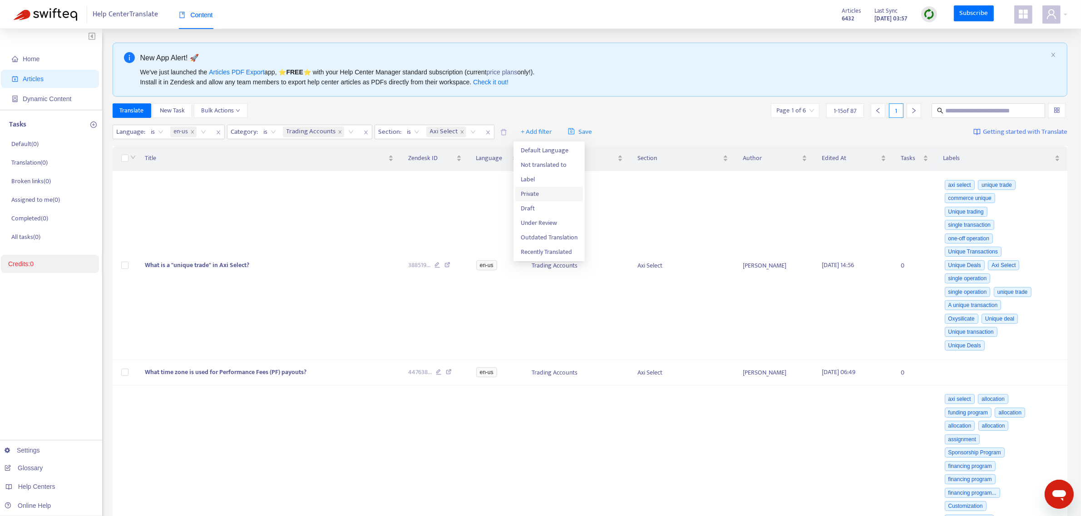
click at [532, 194] on font "Private" at bounding box center [530, 194] width 18 height 10
click at [570, 128] on span "close" at bounding box center [572, 132] width 12 height 11
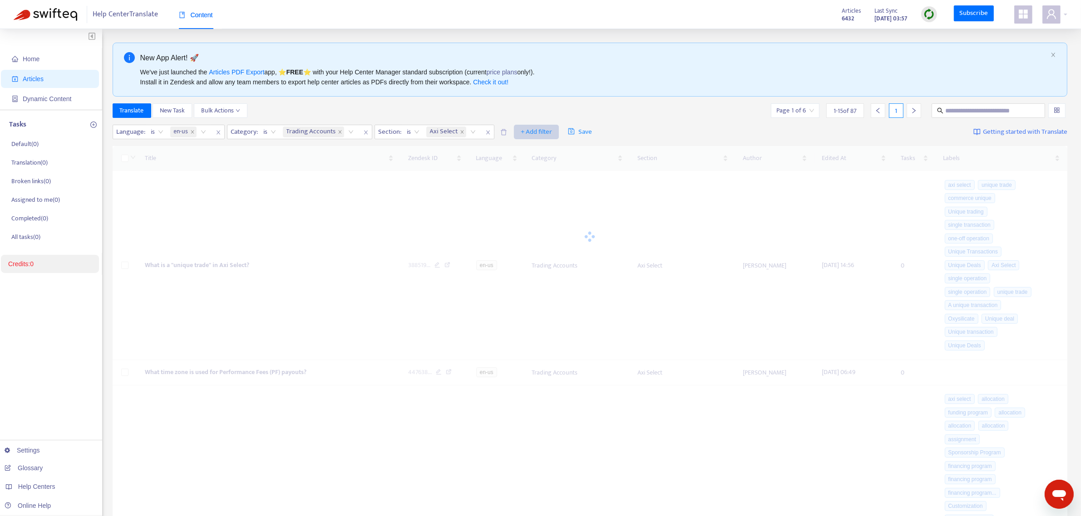
click at [533, 129] on span "+ Add filter" at bounding box center [536, 132] width 31 height 11
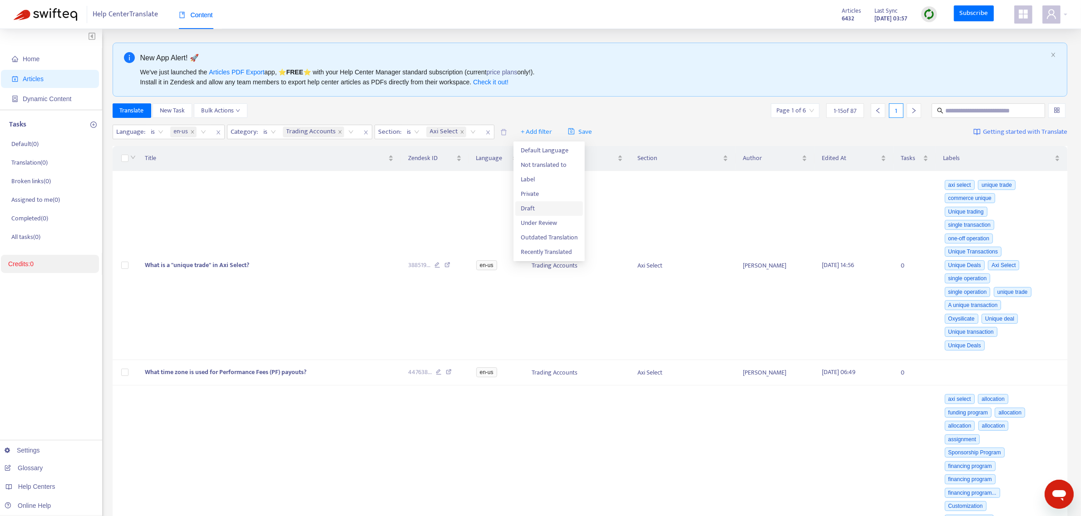
click at [539, 205] on span "Draft" at bounding box center [549, 209] width 57 height 10
click at [571, 135] on icon "close" at bounding box center [571, 132] width 5 height 5
click at [524, 130] on span "+ Add filter" at bounding box center [536, 132] width 31 height 11
click at [542, 225] on font "Under Review" at bounding box center [539, 223] width 36 height 10
click at [571, 135] on icon "close" at bounding box center [571, 132] width 5 height 5
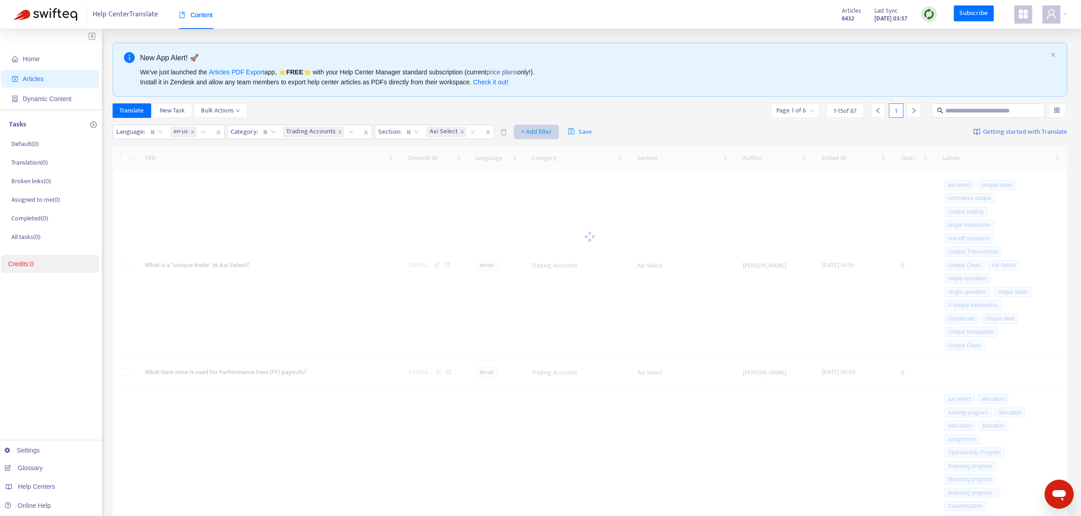
click at [536, 133] on span "+ Add filter" at bounding box center [536, 132] width 31 height 11
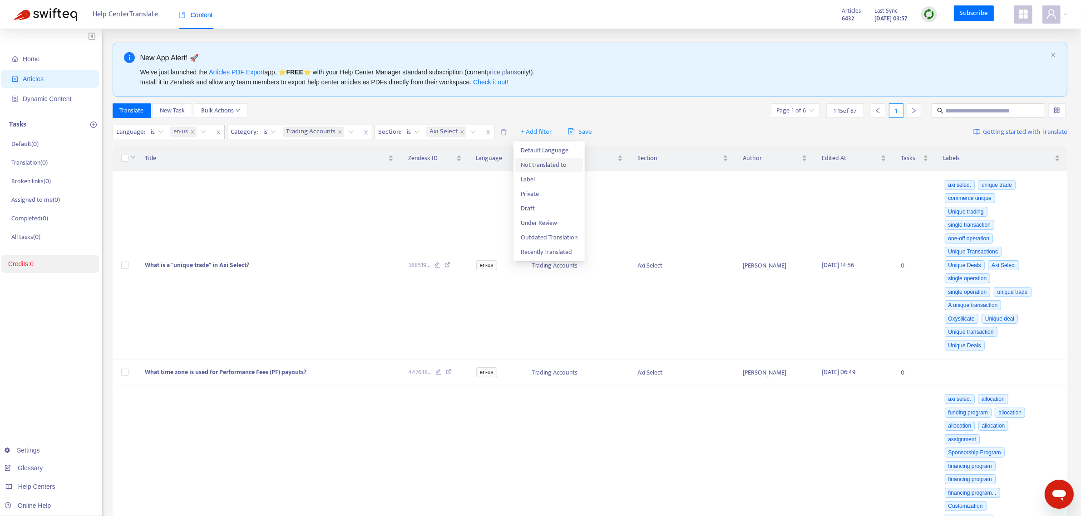
click at [541, 167] on span "Not translated to" at bounding box center [549, 165] width 57 height 10
click at [572, 133] on icon "close" at bounding box center [571, 132] width 5 height 5
click at [539, 131] on span "+ Add filter" at bounding box center [536, 132] width 31 height 11
click at [531, 174] on font "Label" at bounding box center [528, 179] width 14 height 10
click at [569, 133] on icon "close" at bounding box center [571, 132] width 5 height 5
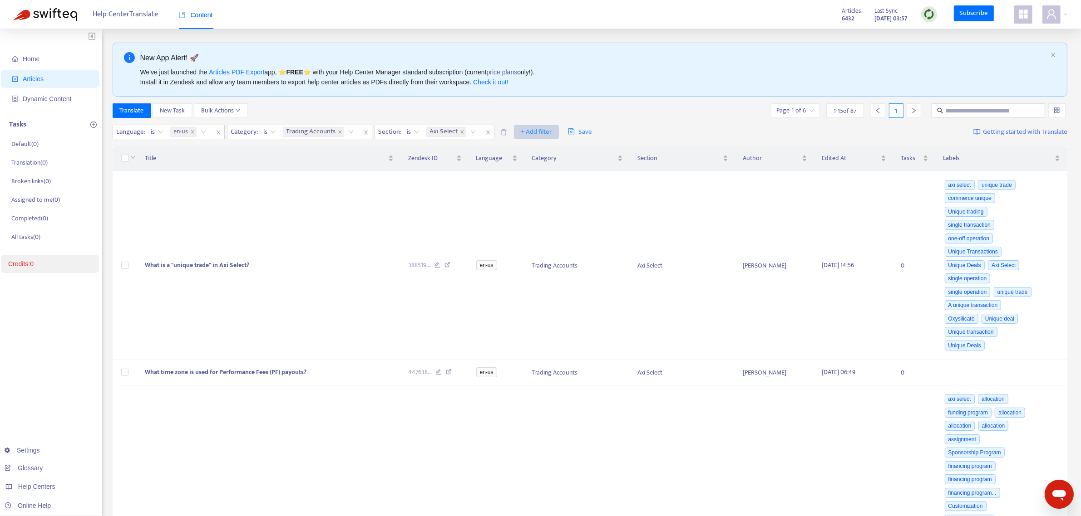
click at [538, 133] on span "+ Add filter" at bounding box center [536, 132] width 31 height 11
click at [577, 78] on div "We've just launched the Articles PDF Export app, ⭐ FREE ⭐️ with your Help Cente…" at bounding box center [593, 77] width 907 height 20
click at [218, 311] on td "What is a "unique trade" in Axi Select?" at bounding box center [269, 265] width 263 height 189
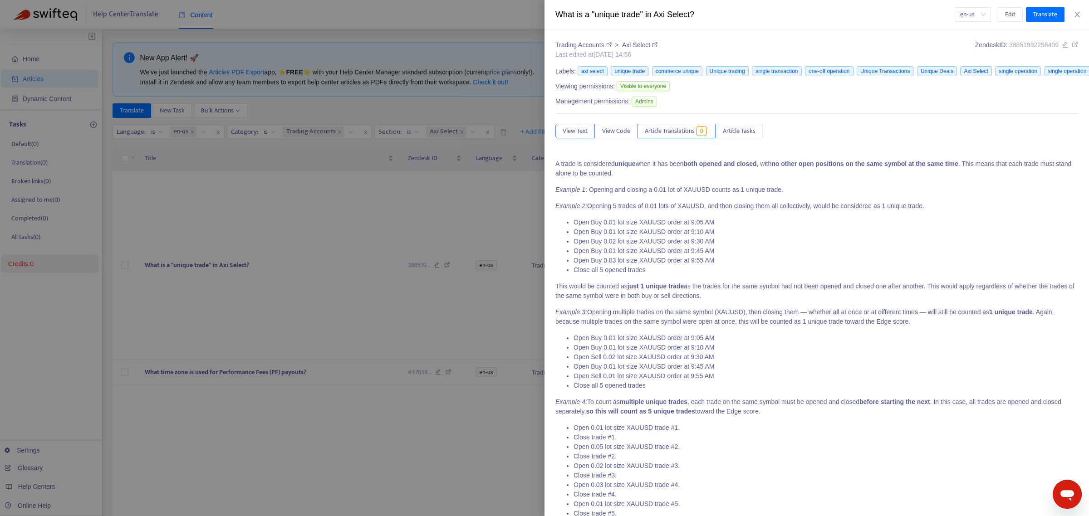
click at [680, 125] on button "Article Translations 0" at bounding box center [677, 131] width 78 height 15
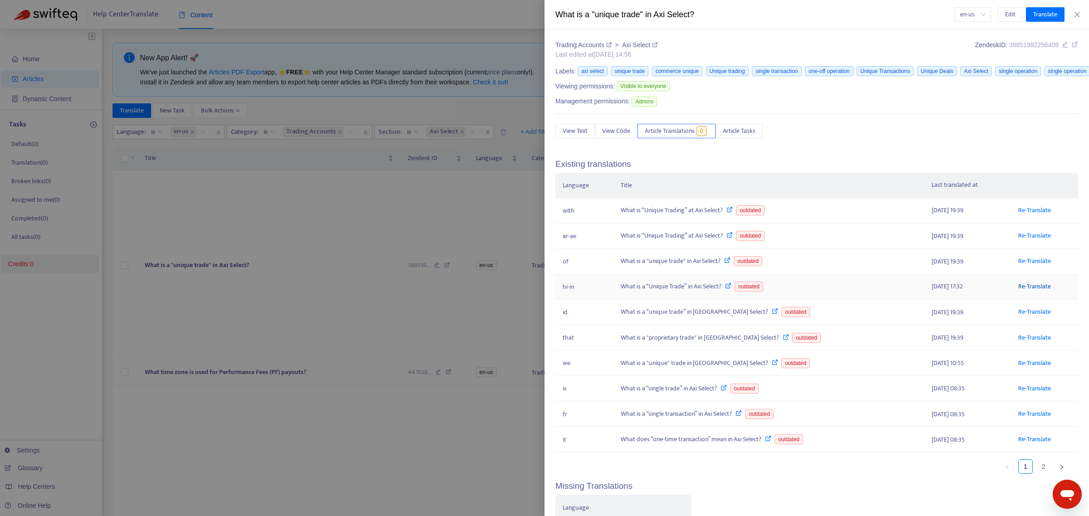
click at [1029, 289] on font "Re-Translate" at bounding box center [1034, 286] width 33 height 10
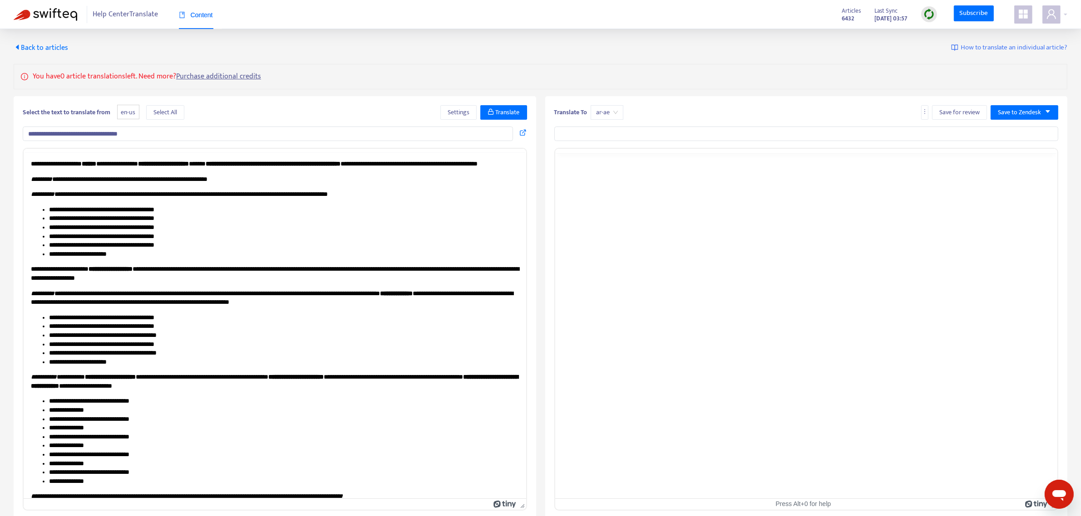
type input "**********"
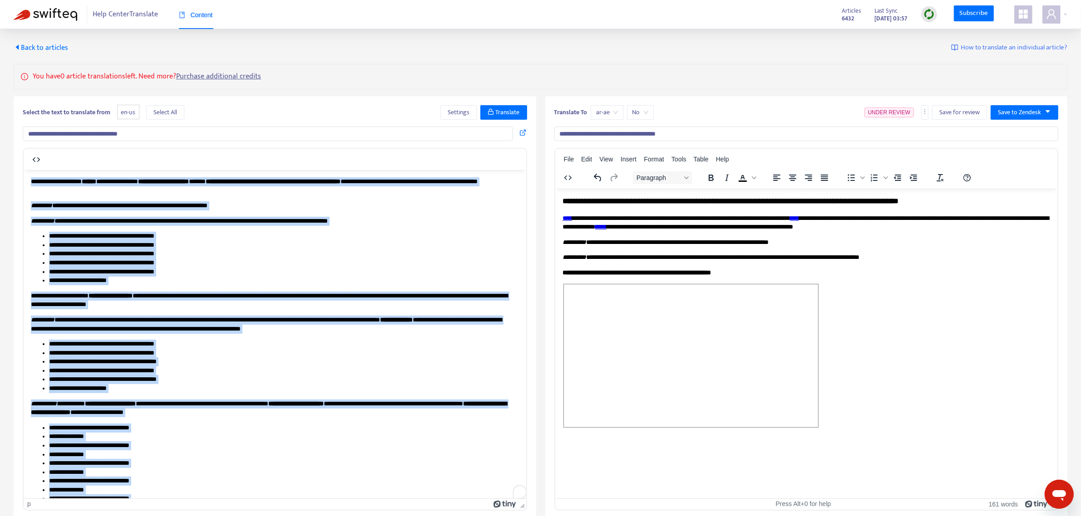
drag, startPoint x: 219, startPoint y: 460, endPoint x: -6, endPoint y: 131, distance: 399.1
click at [24, 170] on html "**********" at bounding box center [275, 453] width 502 height 567
copy body "**********"
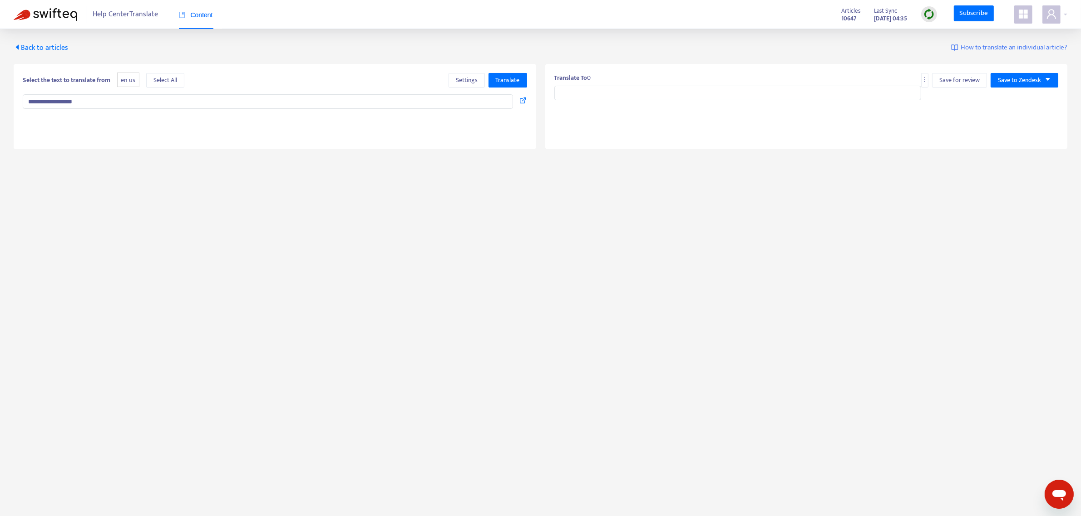
type input "**********"
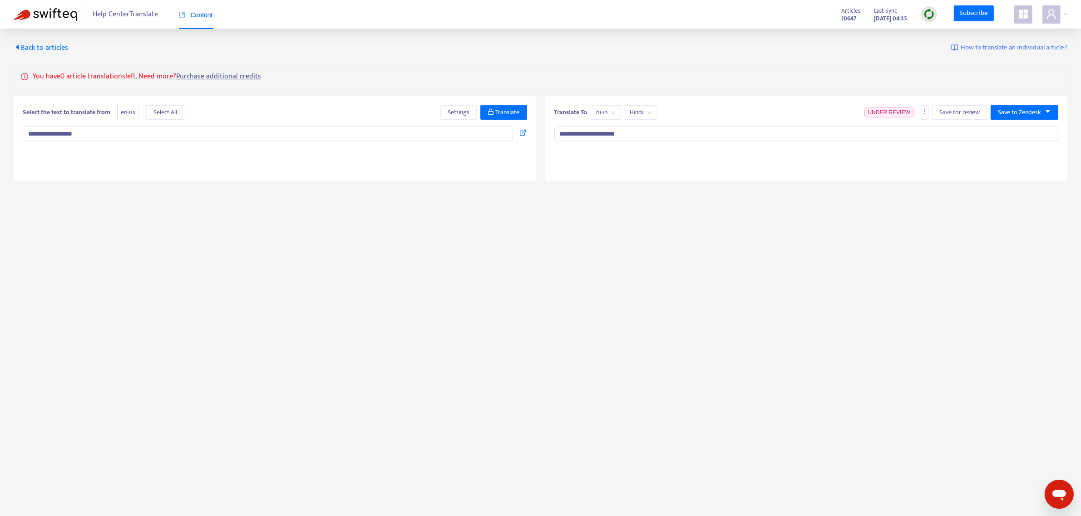
type textarea "**********"
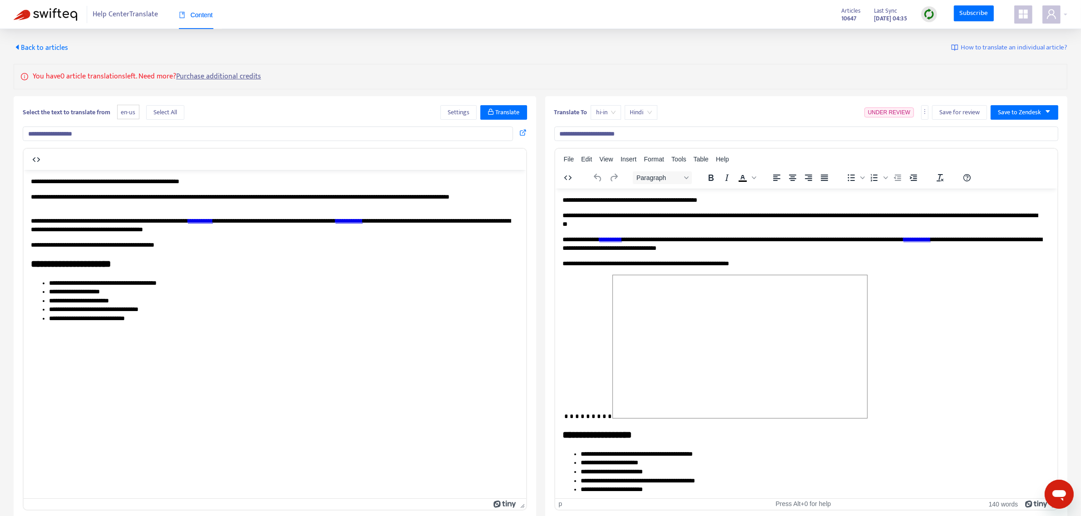
scroll to position [29, 0]
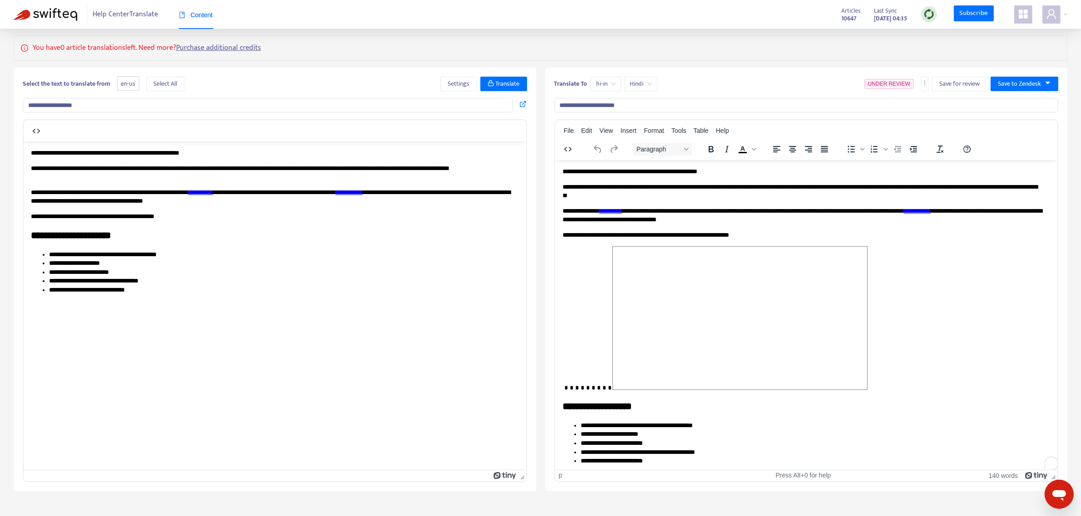
click at [891, 299] on p "﻿" at bounding box center [802, 319] width 480 height 146
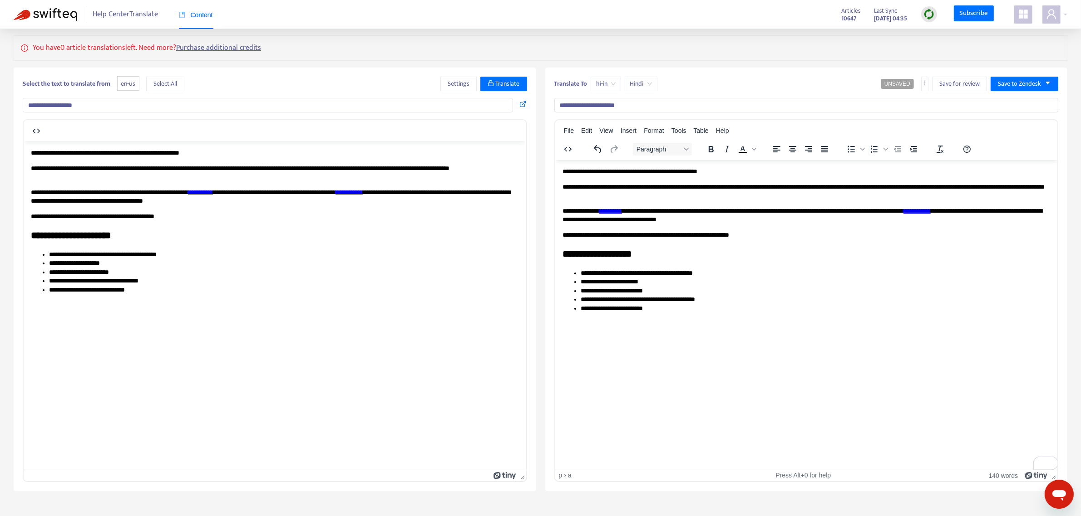
click at [621, 212] on link "**********" at bounding box center [610, 210] width 23 height 6
click at [1010, 85] on span "Save to Zendesk" at bounding box center [1019, 84] width 43 height 10
click at [617, 210] on link "**********" at bounding box center [610, 210] width 23 height 6
click at [627, 132] on span "Insert" at bounding box center [628, 130] width 16 height 7
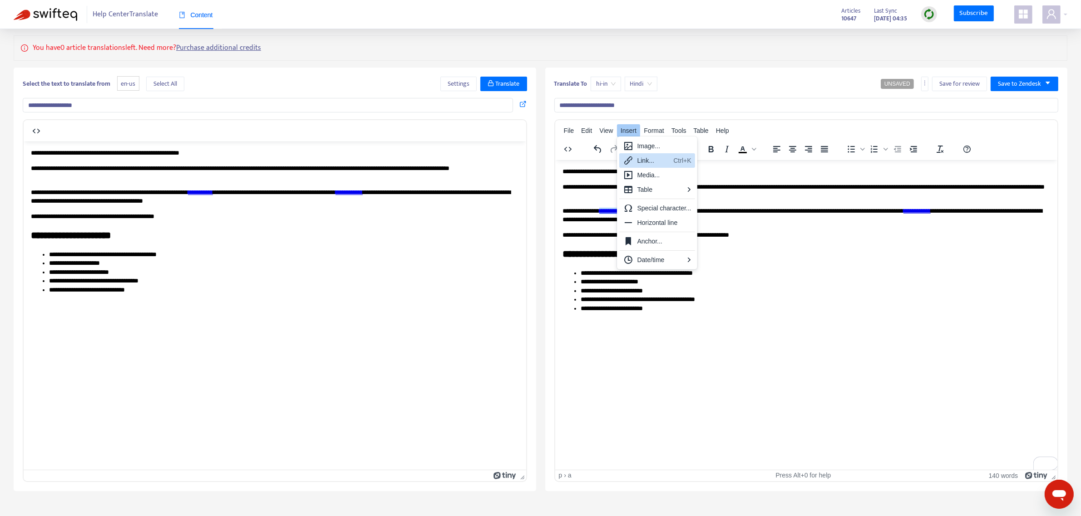
click at [654, 157] on div "Link..." at bounding box center [653, 160] width 33 height 11
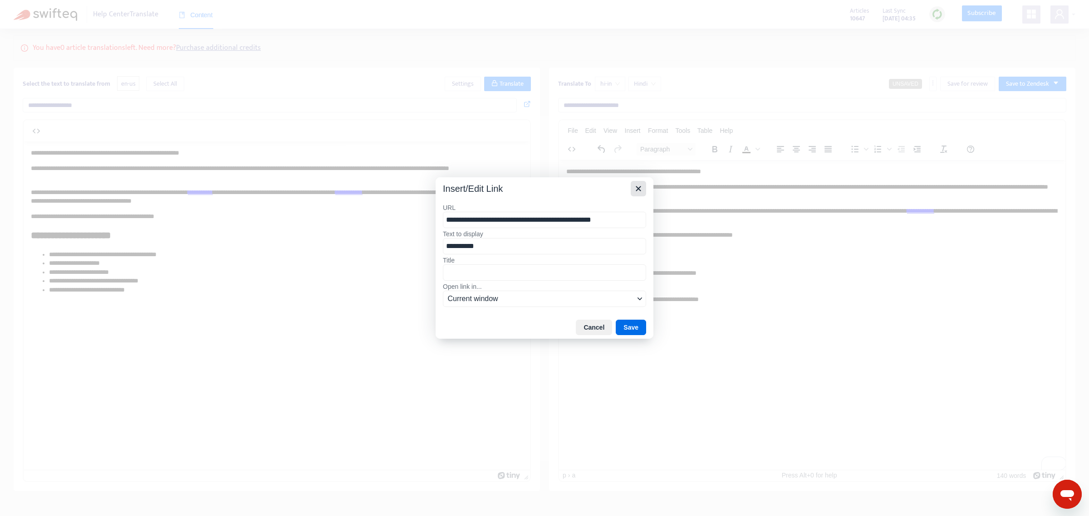
click at [641, 186] on icon "Close" at bounding box center [638, 188] width 11 height 11
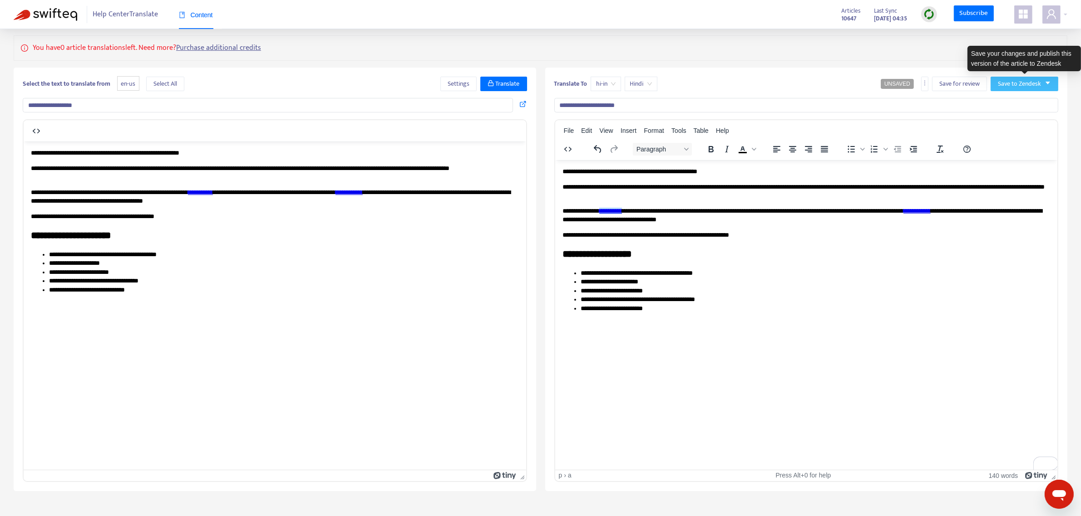
click at [1033, 83] on span "Save to Zendesk" at bounding box center [1019, 84] width 43 height 10
click at [1010, 101] on span "Publish" at bounding box center [1015, 102] width 34 height 10
click at [1006, 83] on span "Save to Zendesk" at bounding box center [1019, 84] width 43 height 10
click at [1003, 103] on span "Publish" at bounding box center [1015, 102] width 34 height 10
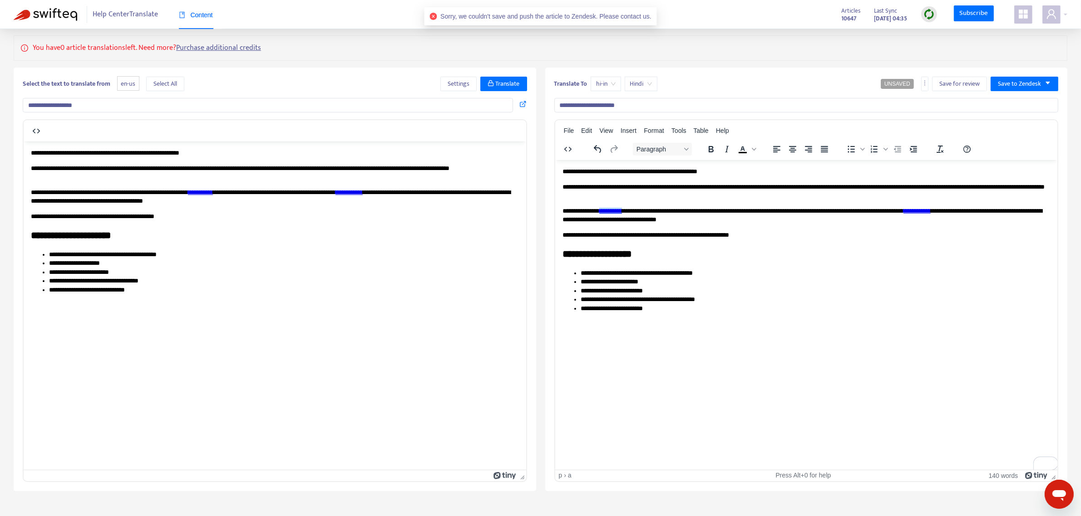
scroll to position [0, 0]
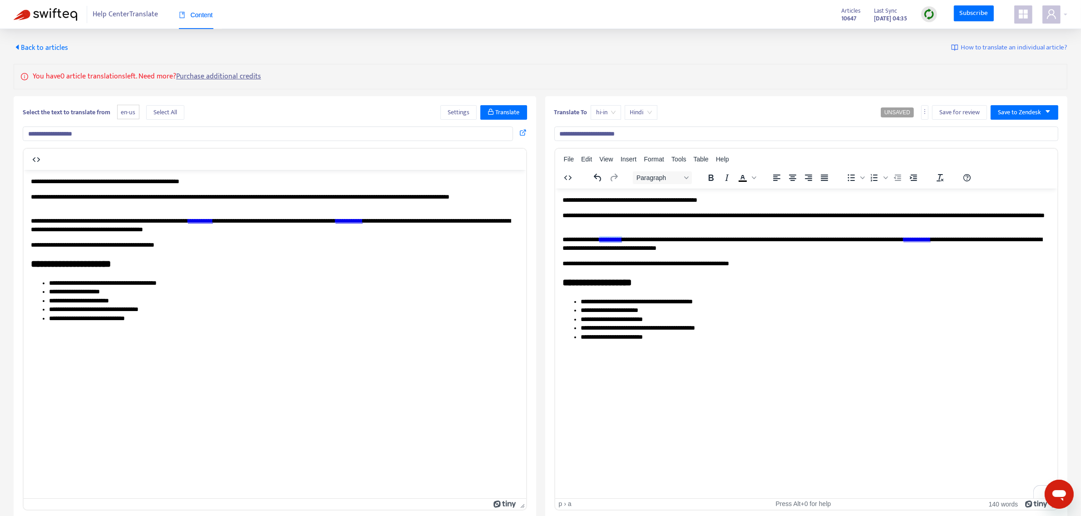
click at [50, 49] on span "Back to articles" at bounding box center [41, 48] width 54 height 12
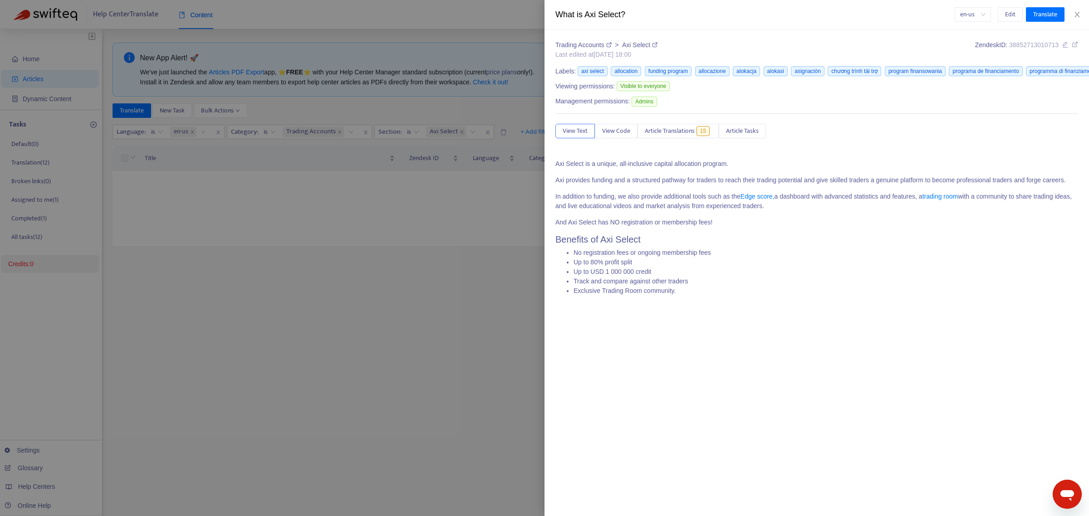
click at [355, 235] on div at bounding box center [544, 258] width 1089 height 516
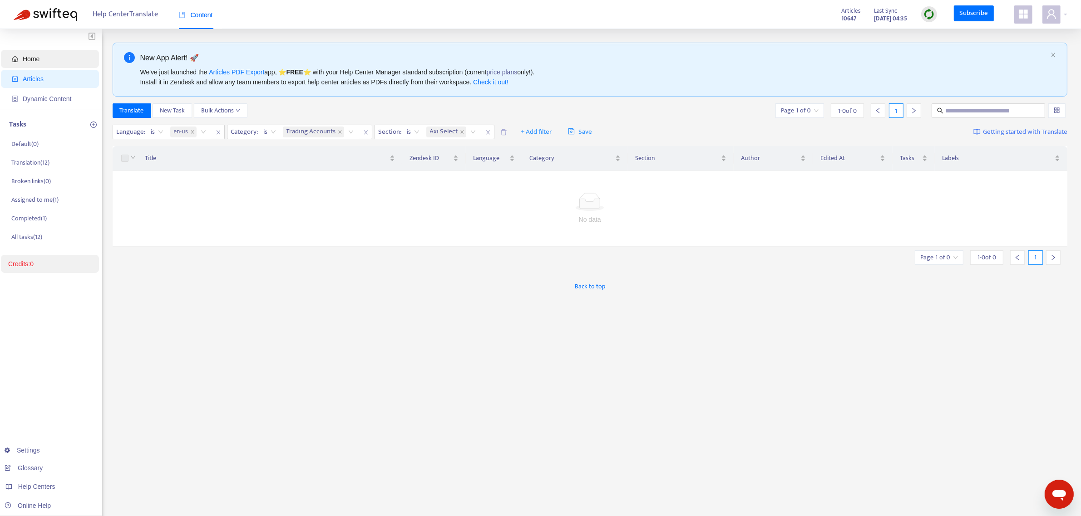
click at [46, 59] on span "Home" at bounding box center [52, 59] width 80 height 18
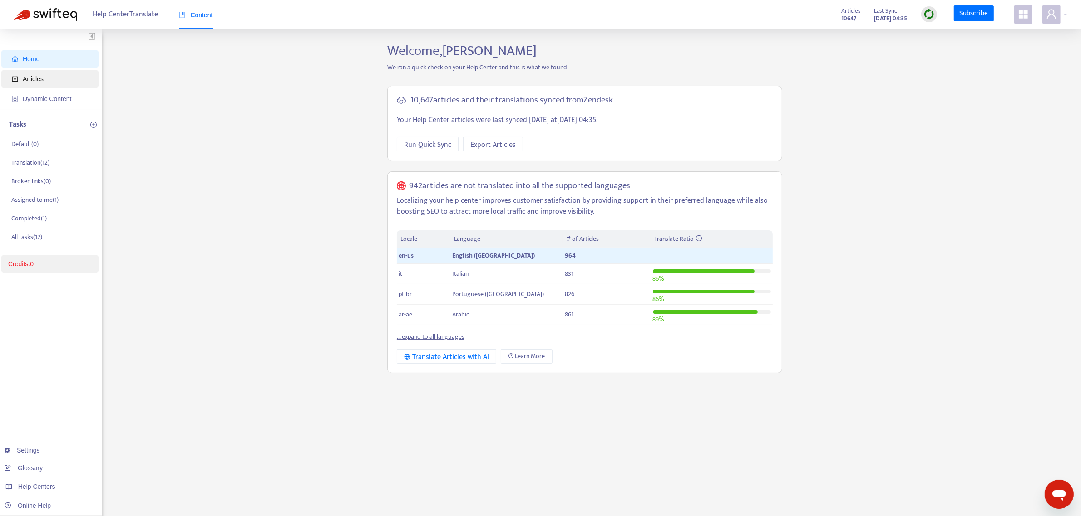
click at [40, 78] on span "Articles" at bounding box center [33, 78] width 21 height 7
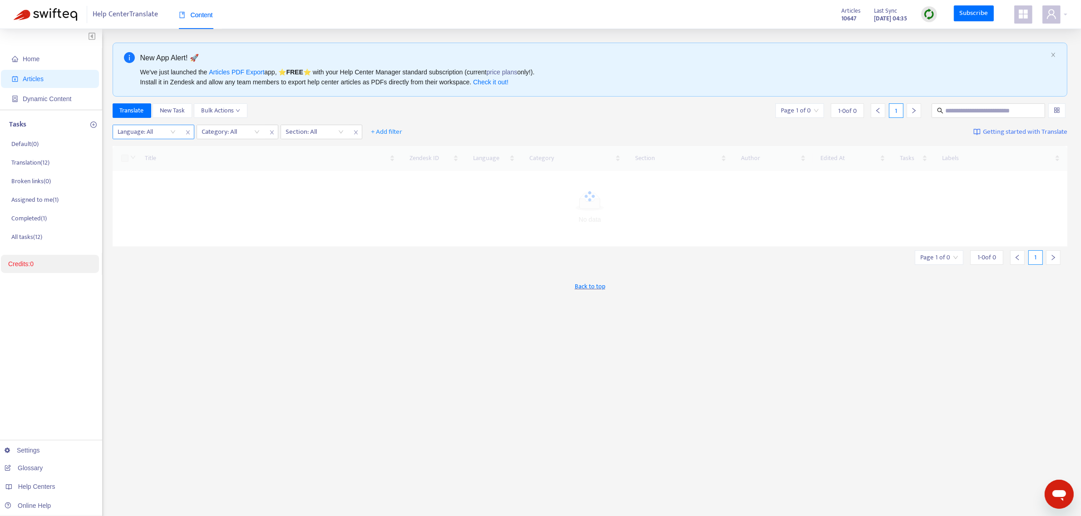
click at [167, 129] on div at bounding box center [142, 132] width 55 height 11
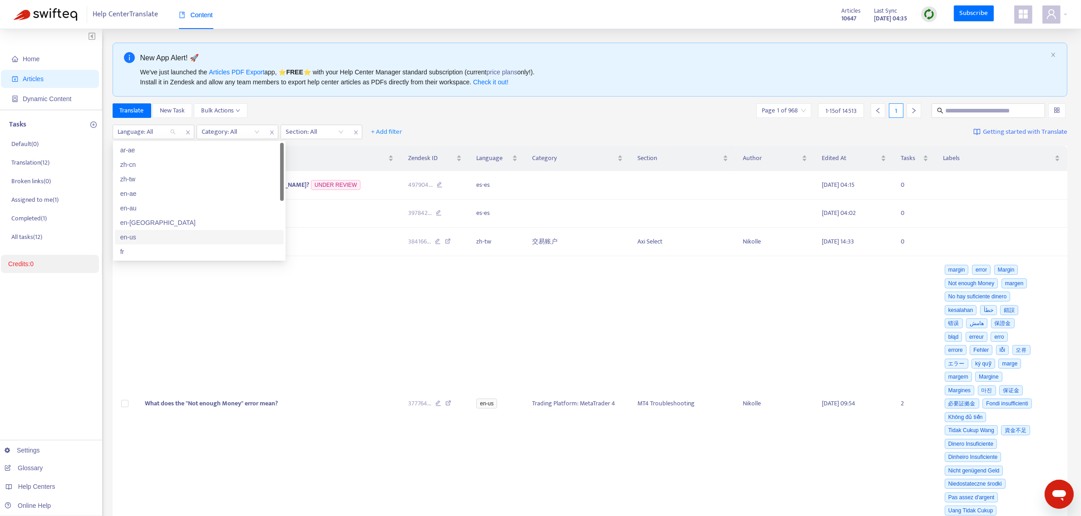
click at [138, 237] on div "en-us" at bounding box center [199, 237] width 158 height 10
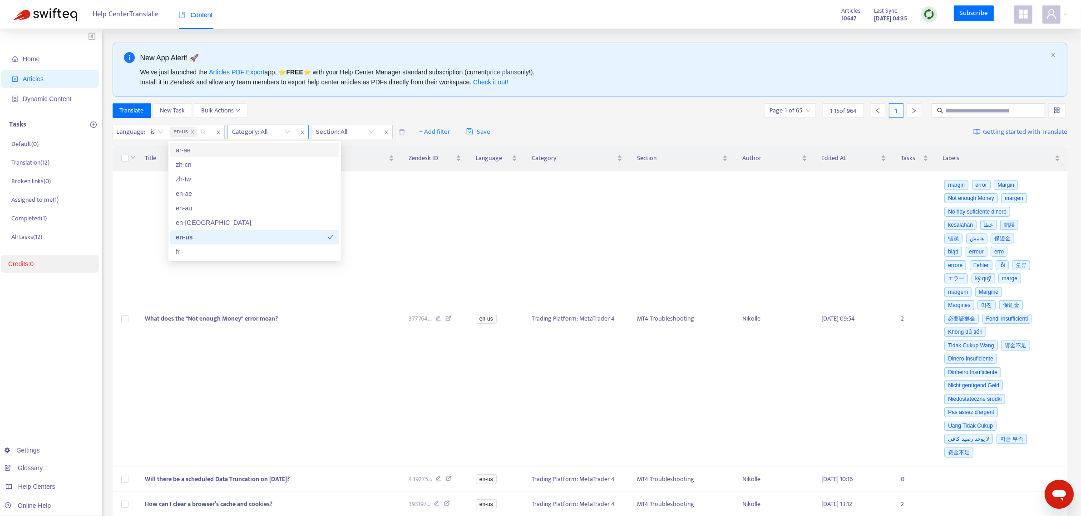
click at [270, 130] on div at bounding box center [256, 132] width 55 height 11
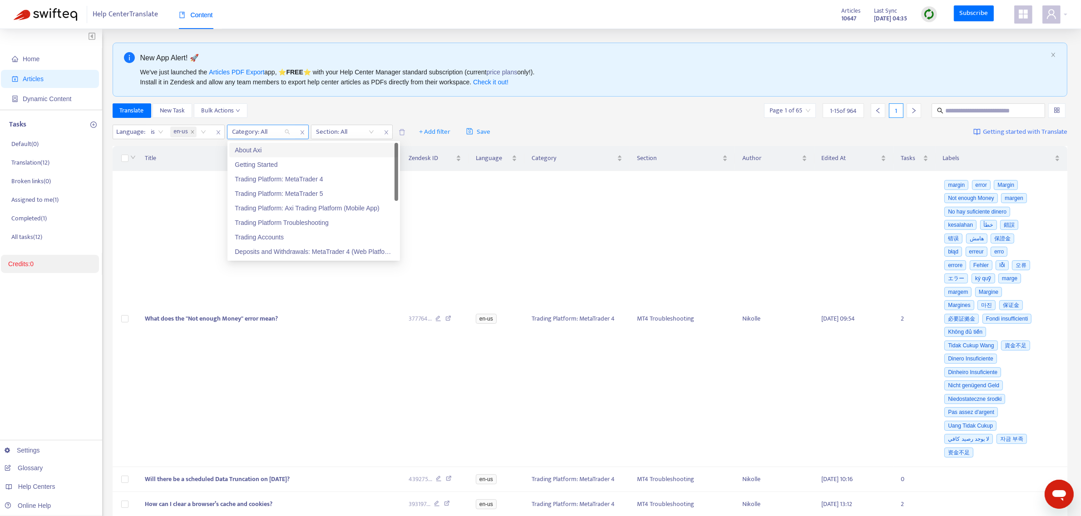
click at [300, 135] on icon "close" at bounding box center [302, 132] width 5 height 5
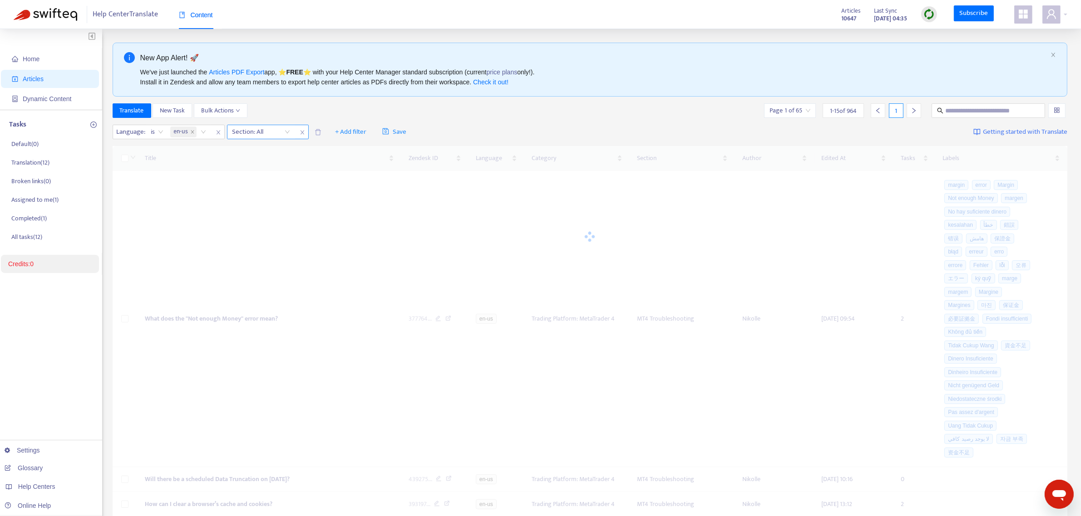
click at [251, 133] on div at bounding box center [256, 132] width 55 height 11
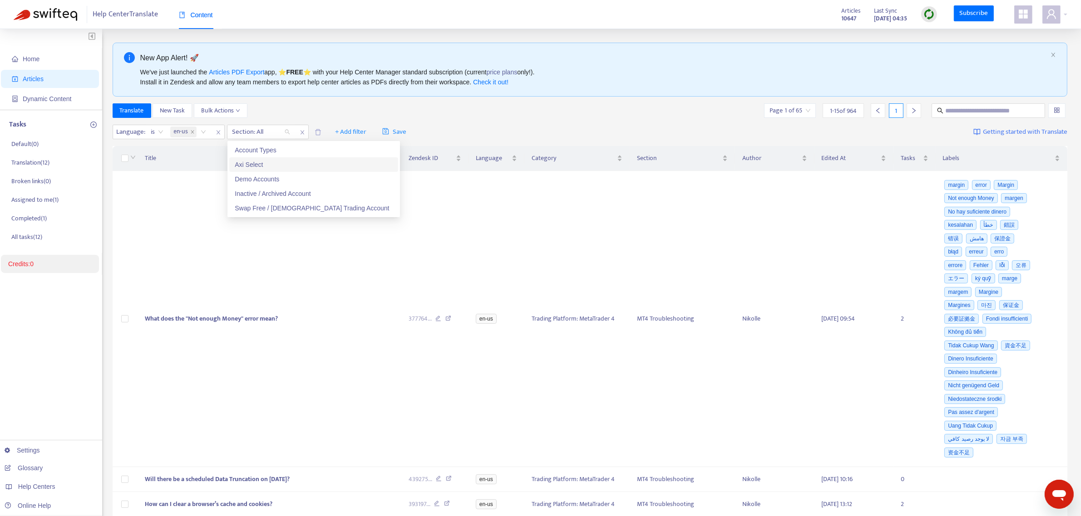
click at [276, 166] on div "Axi Select" at bounding box center [314, 165] width 158 height 10
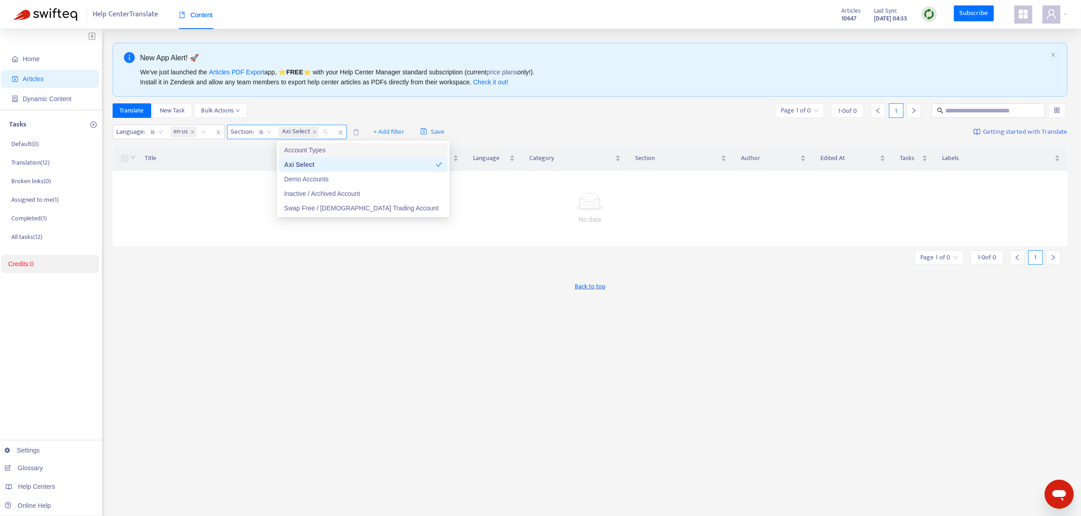
click at [342, 133] on icon "close" at bounding box center [340, 132] width 5 height 5
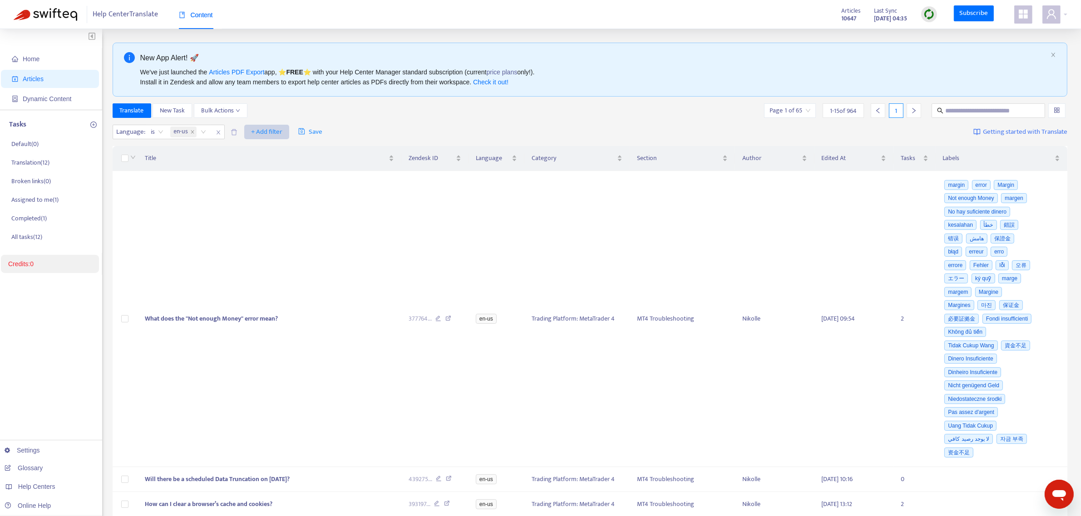
click at [260, 127] on span "+ Add filter" at bounding box center [266, 132] width 31 height 11
click at [277, 178] on span "Category" at bounding box center [280, 180] width 57 height 10
click at [275, 131] on div at bounding box center [256, 132] width 55 height 11
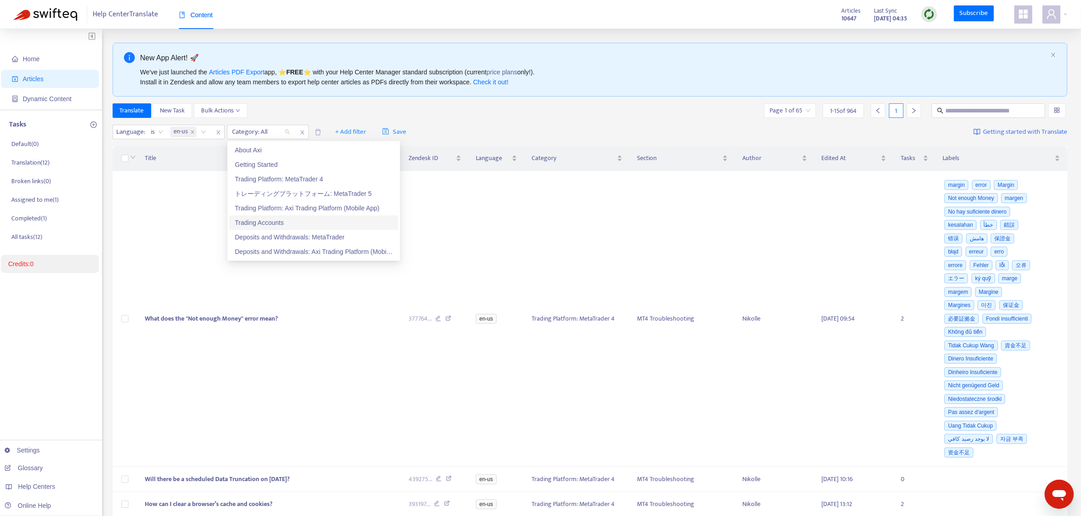
click at [275, 219] on div "Trading Accounts" at bounding box center [314, 223] width 158 height 10
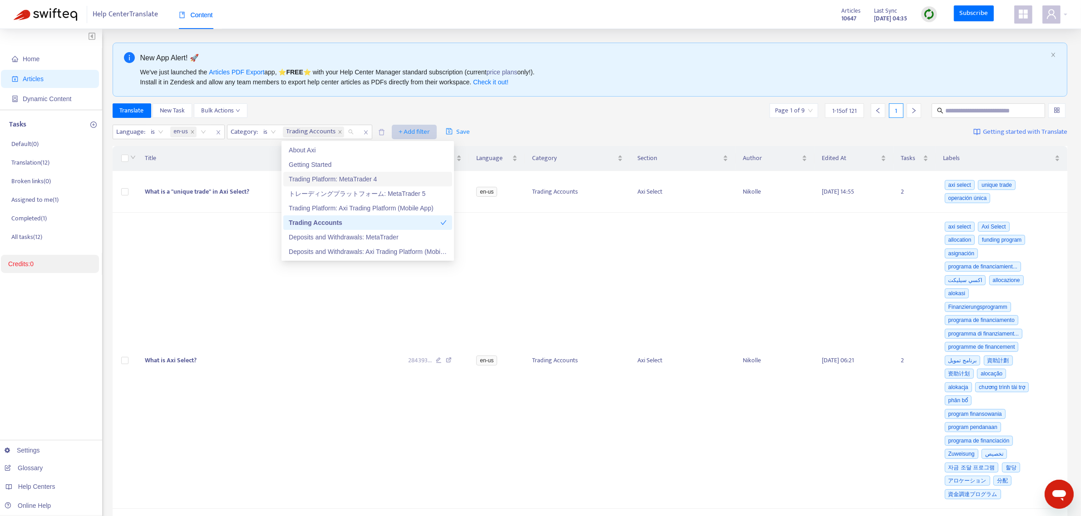
click at [405, 133] on span "+ Add filter" at bounding box center [413, 132] width 31 height 11
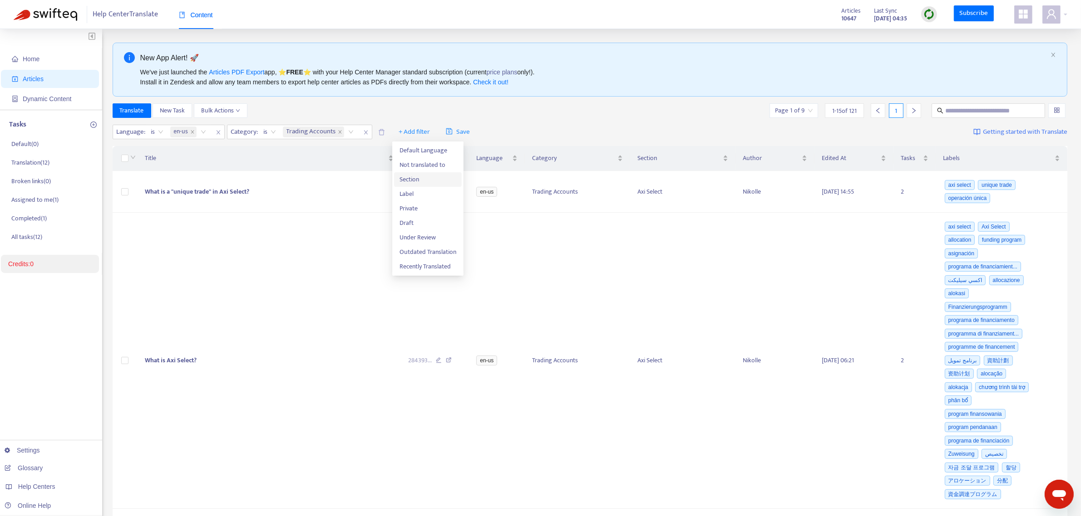
click at [417, 181] on span "Section" at bounding box center [427, 180] width 57 height 10
click at [414, 124] on div "Language : is en-us Category : is Trading Accounts Section: All + Add filter Sa…" at bounding box center [590, 132] width 955 height 21
click at [414, 130] on div at bounding box center [404, 132] width 55 height 11
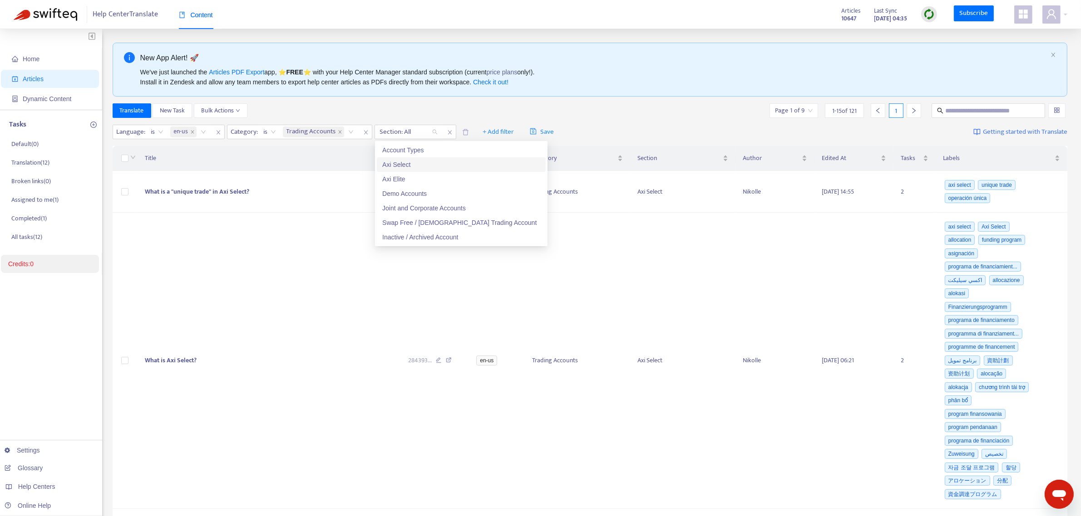
click at [407, 166] on div "Axi Select" at bounding box center [461, 165] width 158 height 10
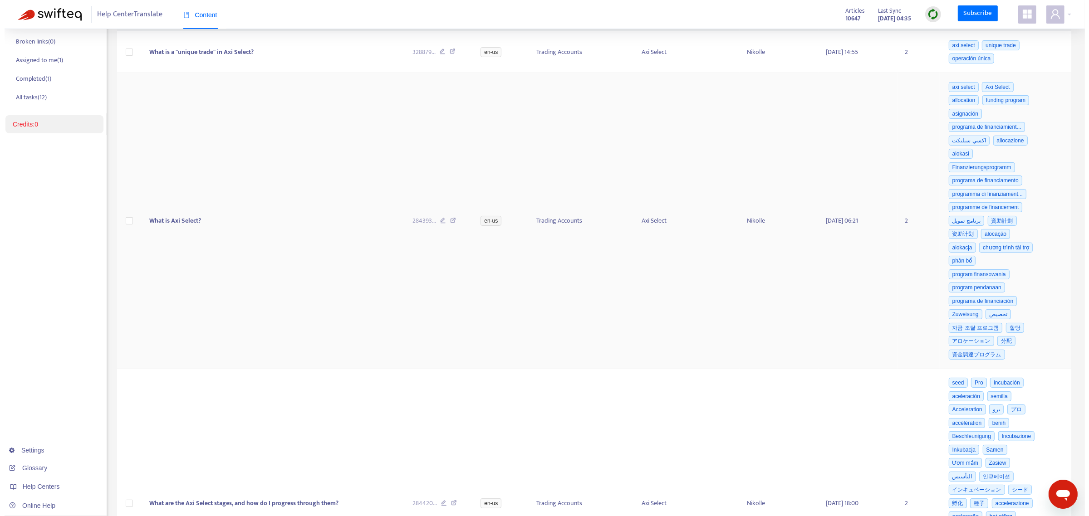
scroll to position [227, 0]
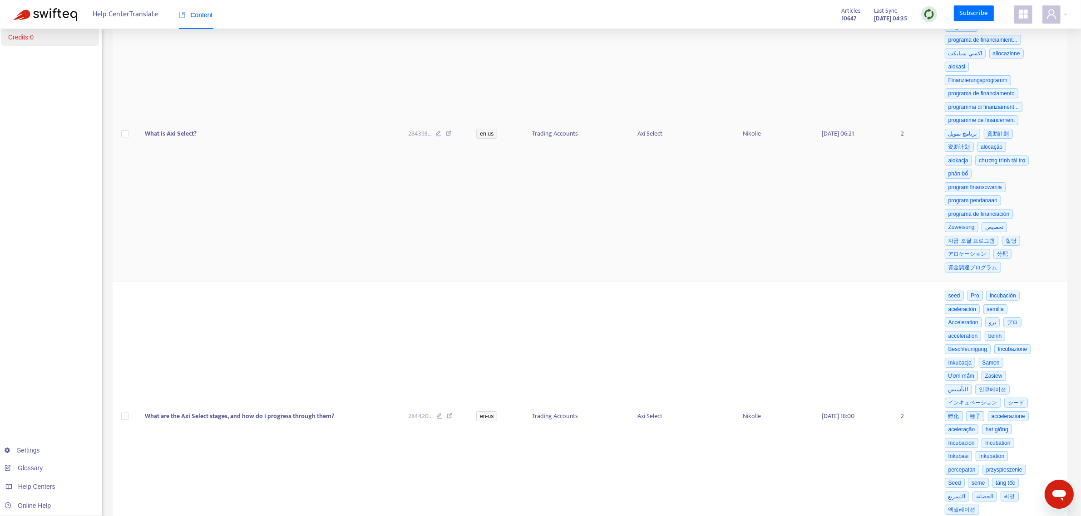
click at [250, 226] on td "What is Axi Select?" at bounding box center [269, 134] width 263 height 296
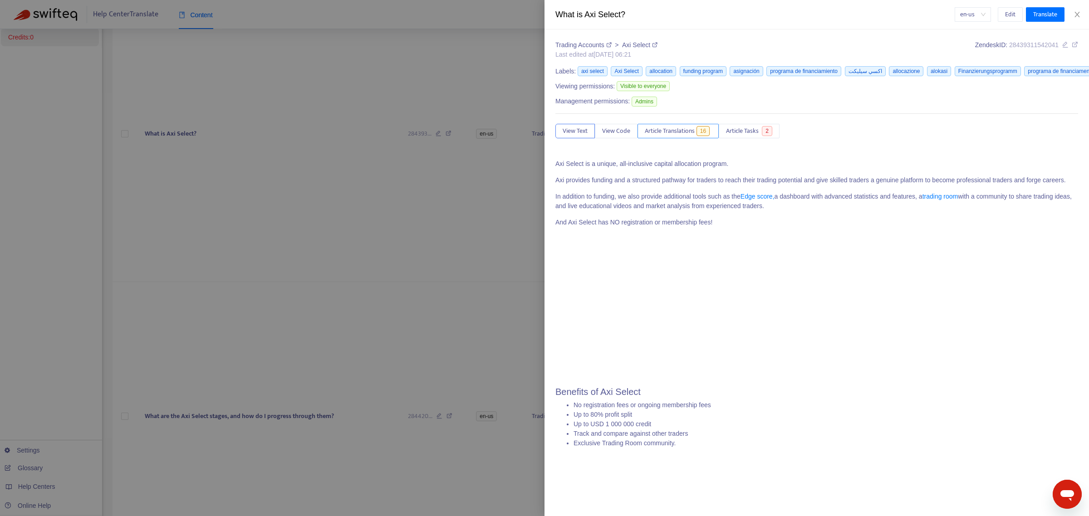
click at [679, 129] on span "Article Translations" at bounding box center [670, 131] width 50 height 10
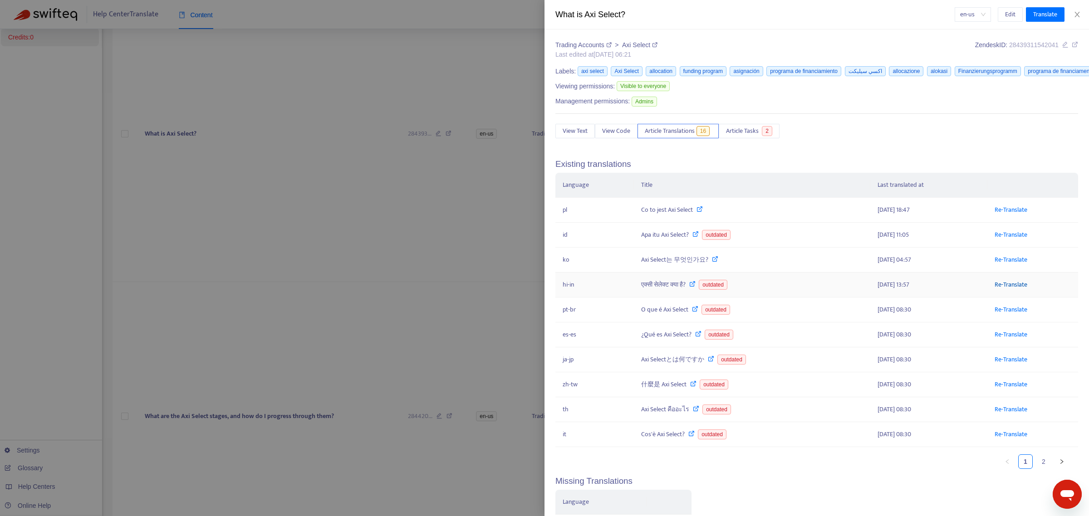
click at [1012, 287] on link "Re-Translate" at bounding box center [1011, 285] width 33 height 10
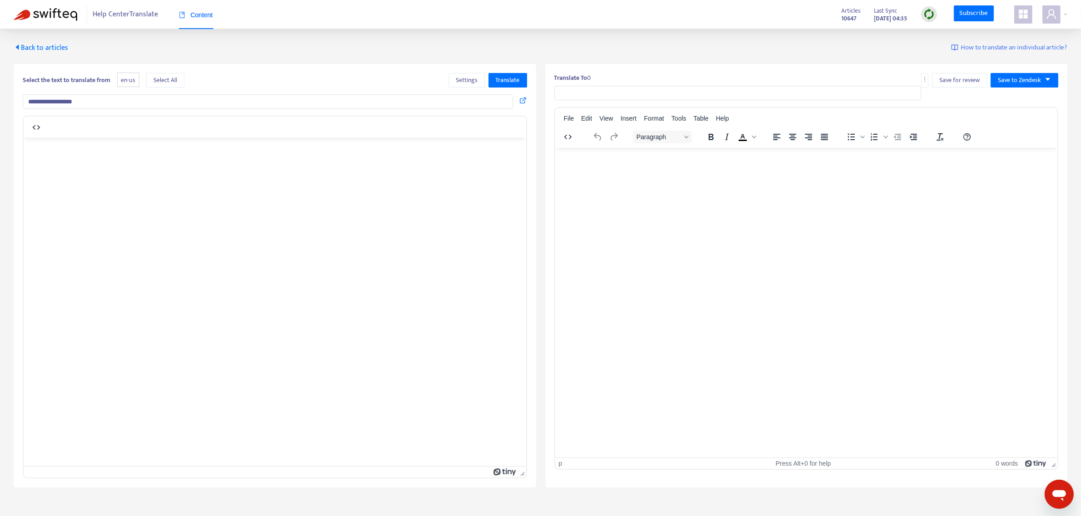
type input "**********"
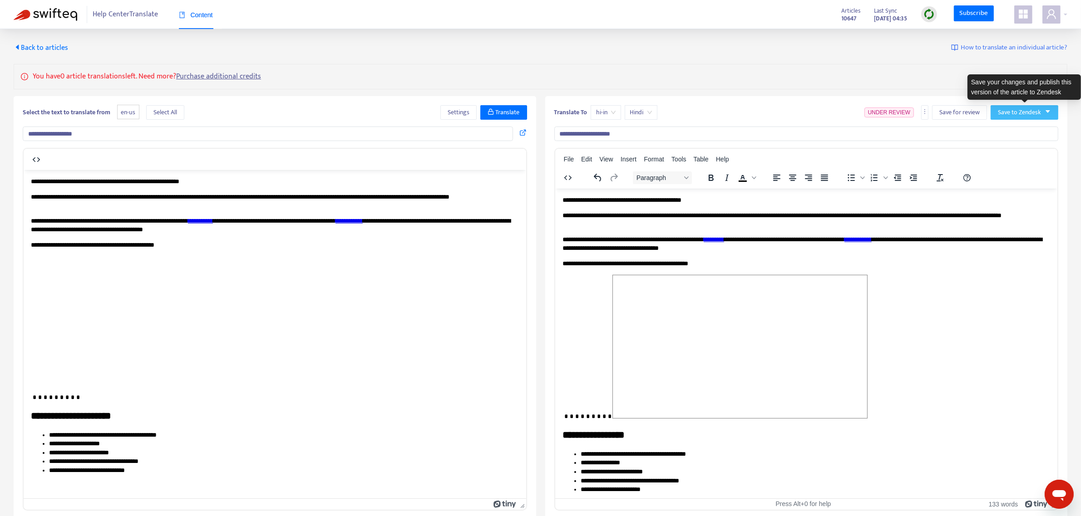
click at [1013, 116] on span "Save to Zendesk" at bounding box center [1019, 113] width 43 height 10
click at [1011, 127] on span "Publish" at bounding box center [1015, 131] width 34 height 10
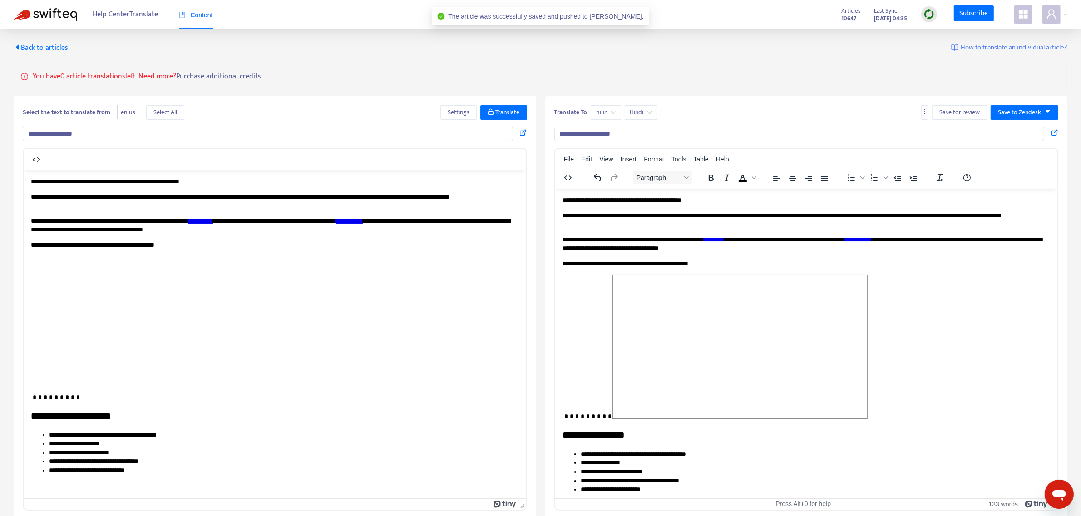
click at [41, 48] on span "Back to articles" at bounding box center [41, 48] width 54 height 12
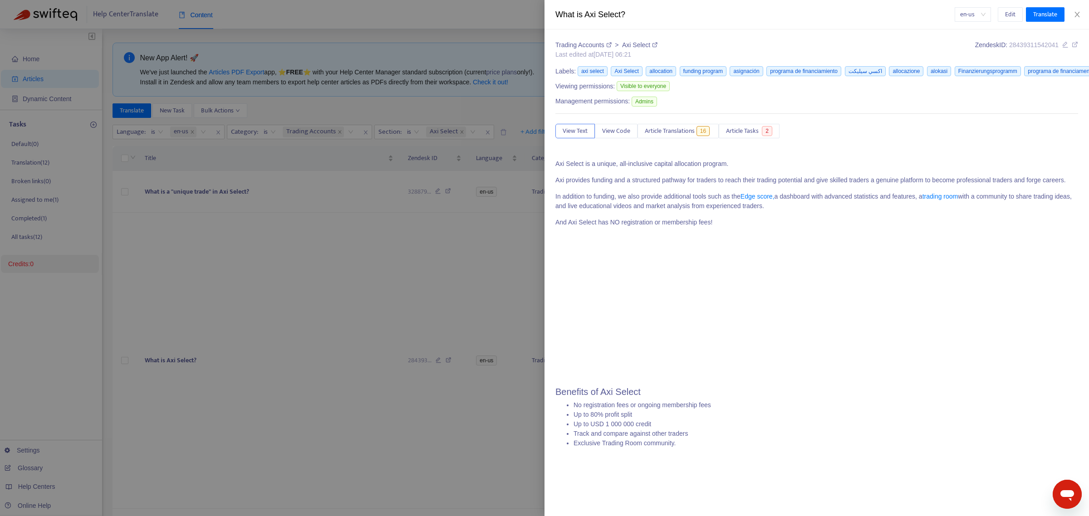
click at [340, 169] on div at bounding box center [544, 258] width 1089 height 516
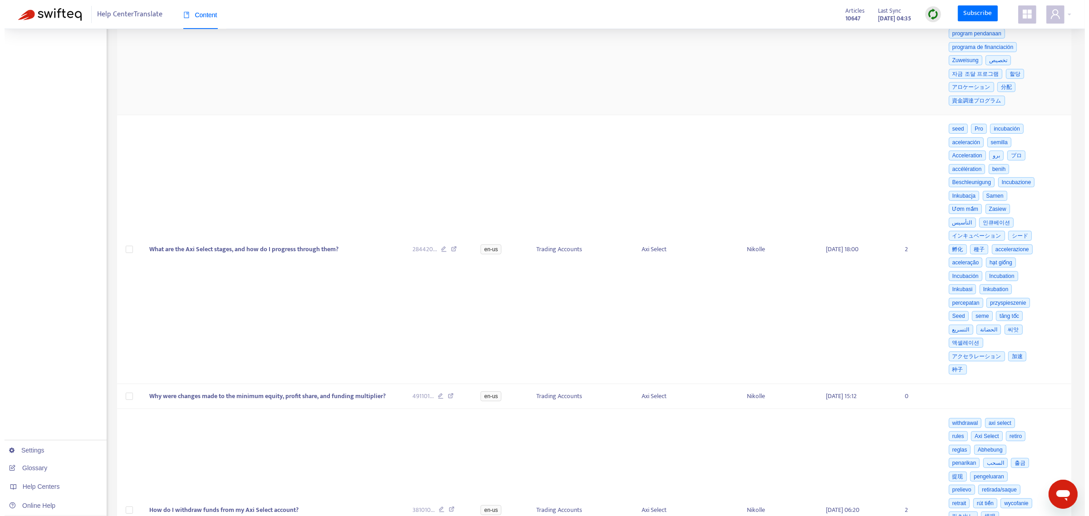
scroll to position [397, 0]
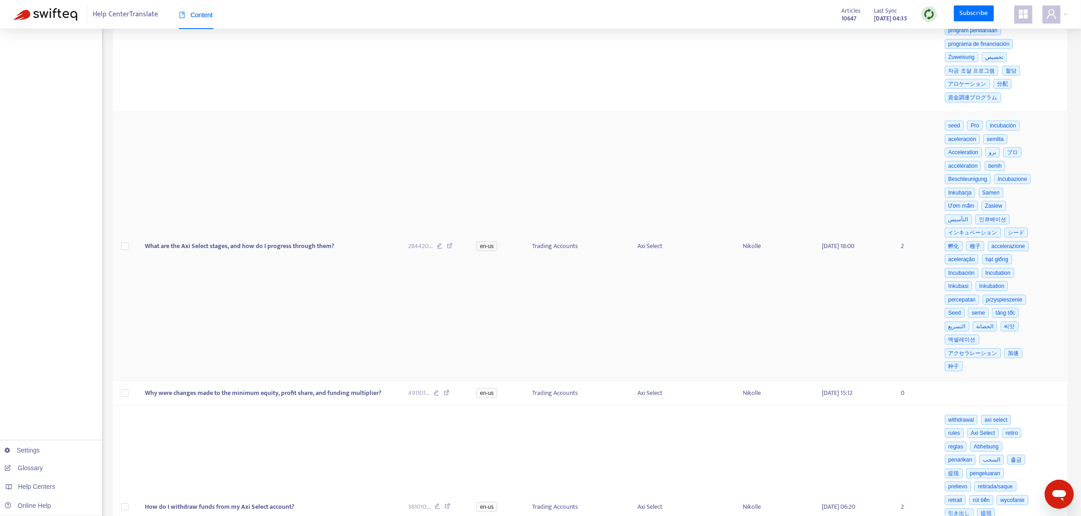
click at [287, 251] on span "What are the Axi Select stages, and how do I progress through them?" at bounding box center [239, 246] width 189 height 10
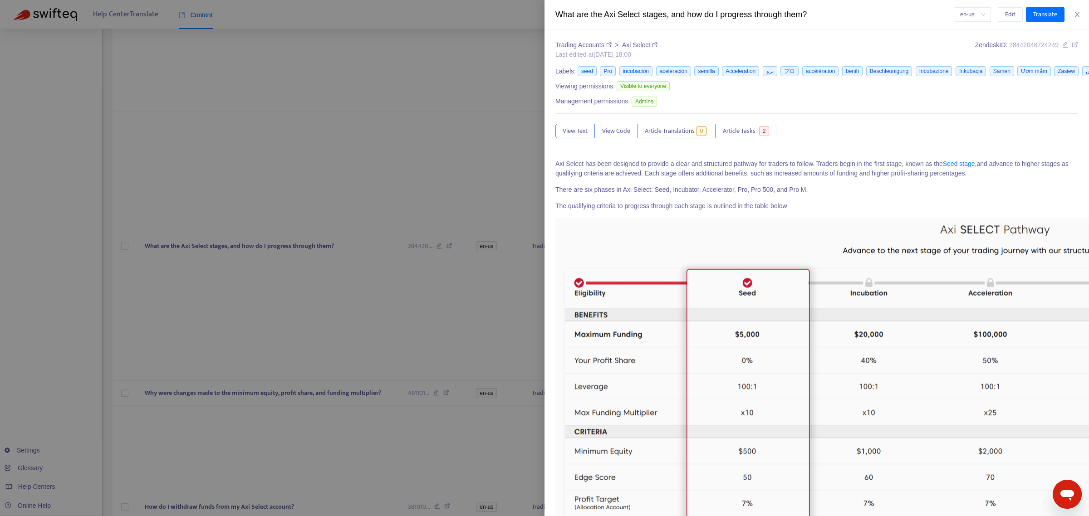
click at [685, 134] on span "Article Translations" at bounding box center [670, 131] width 50 height 10
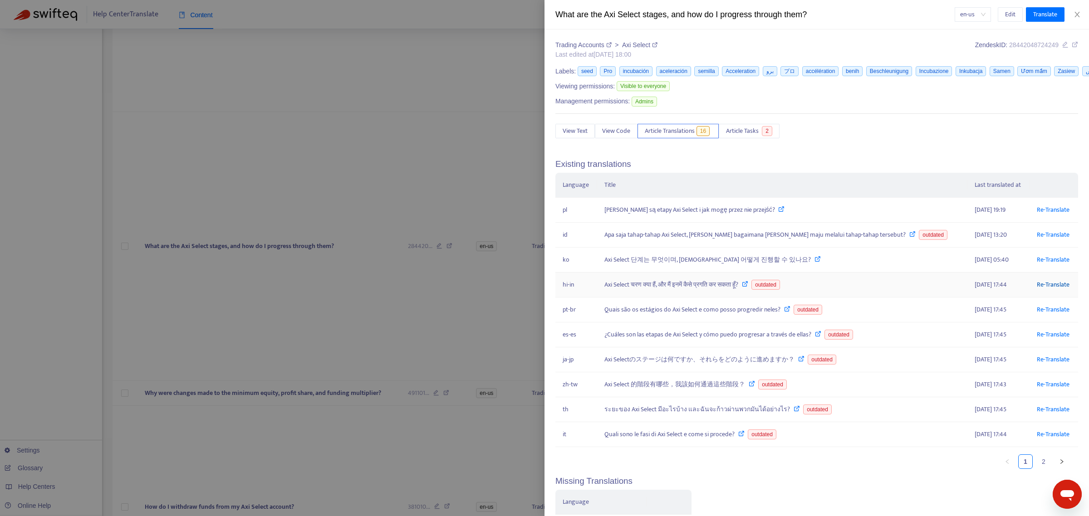
click at [1037, 286] on link "Re-Translate" at bounding box center [1053, 285] width 33 height 10
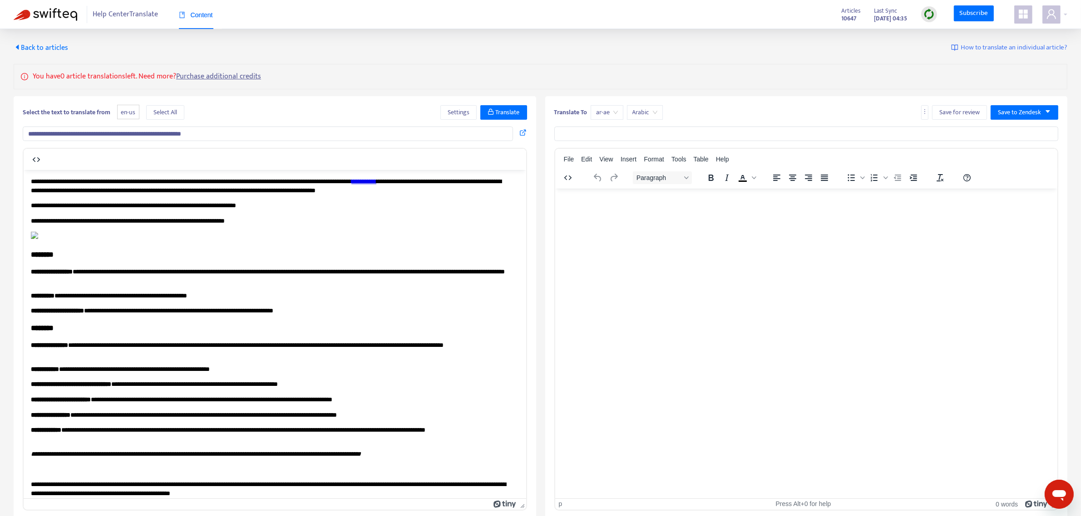
type input "**********"
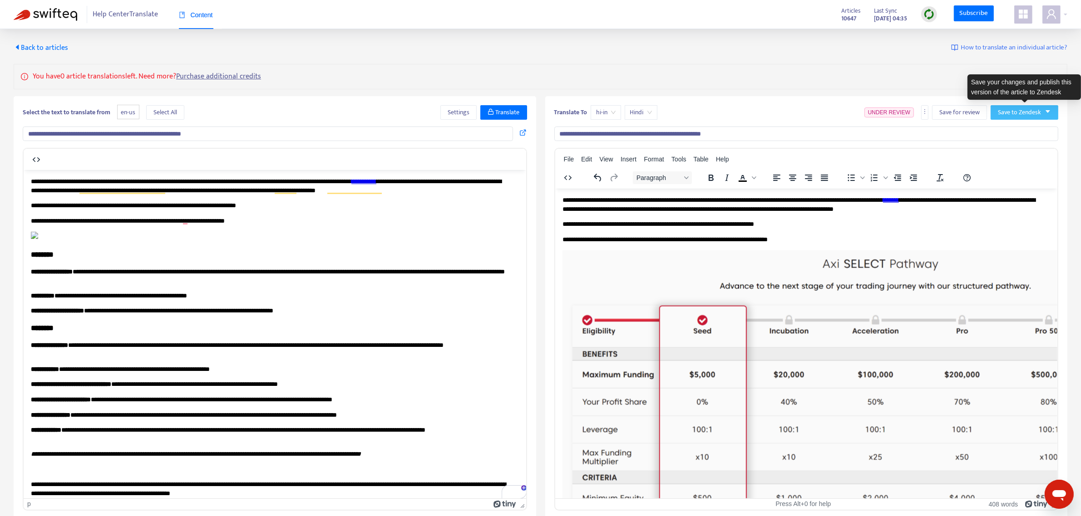
click at [1020, 114] on span "Save to Zendesk" at bounding box center [1019, 113] width 43 height 10
click at [1007, 132] on span "Publish" at bounding box center [1015, 131] width 34 height 10
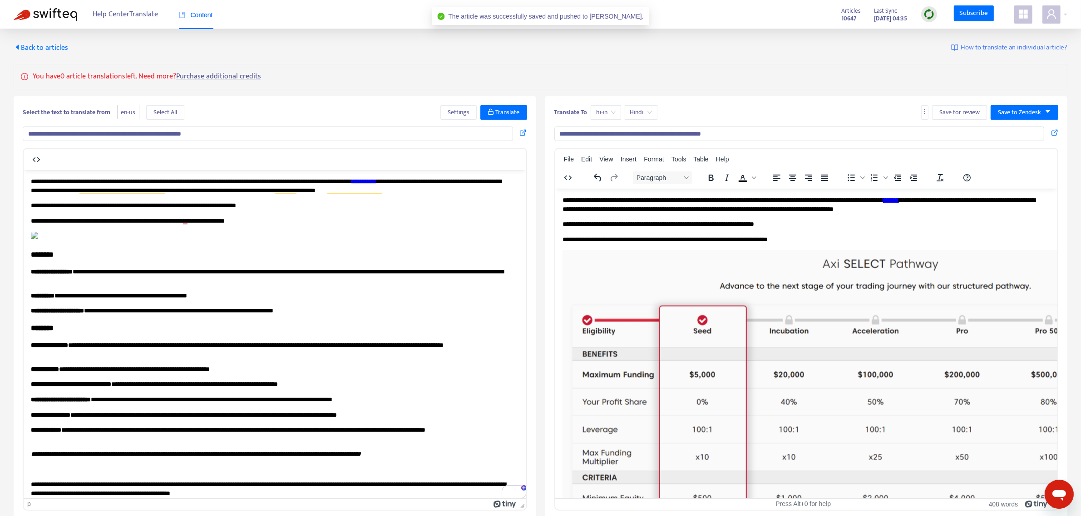
click at [50, 47] on span "Back to articles" at bounding box center [41, 48] width 54 height 12
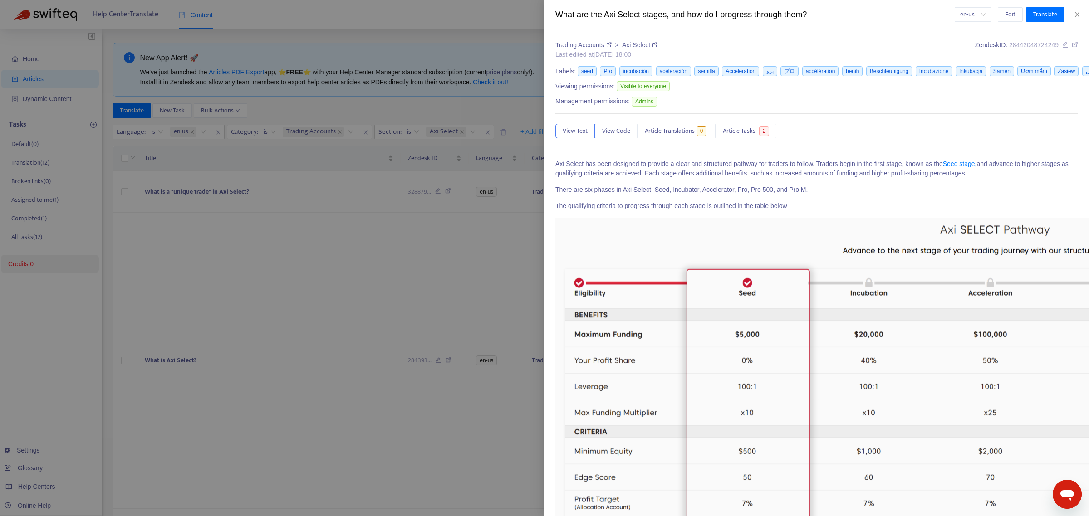
click at [303, 232] on div at bounding box center [544, 258] width 1089 height 516
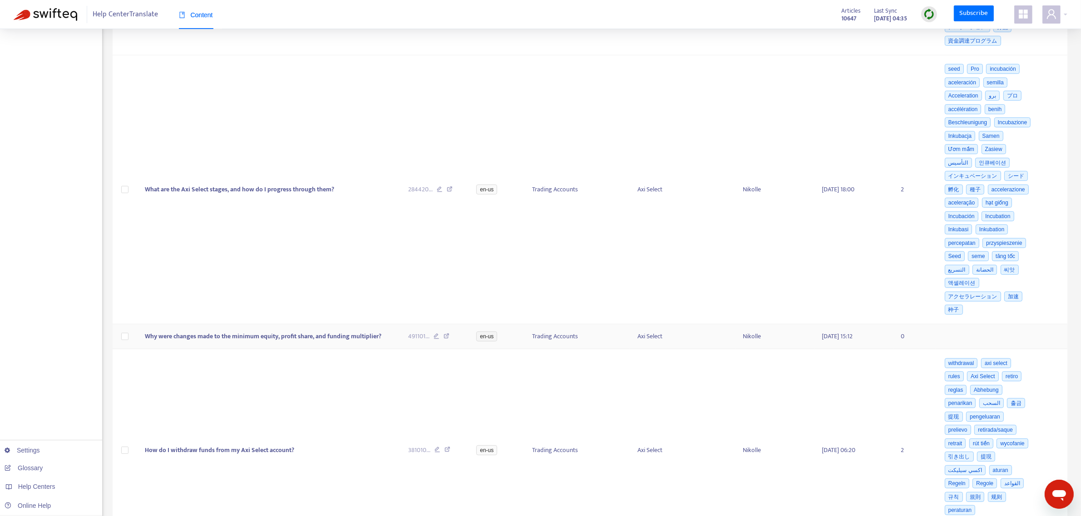
click at [260, 342] on span "Why were changes made to the minimum equity, profit share, and funding multipli…" at bounding box center [263, 336] width 236 height 10
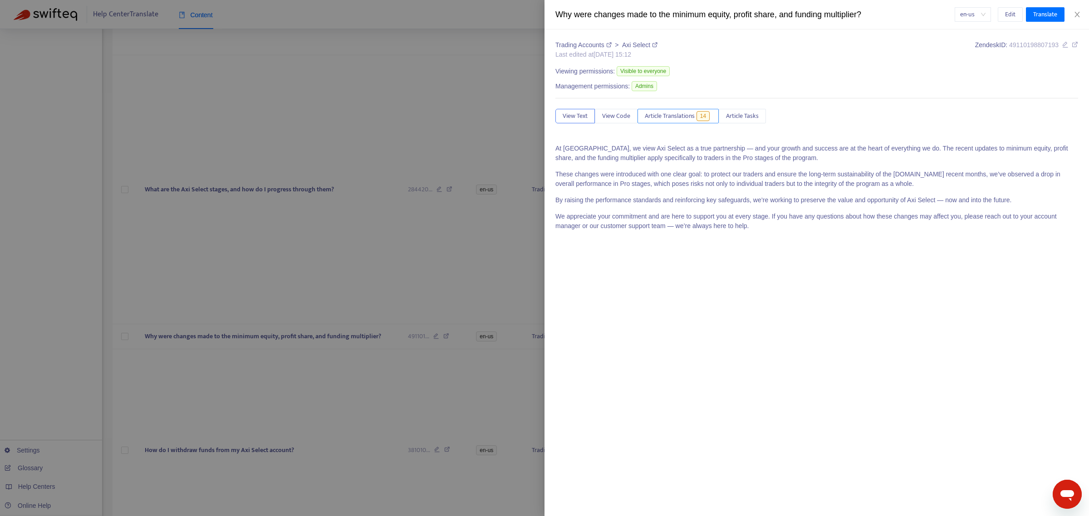
click at [666, 117] on span "Article Translations" at bounding box center [670, 116] width 50 height 10
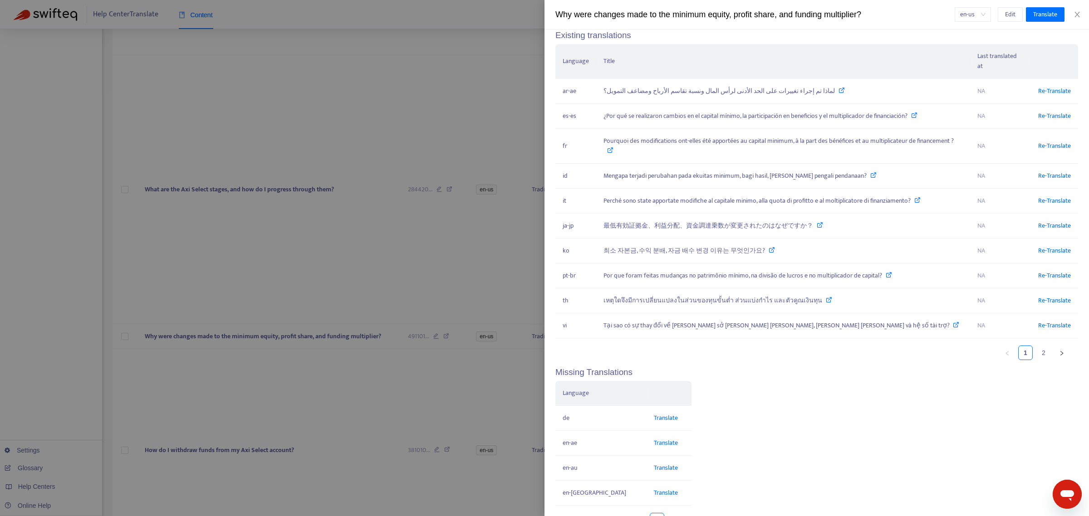
click at [1038, 360] on link "2" at bounding box center [1044, 353] width 14 height 14
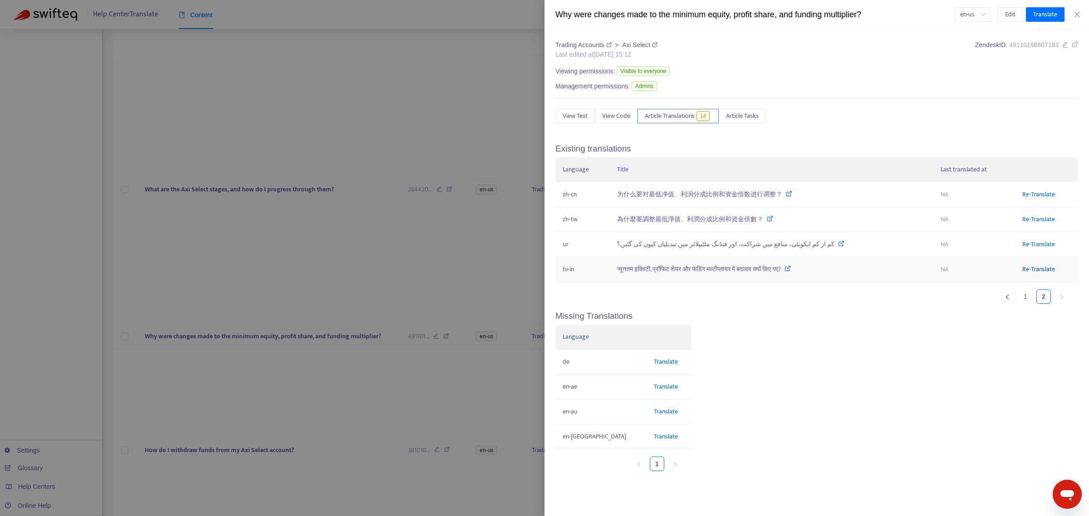
click at [1034, 274] on link "Re-Translate" at bounding box center [1039, 269] width 33 height 10
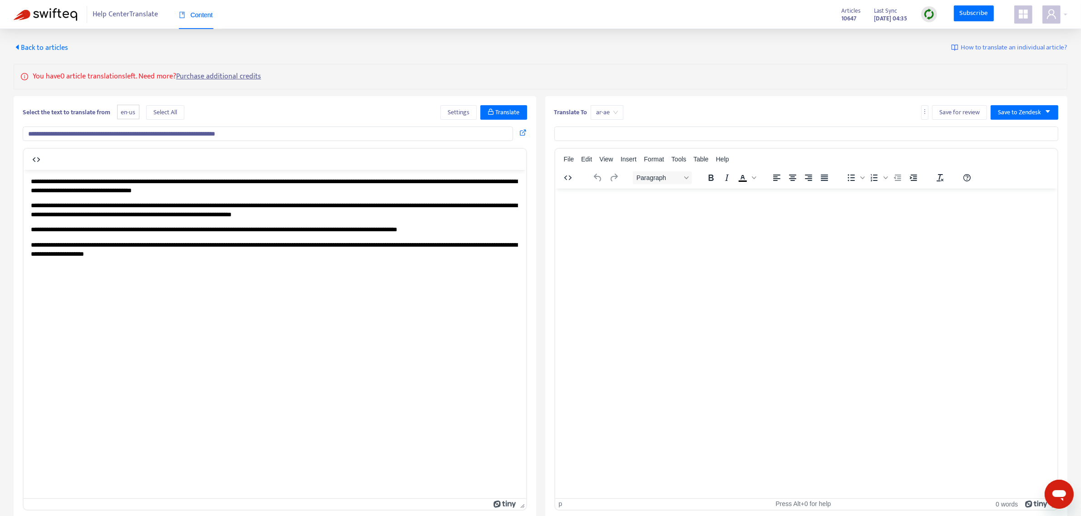
type input "**********"
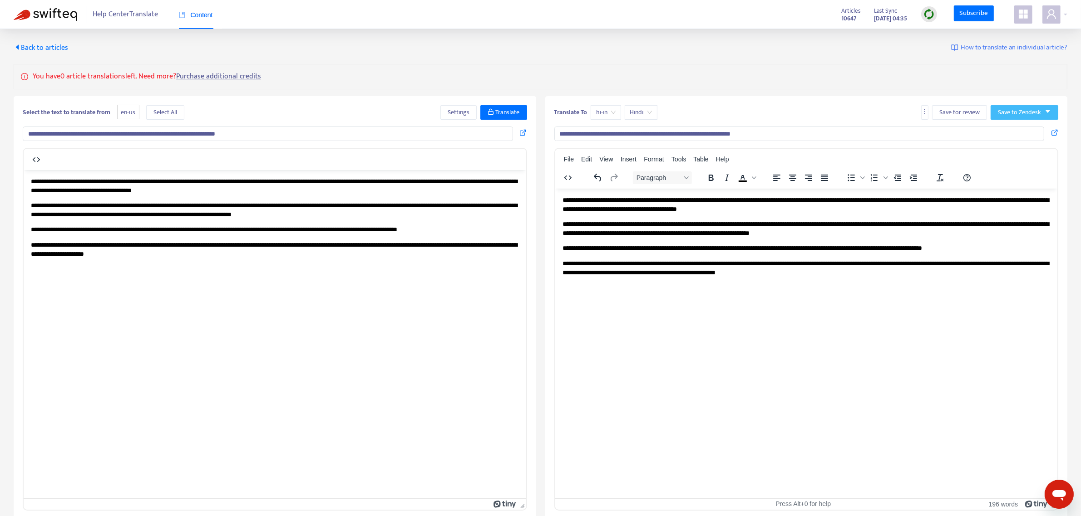
click at [1015, 113] on span "Save to Zendesk" at bounding box center [1019, 113] width 43 height 10
click at [1012, 128] on span "Publish" at bounding box center [1015, 131] width 34 height 10
click at [41, 47] on span "Back to articles" at bounding box center [41, 48] width 54 height 12
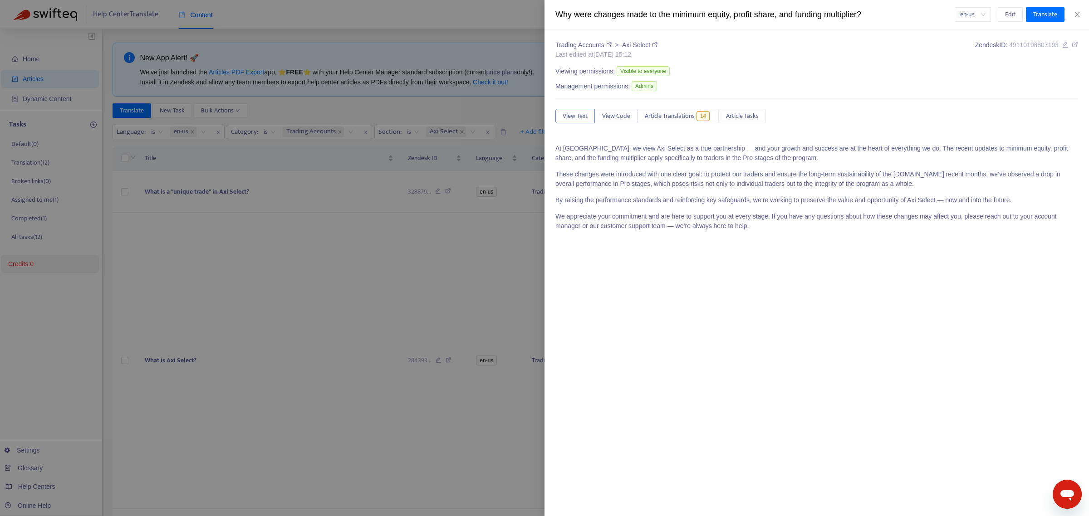
click at [351, 108] on div at bounding box center [544, 258] width 1089 height 516
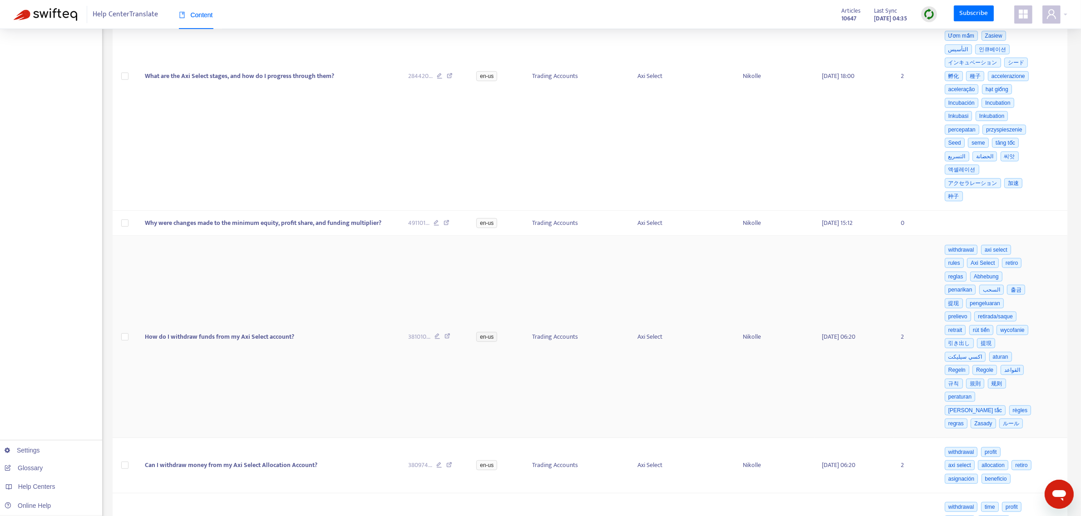
click at [181, 318] on td "How do I withdraw funds from my Axi Select account?" at bounding box center [269, 337] width 263 height 202
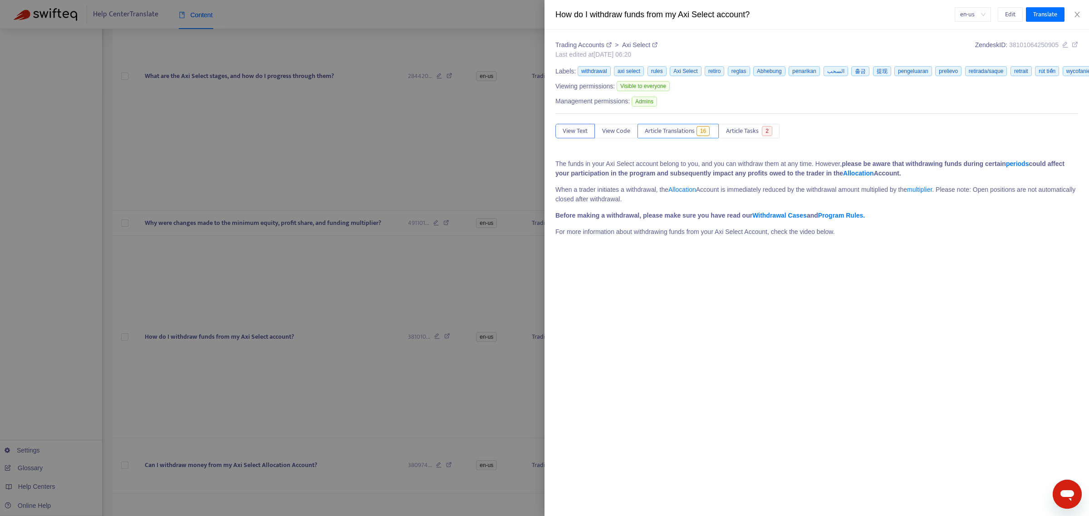
click at [673, 133] on span "Article Translations" at bounding box center [670, 131] width 50 height 10
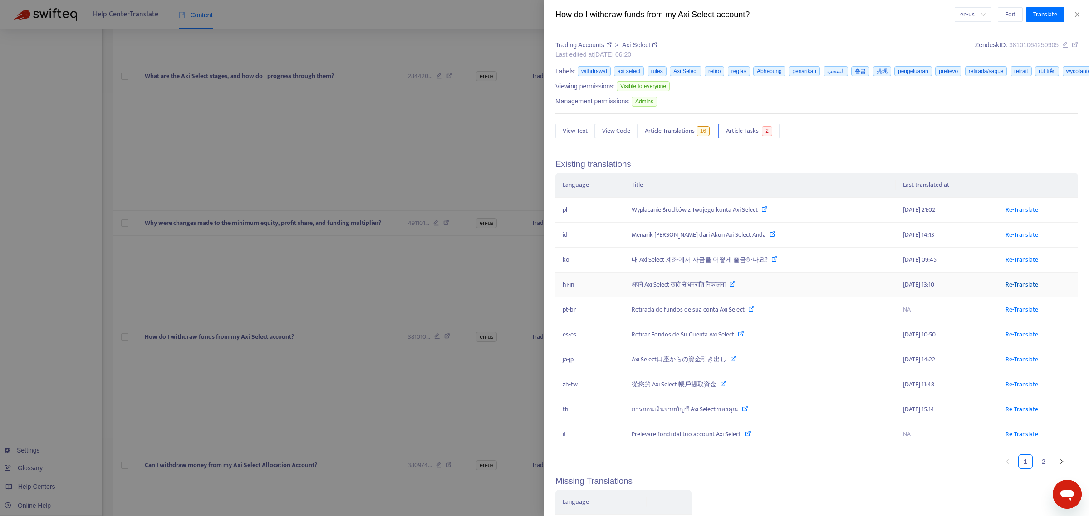
click at [1010, 287] on link "Re-Translate" at bounding box center [1022, 285] width 33 height 10
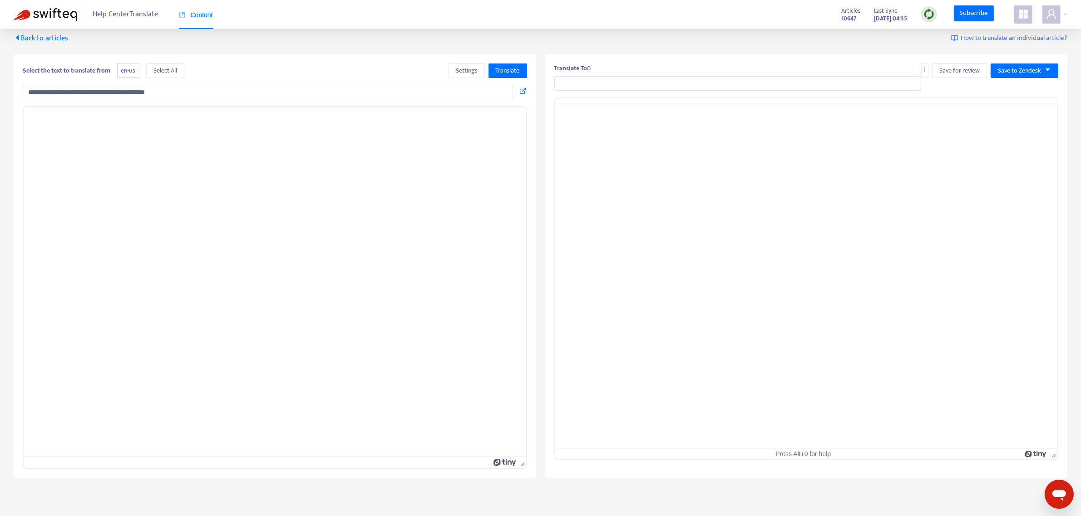
type input "**********"
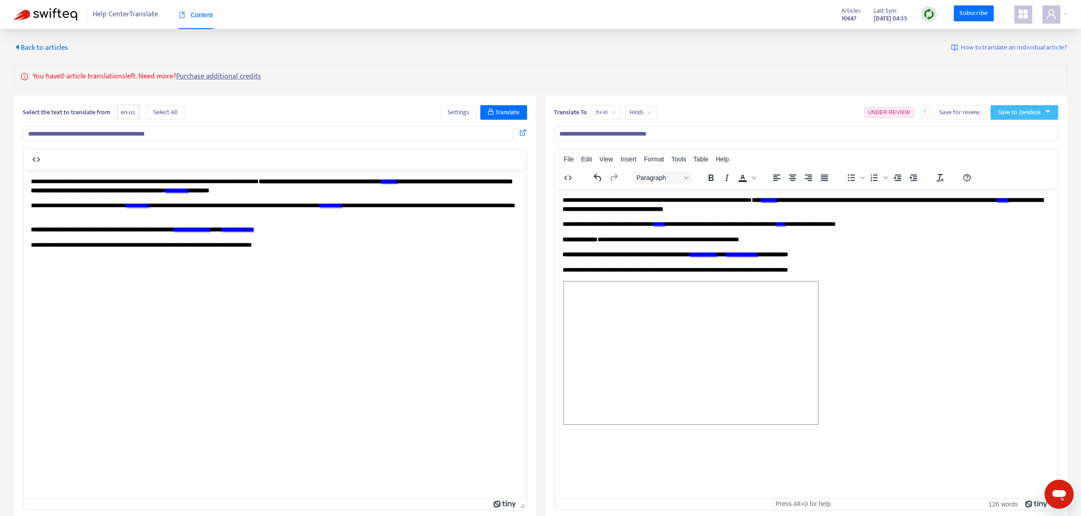
click at [1015, 108] on span "Save to Zendesk" at bounding box center [1019, 113] width 43 height 10
click at [1008, 129] on span "Publish" at bounding box center [1015, 131] width 34 height 10
click at [58, 46] on span "Back to articles" at bounding box center [41, 48] width 54 height 12
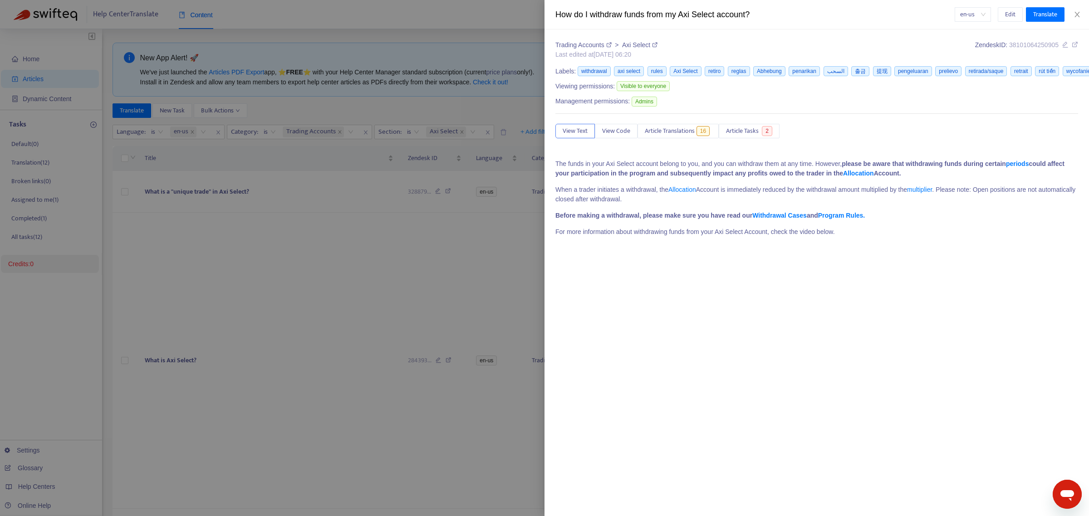
click at [283, 152] on div at bounding box center [544, 258] width 1089 height 516
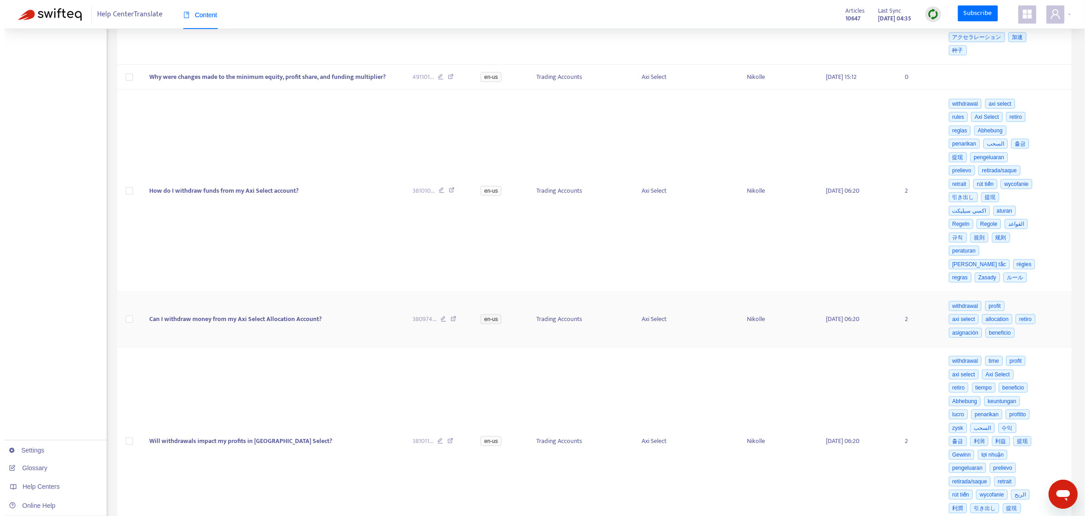
scroll to position [738, 0]
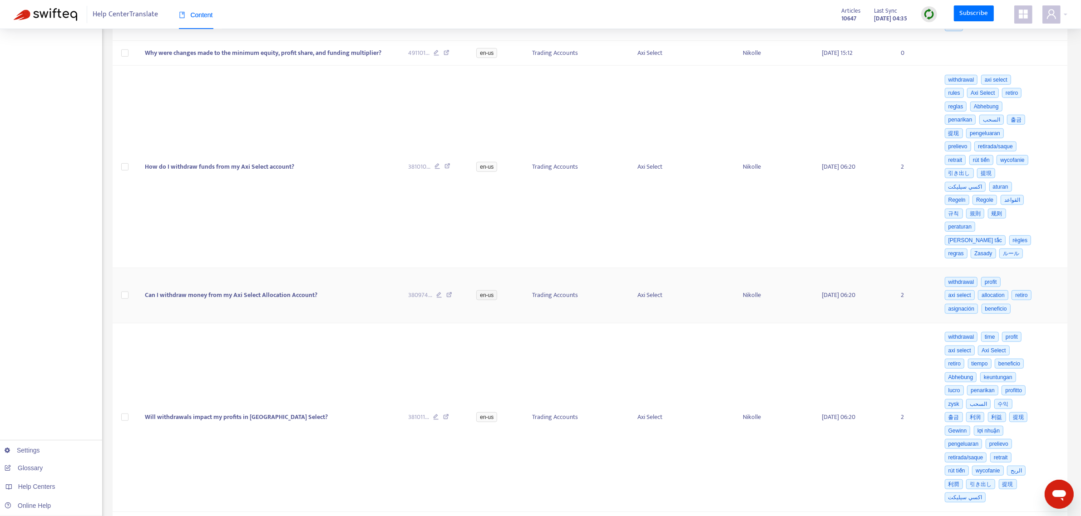
click at [260, 291] on span "Can I withdraw money from my Axi Select Allocation Account?" at bounding box center [231, 295] width 172 height 10
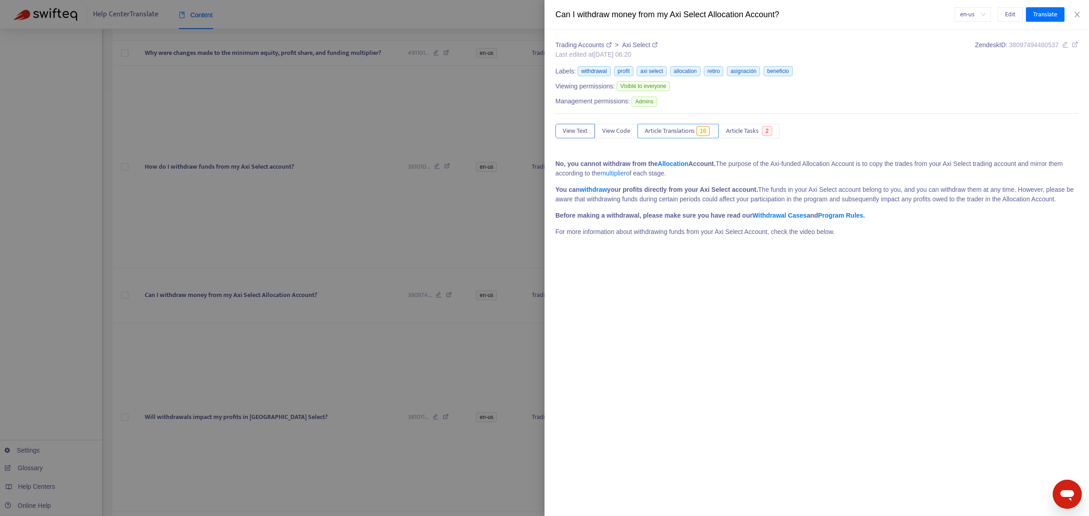
click at [686, 133] on span "Article Translations" at bounding box center [670, 131] width 50 height 10
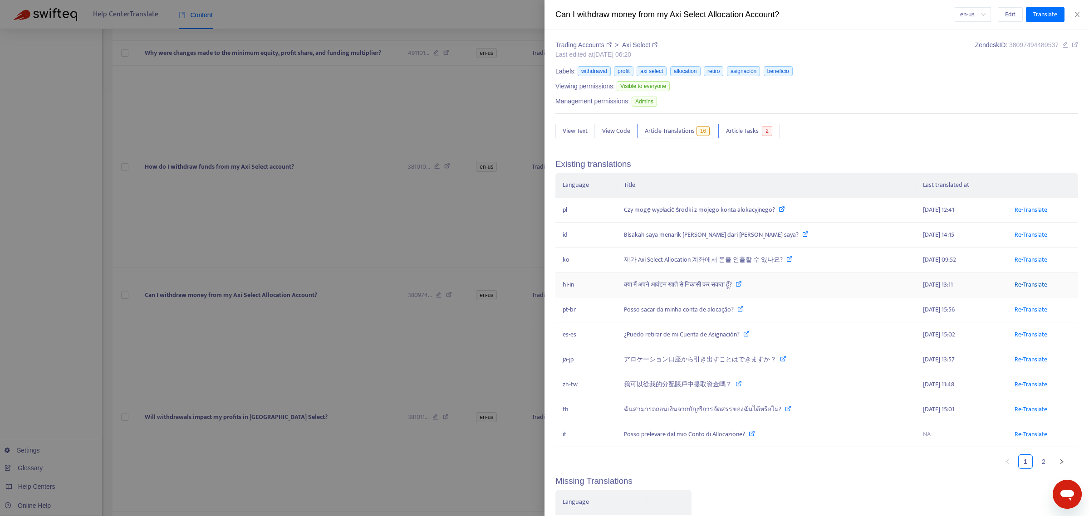
click at [1015, 288] on link "Re-Translate" at bounding box center [1031, 285] width 33 height 10
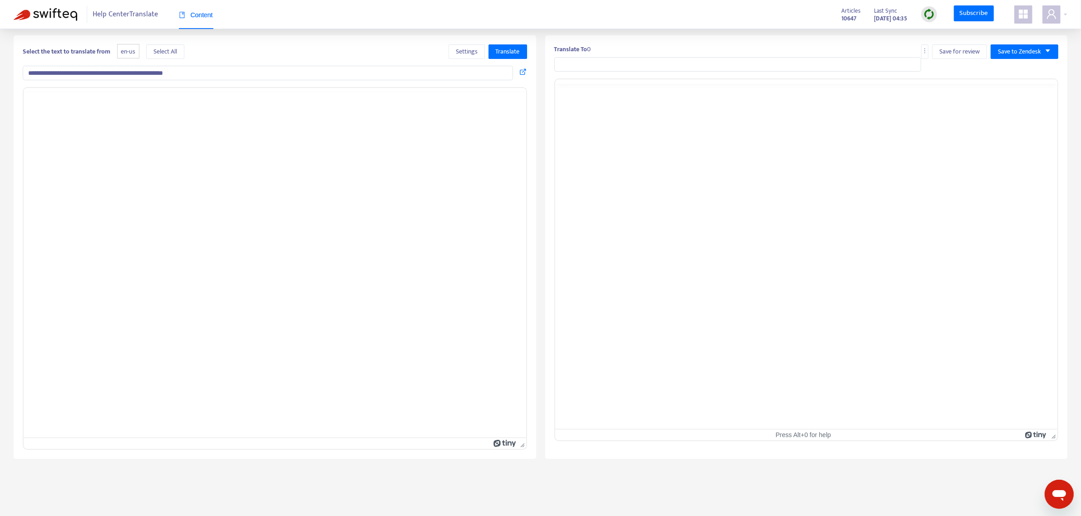
scroll to position [5, 0]
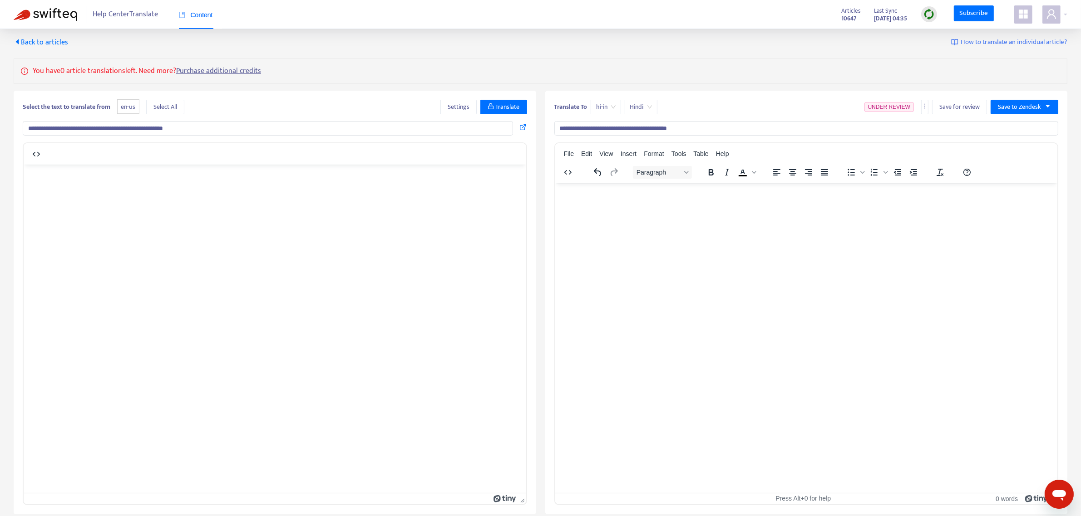
type input "**********"
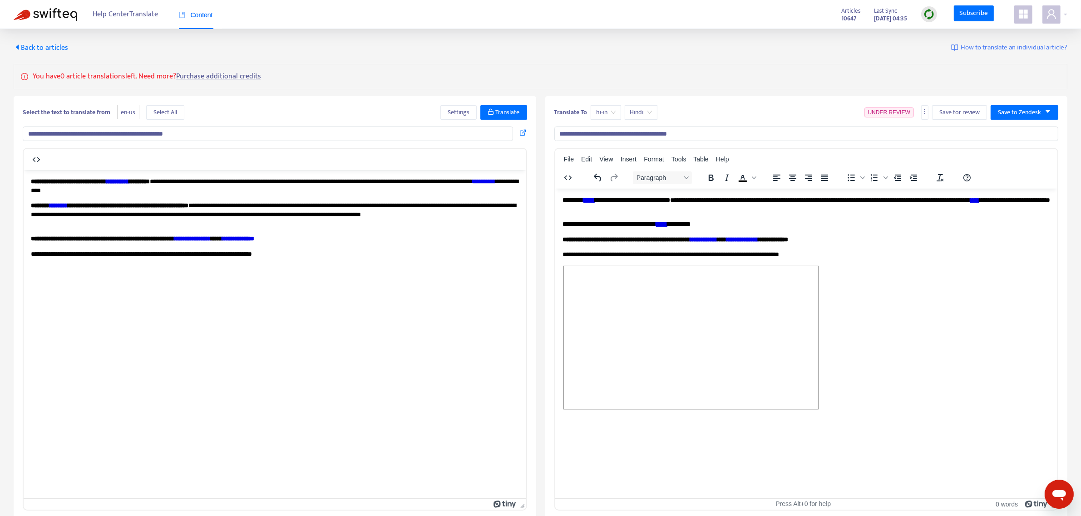
scroll to position [0, 0]
click at [1027, 108] on span "Save to Zendesk" at bounding box center [1019, 113] width 43 height 10
click at [1017, 126] on span "Publish" at bounding box center [1015, 131] width 34 height 10
click at [39, 48] on span "Back to articles" at bounding box center [41, 48] width 54 height 12
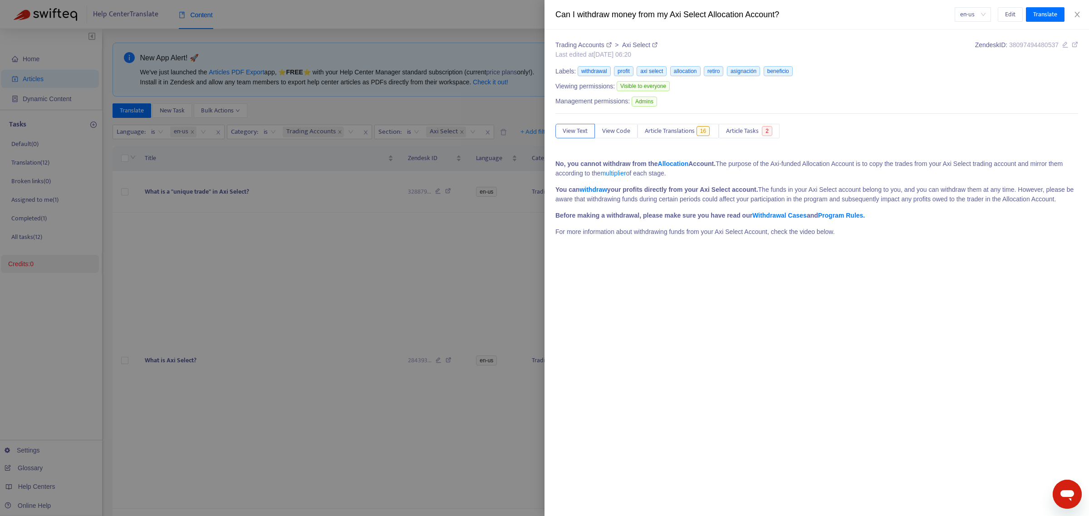
click at [343, 164] on div at bounding box center [544, 258] width 1089 height 516
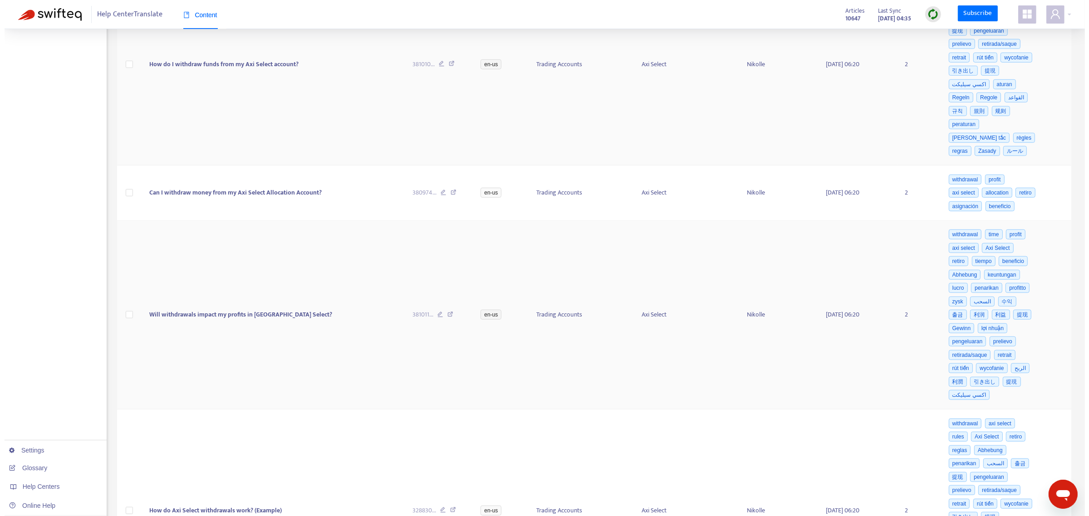
scroll to position [851, 0]
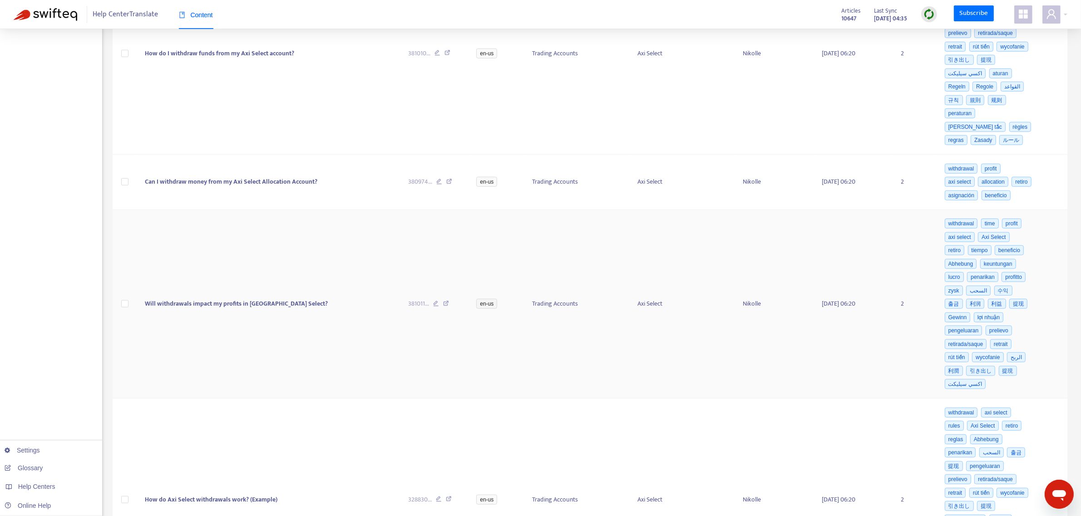
click at [227, 287] on td "Will withdrawals impact my profits in [GEOGRAPHIC_DATA] Select?" at bounding box center [269, 304] width 263 height 189
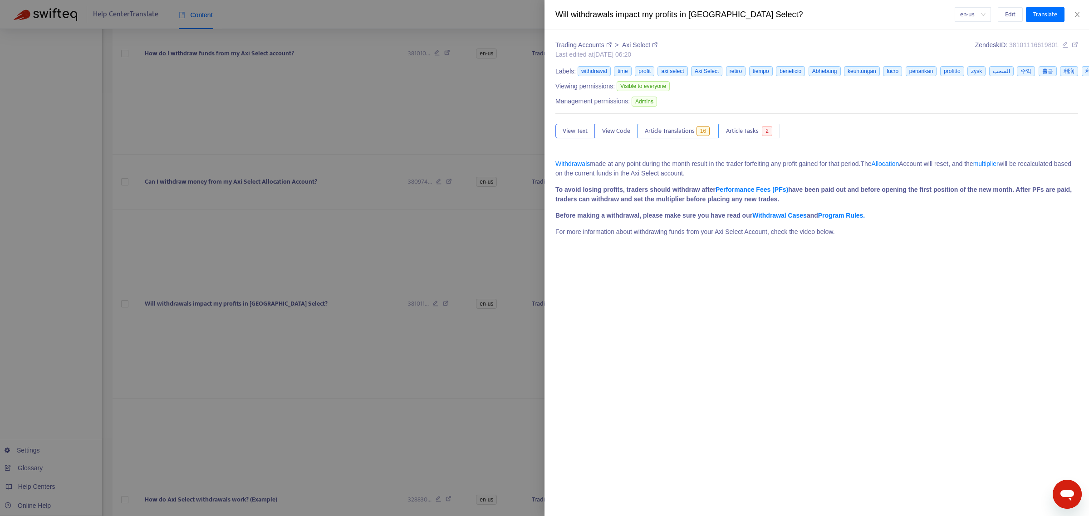
click at [695, 128] on span "Article Translations" at bounding box center [670, 131] width 50 height 10
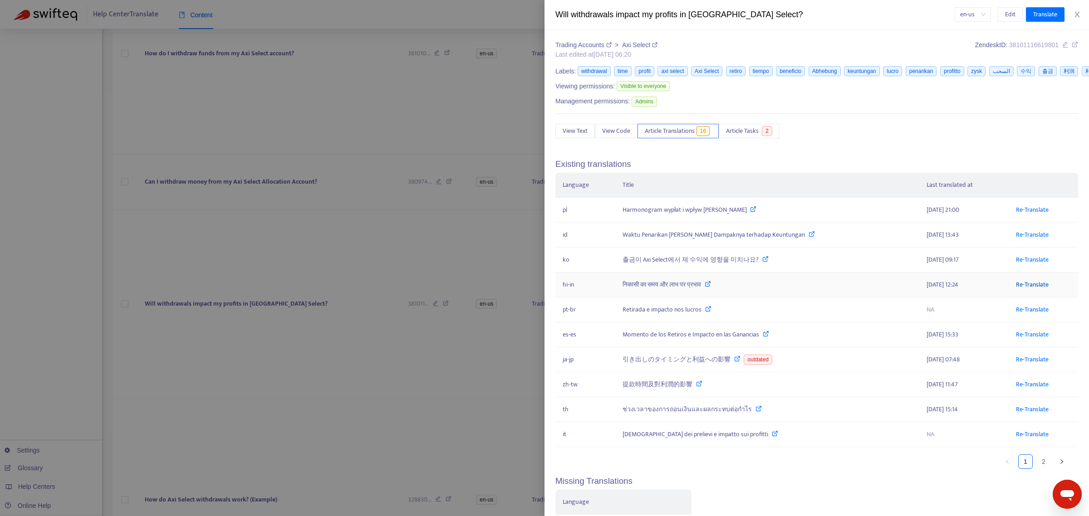
click at [1016, 287] on link "Re-Translate" at bounding box center [1032, 285] width 33 height 10
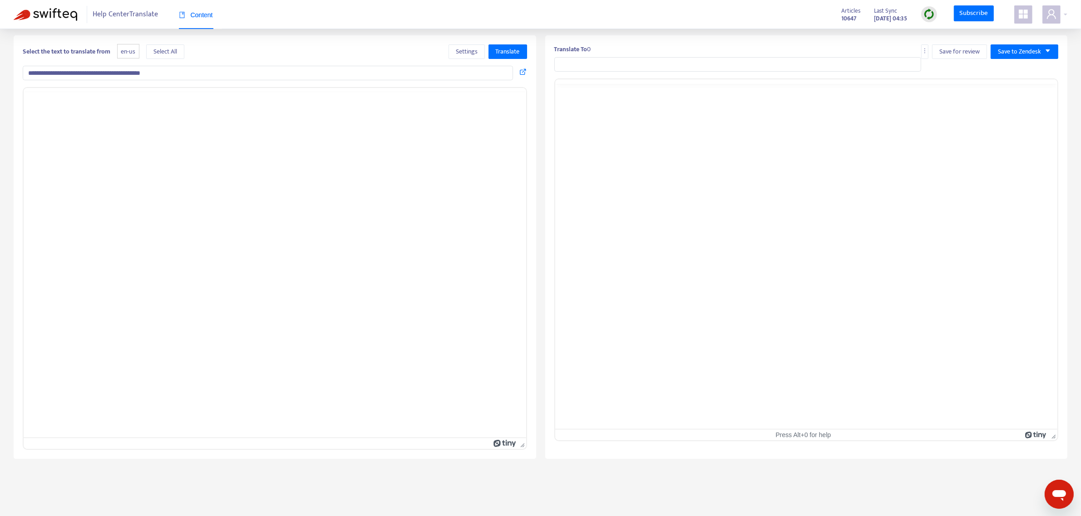
scroll to position [5, 0]
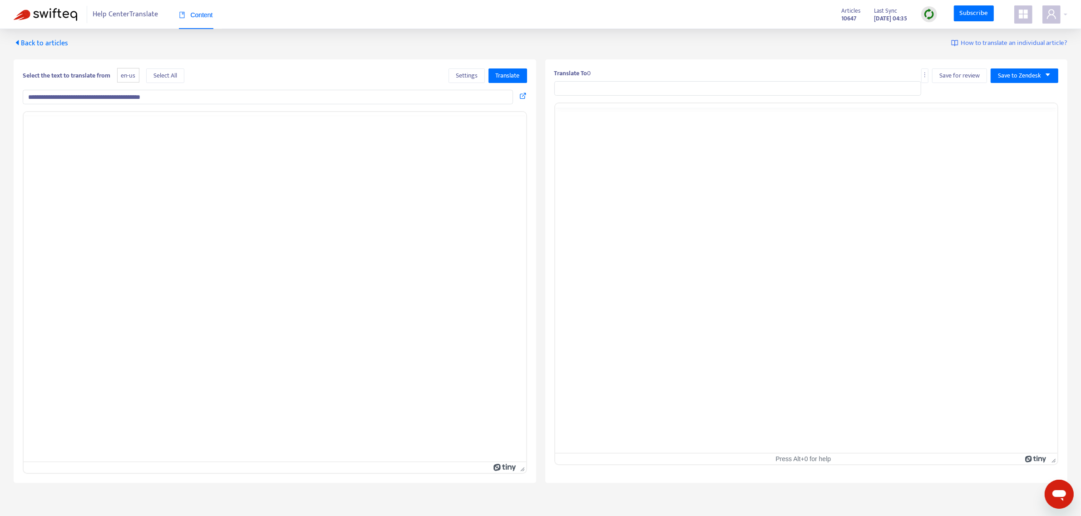
type input "**********"
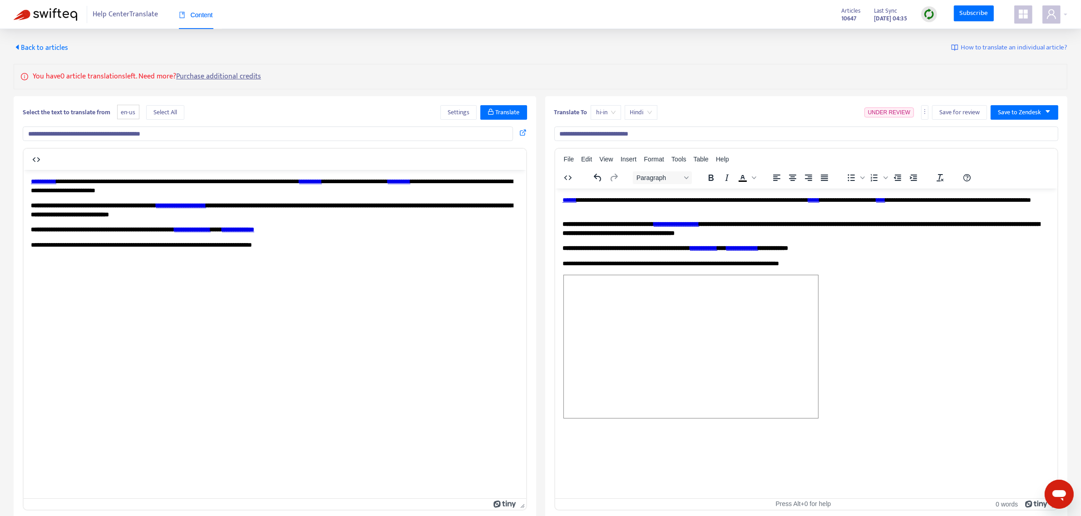
scroll to position [0, 0]
click at [1008, 114] on span "Save to Zendesk" at bounding box center [1019, 113] width 43 height 10
click at [1008, 126] on span "Publish" at bounding box center [1015, 131] width 34 height 10
click at [58, 51] on span "Back to articles" at bounding box center [41, 48] width 54 height 12
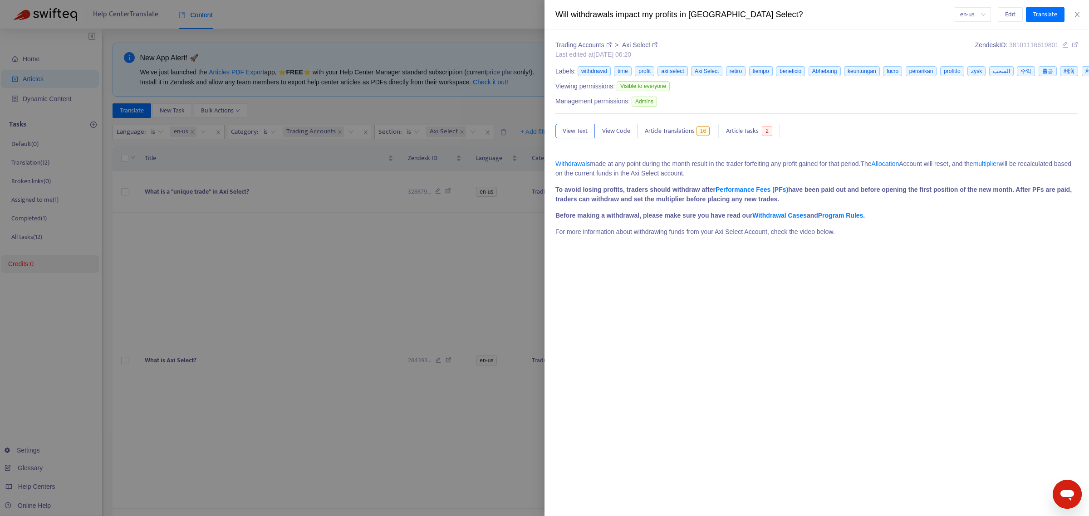
click at [327, 107] on div at bounding box center [544, 258] width 1089 height 516
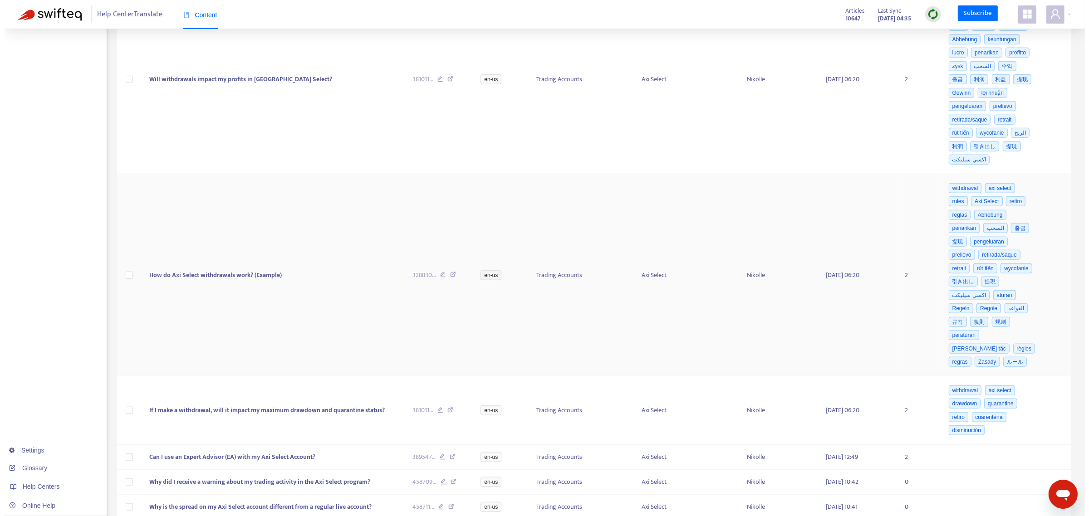
scroll to position [1078, 0]
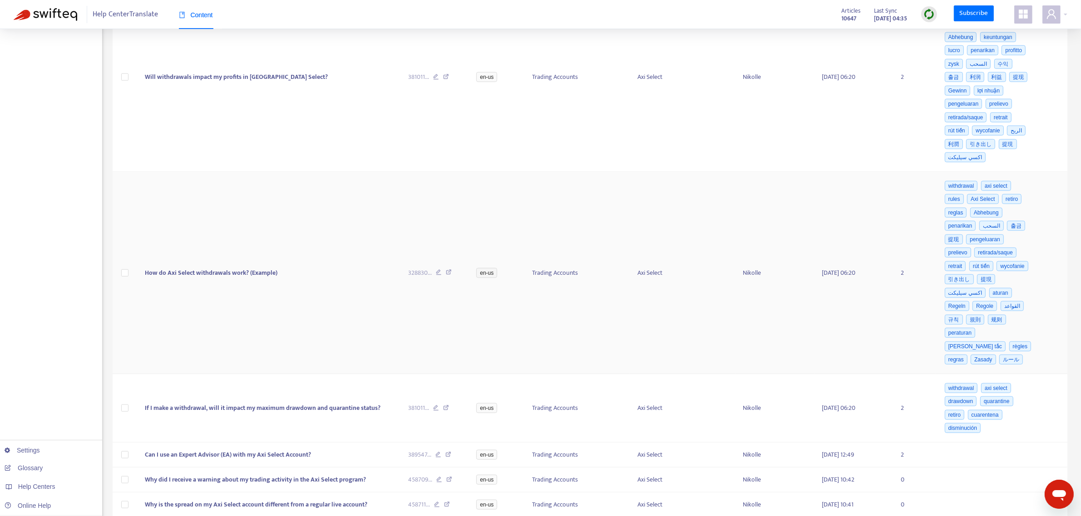
click at [243, 280] on td "How do Axi Select withdrawals work? (Example)" at bounding box center [269, 273] width 263 height 202
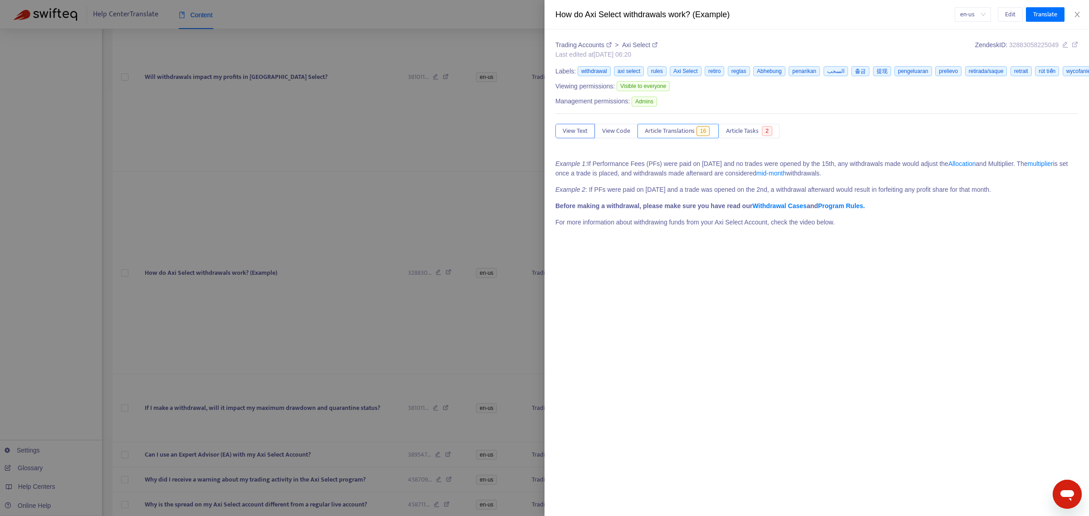
click at [686, 132] on span "Article Translations" at bounding box center [670, 131] width 50 height 10
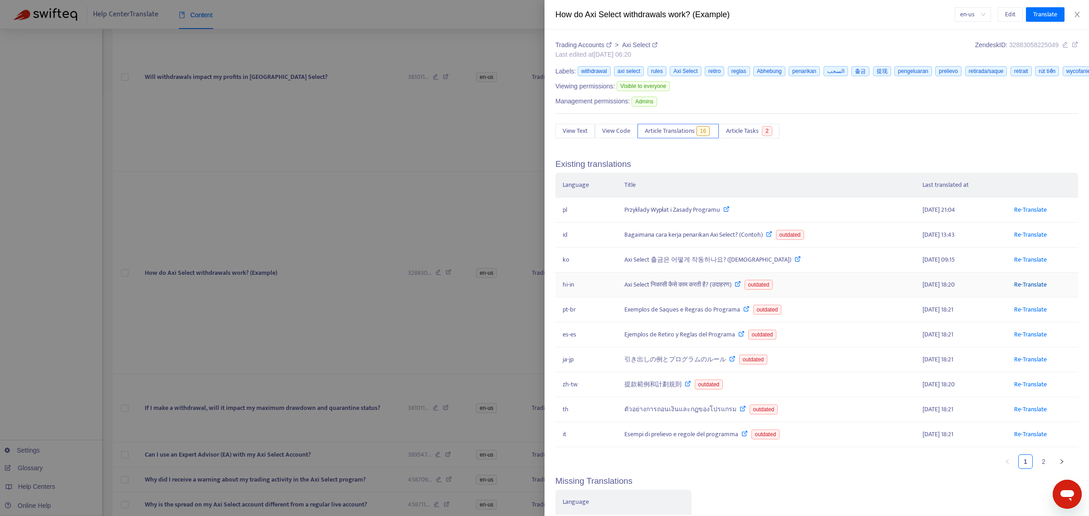
click at [1024, 284] on link "Re-Translate" at bounding box center [1030, 285] width 33 height 10
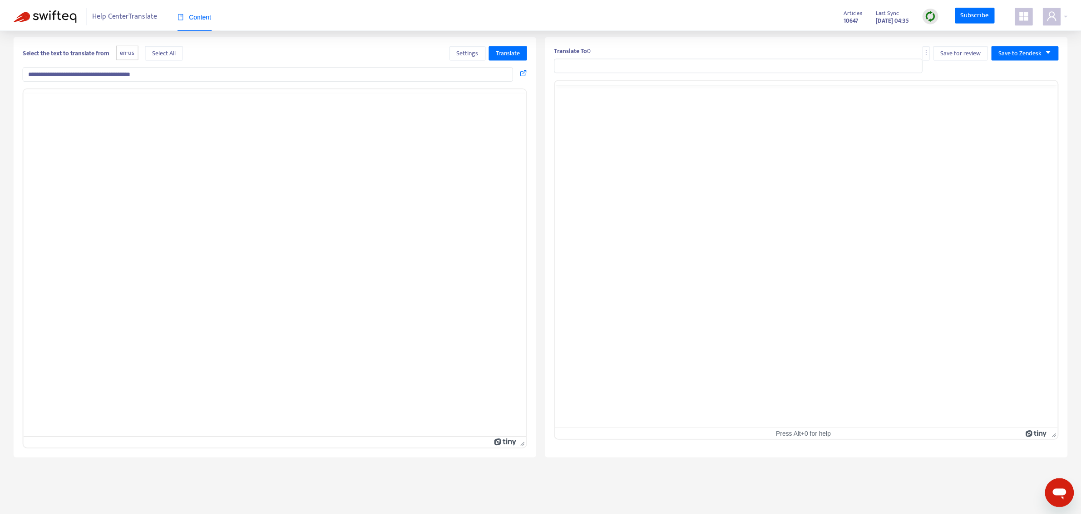
scroll to position [29, 0]
type input "**********"
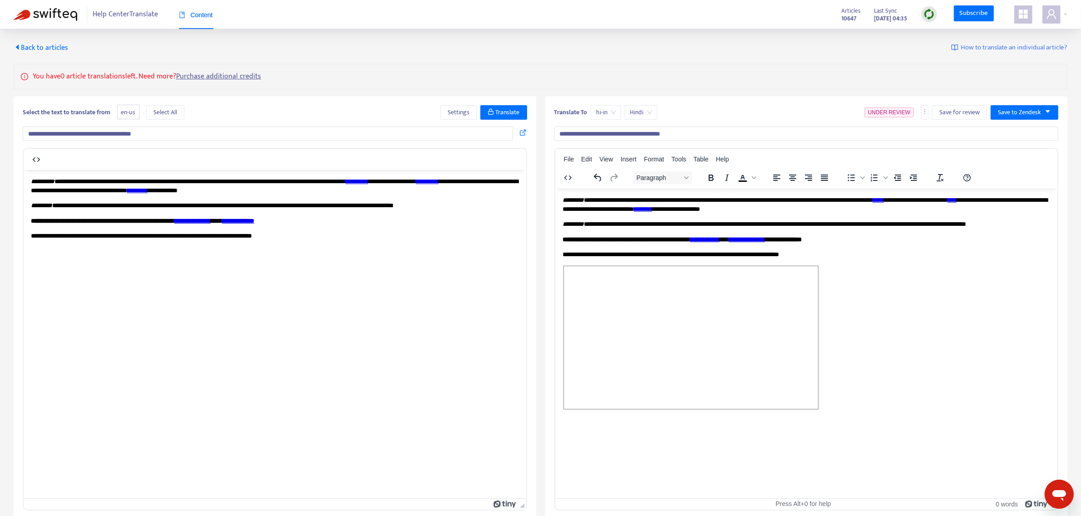
scroll to position [0, 0]
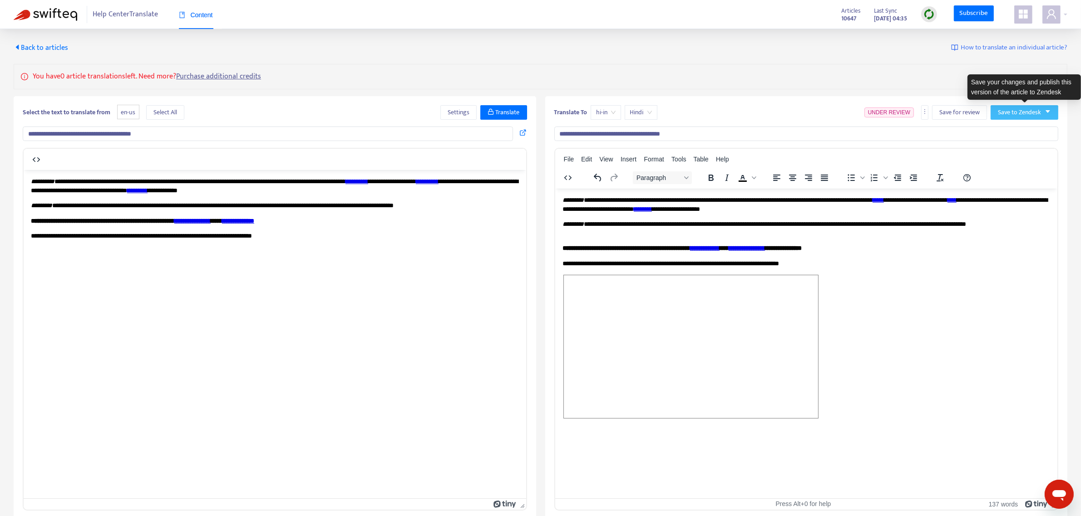
click at [1017, 112] on span "Save to Zendesk" at bounding box center [1019, 113] width 43 height 10
click at [1006, 133] on span "Publish" at bounding box center [1015, 131] width 34 height 10
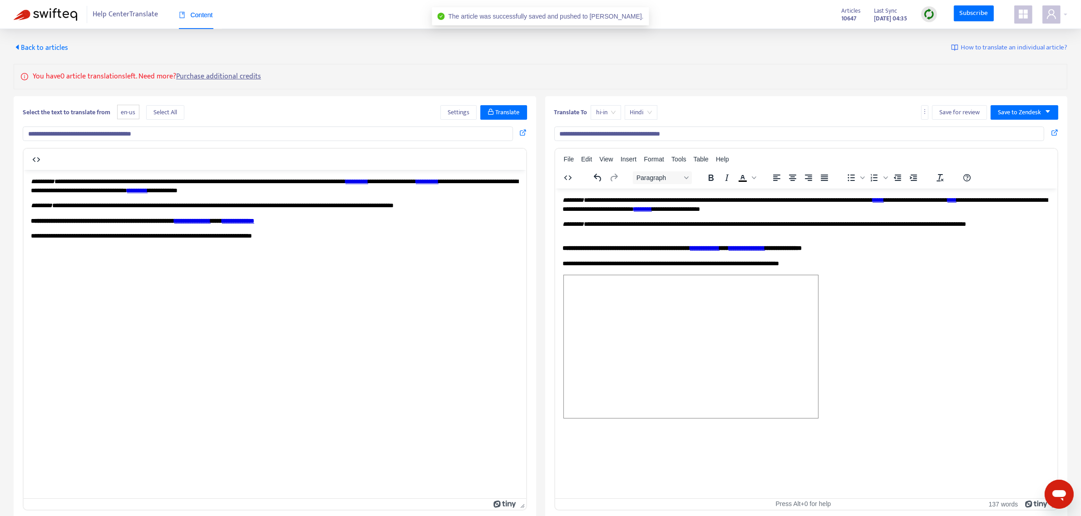
click at [44, 47] on span "Back to articles" at bounding box center [41, 48] width 54 height 12
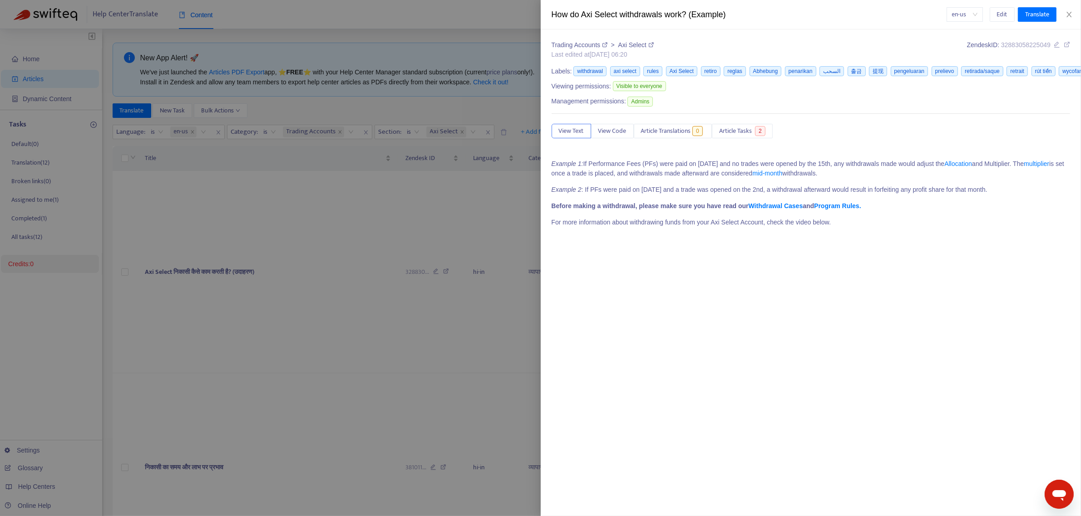
click at [456, 109] on div at bounding box center [540, 258] width 1081 height 516
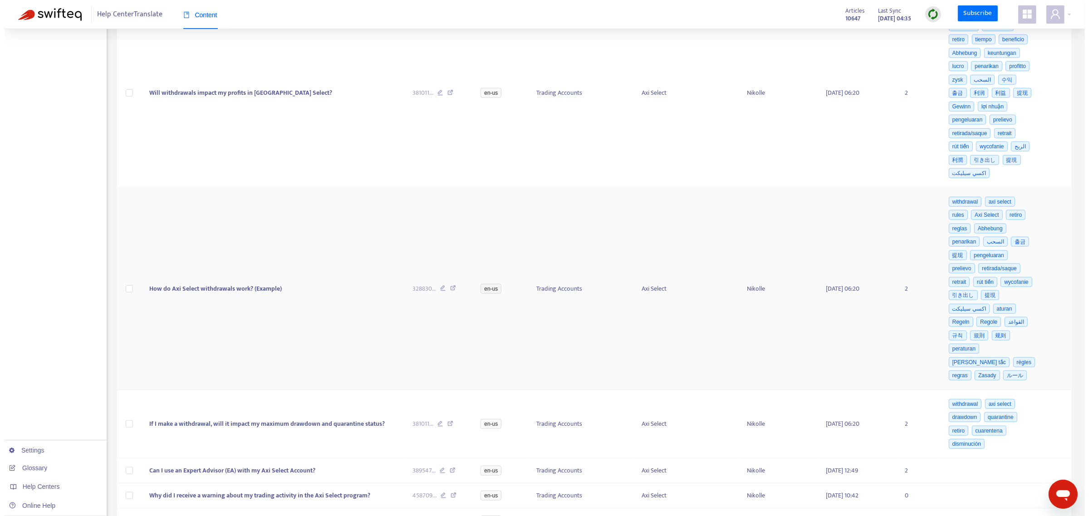
scroll to position [1175, 0]
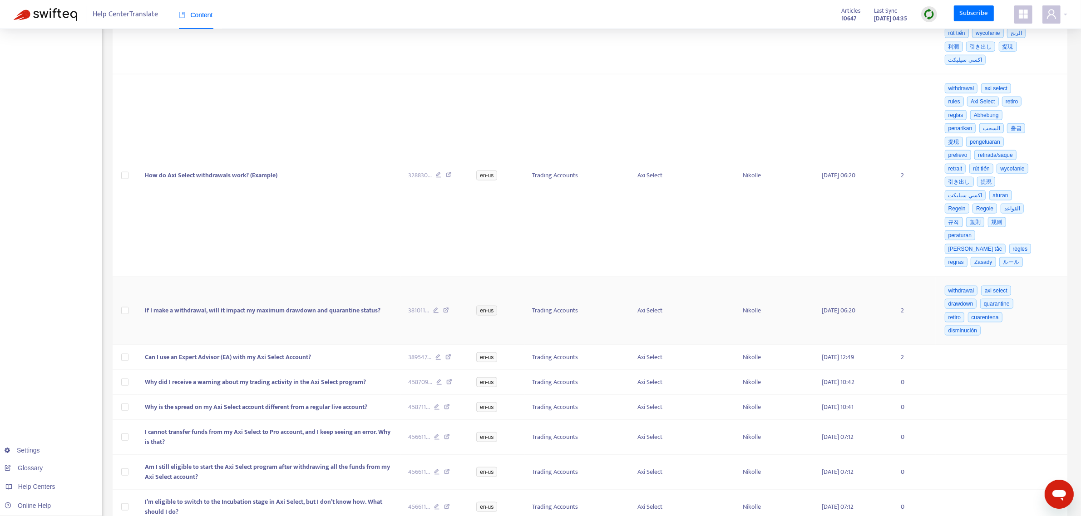
click at [252, 298] on td "If I make a withdrawal, will it impact my maximum drawdown and quarantine statu…" at bounding box center [269, 311] width 263 height 69
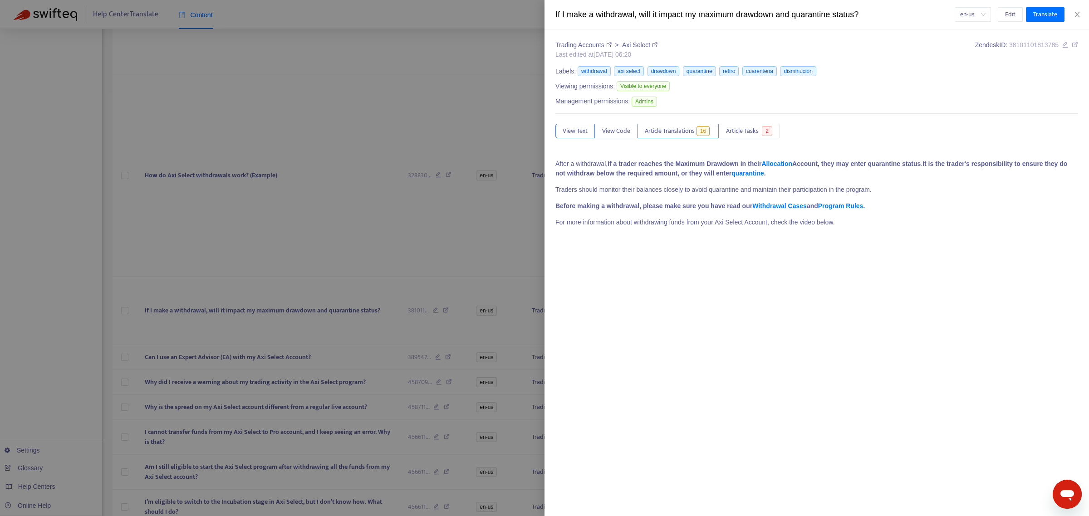
click at [685, 134] on span "Article Translations" at bounding box center [670, 131] width 50 height 10
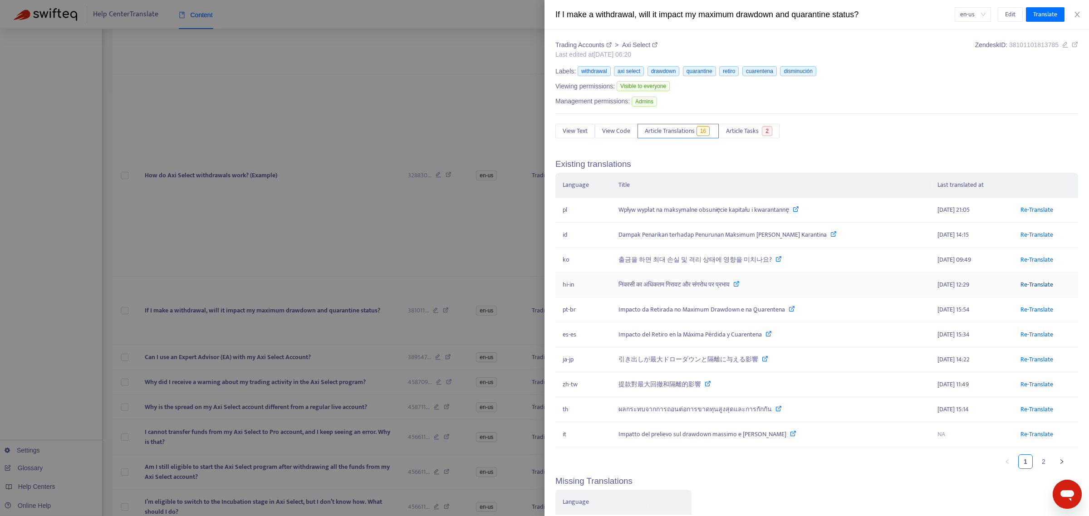
click at [1021, 286] on link "Re-Translate" at bounding box center [1037, 285] width 33 height 10
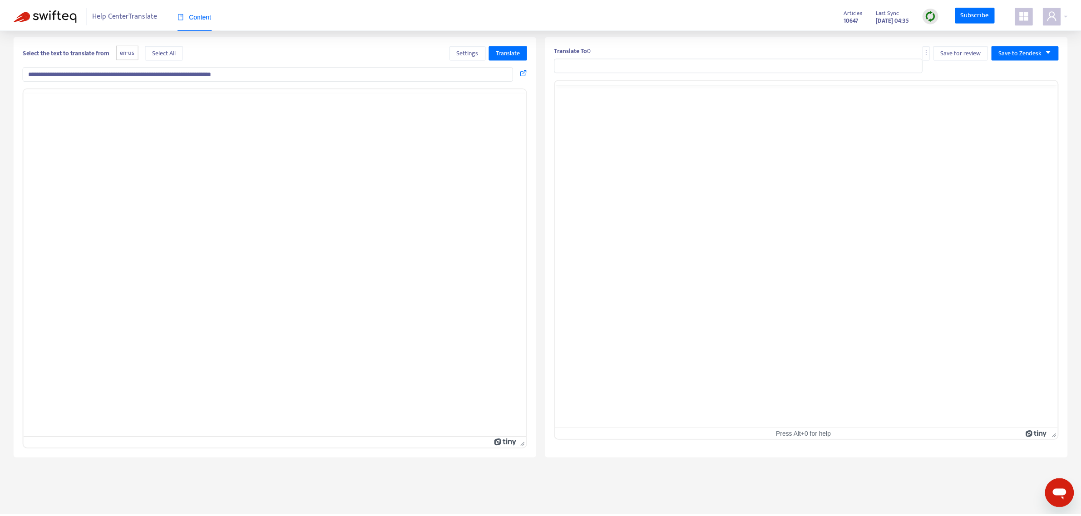
scroll to position [29, 0]
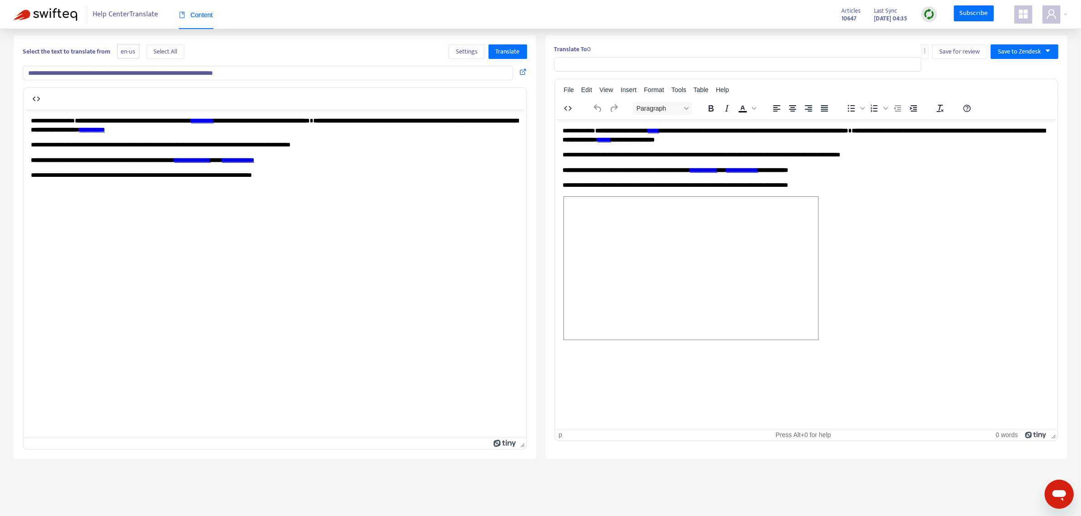
type input "**********"
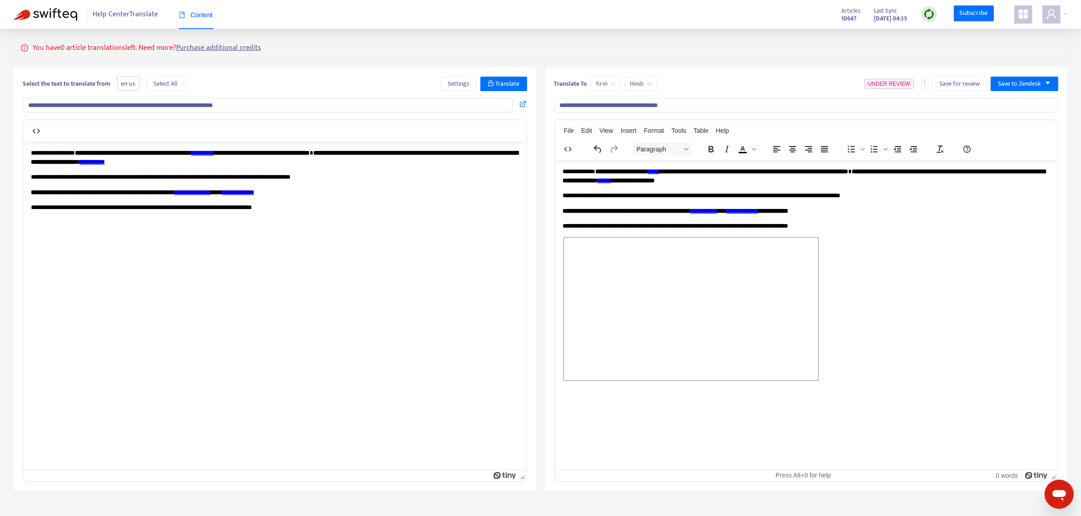
scroll to position [0, 0]
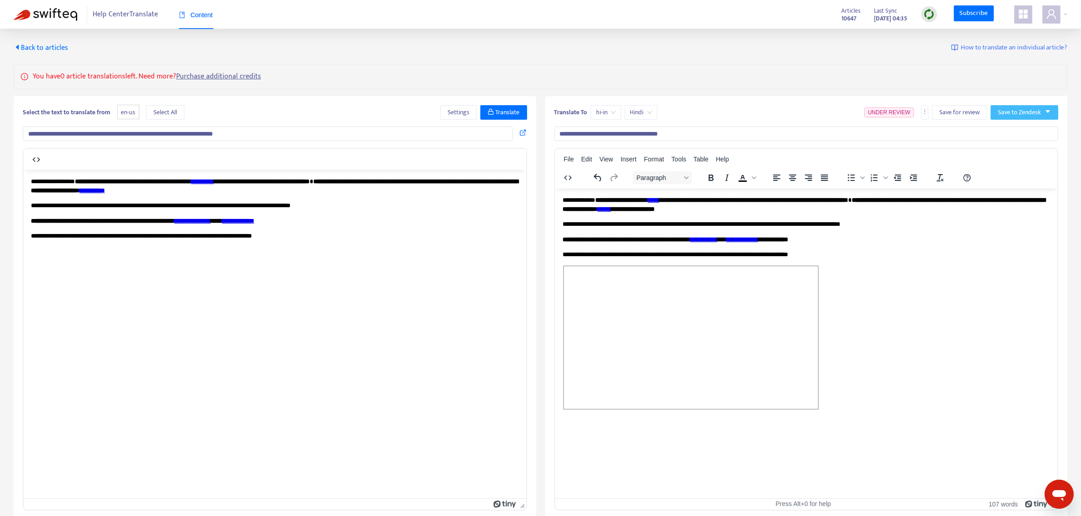
click at [1038, 114] on span "Save to Zendesk" at bounding box center [1019, 113] width 43 height 10
click at [1014, 128] on span "Publish" at bounding box center [1015, 131] width 34 height 10
click at [39, 43] on span "Back to articles" at bounding box center [41, 48] width 54 height 12
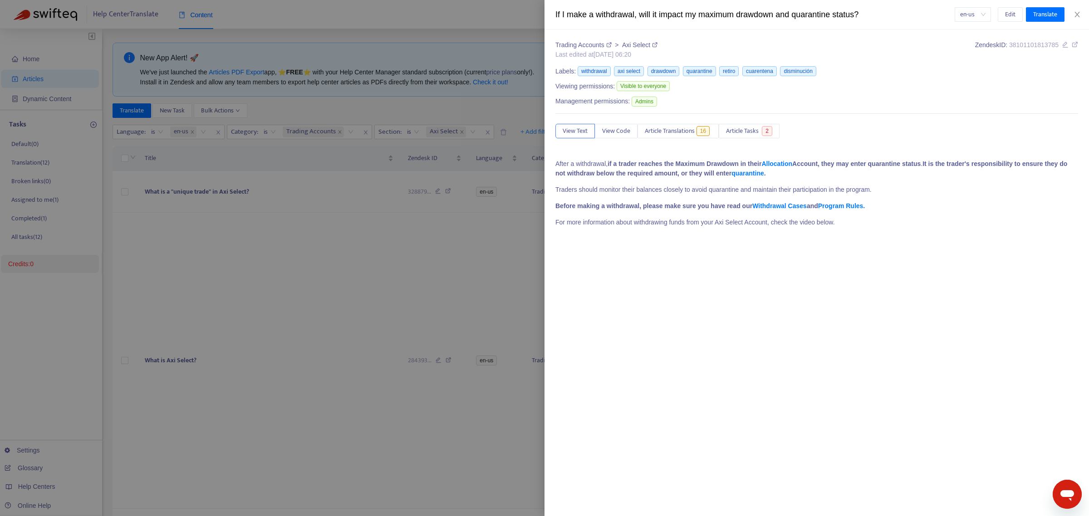
click at [382, 103] on div at bounding box center [544, 258] width 1089 height 516
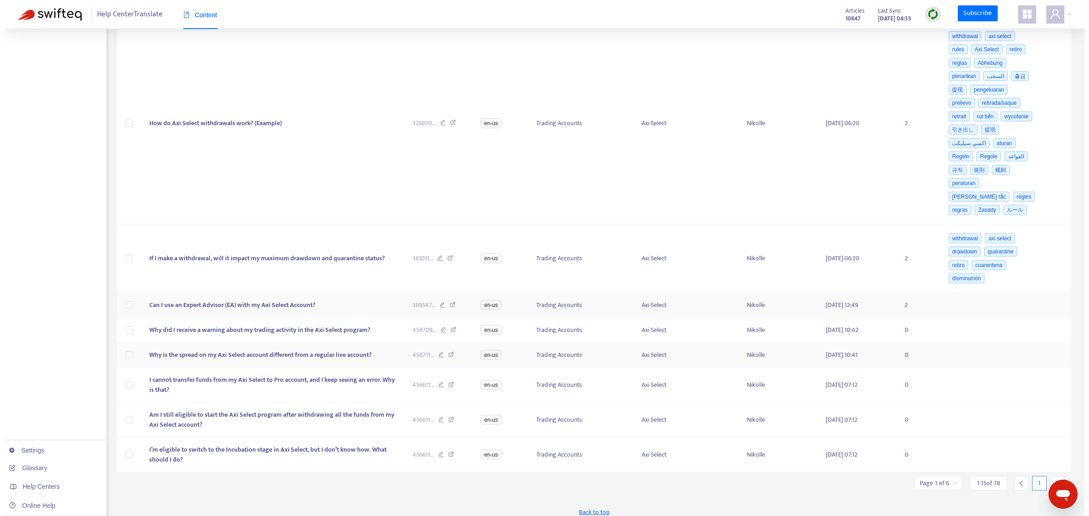
scroll to position [1232, 0]
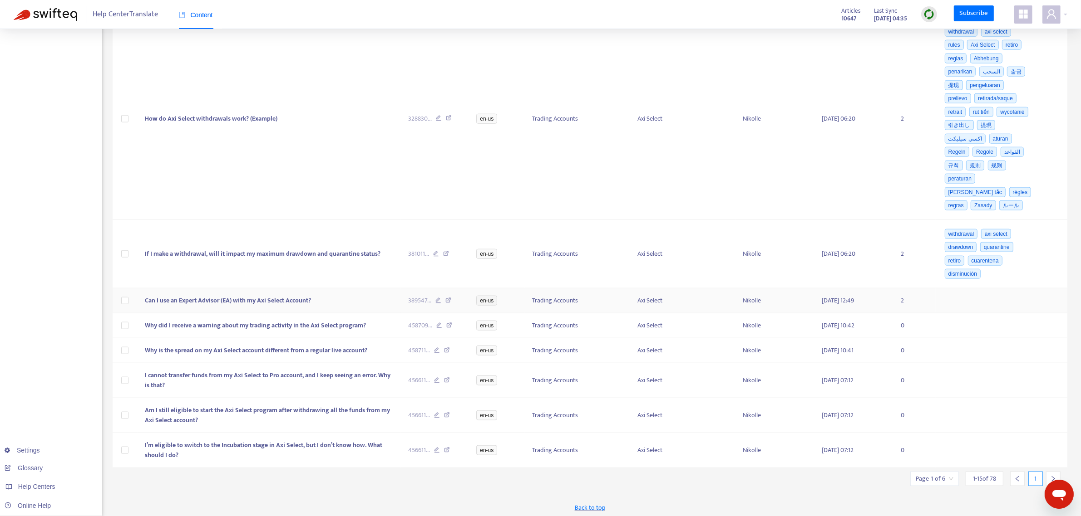
click at [192, 295] on span "Can I use an Expert Advisor (EA) with my Axi Select Account?" at bounding box center [228, 300] width 166 height 10
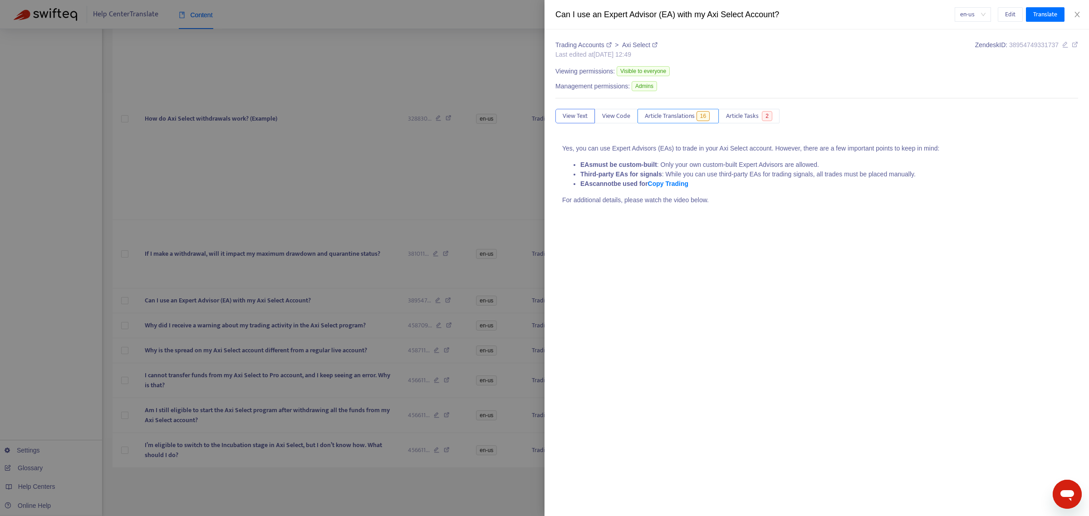
click at [691, 118] on span "Article Translations" at bounding box center [670, 116] width 50 height 10
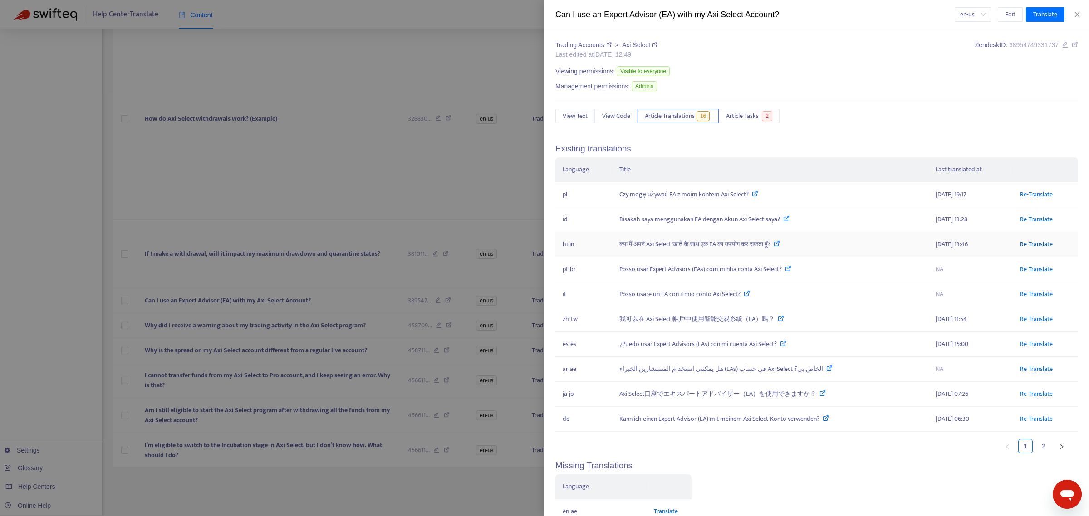
click at [1028, 246] on link "Re-Translate" at bounding box center [1036, 244] width 33 height 10
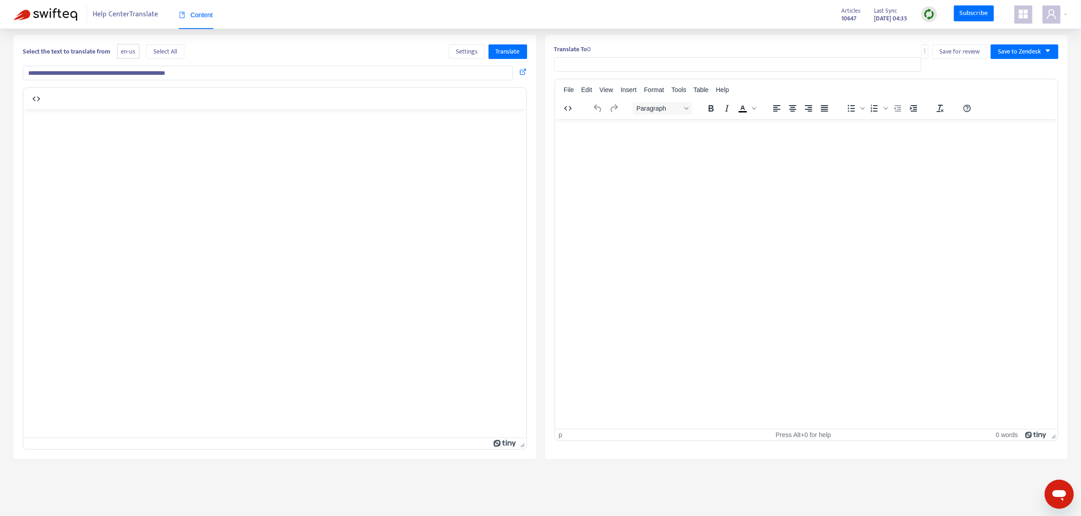
scroll to position [16, 0]
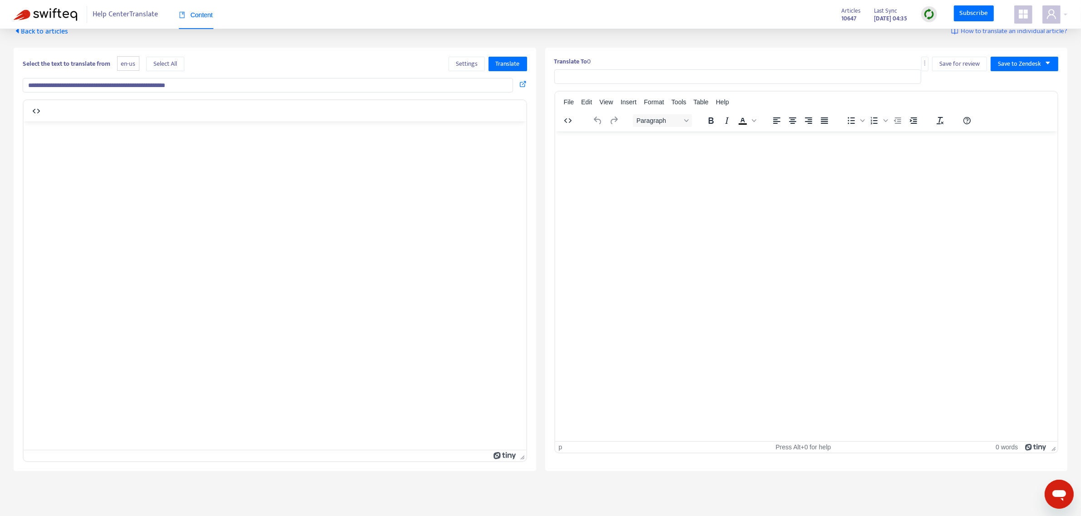
type input "**********"
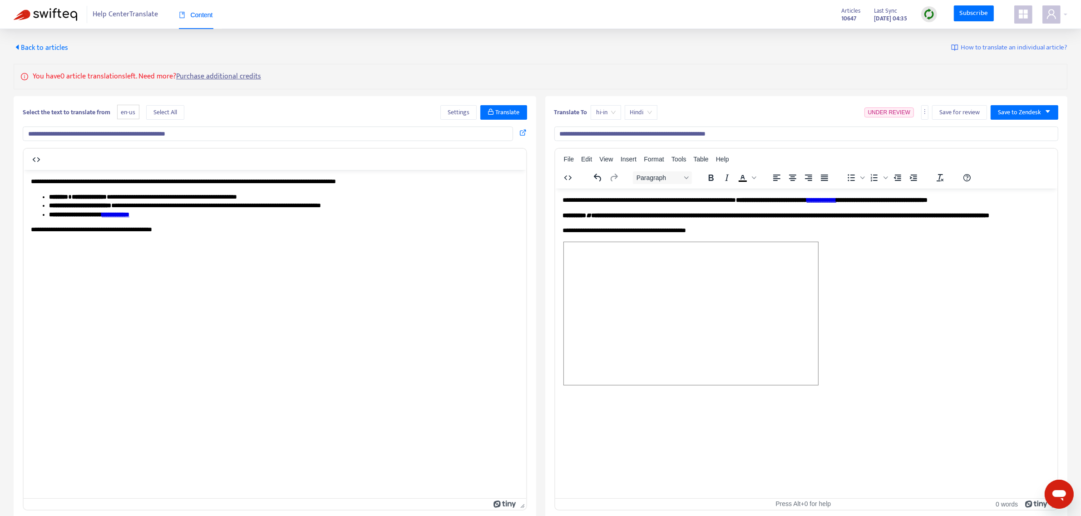
scroll to position [0, 0]
click at [1022, 114] on span "Save to Zendesk" at bounding box center [1019, 113] width 43 height 10
click at [1007, 129] on span "Publish" at bounding box center [1015, 131] width 34 height 10
drag, startPoint x: 176, startPoint y: 224, endPoint x: 19, endPoint y: 175, distance: 164.2
click at [311, 212] on li "**********" at bounding box center [284, 214] width 470 height 9
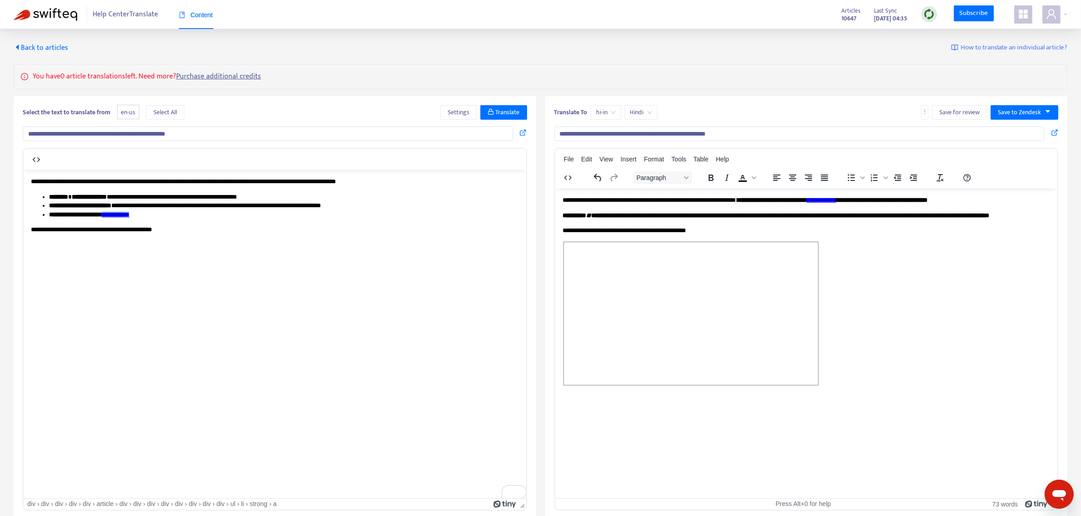
click at [698, 229] on div "**********" at bounding box center [806, 322] width 488 height 252
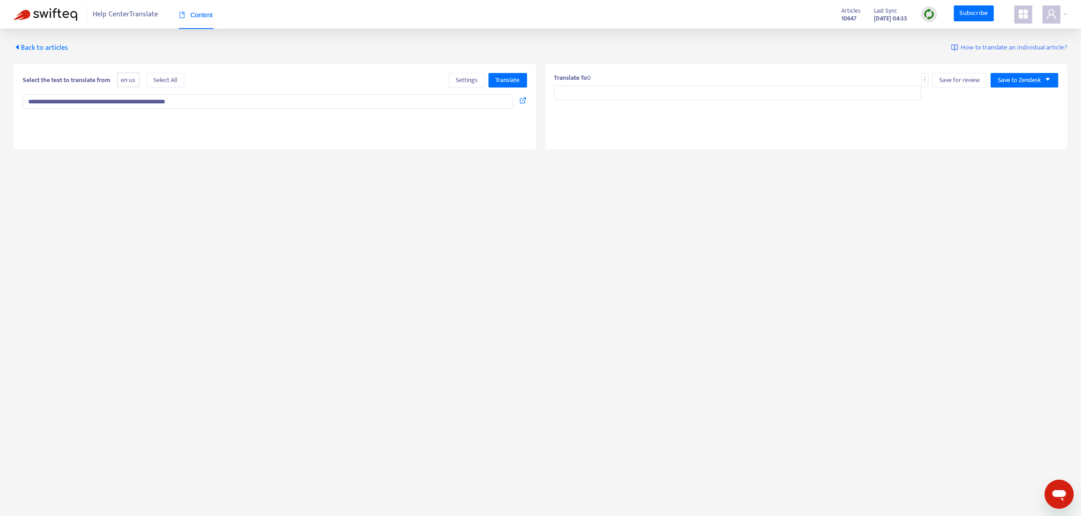
type textarea "**********"
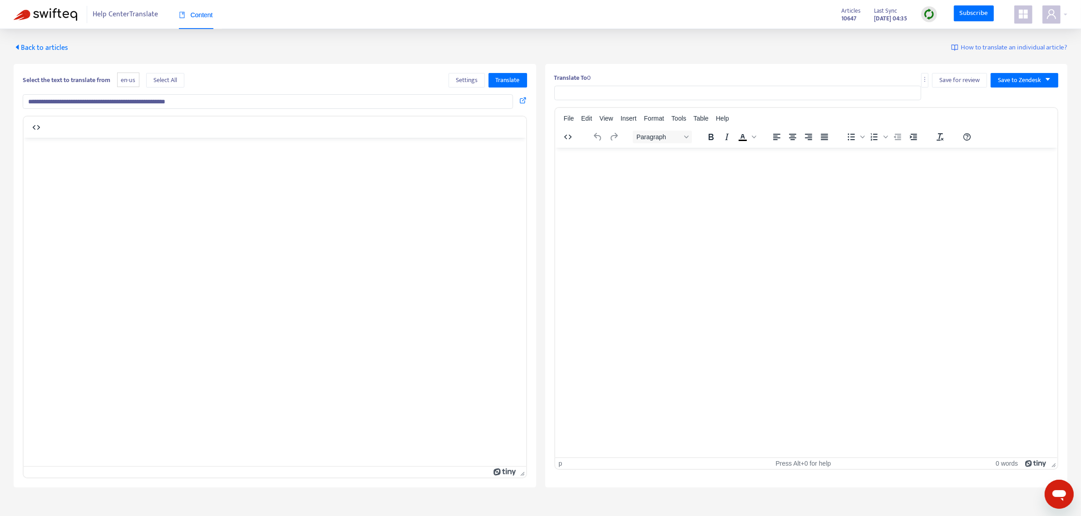
type input "**********"
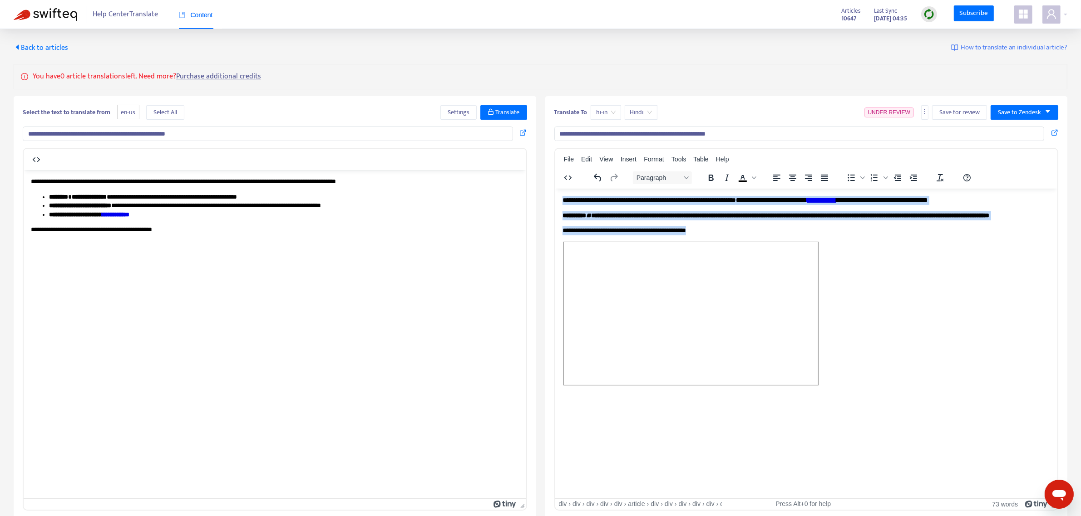
drag, startPoint x: 740, startPoint y: 236, endPoint x: 550, endPoint y: 171, distance: 200.8
click at [555, 188] on html "**********" at bounding box center [806, 334] width 502 height 293
paste body "To enrich screen reader interactions, please activate Accessibility in Grammarl…"
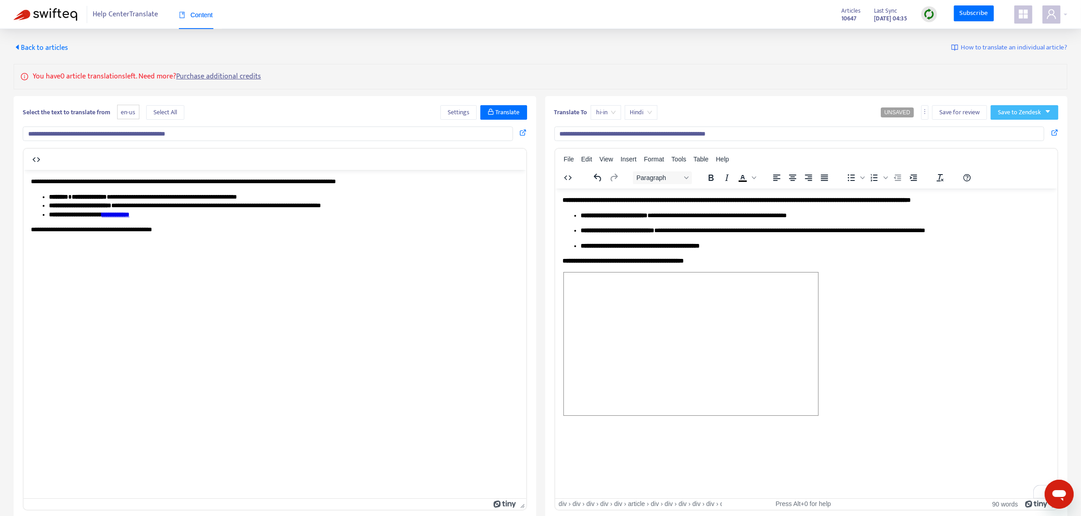
click at [1031, 105] on button "Save to Zendesk" at bounding box center [1024, 112] width 68 height 15
click at [1019, 124] on li "Publish" at bounding box center [1015, 130] width 45 height 15
click at [54, 48] on span "Back to articles" at bounding box center [41, 48] width 54 height 12
